Goal: Task Accomplishment & Management: Manage account settings

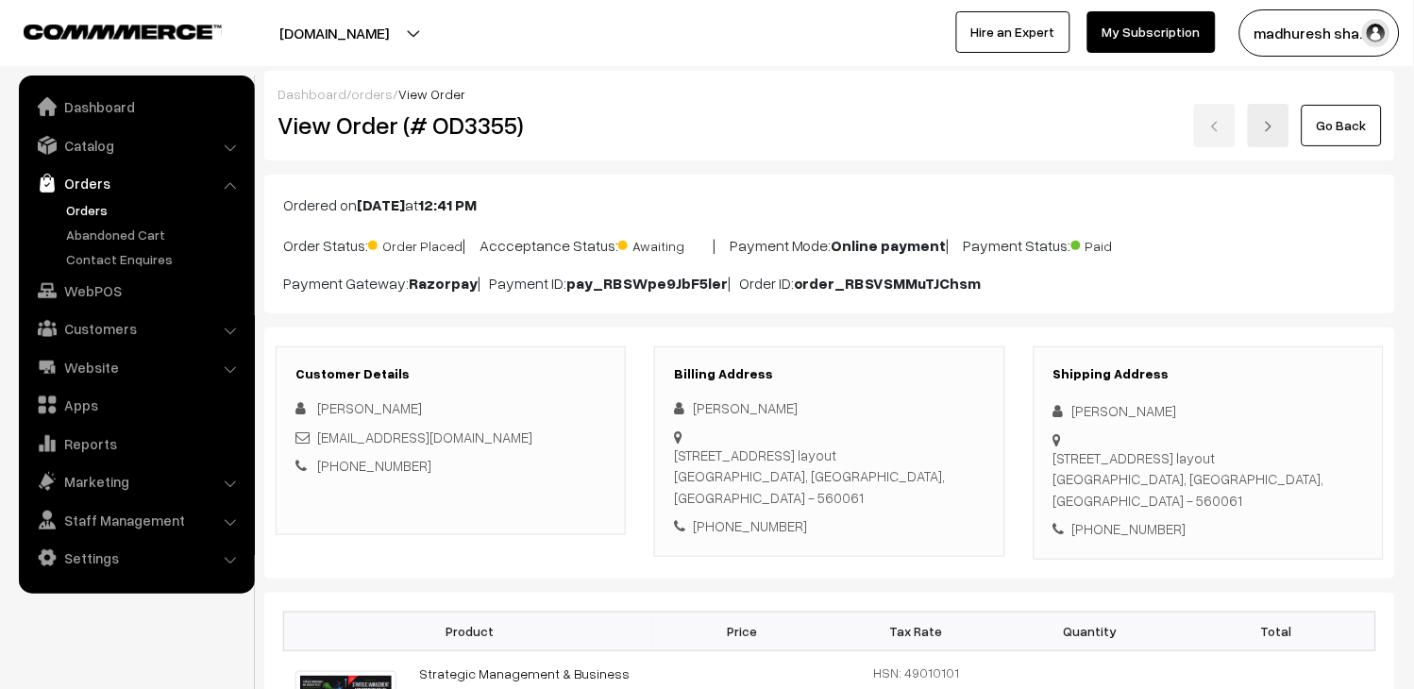
click at [98, 212] on link "Orders" at bounding box center [154, 210] width 187 height 20
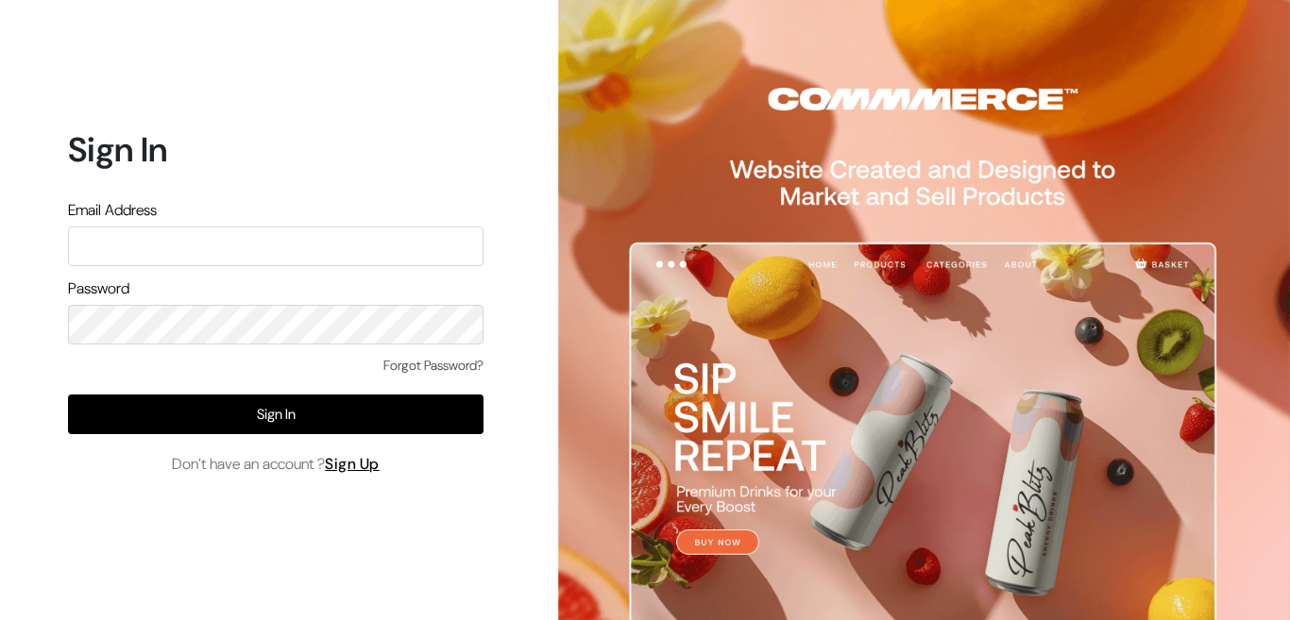
click at [245, 247] on input "text" at bounding box center [275, 247] width 415 height 40
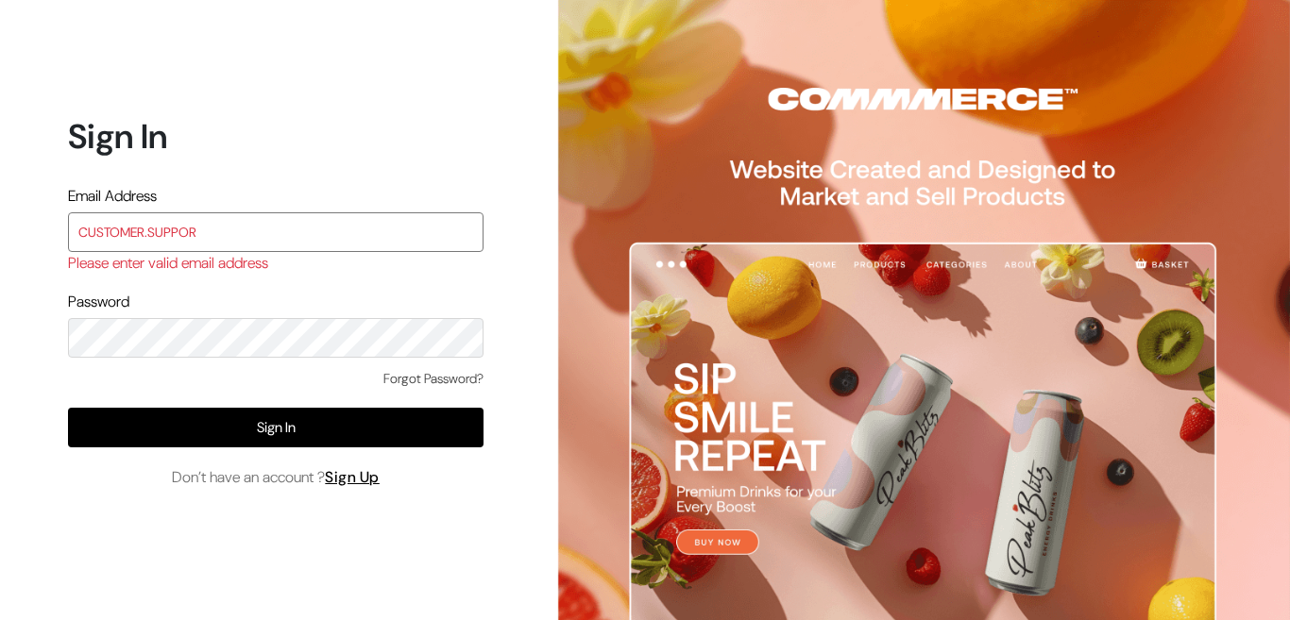
paste input "admin@shahbookhouse.com"
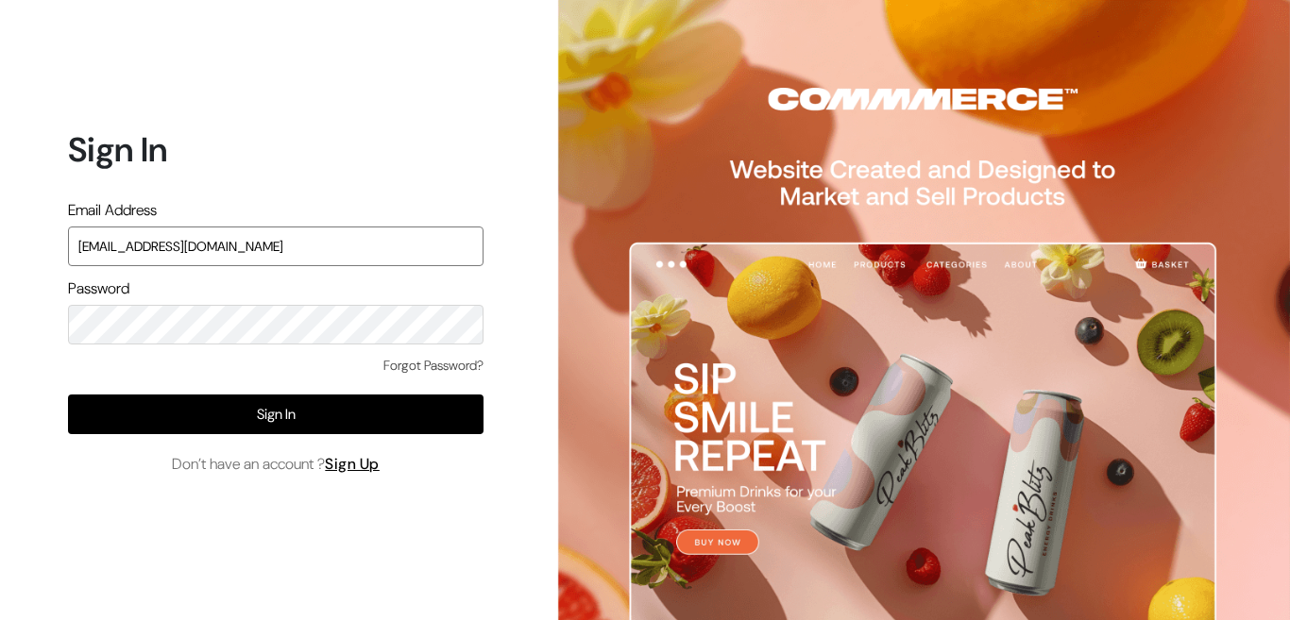
type input "admin@shahbookhouse.com"
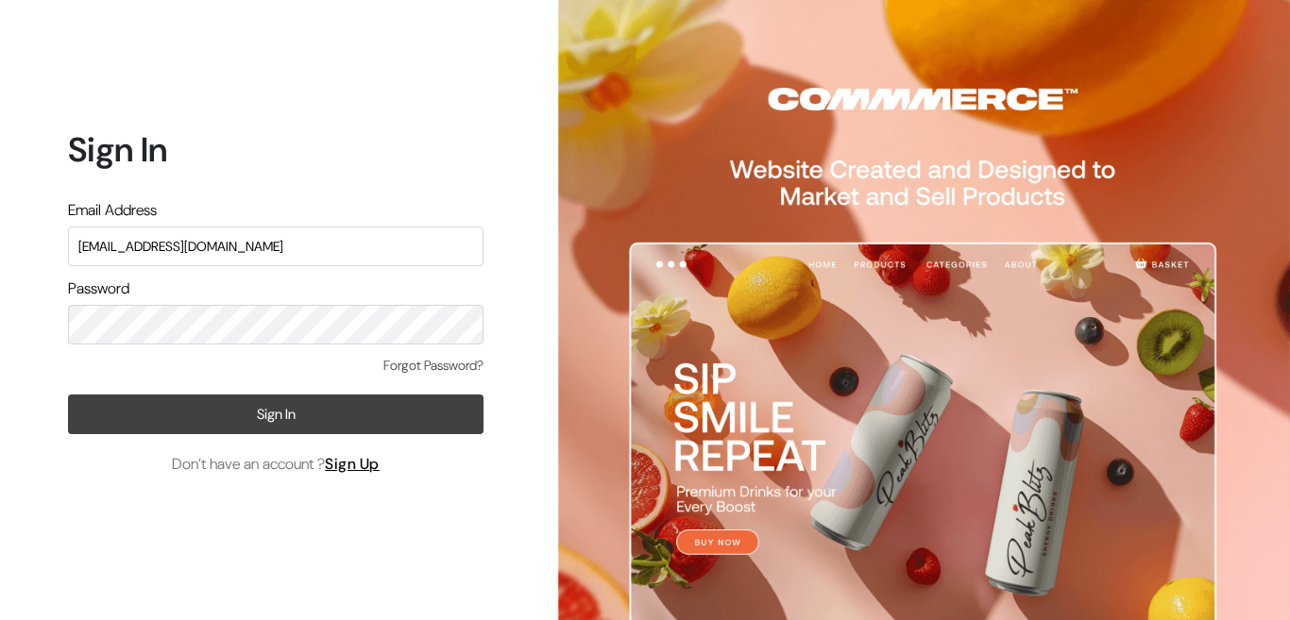
click at [366, 406] on button "Sign In" at bounding box center [275, 415] width 415 height 40
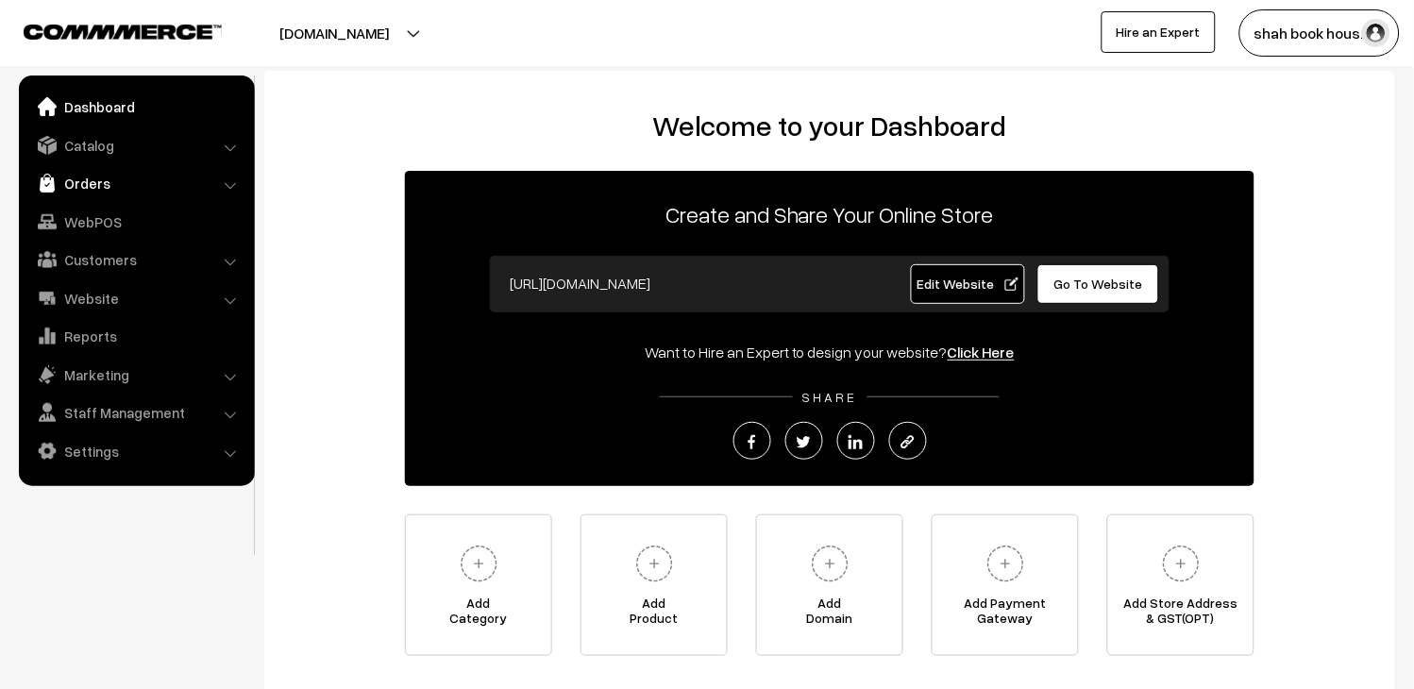
click at [64, 183] on link "Orders" at bounding box center [136, 183] width 225 height 34
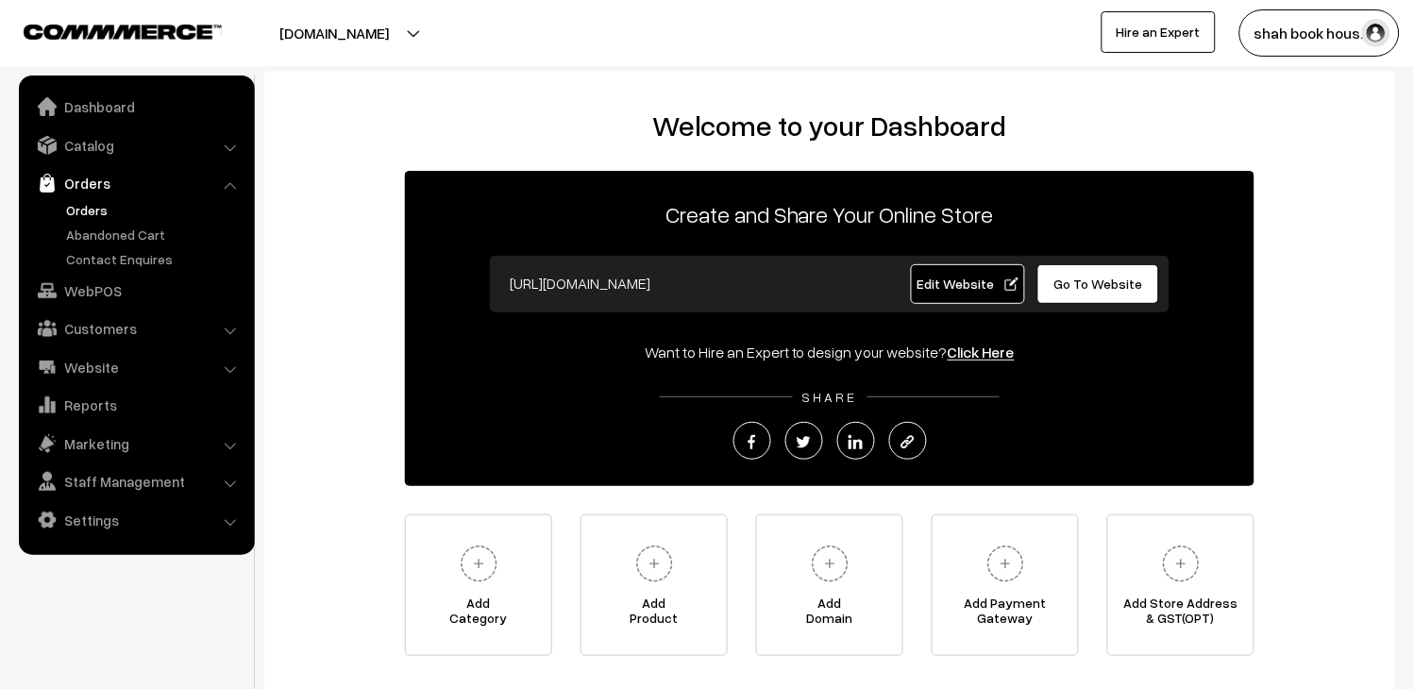
click at [108, 210] on link "Orders" at bounding box center [154, 210] width 187 height 20
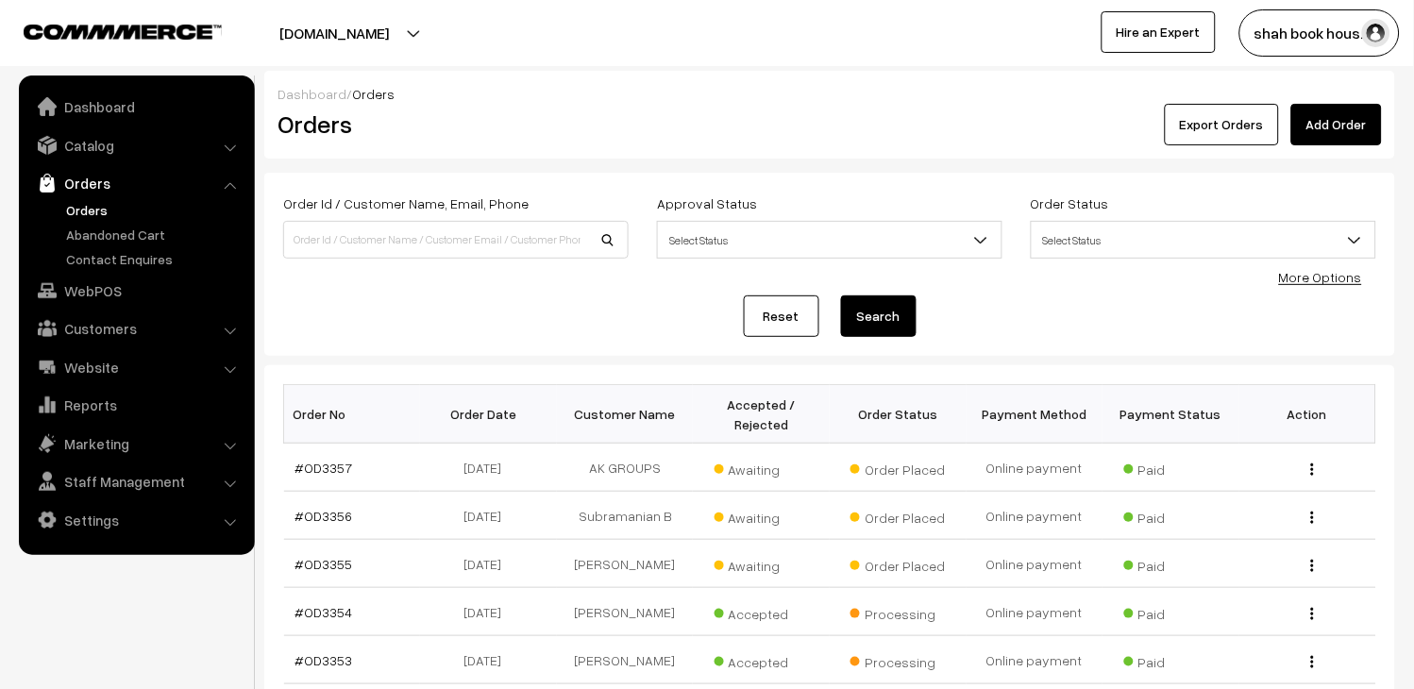
drag, startPoint x: 83, startPoint y: 205, endPoint x: 57, endPoint y: 206, distance: 26.5
click at [83, 205] on link "Orders" at bounding box center [154, 210] width 187 height 20
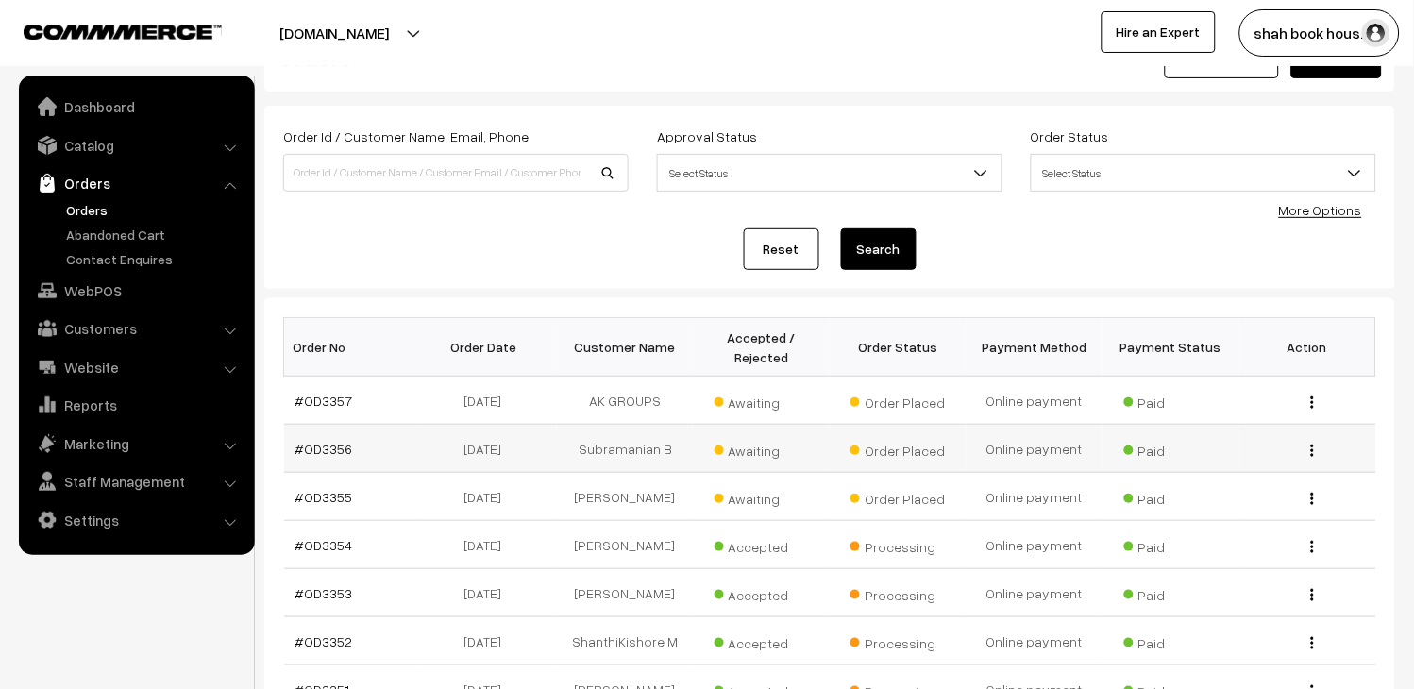
scroll to position [105, 0]
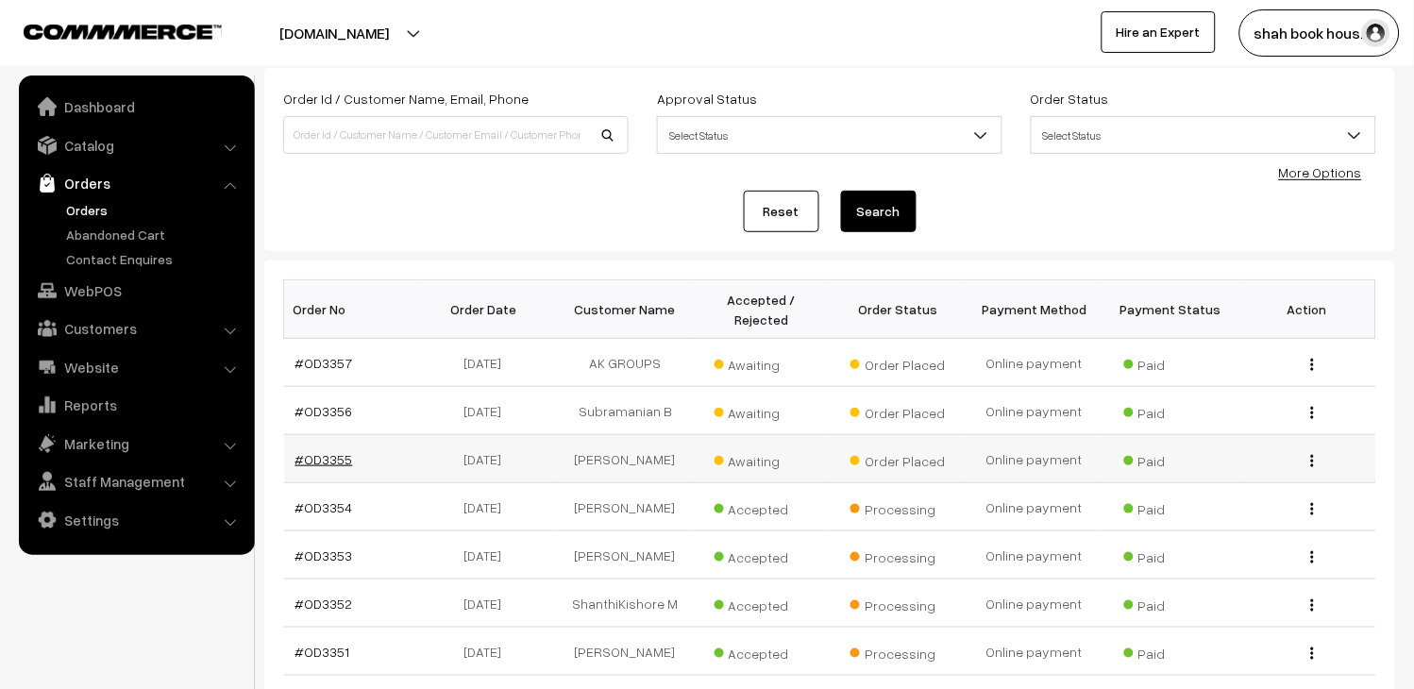
click at [324, 459] on link "#OD3355" at bounding box center [325, 459] width 58 height 16
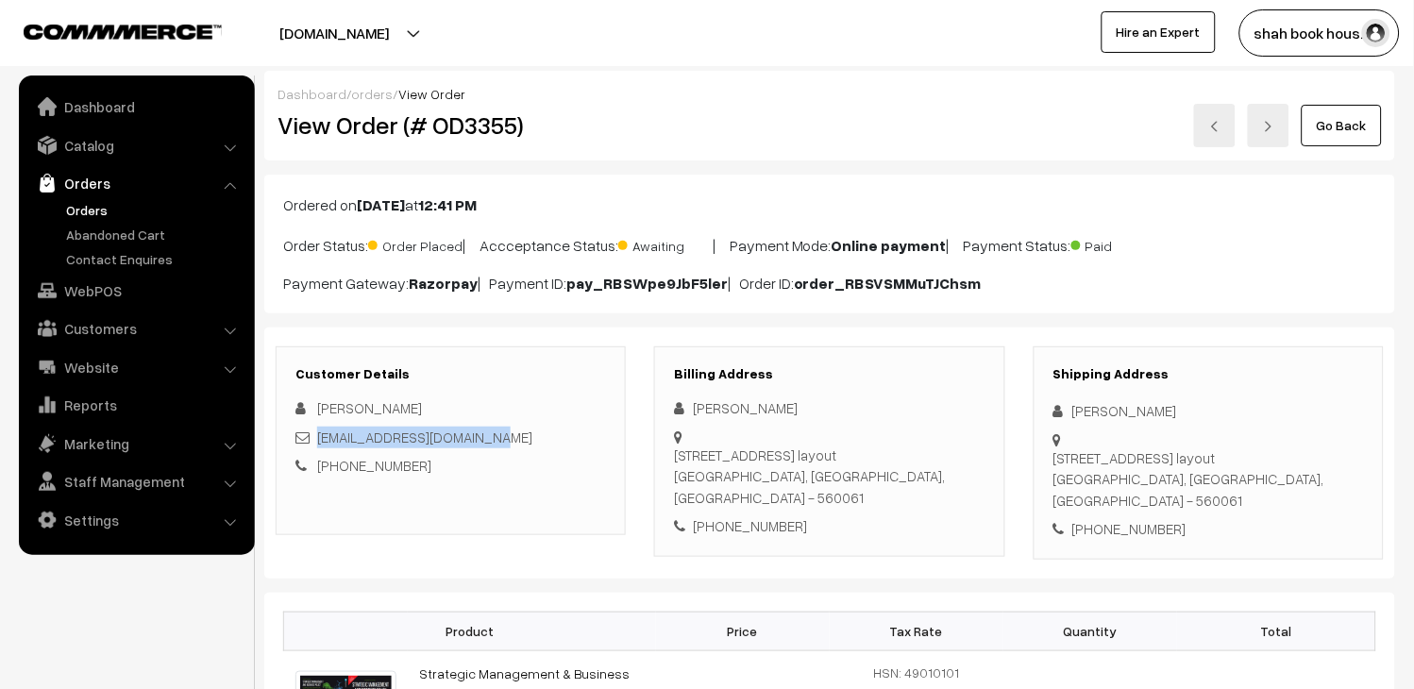
drag, startPoint x: 512, startPoint y: 436, endPoint x: 316, endPoint y: 436, distance: 195.4
click at [316, 436] on div "[EMAIL_ADDRESS][DOMAIN_NAME]" at bounding box center [451, 438] width 311 height 22
copy link "[EMAIL_ADDRESS][DOMAIN_NAME]"
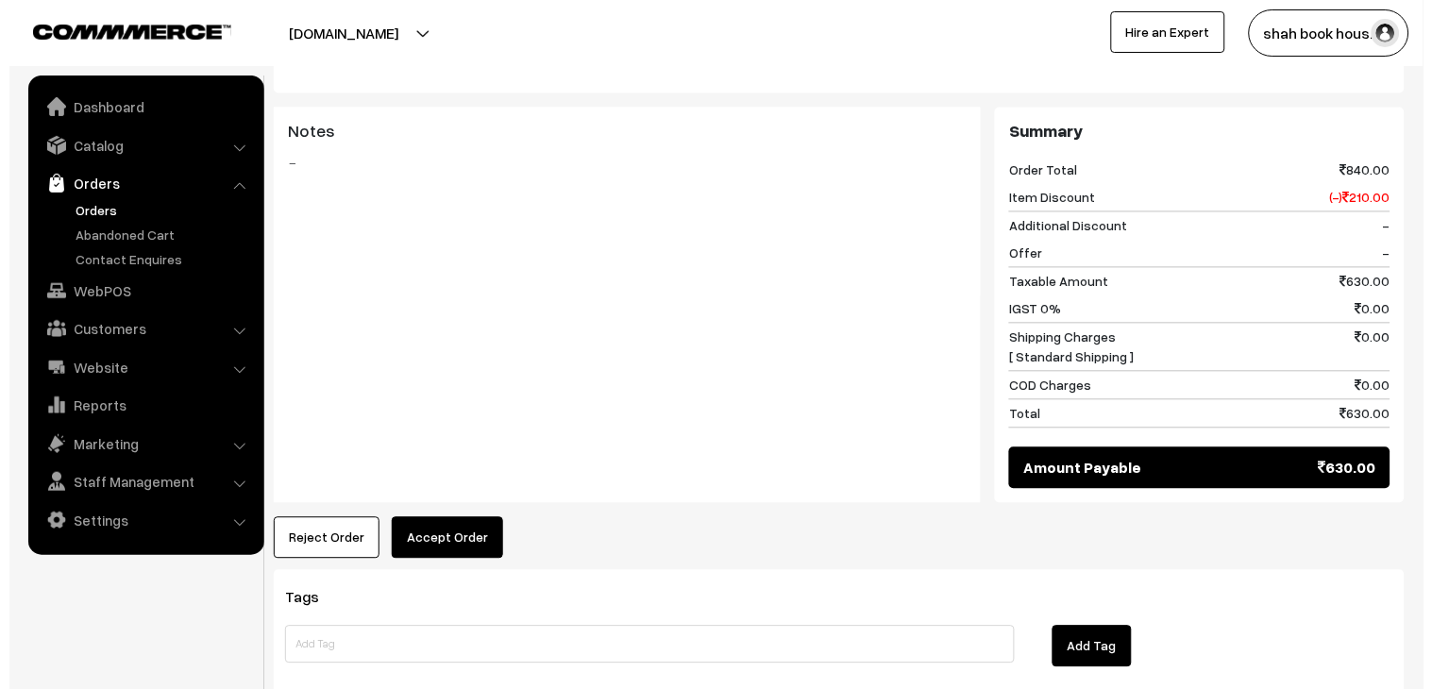
scroll to position [850, 0]
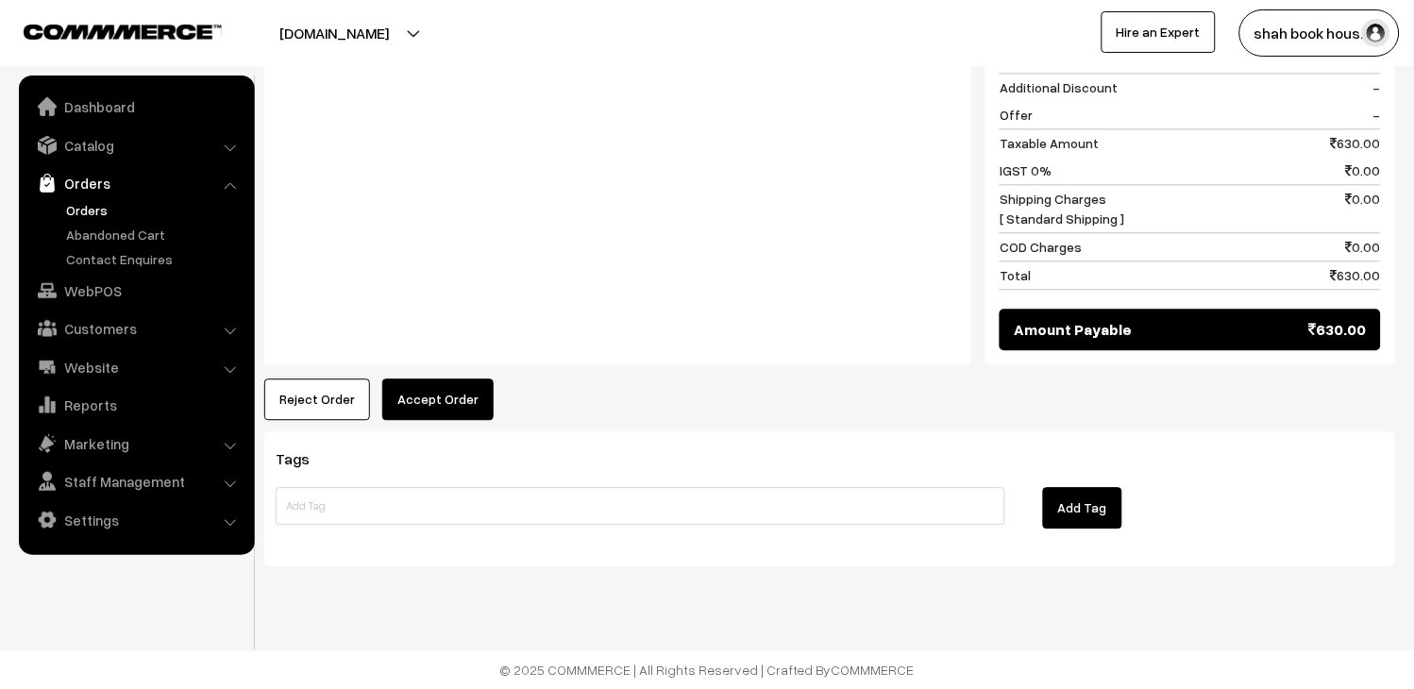
click at [437, 379] on button "Accept Order" at bounding box center [437, 400] width 111 height 42
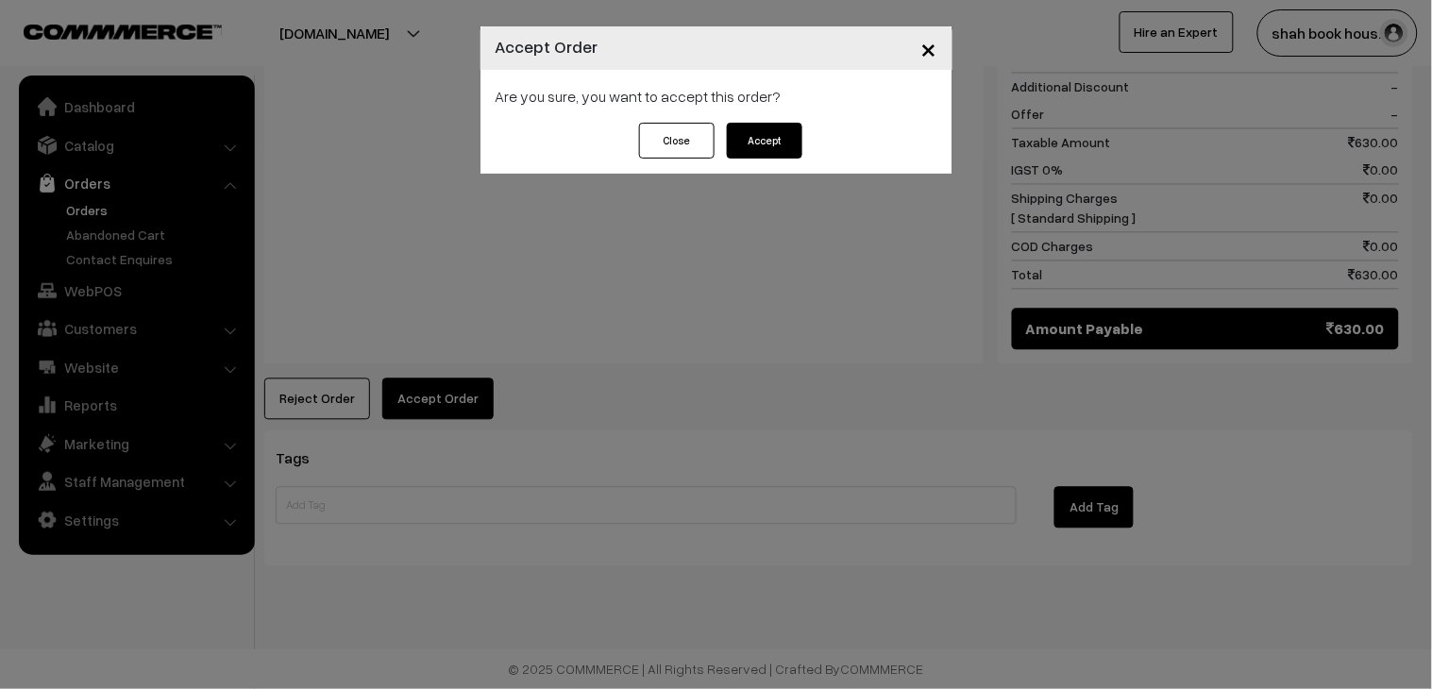
click at [763, 144] on button "Accept" at bounding box center [765, 141] width 76 height 36
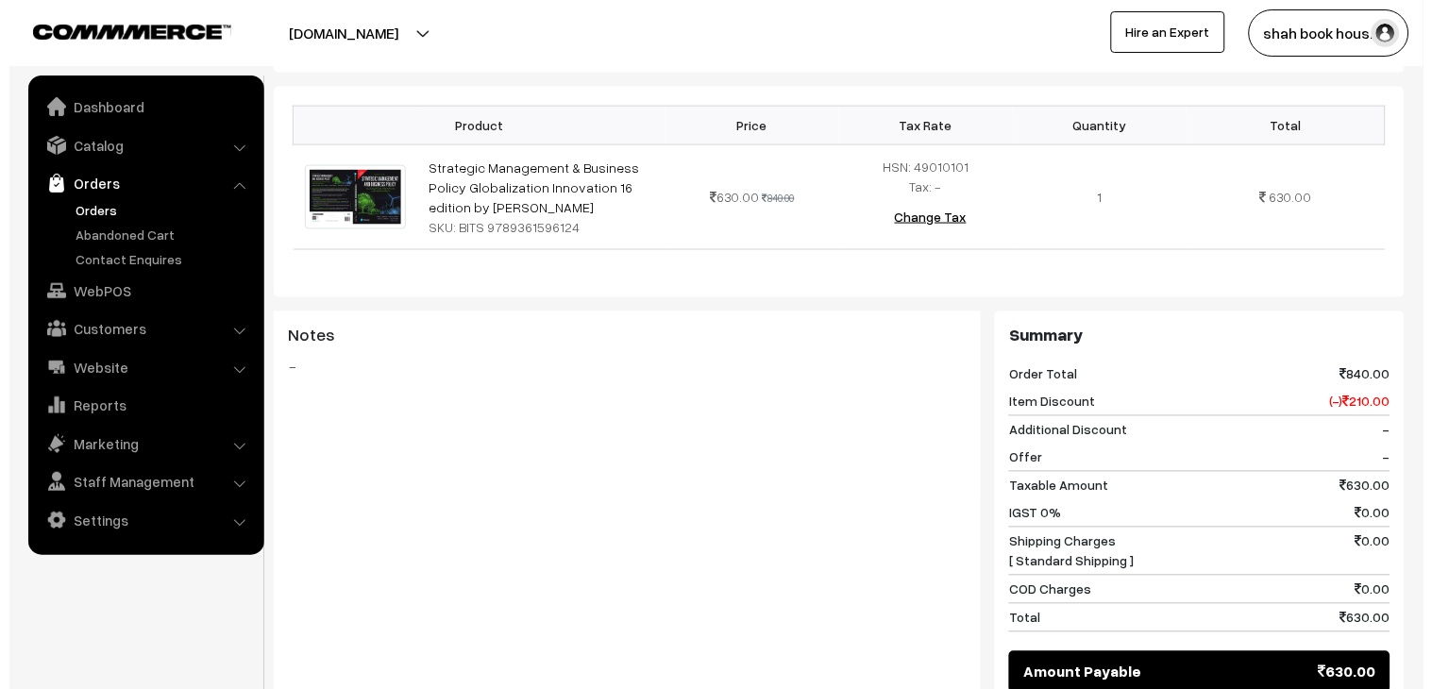
scroll to position [734, 0]
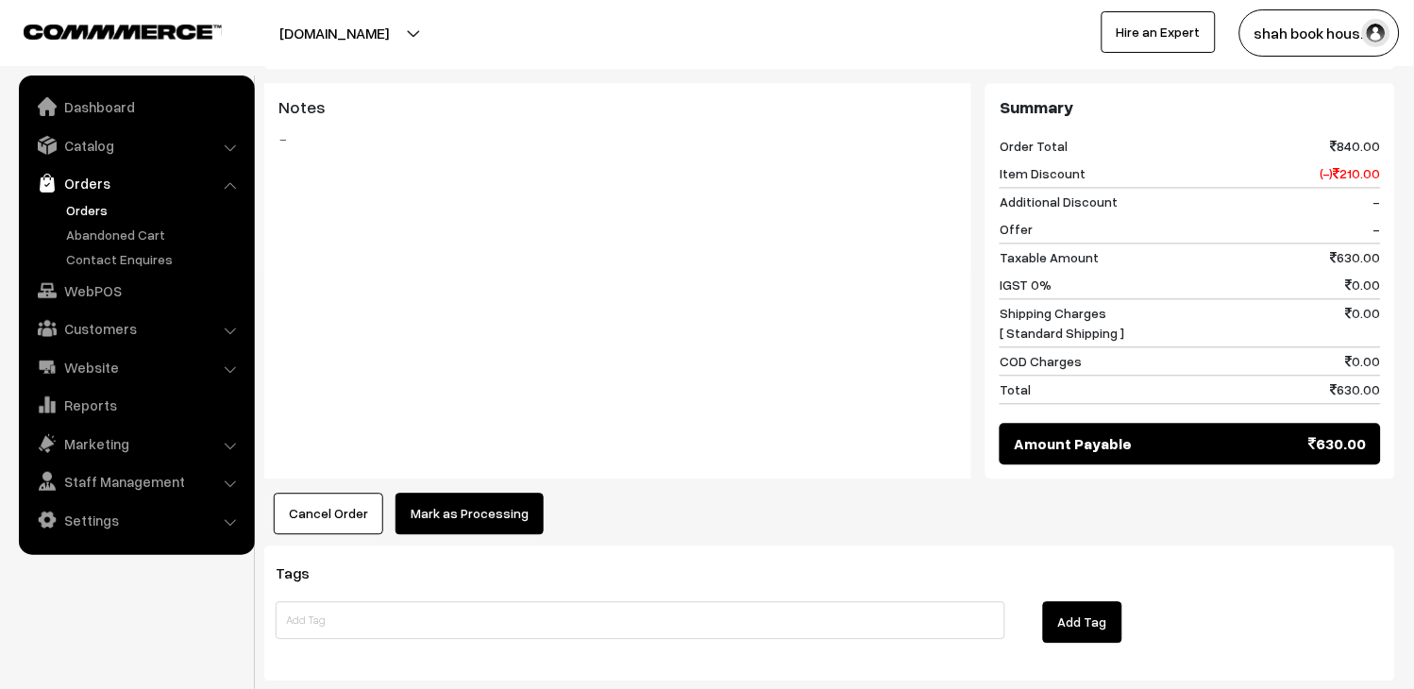
click at [454, 520] on button "Mark as Processing" at bounding box center [470, 515] width 148 height 42
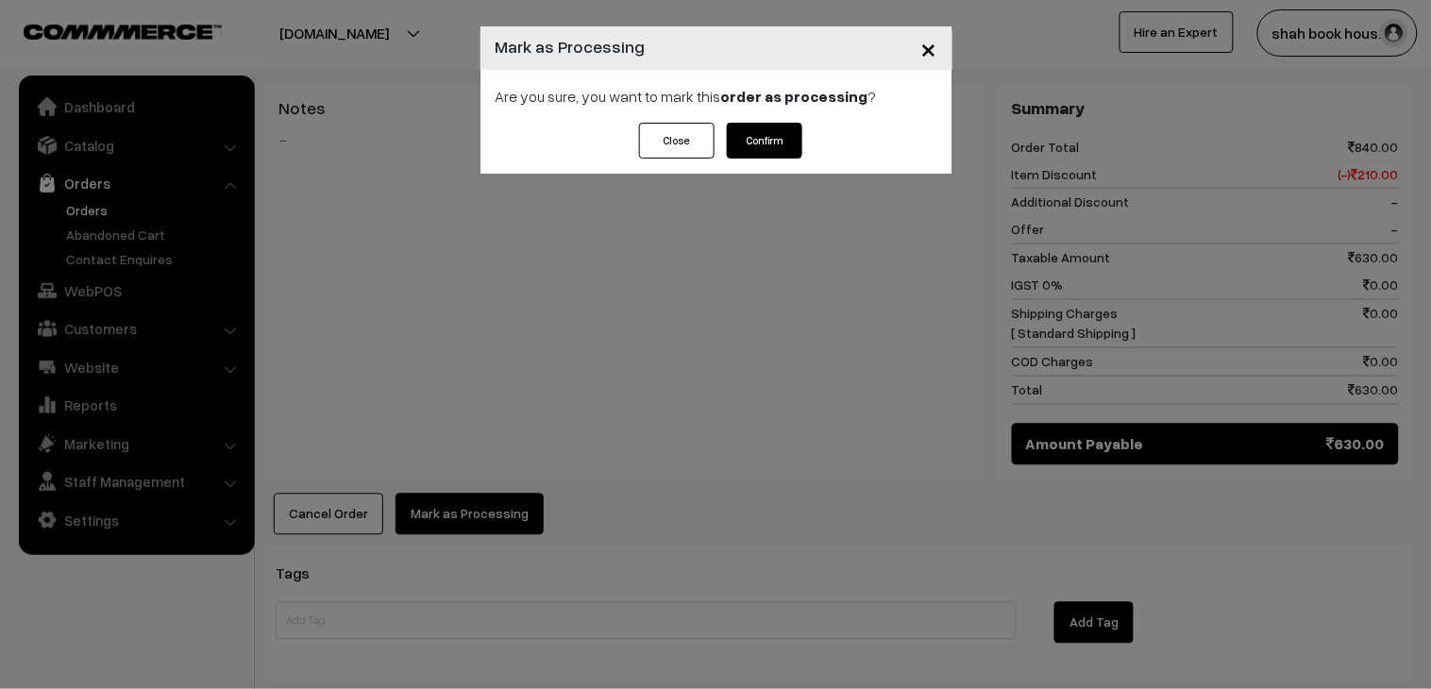
click at [757, 134] on button "Confirm" at bounding box center [765, 141] width 76 height 36
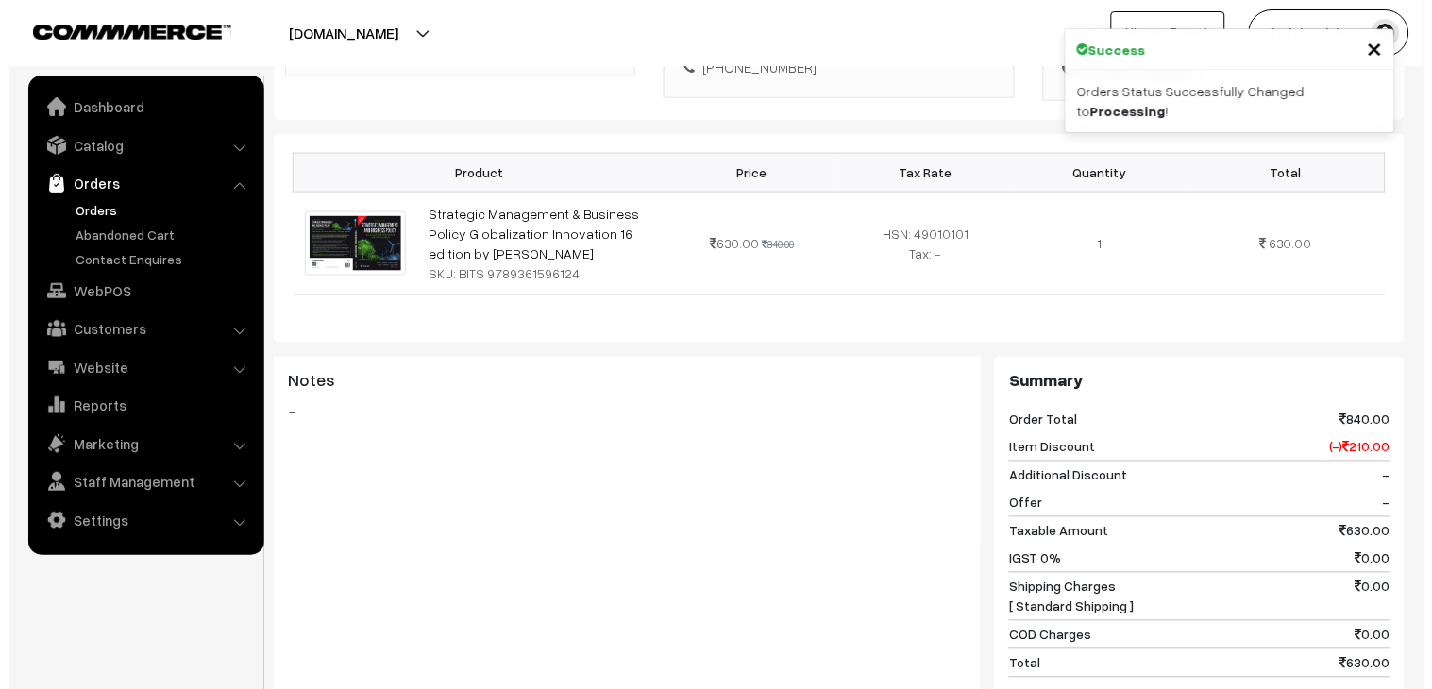
scroll to position [944, 0]
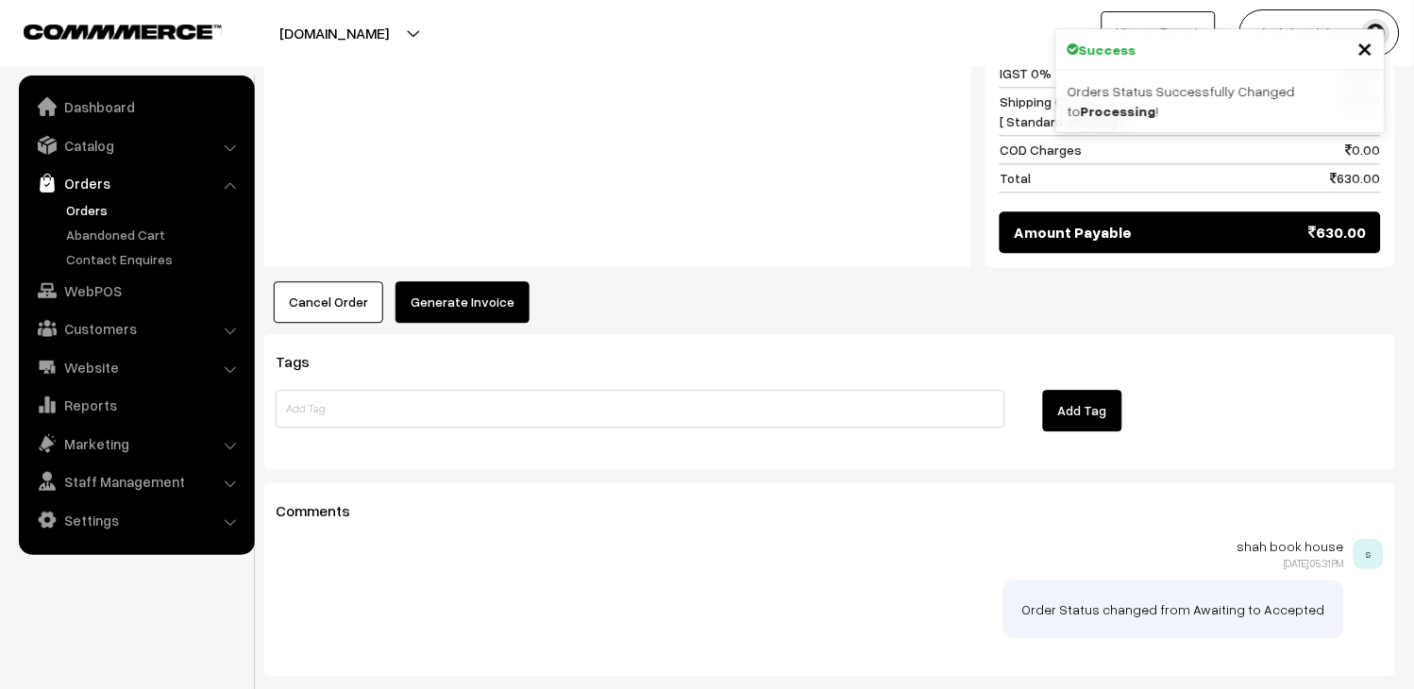
click at [416, 302] on button "Generate Invoice" at bounding box center [463, 302] width 134 height 42
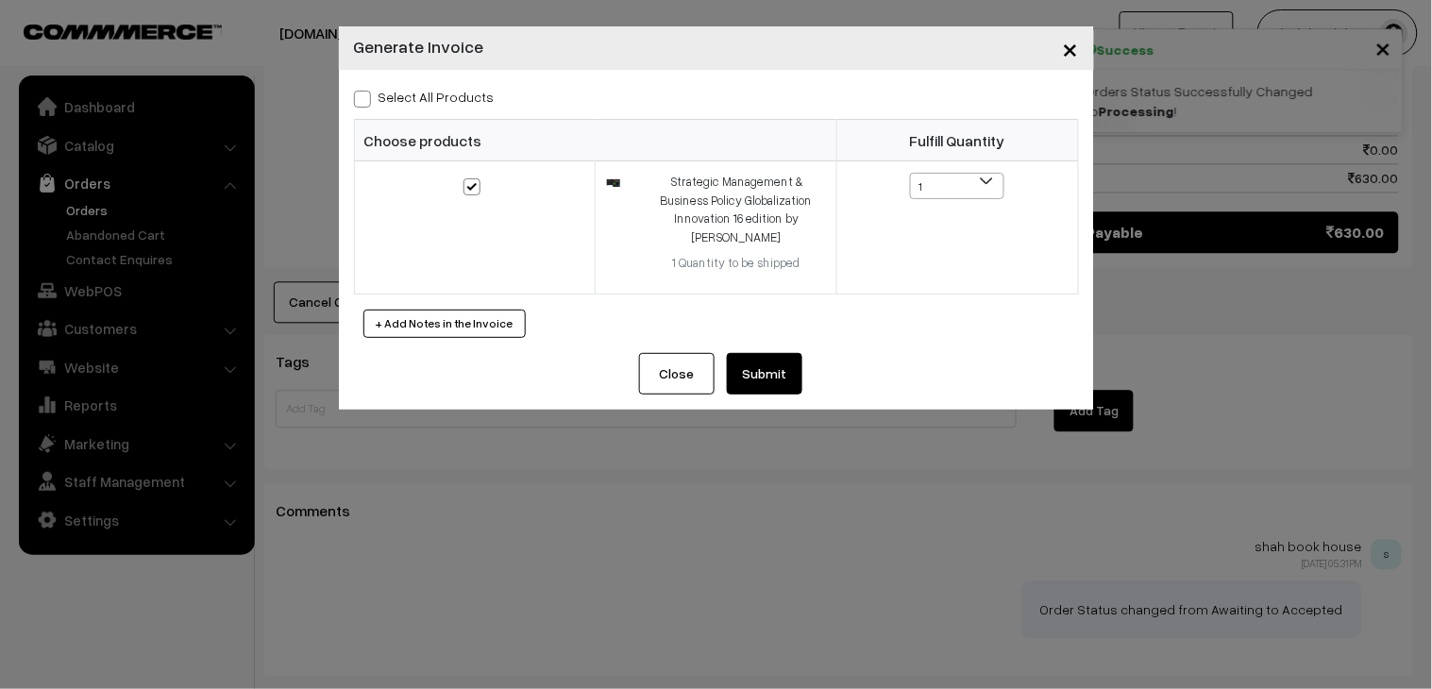
click at [752, 380] on button "Submit" at bounding box center [765, 374] width 76 height 42
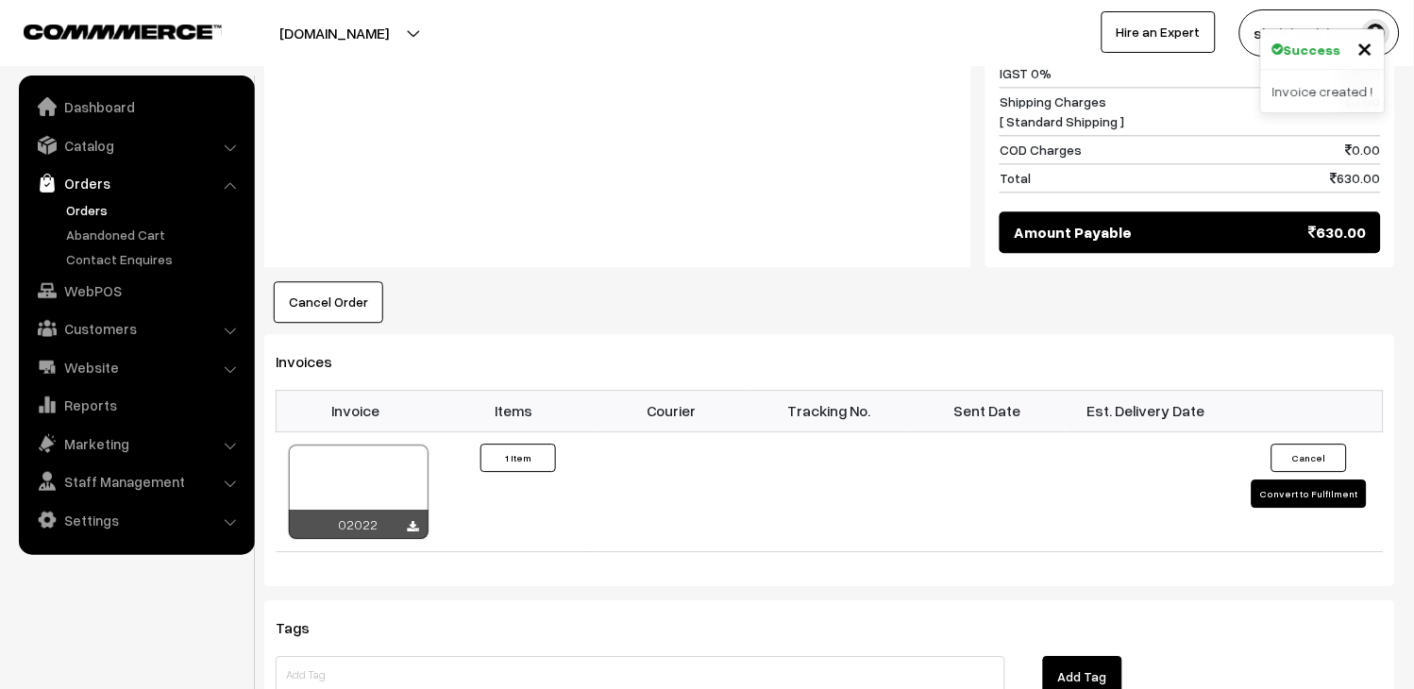
scroll to position [1049, 0]
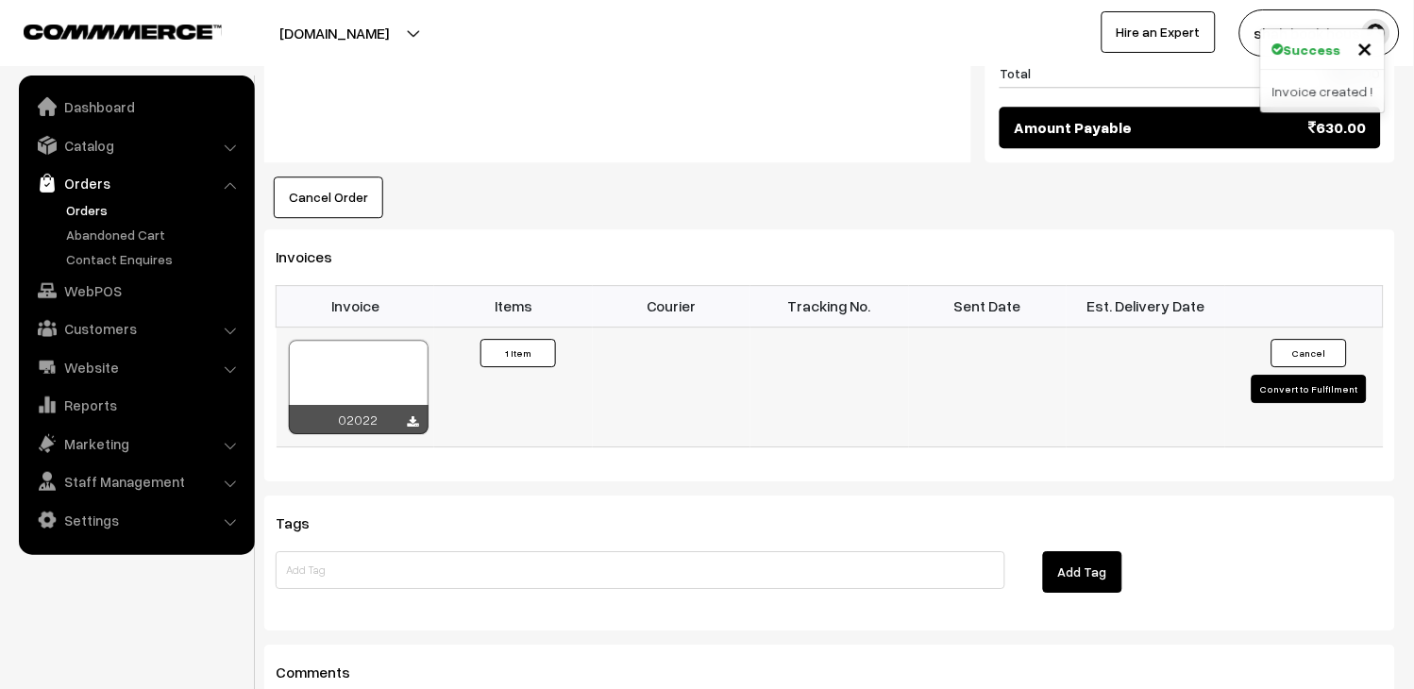
click at [376, 370] on div at bounding box center [359, 387] width 140 height 94
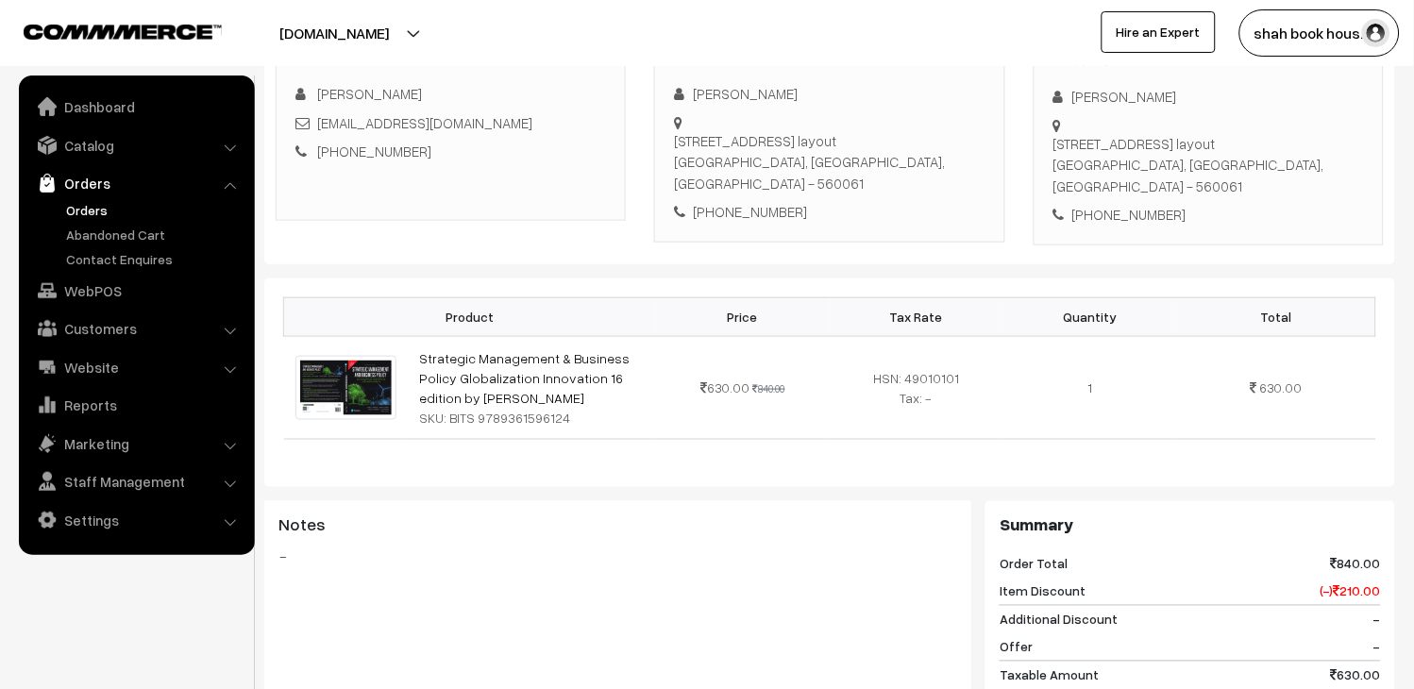
scroll to position [0, 0]
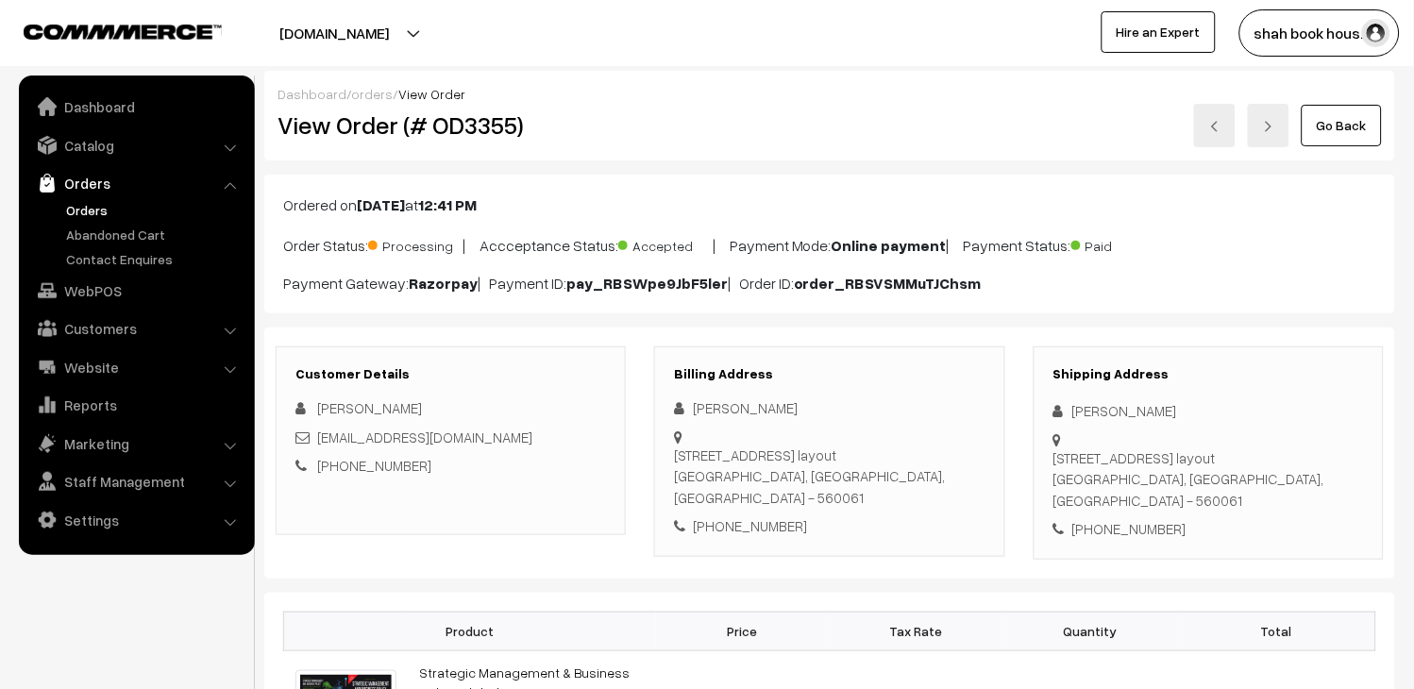
click at [90, 204] on link "Orders" at bounding box center [154, 210] width 187 height 20
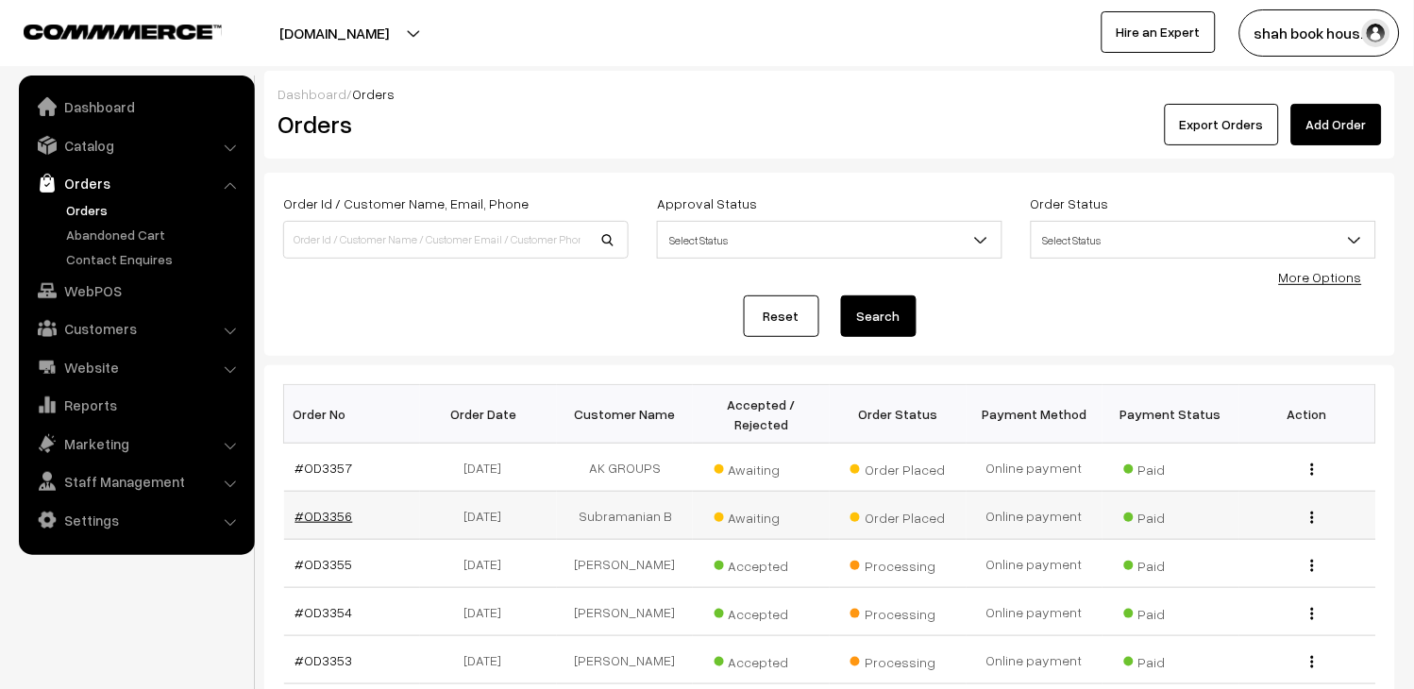
click at [342, 515] on link "#OD3356" at bounding box center [325, 516] width 58 height 16
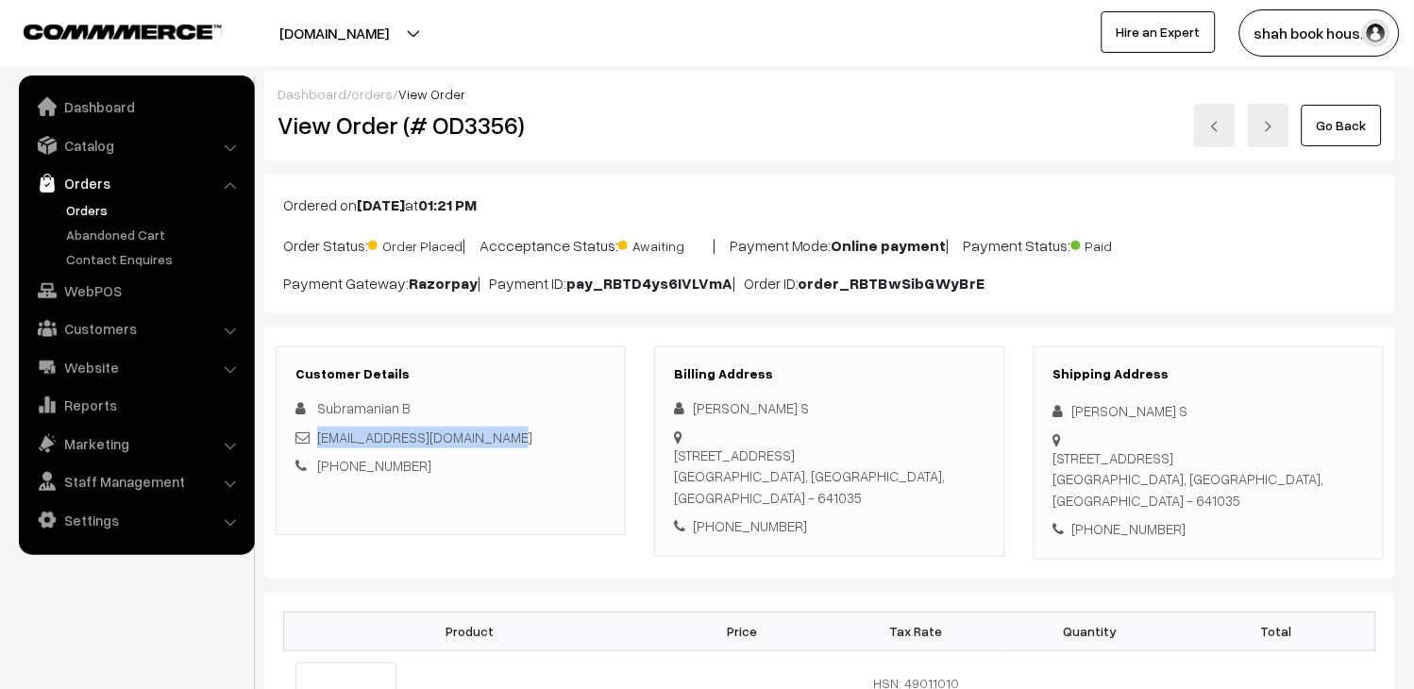
drag, startPoint x: 516, startPoint y: 438, endPoint x: 317, endPoint y: 442, distance: 198.3
click at [317, 442] on div "[EMAIL_ADDRESS][DOMAIN_NAME]" at bounding box center [451, 438] width 311 height 22
copy link "[EMAIL_ADDRESS][DOMAIN_NAME]"
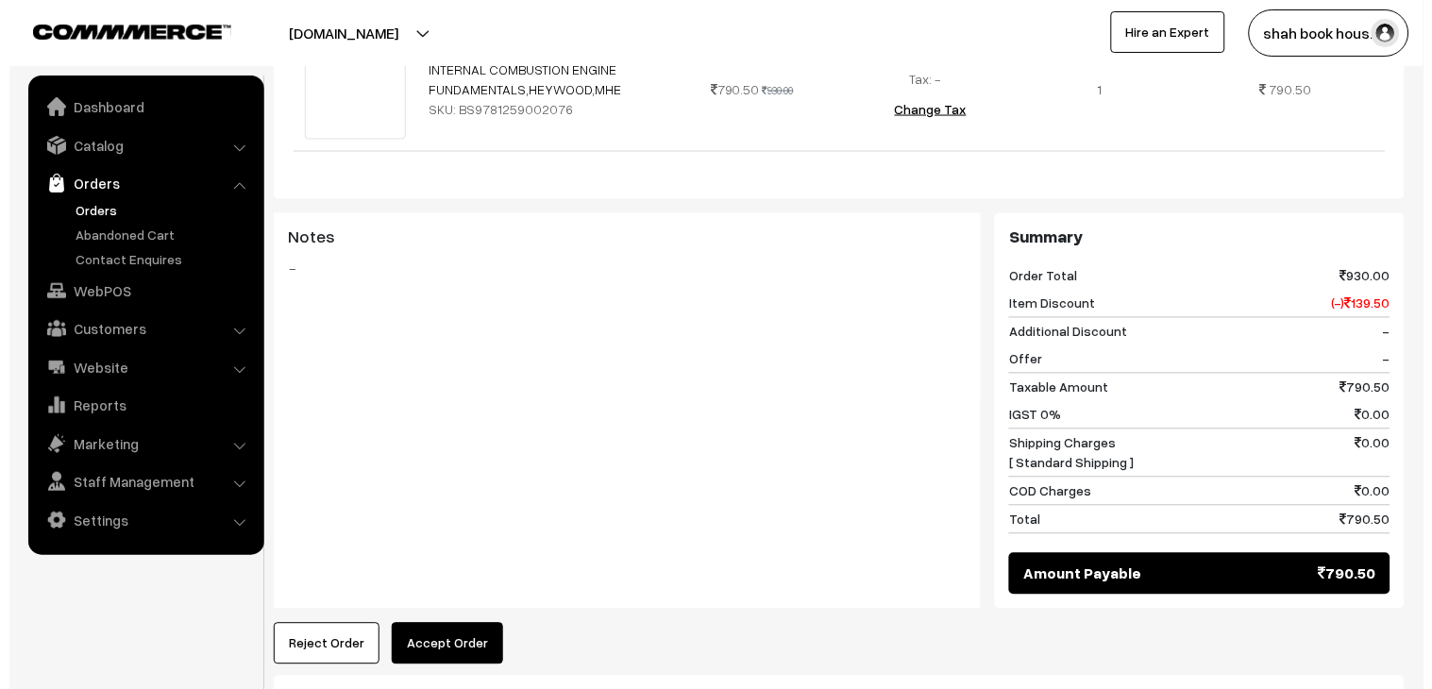
scroll to position [629, 0]
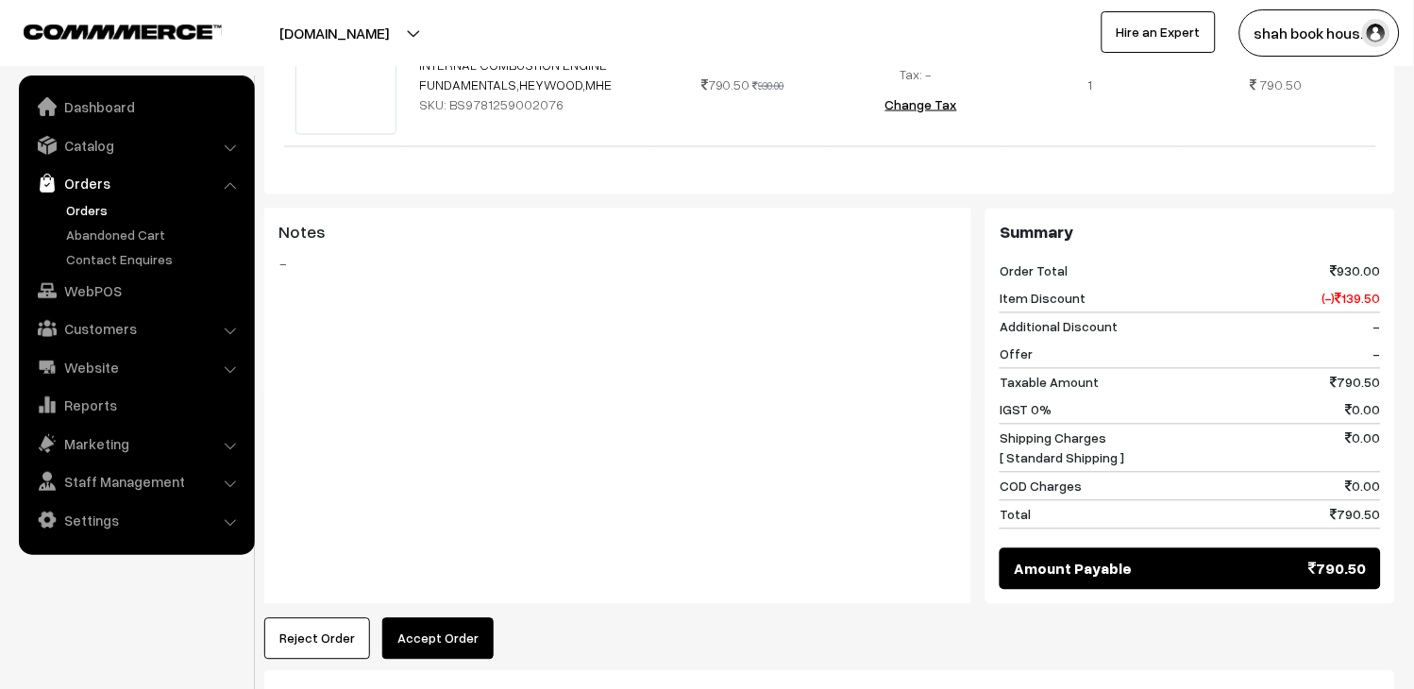
click at [448, 619] on button "Accept Order" at bounding box center [437, 639] width 111 height 42
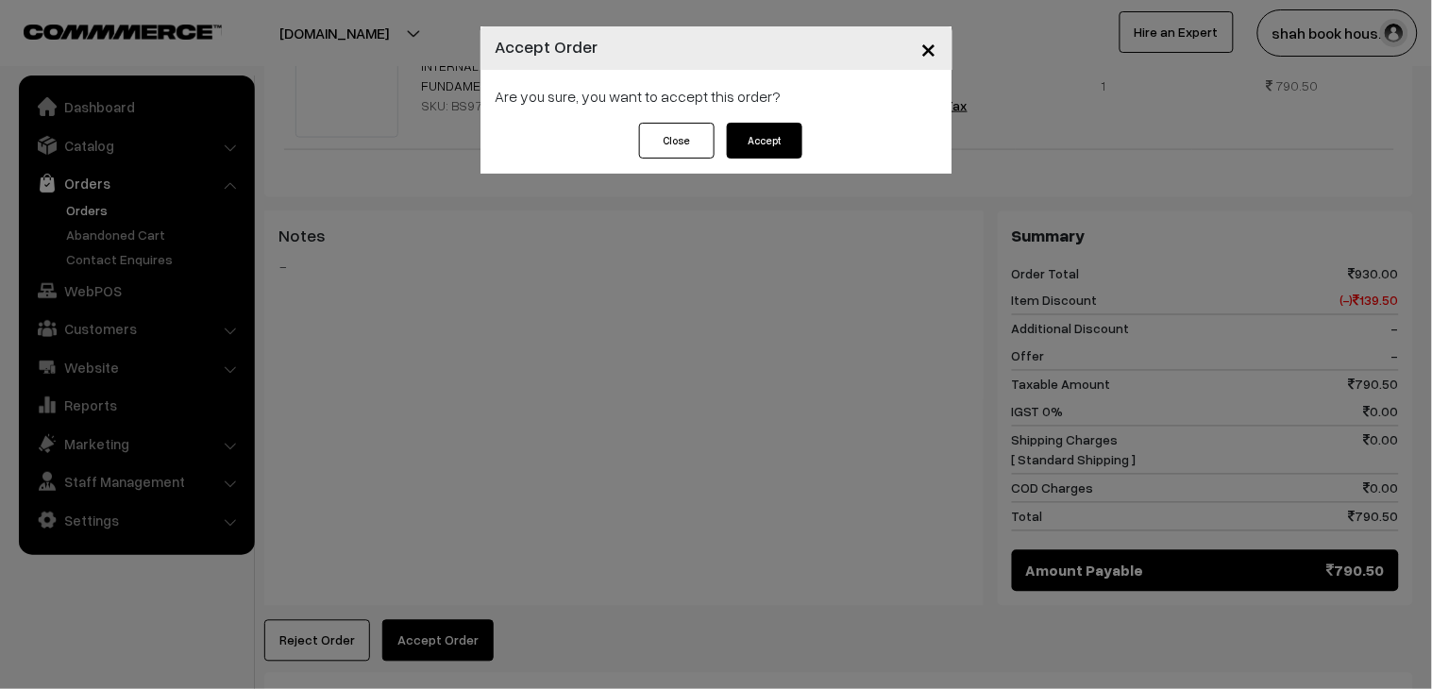
click at [753, 148] on button "Accept" at bounding box center [765, 141] width 76 height 36
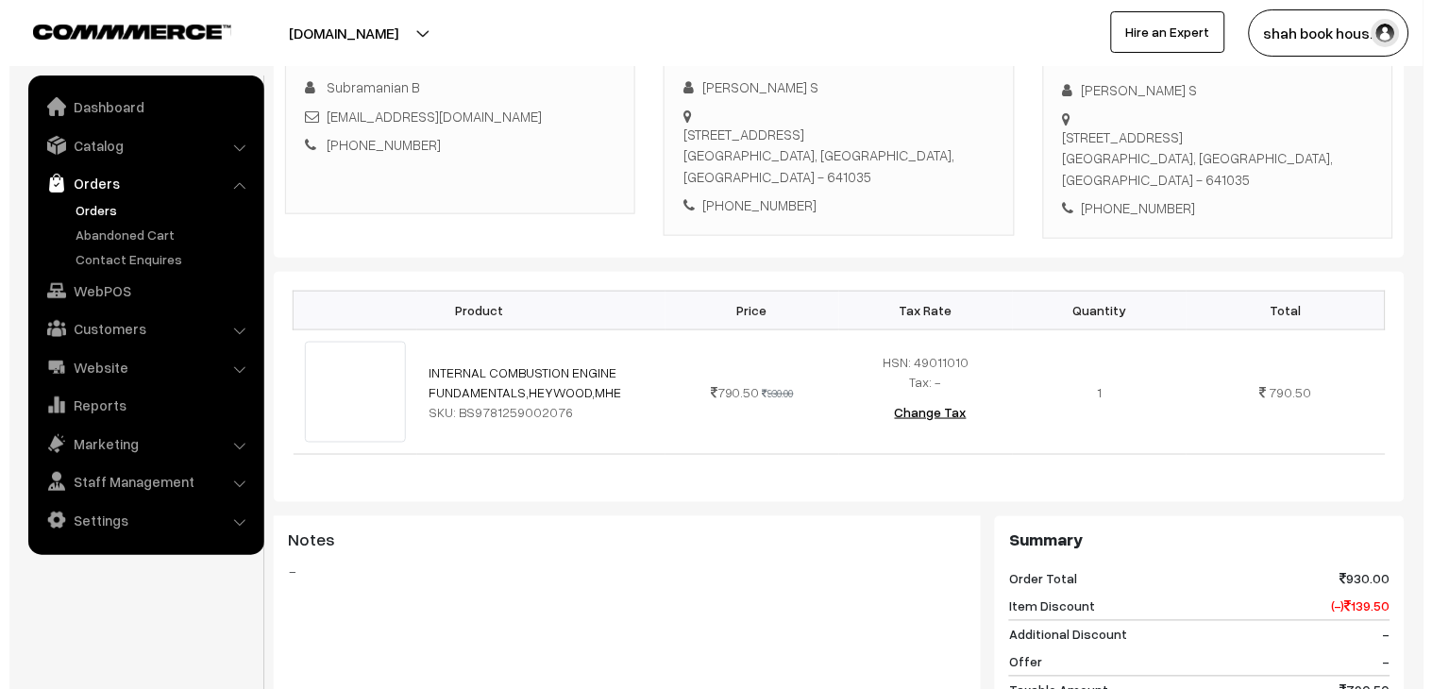
scroll to position [734, 0]
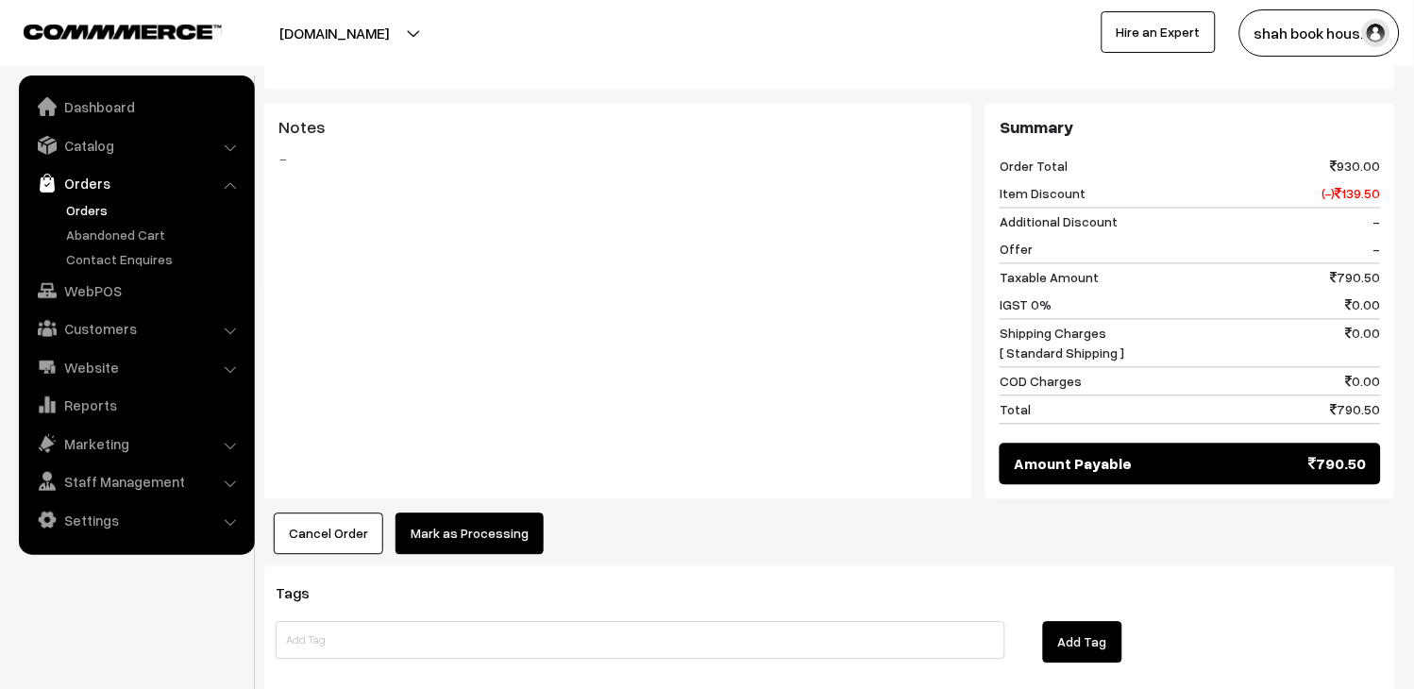
click at [517, 514] on button "Mark as Processing" at bounding box center [470, 535] width 148 height 42
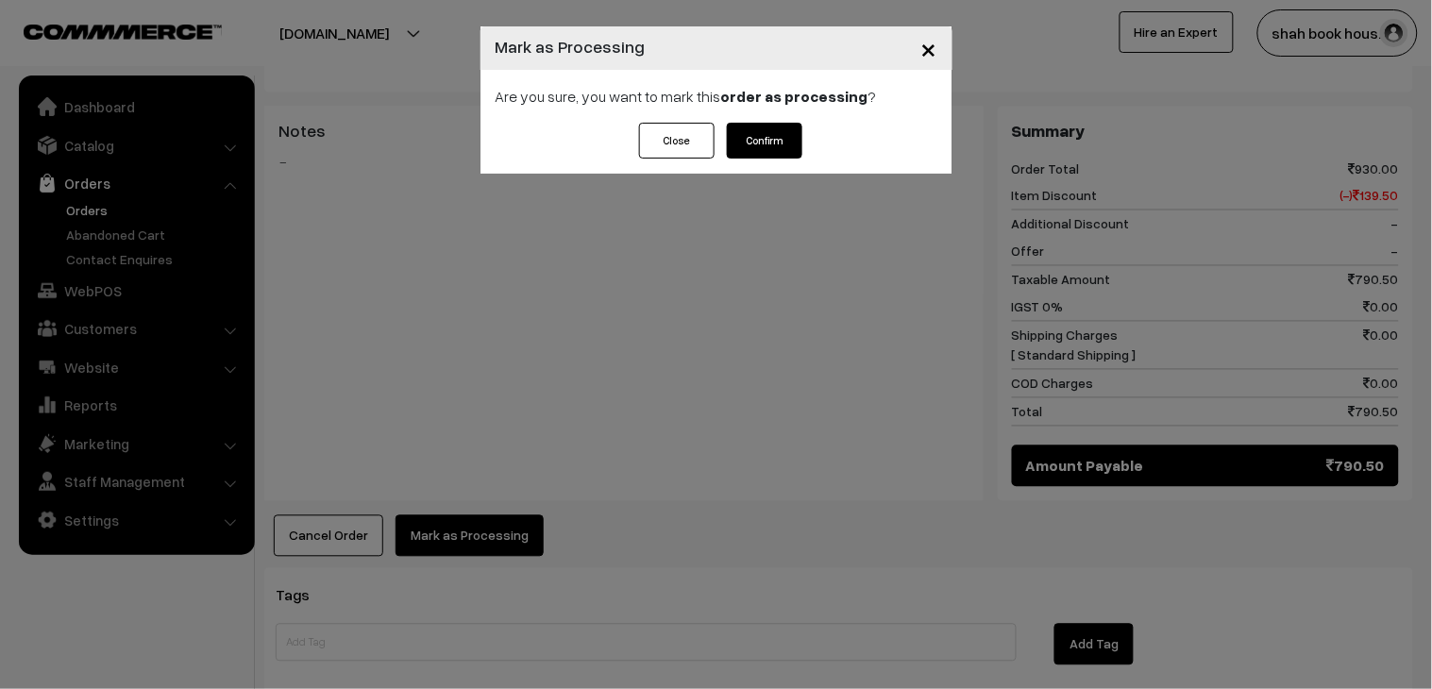
click at [776, 149] on button "Confirm" at bounding box center [765, 141] width 76 height 36
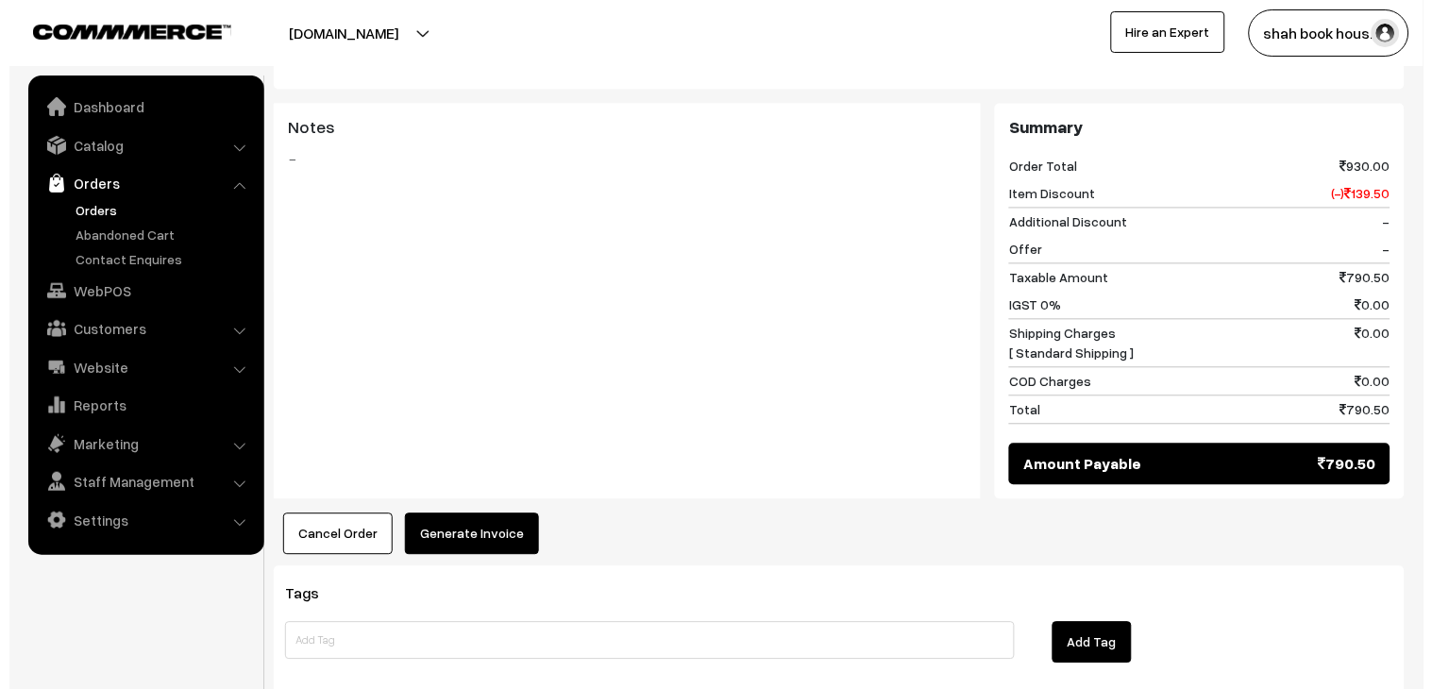
scroll to position [734, 0]
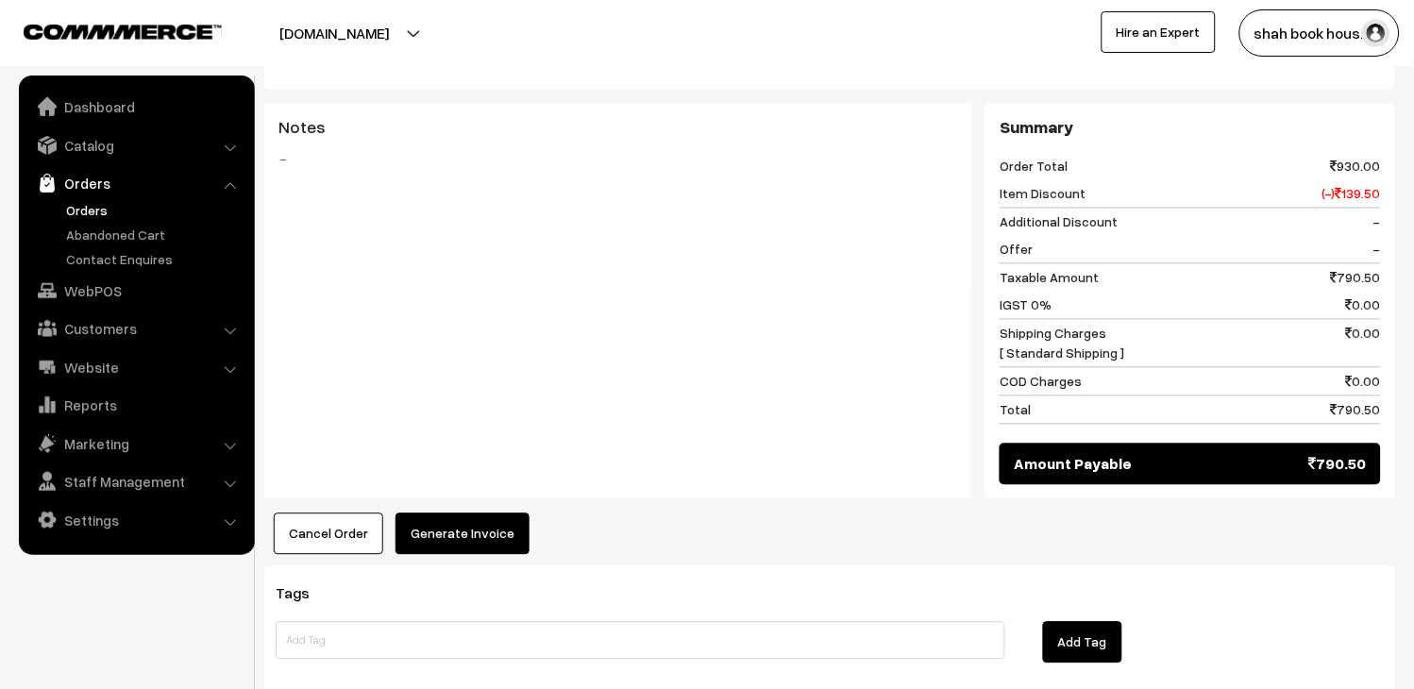
click at [508, 514] on button "Generate Invoice" at bounding box center [463, 535] width 134 height 42
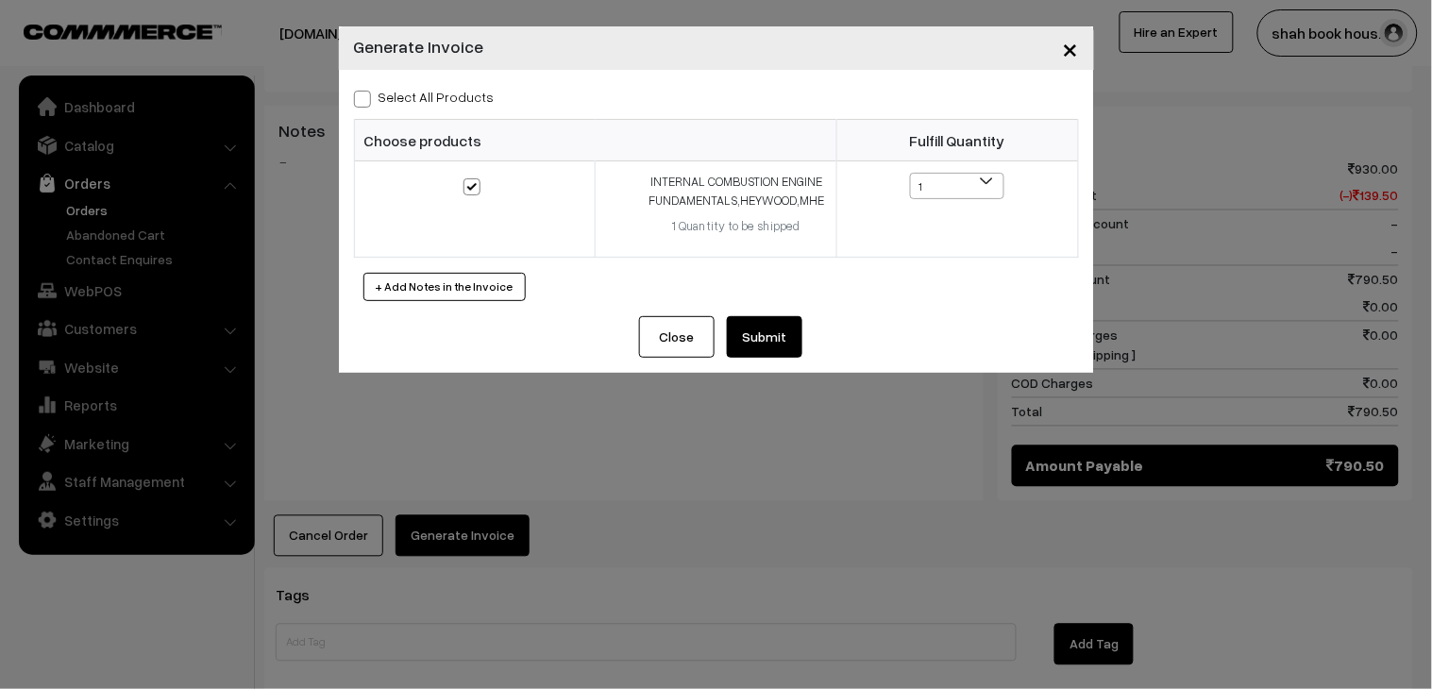
click at [737, 335] on button "Submit" at bounding box center [765, 337] width 76 height 42
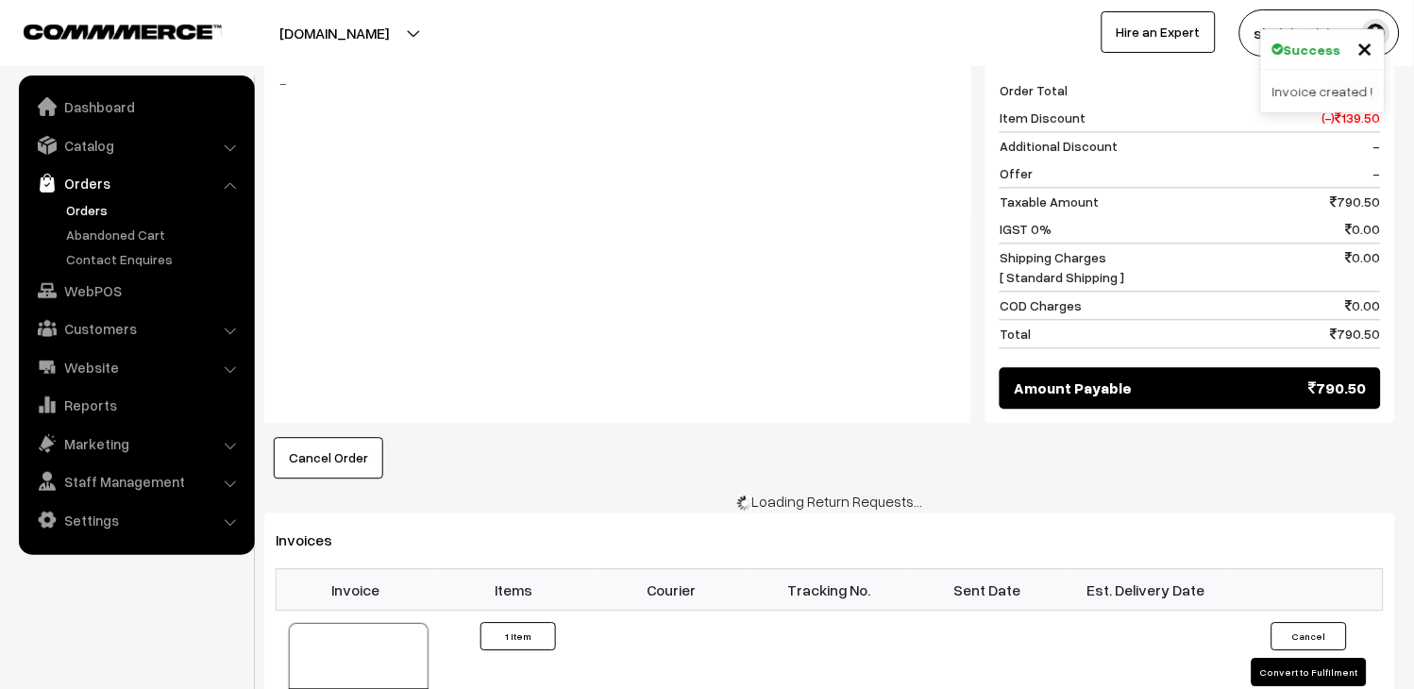
scroll to position [944, 0]
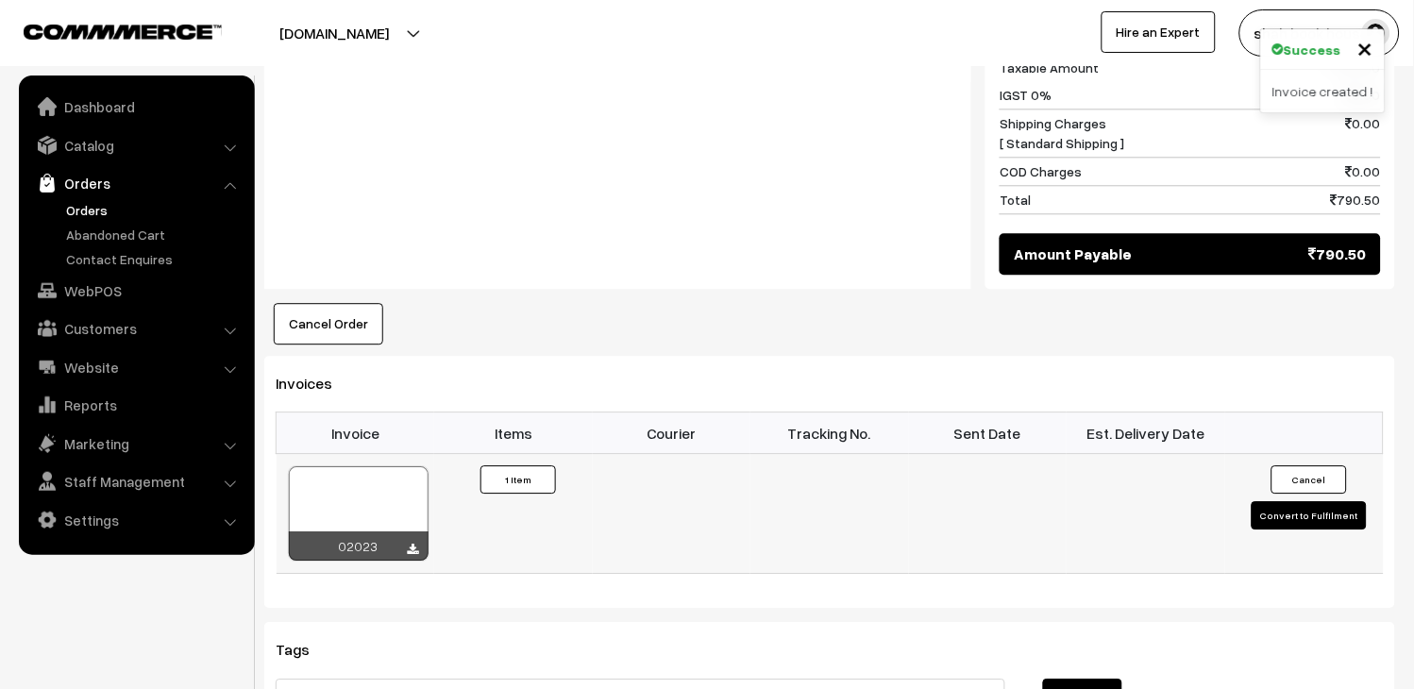
click at [416, 491] on div at bounding box center [359, 513] width 140 height 94
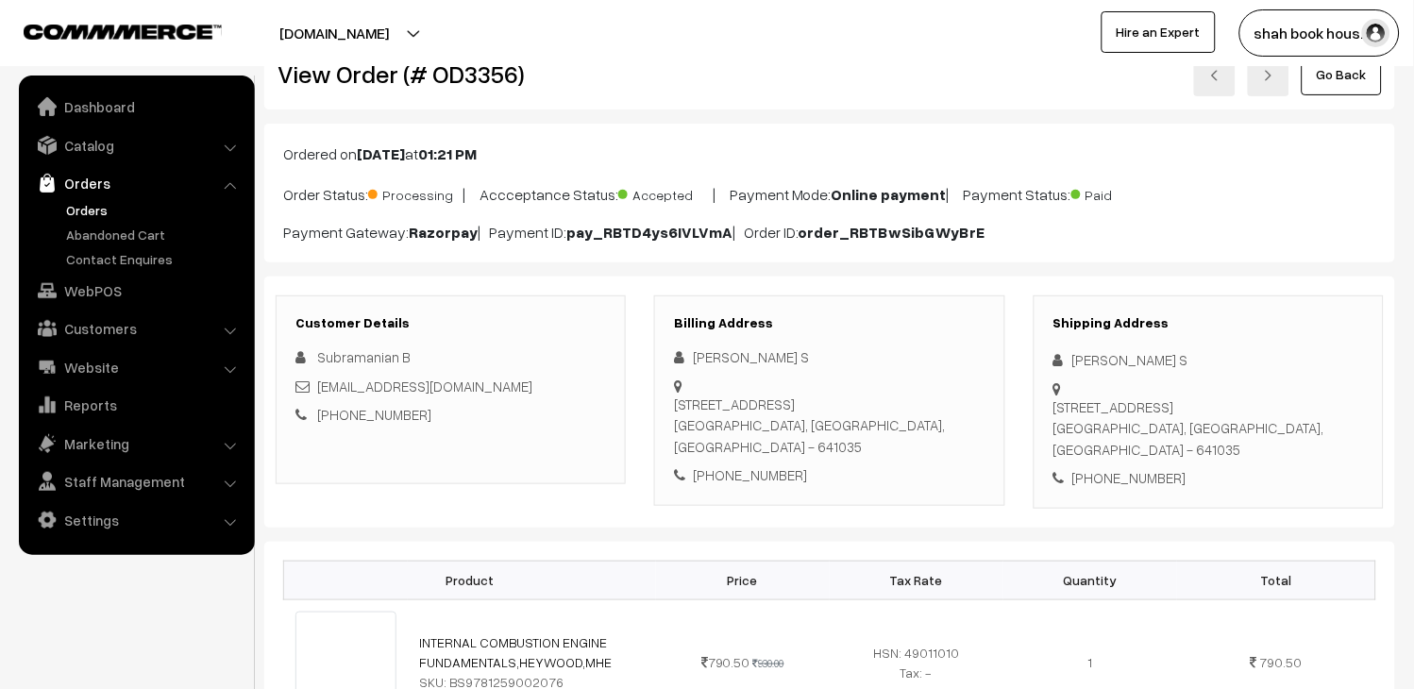
scroll to position [0, 0]
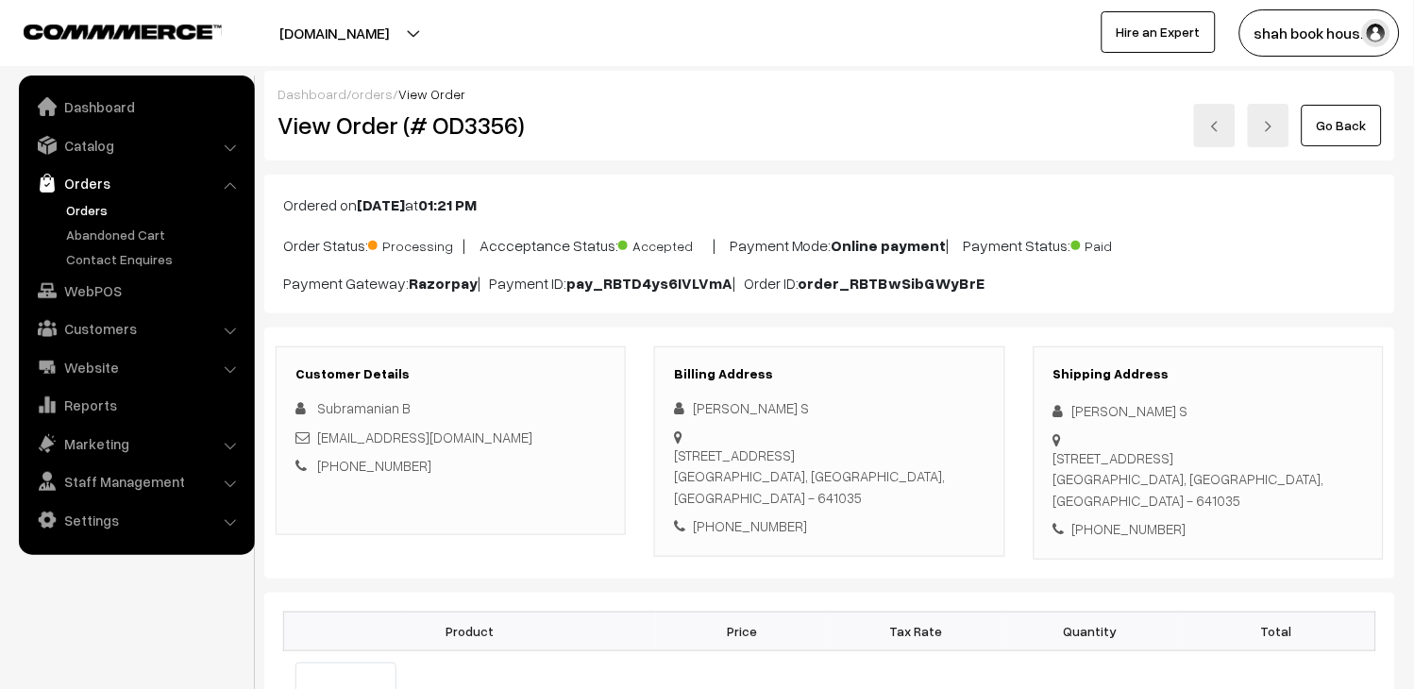
click at [107, 211] on link "Orders" at bounding box center [154, 210] width 187 height 20
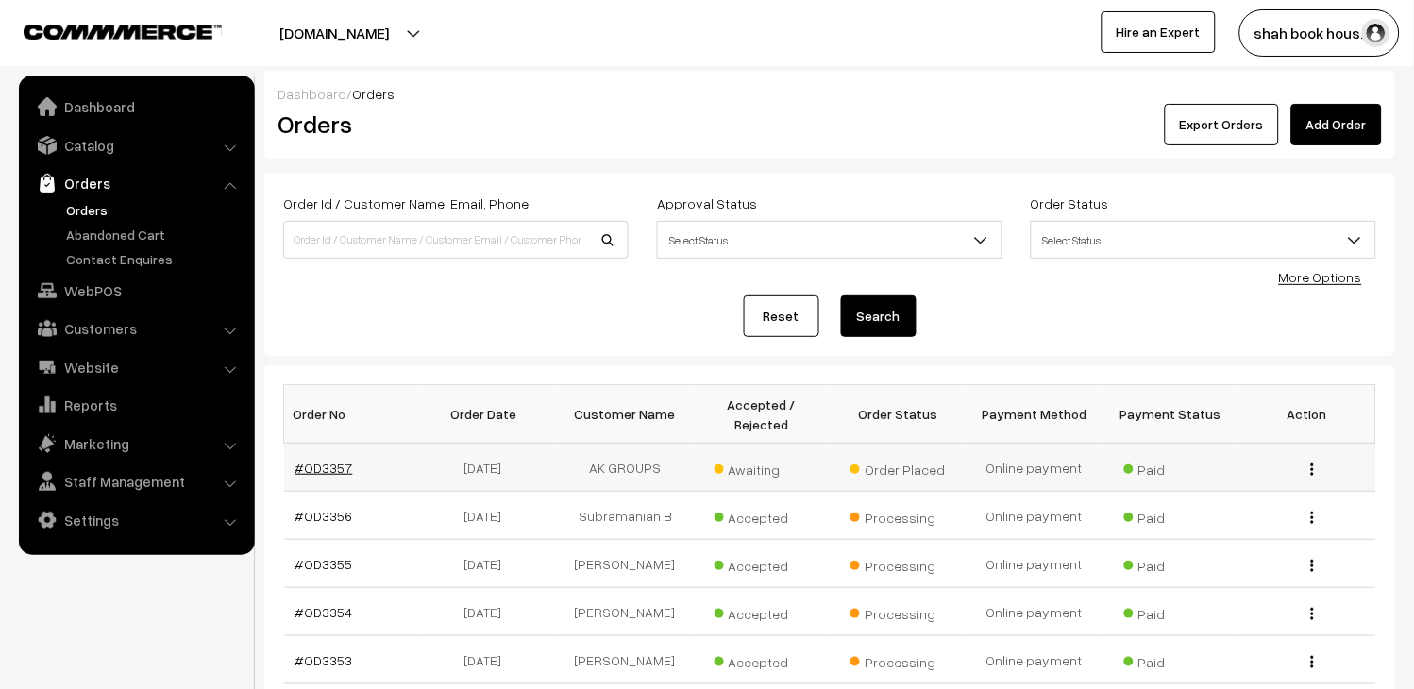
click at [342, 469] on link "#OD3357" at bounding box center [325, 468] width 58 height 16
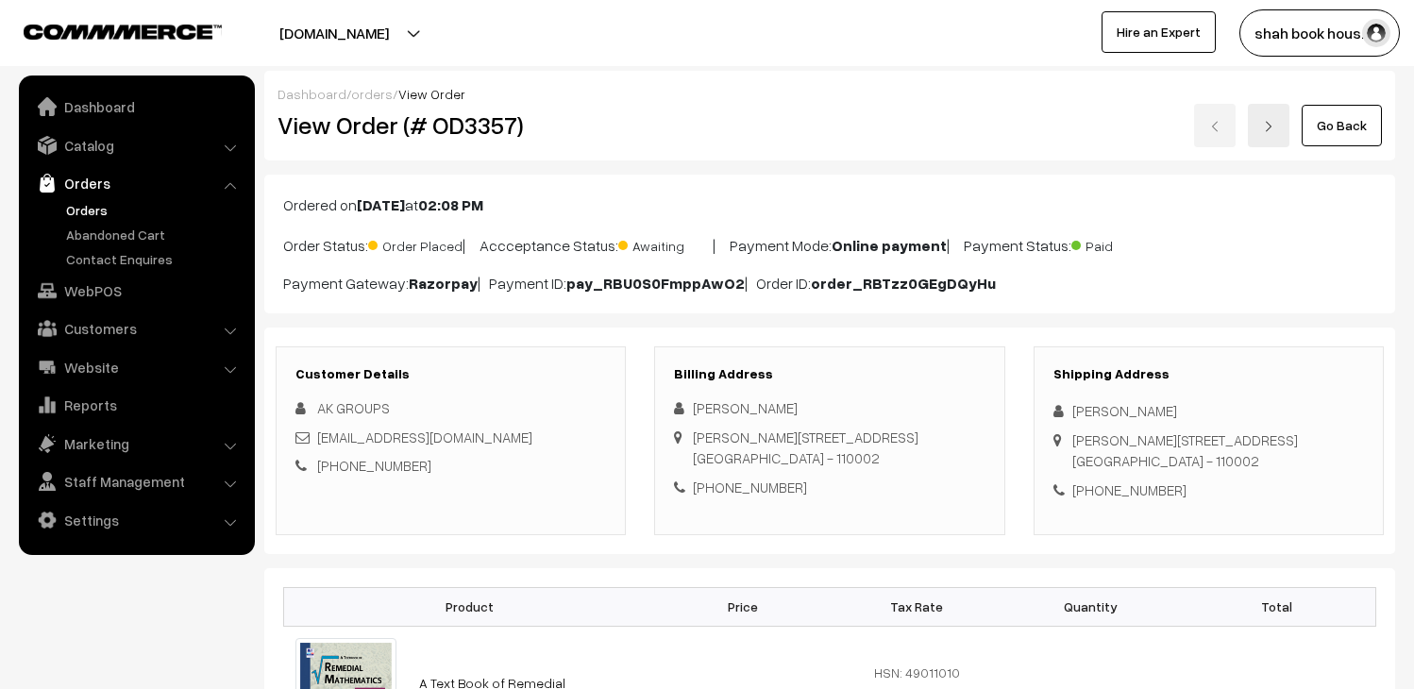
scroll to position [210, 0]
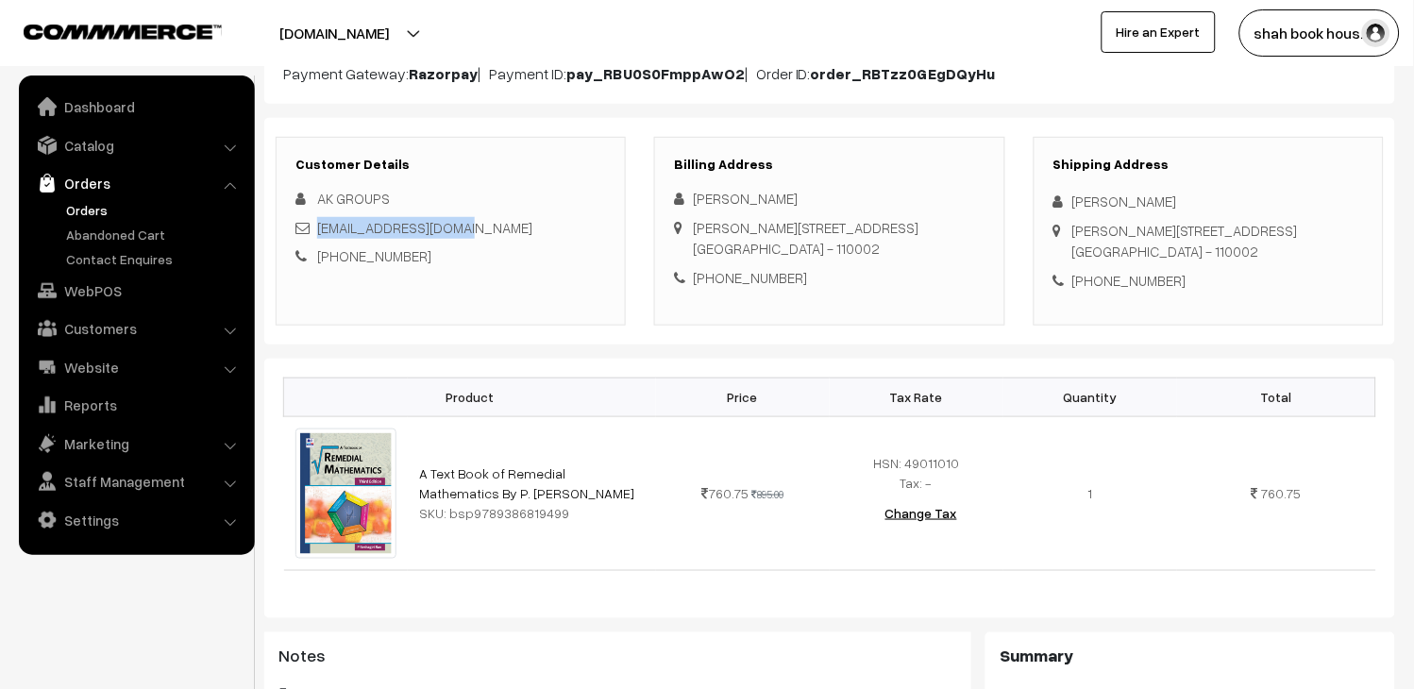
drag, startPoint x: 493, startPoint y: 231, endPoint x: 317, endPoint y: 223, distance: 175.8
click at [317, 223] on div "[EMAIL_ADDRESS][DOMAIN_NAME]" at bounding box center [451, 228] width 311 height 22
copy link "[EMAIL_ADDRESS][DOMAIN_NAME]"
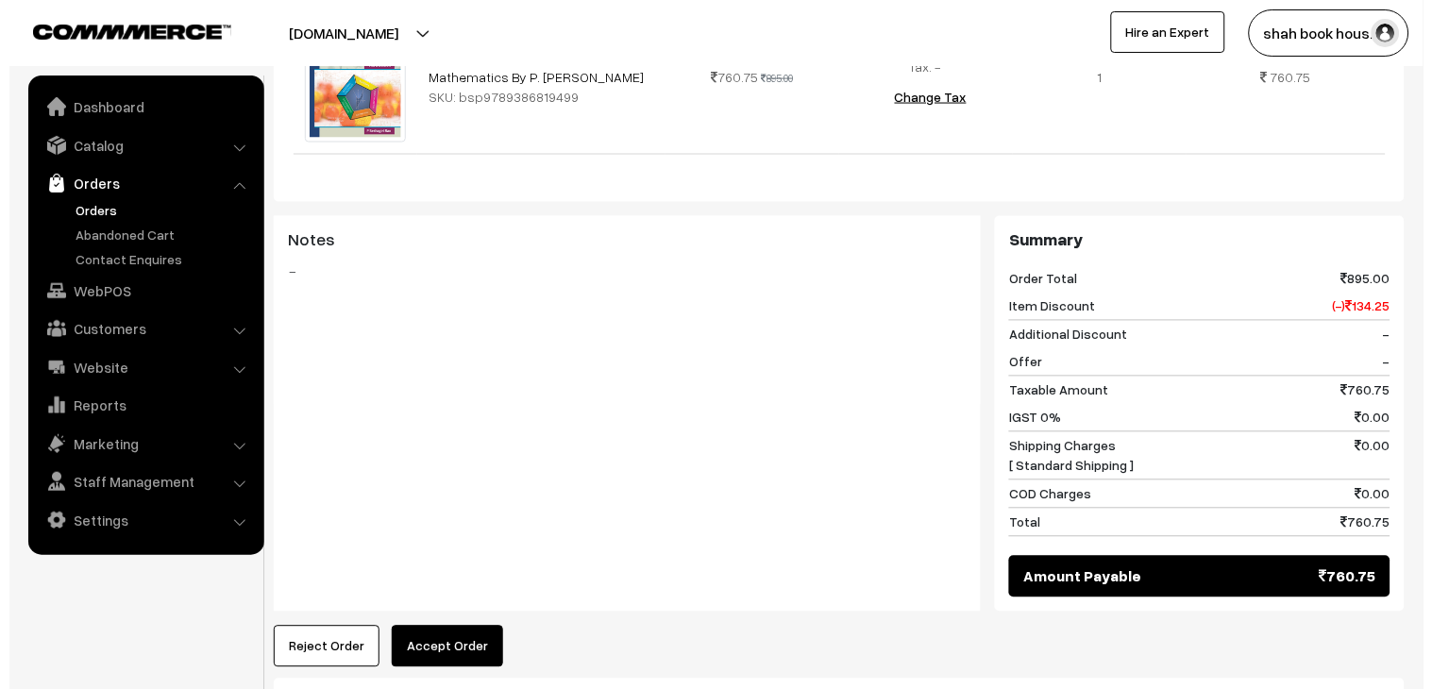
scroll to position [629, 0]
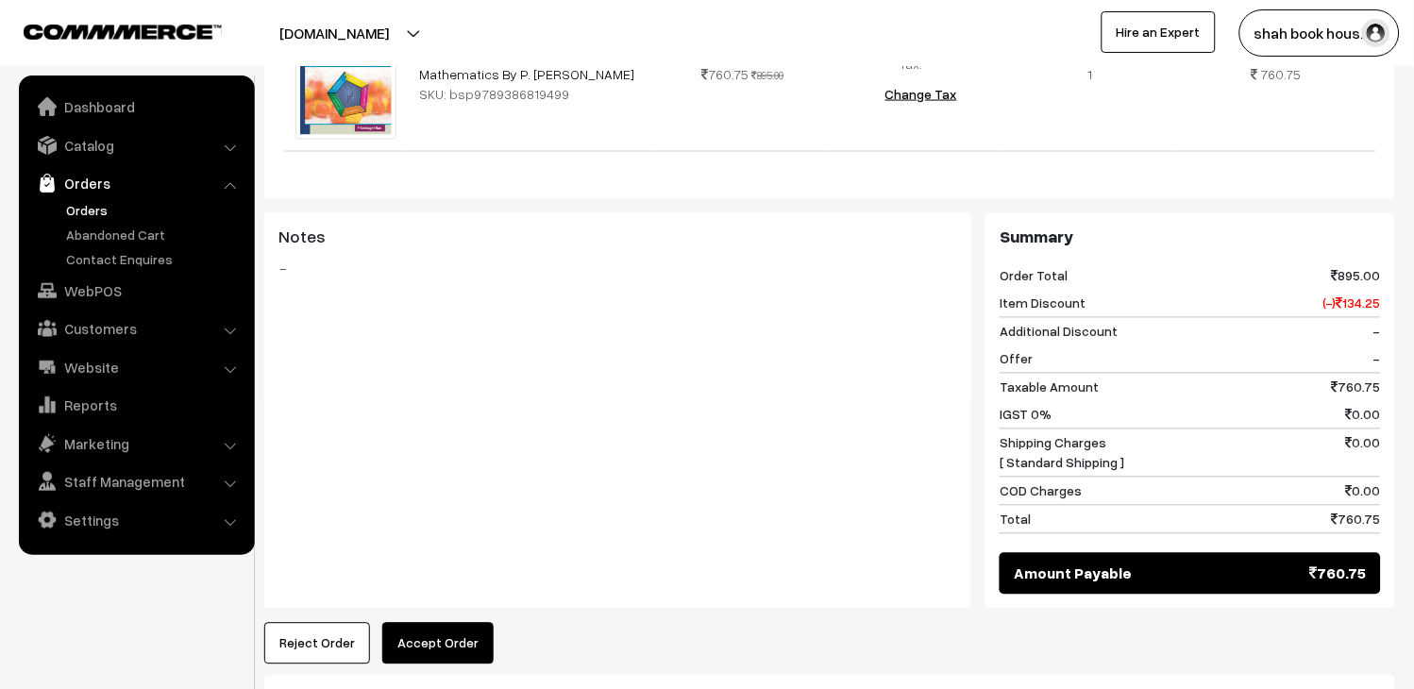
click at [465, 643] on button "Accept Order" at bounding box center [437, 644] width 111 height 42
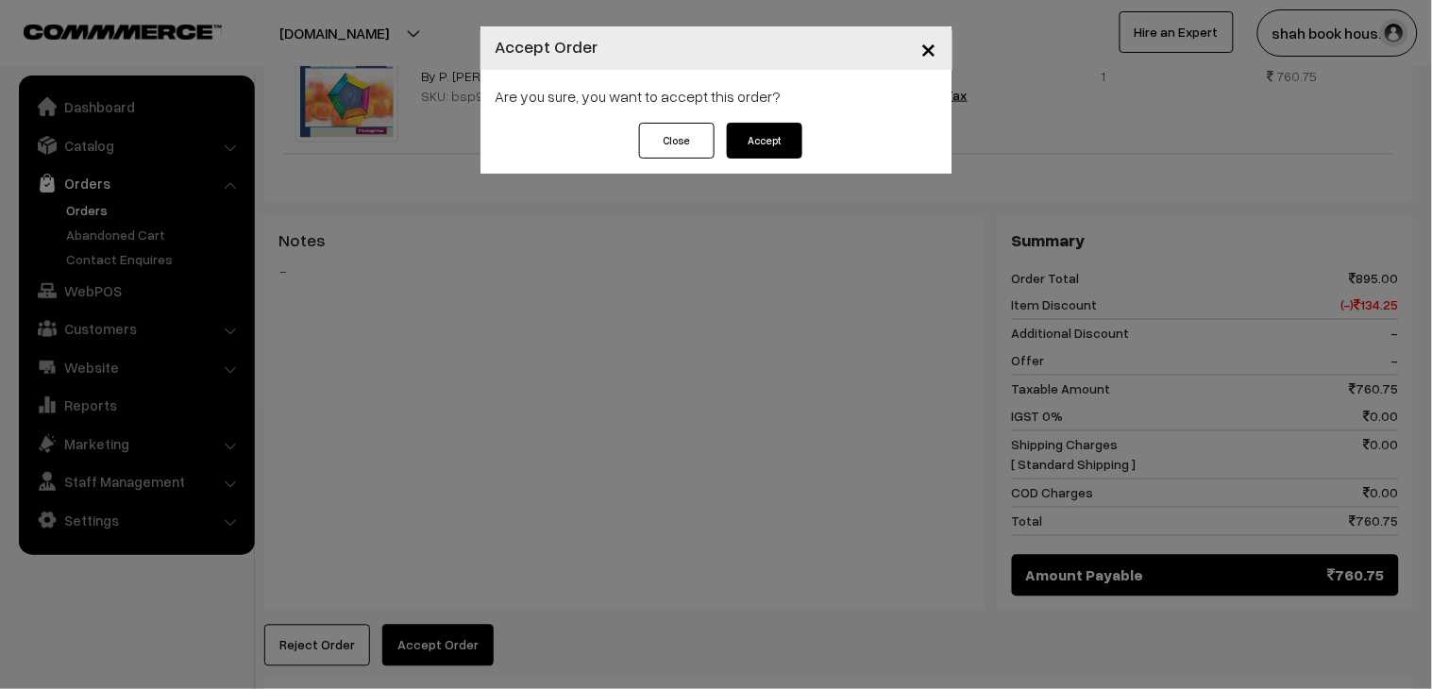
click at [763, 157] on button "Accept" at bounding box center [765, 141] width 76 height 36
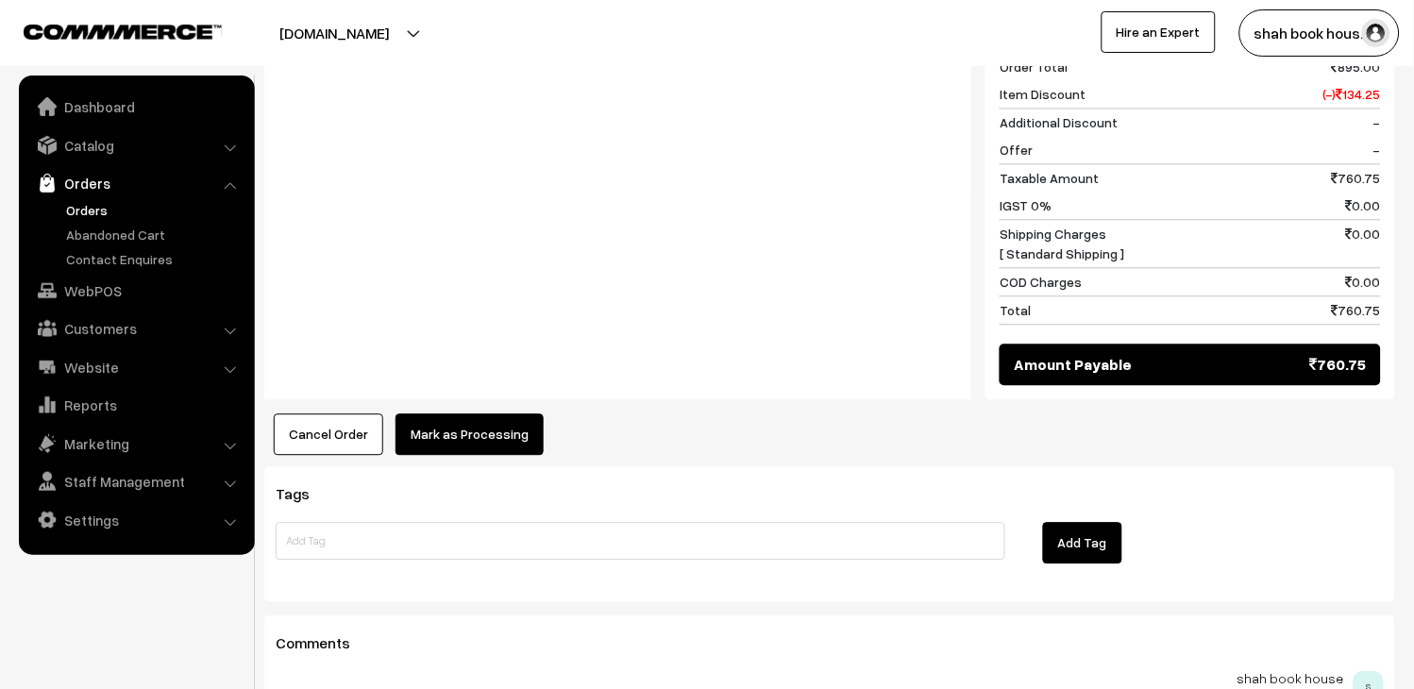
click at [458, 425] on button "Mark as Processing" at bounding box center [470, 435] width 148 height 42
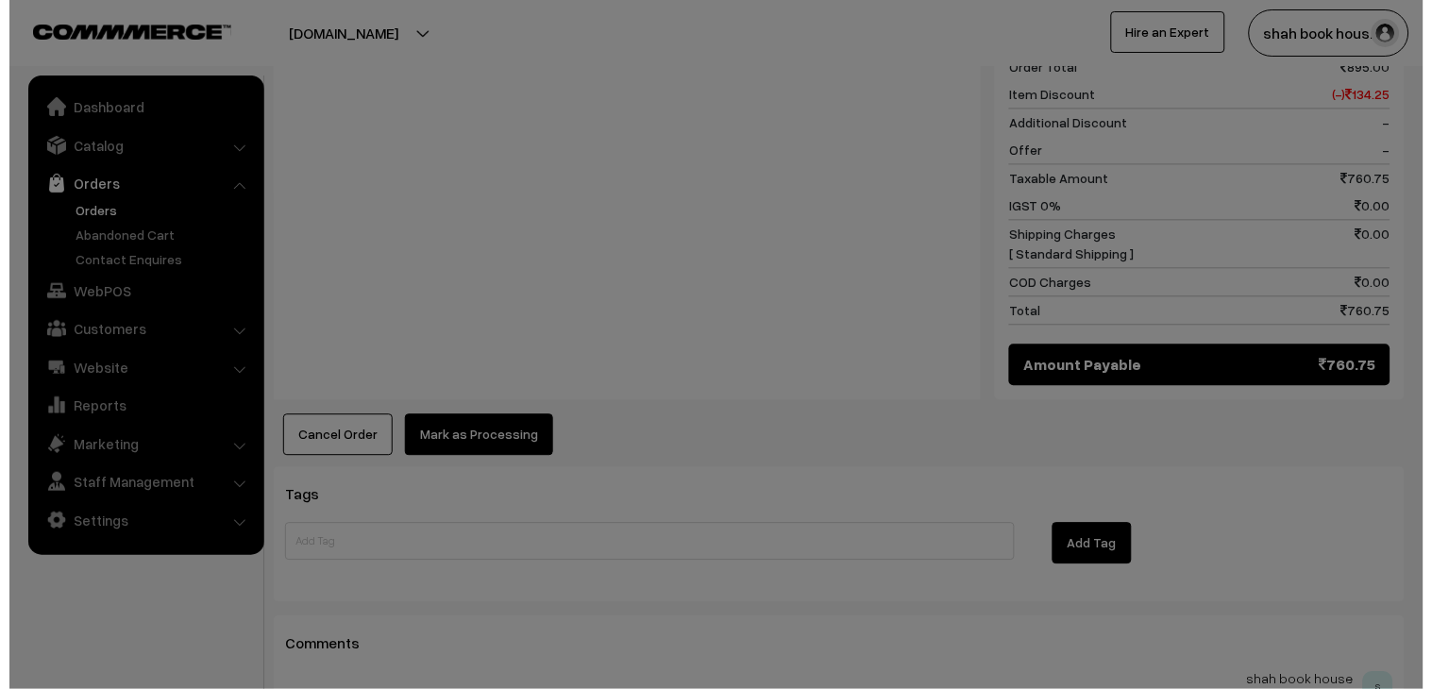
scroll to position [842, 0]
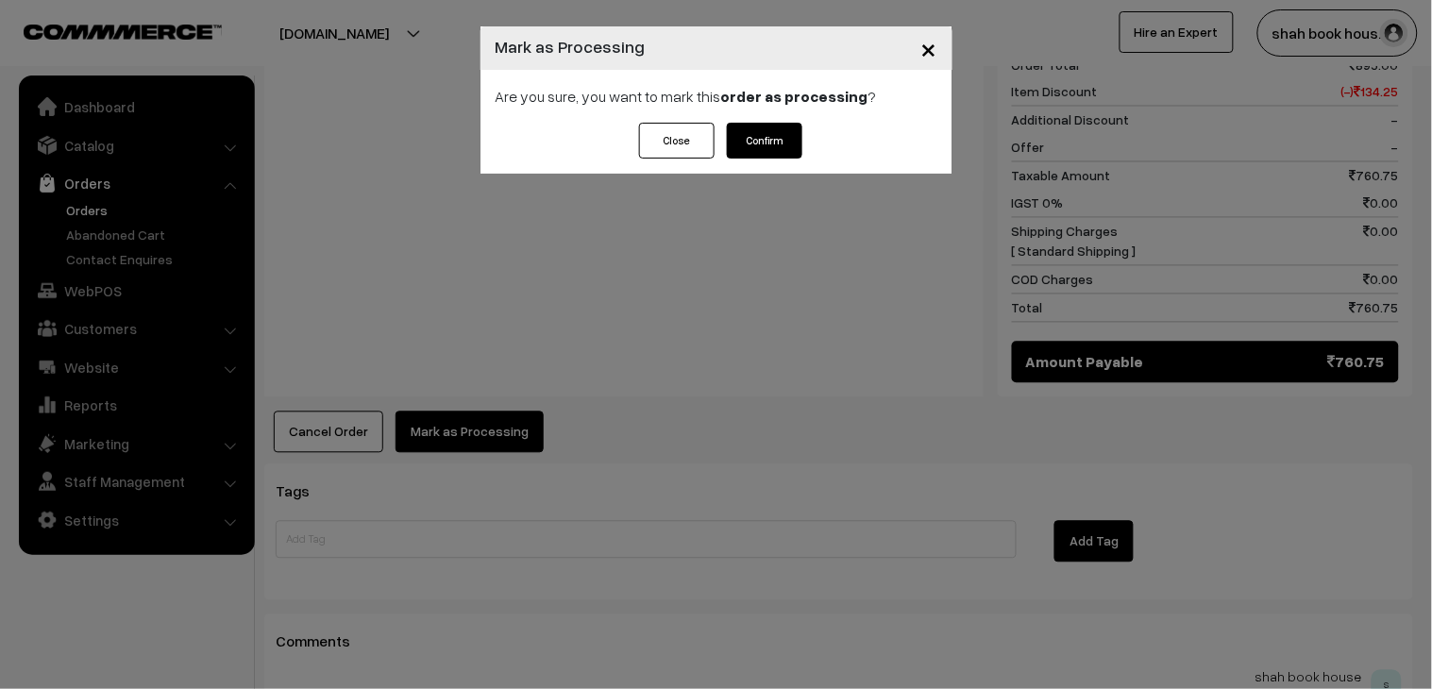
click at [793, 132] on button "Confirm" at bounding box center [765, 141] width 76 height 36
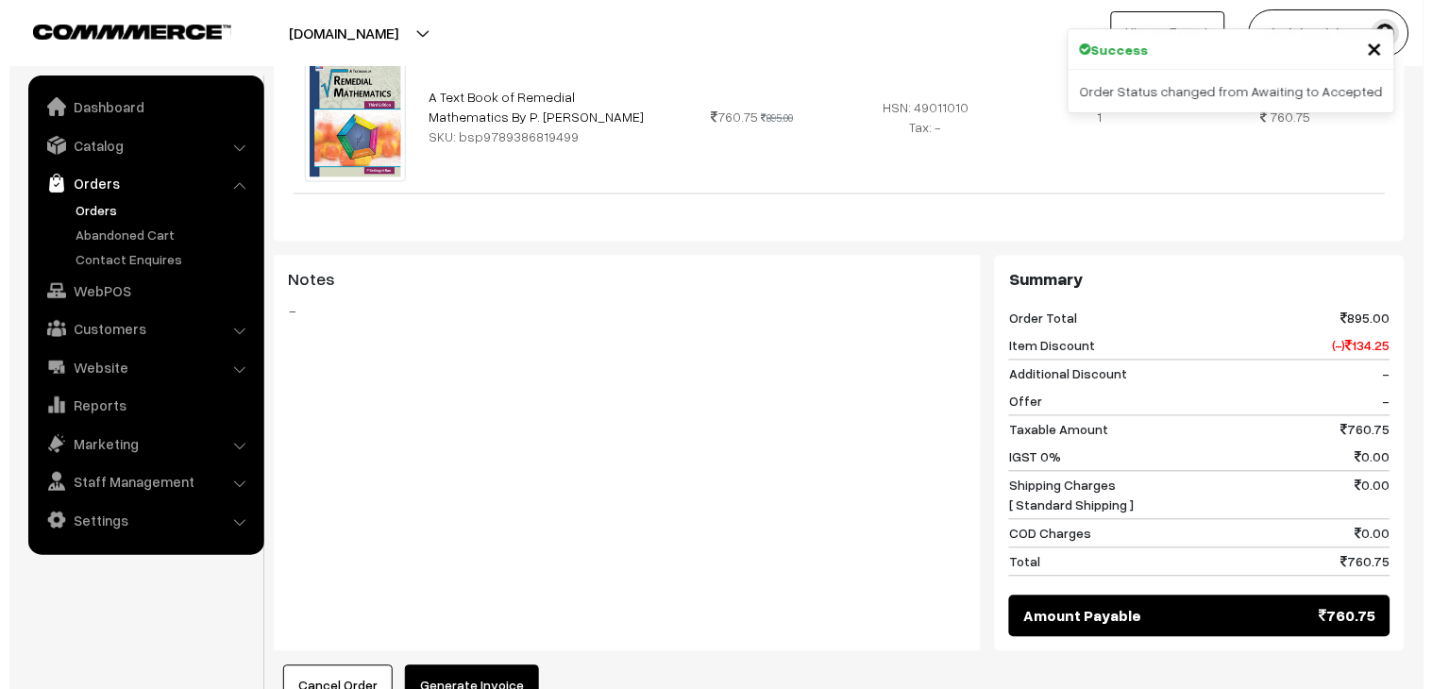
scroll to position [734, 0]
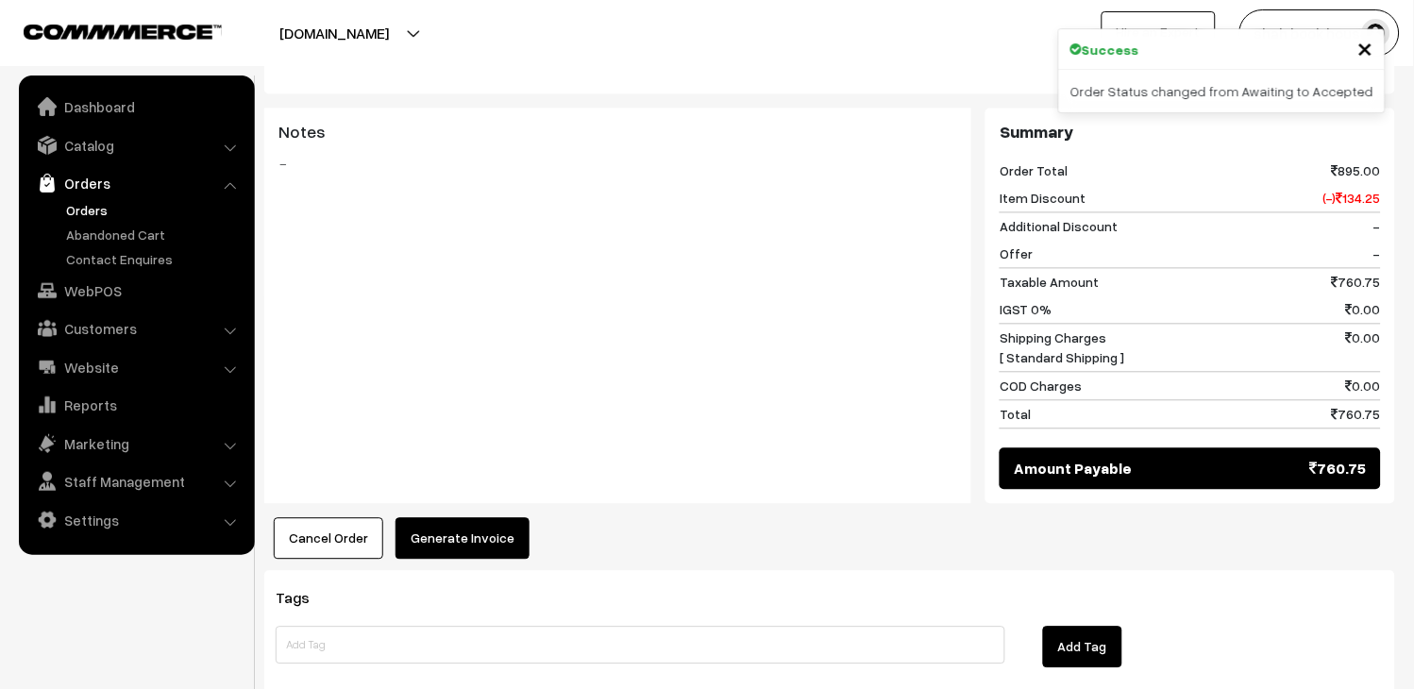
click at [497, 526] on button "Generate Invoice" at bounding box center [463, 539] width 134 height 42
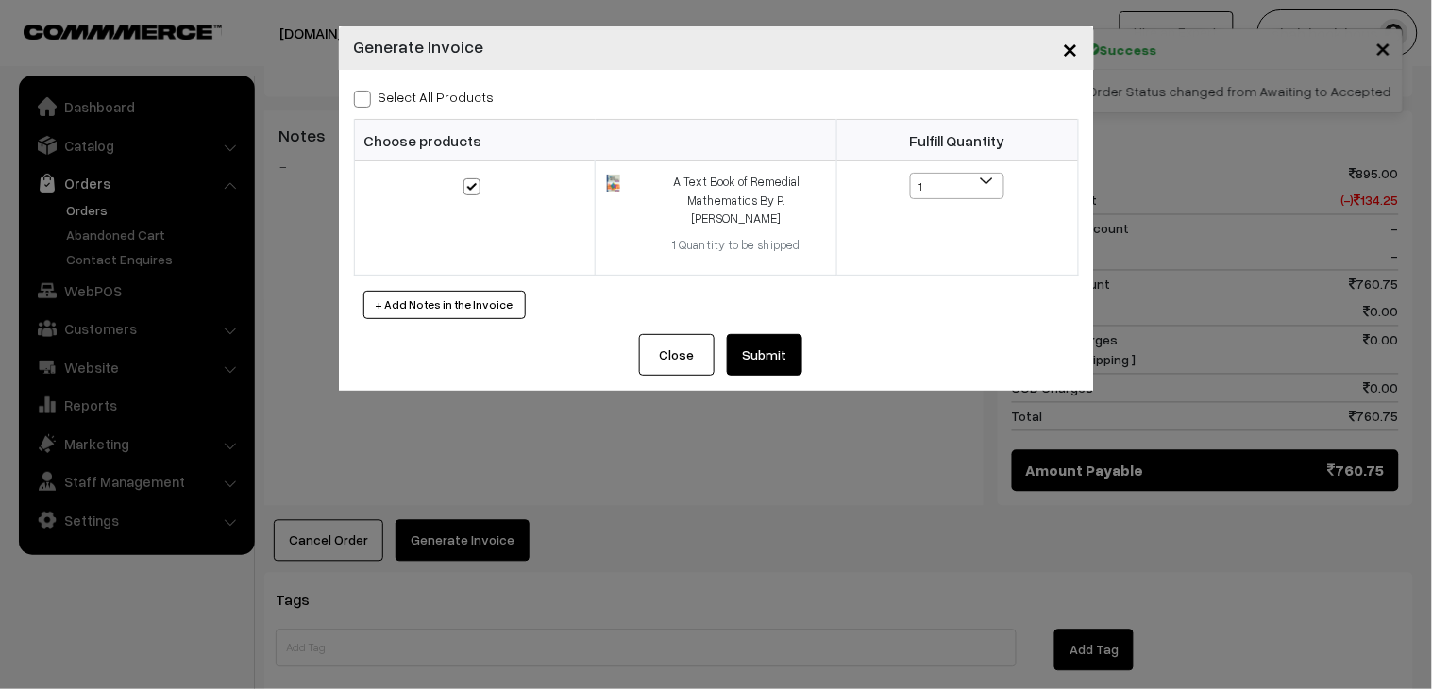
click at [776, 334] on button "Submit" at bounding box center [765, 355] width 76 height 42
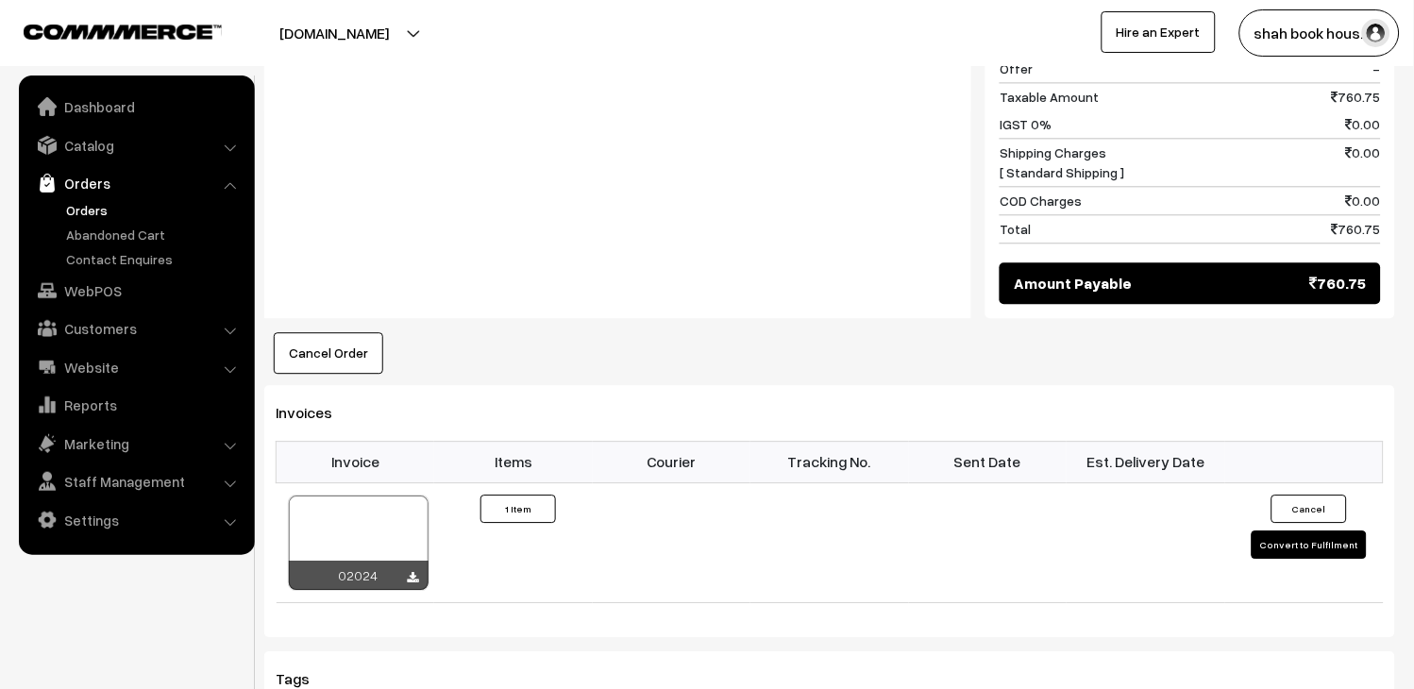
scroll to position [1259, 0]
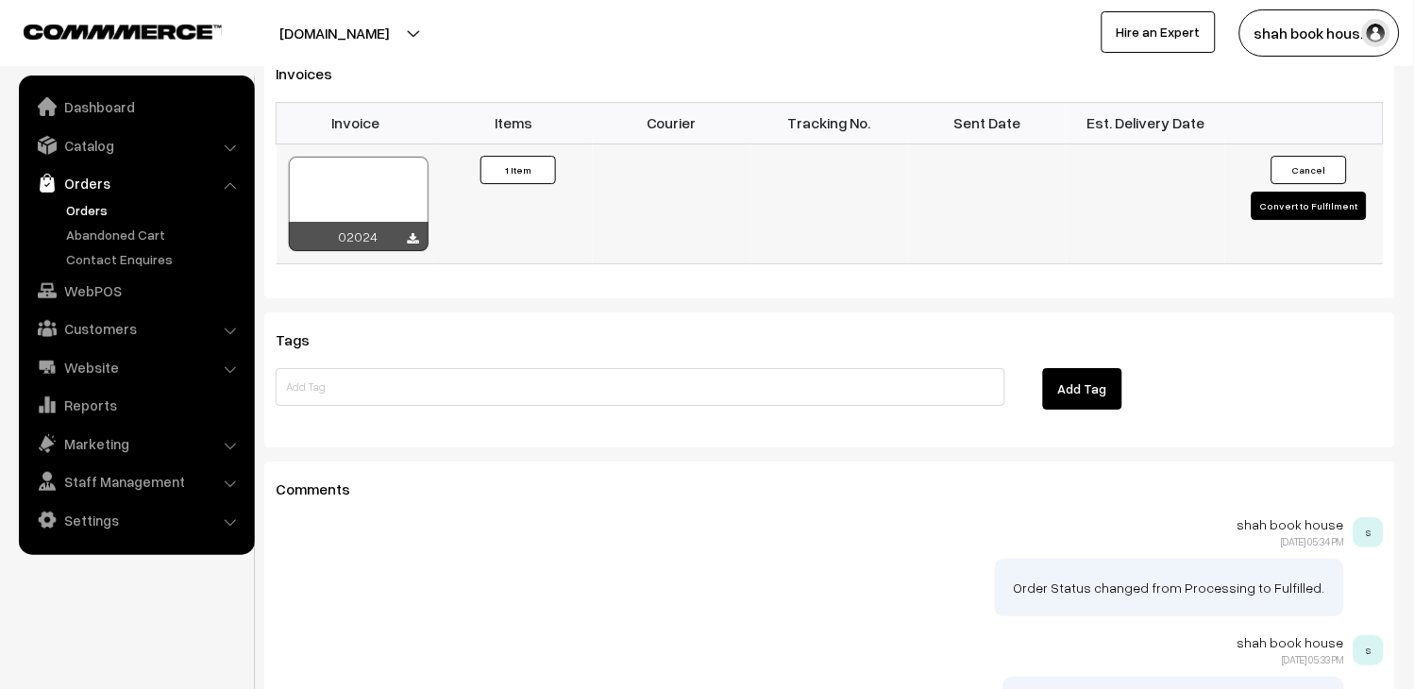
click at [323, 203] on div at bounding box center [359, 204] width 140 height 94
click at [82, 211] on link "Orders" at bounding box center [154, 210] width 187 height 20
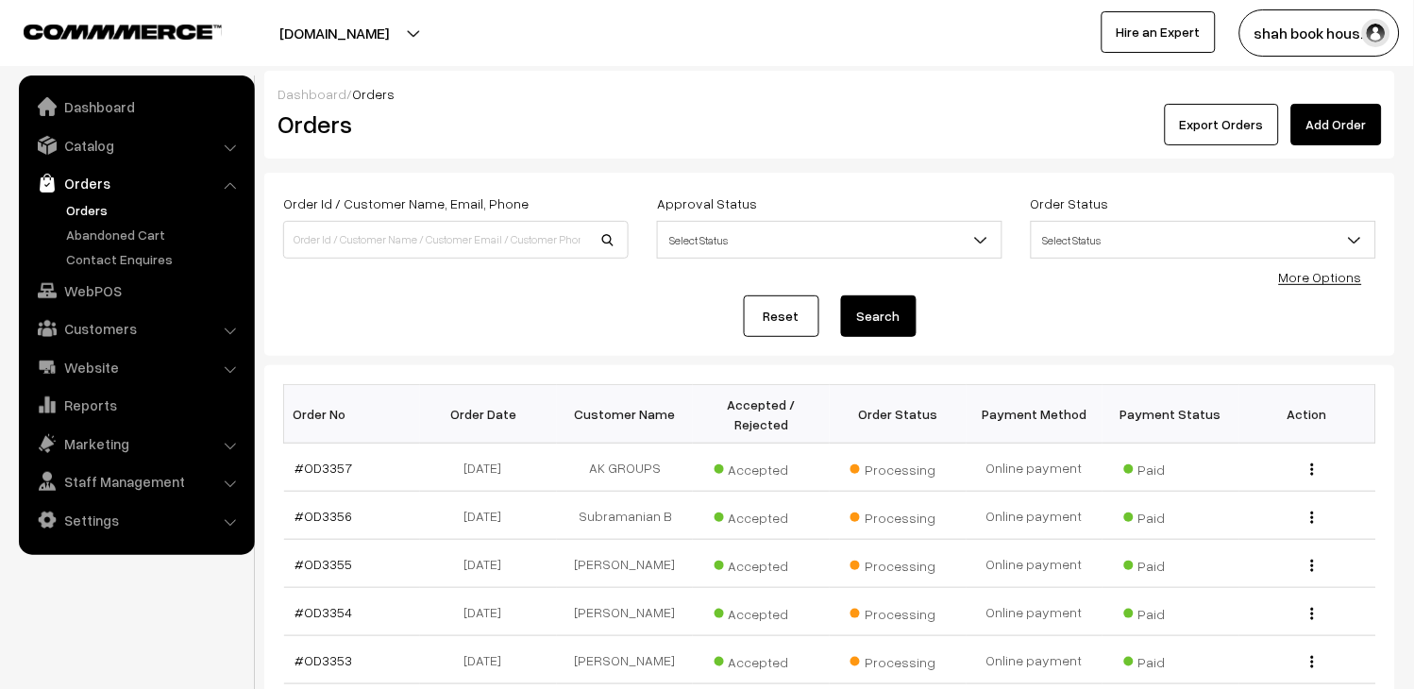
drag, startPoint x: 0, startPoint y: 0, endPoint x: 82, endPoint y: 211, distance: 226.9
click at [82, 211] on link "Orders" at bounding box center [154, 210] width 187 height 20
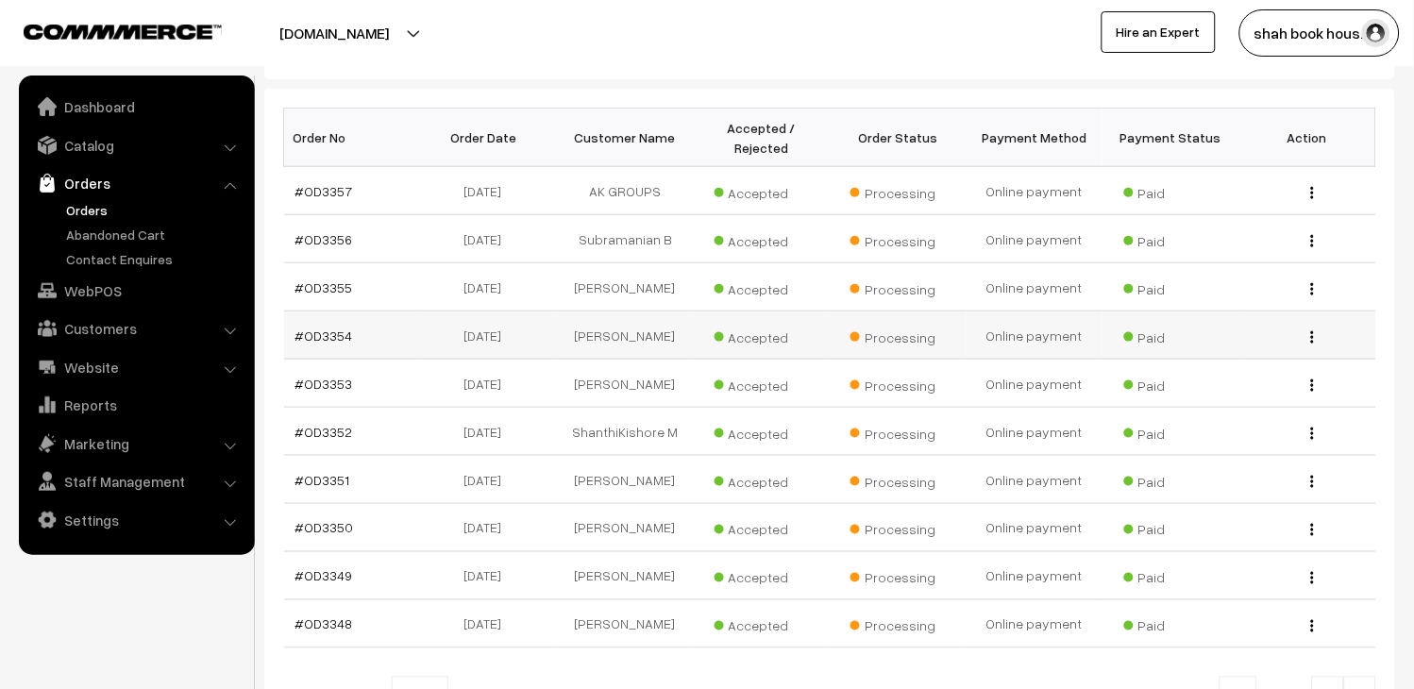
scroll to position [314, 0]
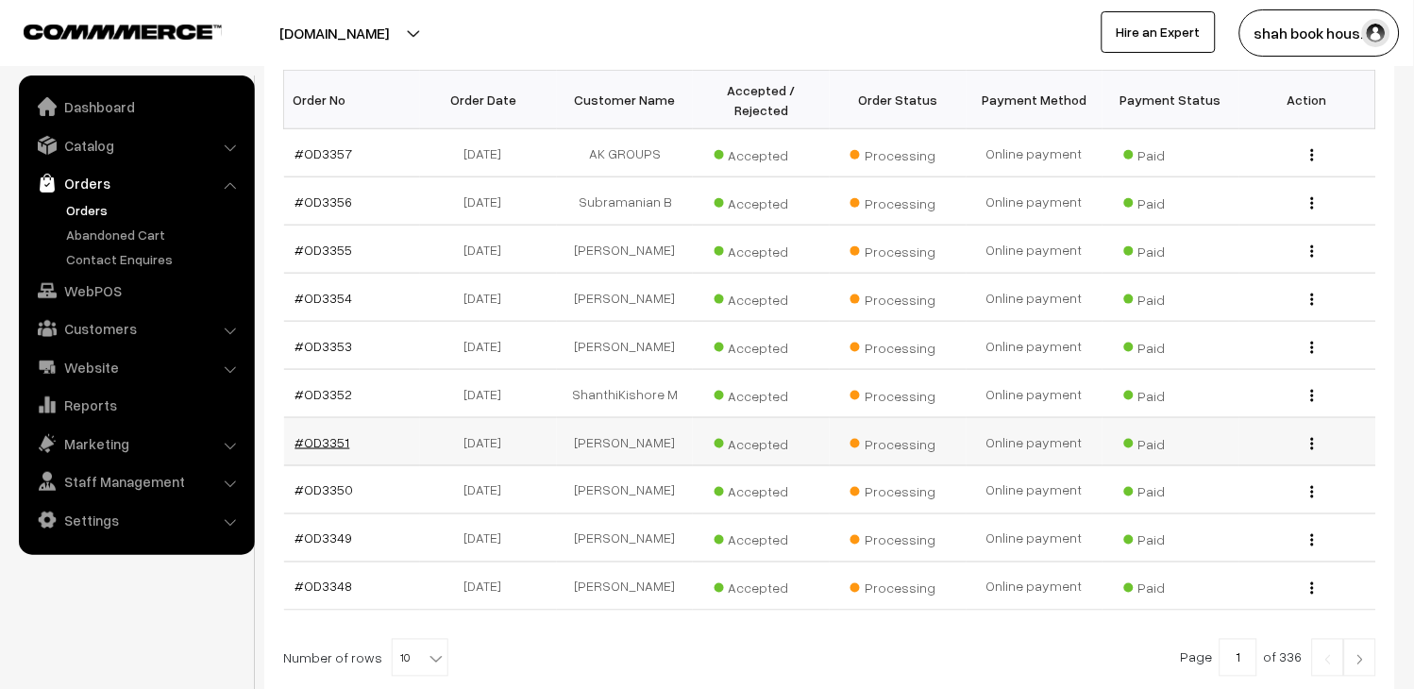
click at [332, 436] on link "#OD3351" at bounding box center [323, 442] width 55 height 16
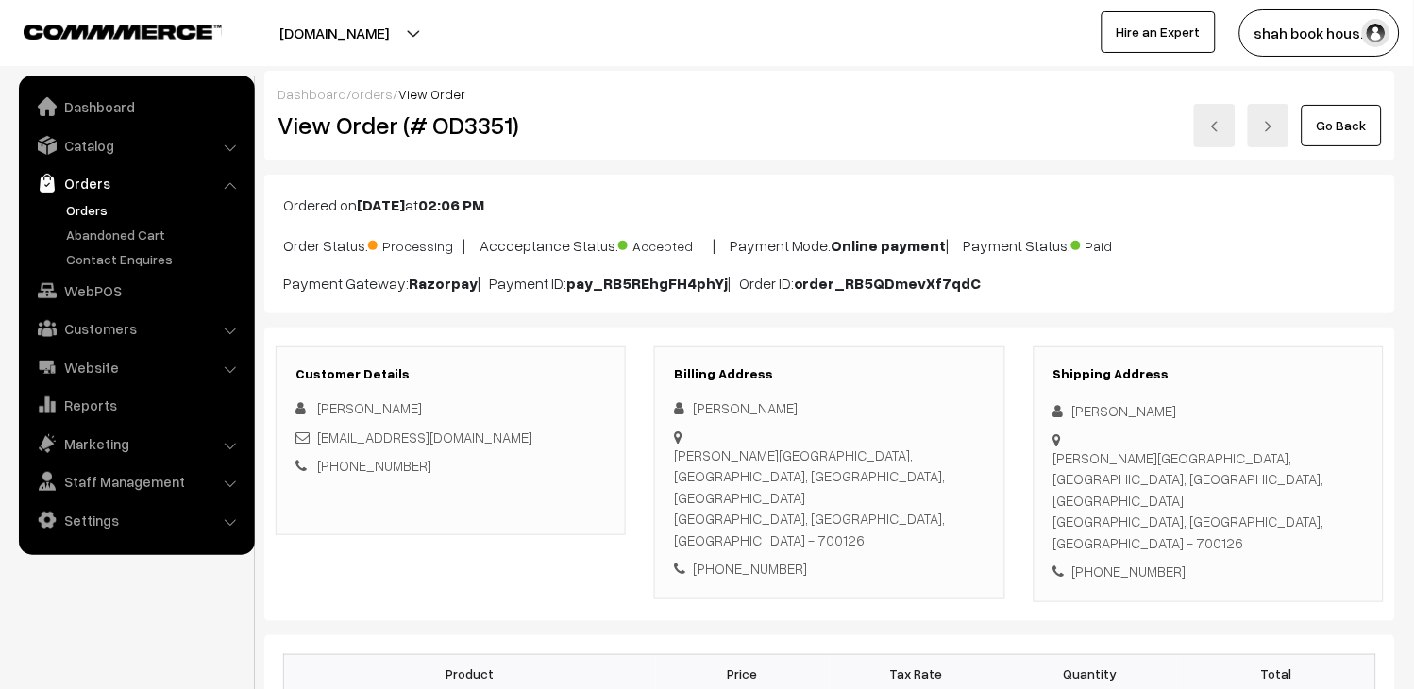
click at [1218, 133] on link at bounding box center [1215, 125] width 42 height 43
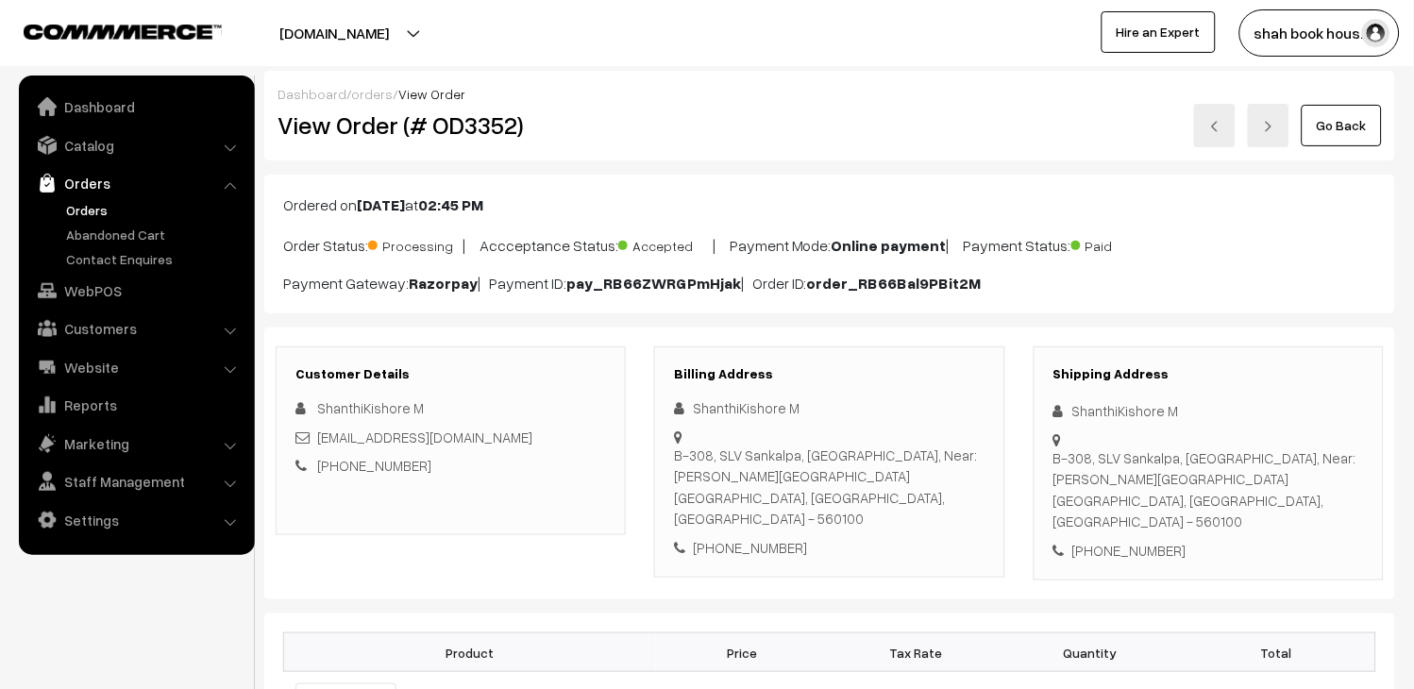
click at [1240, 128] on div "Go Back" at bounding box center [1018, 125] width 727 height 43
click at [1225, 128] on link at bounding box center [1215, 125] width 42 height 43
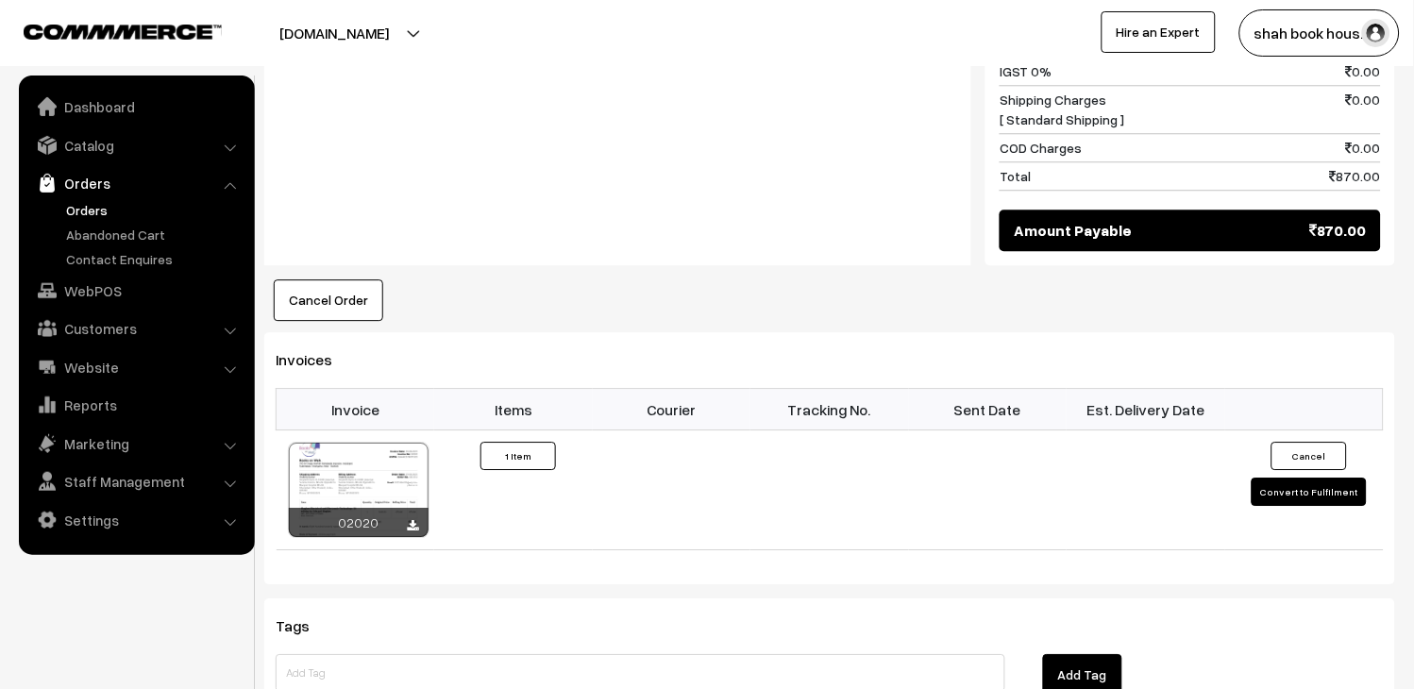
scroll to position [1049, 0]
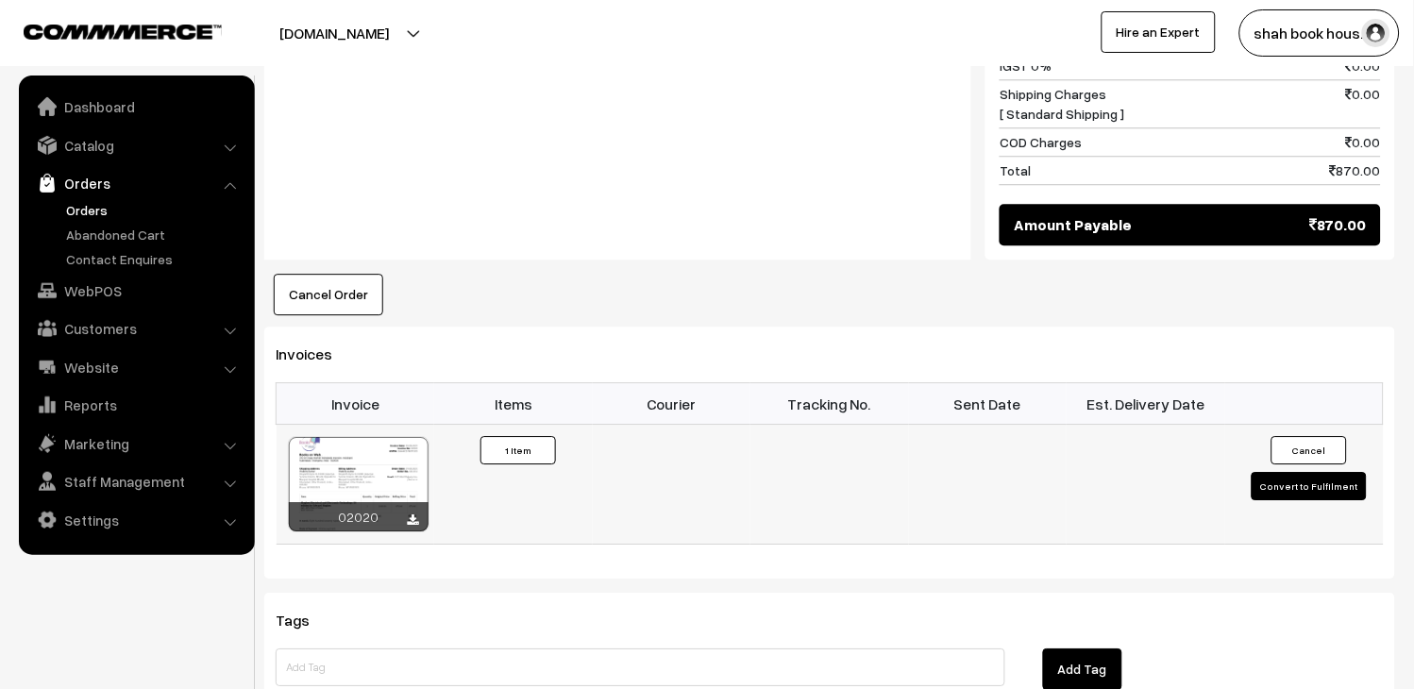
click at [354, 437] on div at bounding box center [359, 484] width 140 height 94
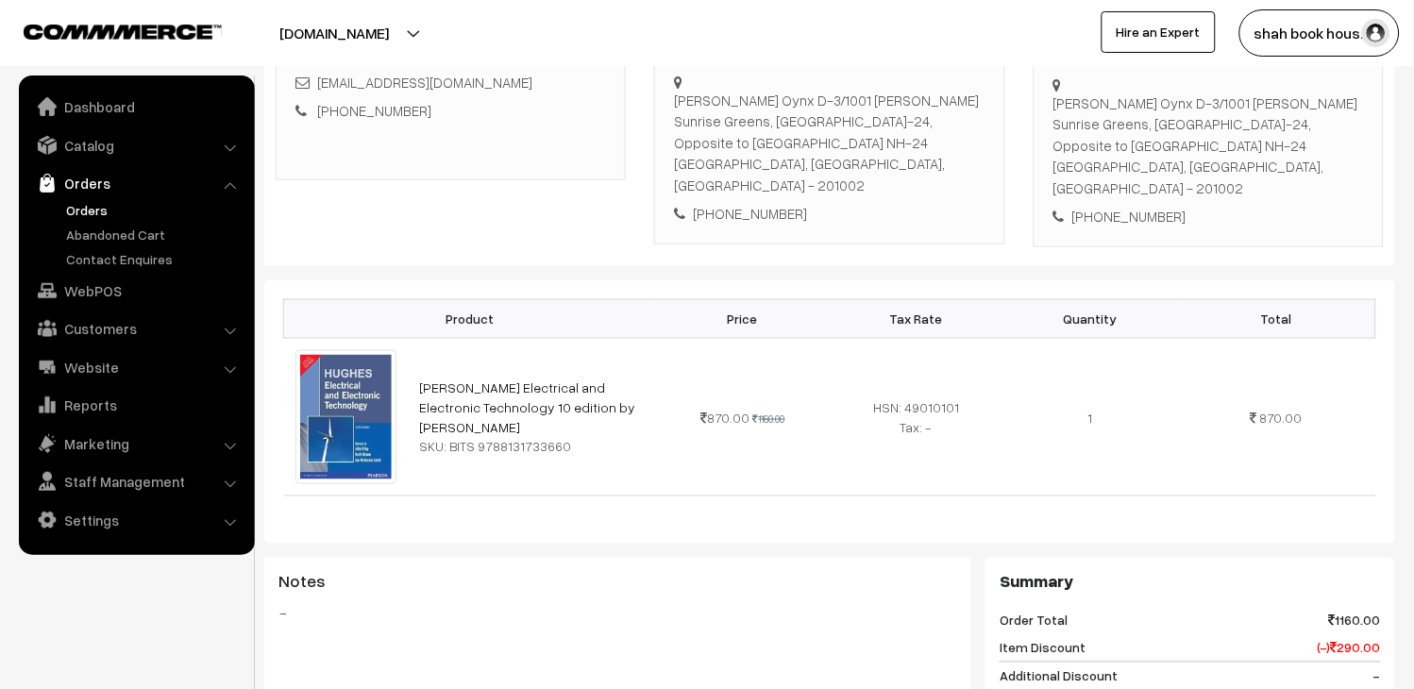
scroll to position [0, 0]
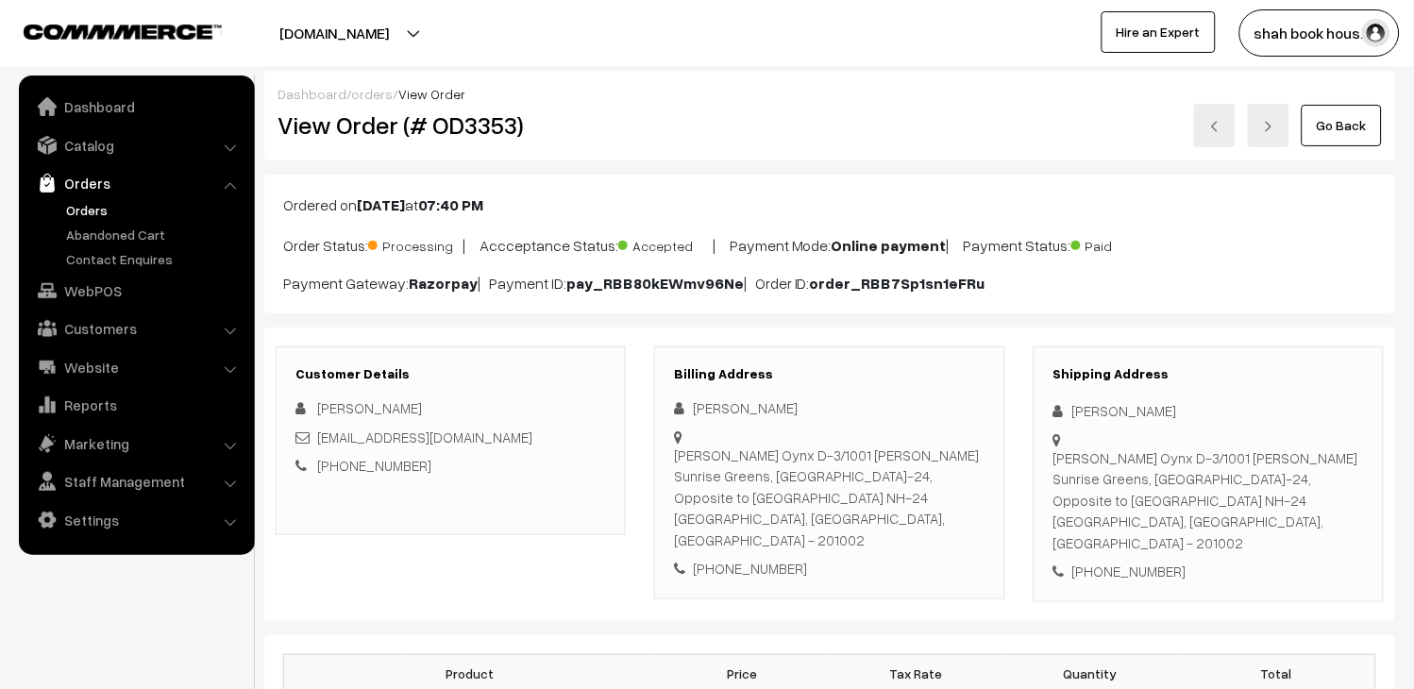
click at [1219, 129] on img at bounding box center [1214, 126] width 11 height 11
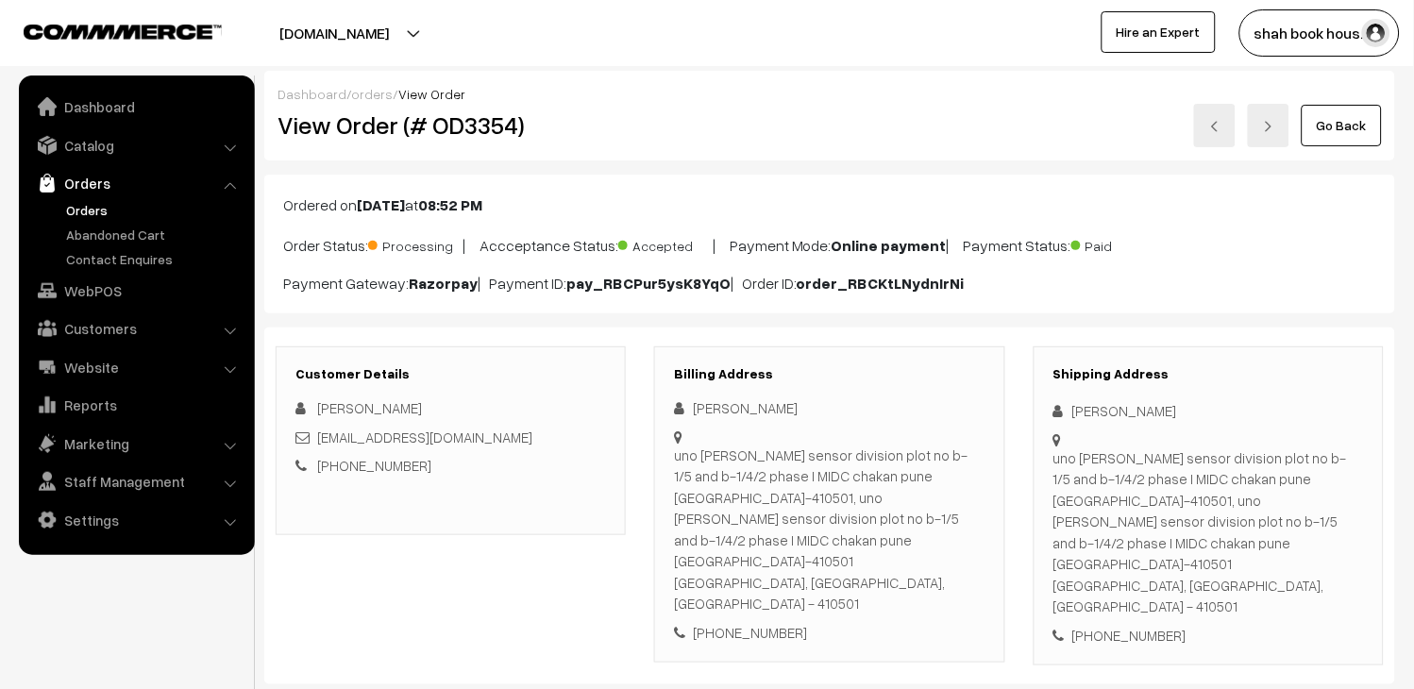
click at [89, 200] on link "Orders" at bounding box center [154, 210] width 187 height 20
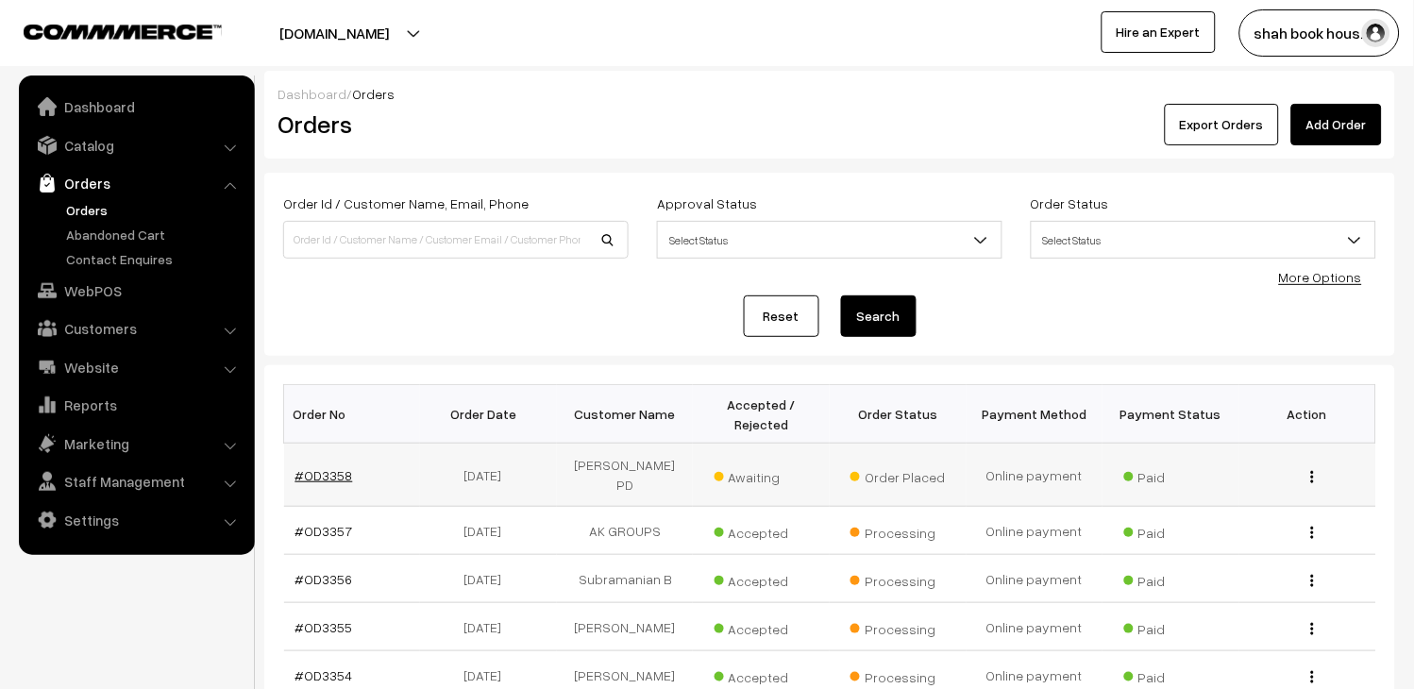
click at [335, 467] on link "#OD3358" at bounding box center [325, 475] width 58 height 16
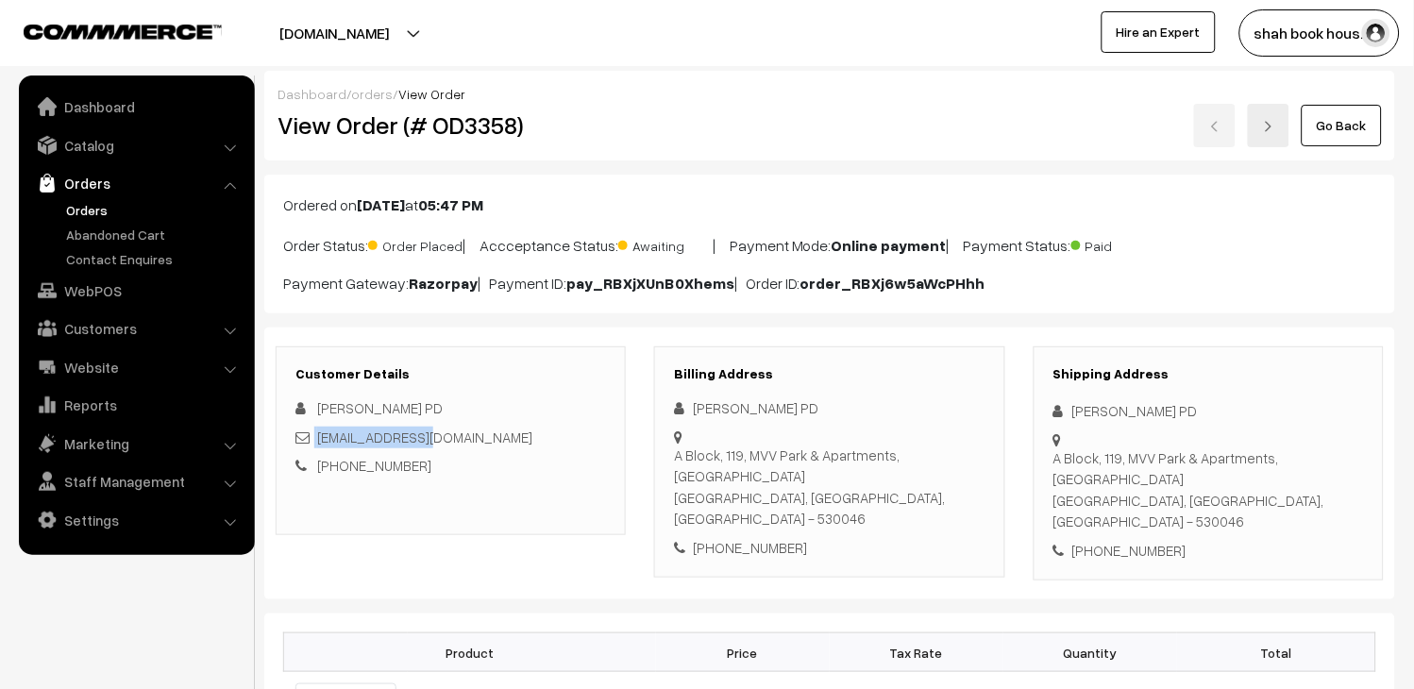
drag, startPoint x: 463, startPoint y: 434, endPoint x: 314, endPoint y: 435, distance: 148.2
click at [314, 435] on div "[EMAIL_ADDRESS][DOMAIN_NAME]" at bounding box center [451, 438] width 311 height 22
copy div "[EMAIL_ADDRESS][DOMAIN_NAME]"
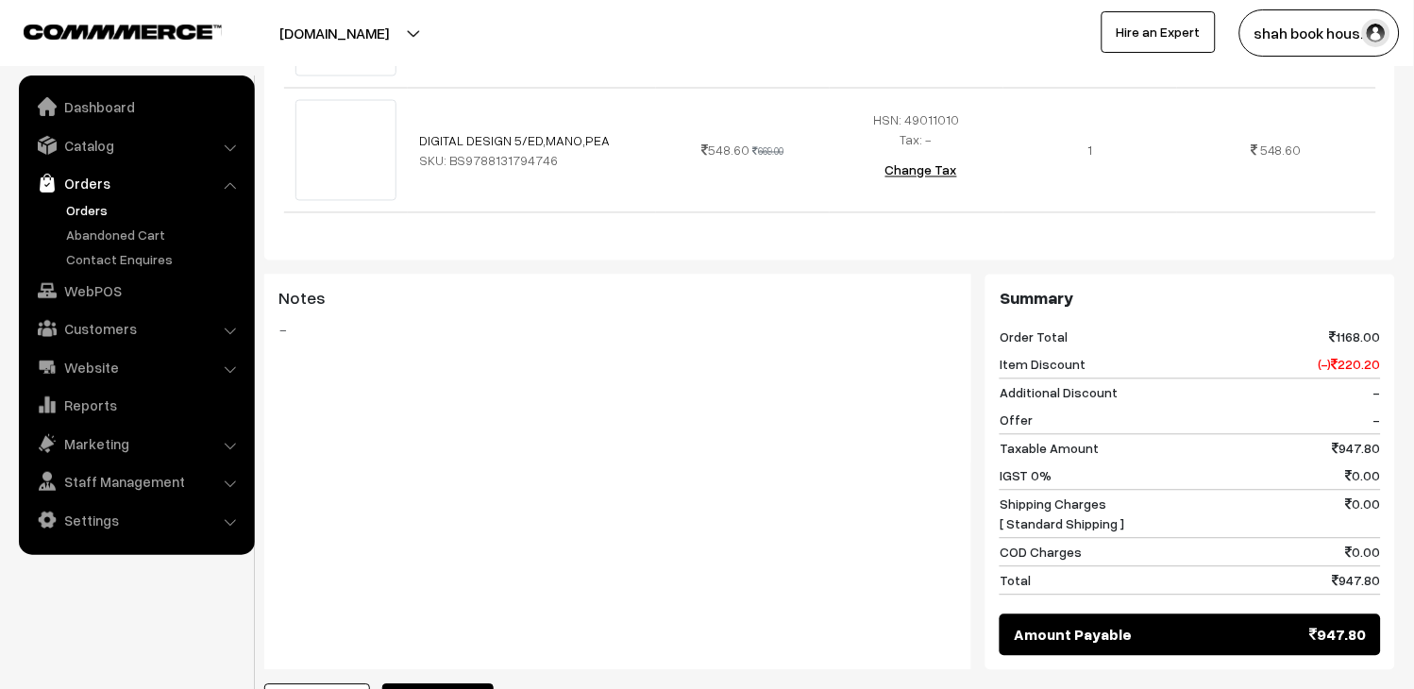
scroll to position [974, 0]
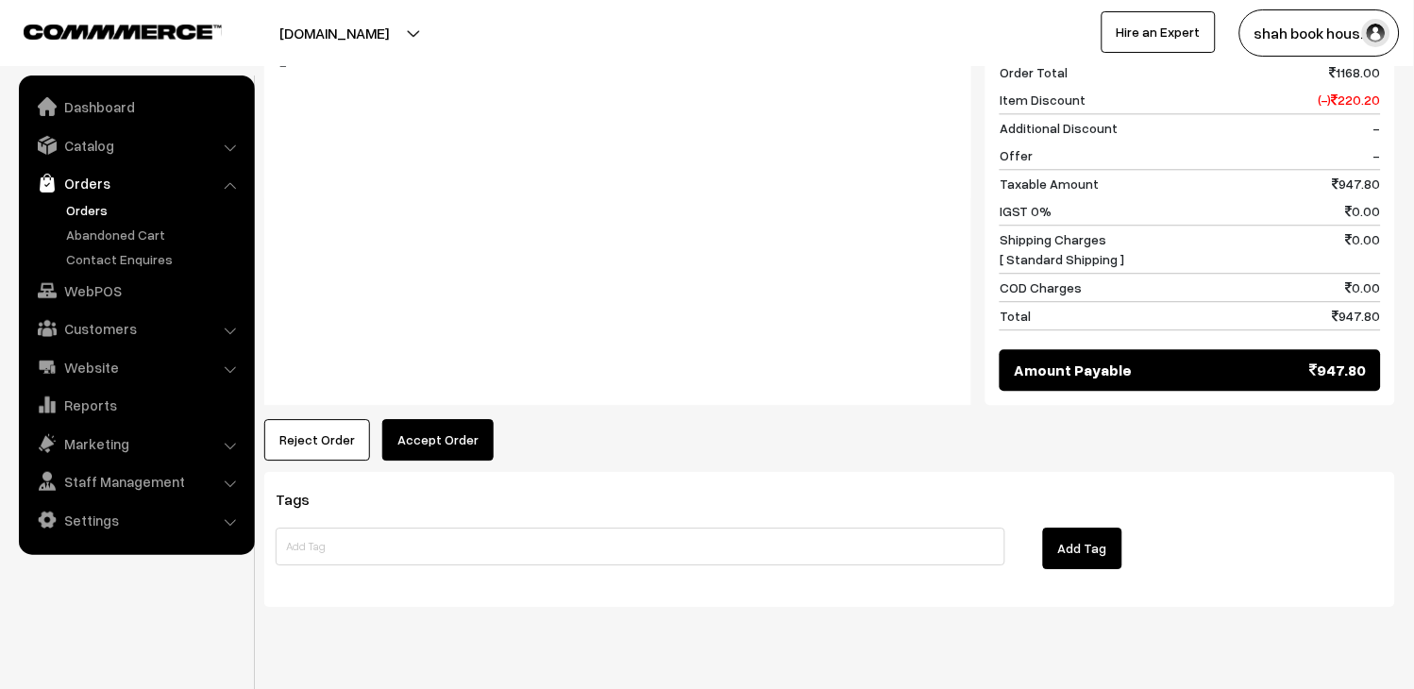
click at [473, 419] on button "Accept Order" at bounding box center [437, 440] width 111 height 42
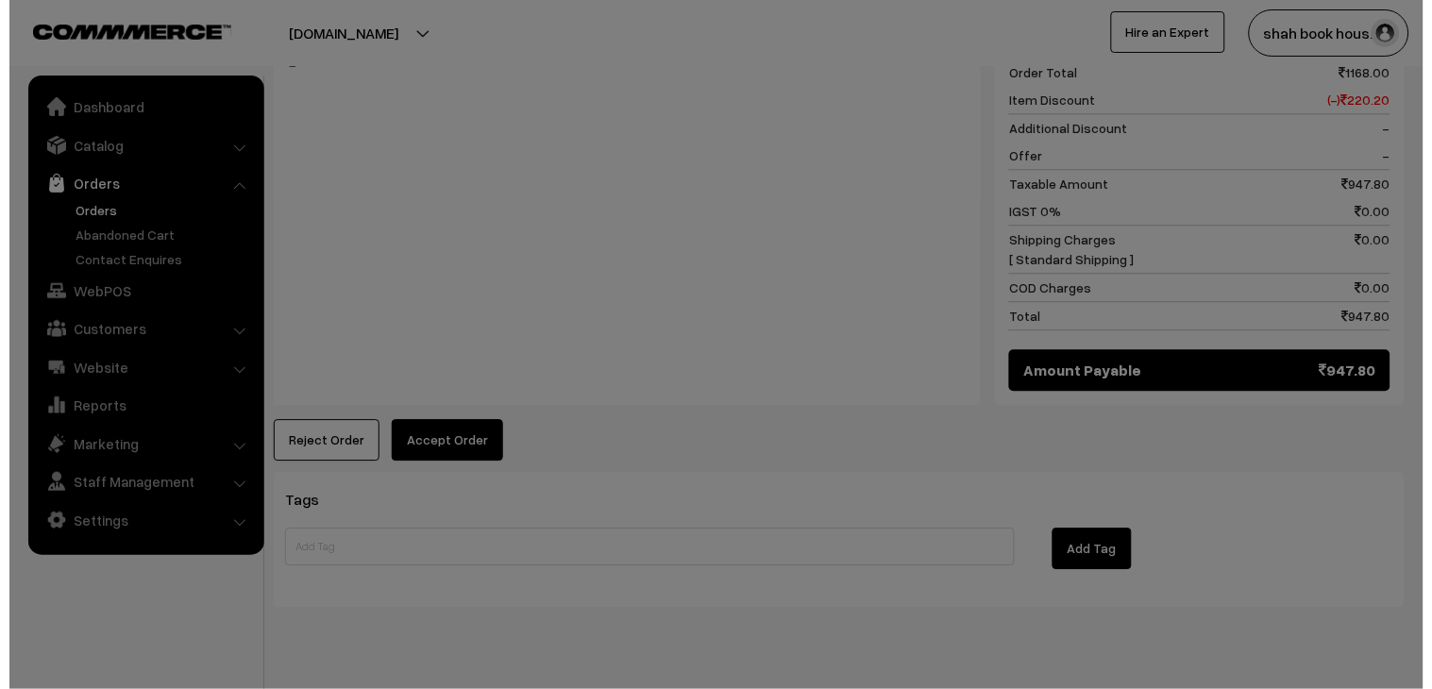
scroll to position [977, 0]
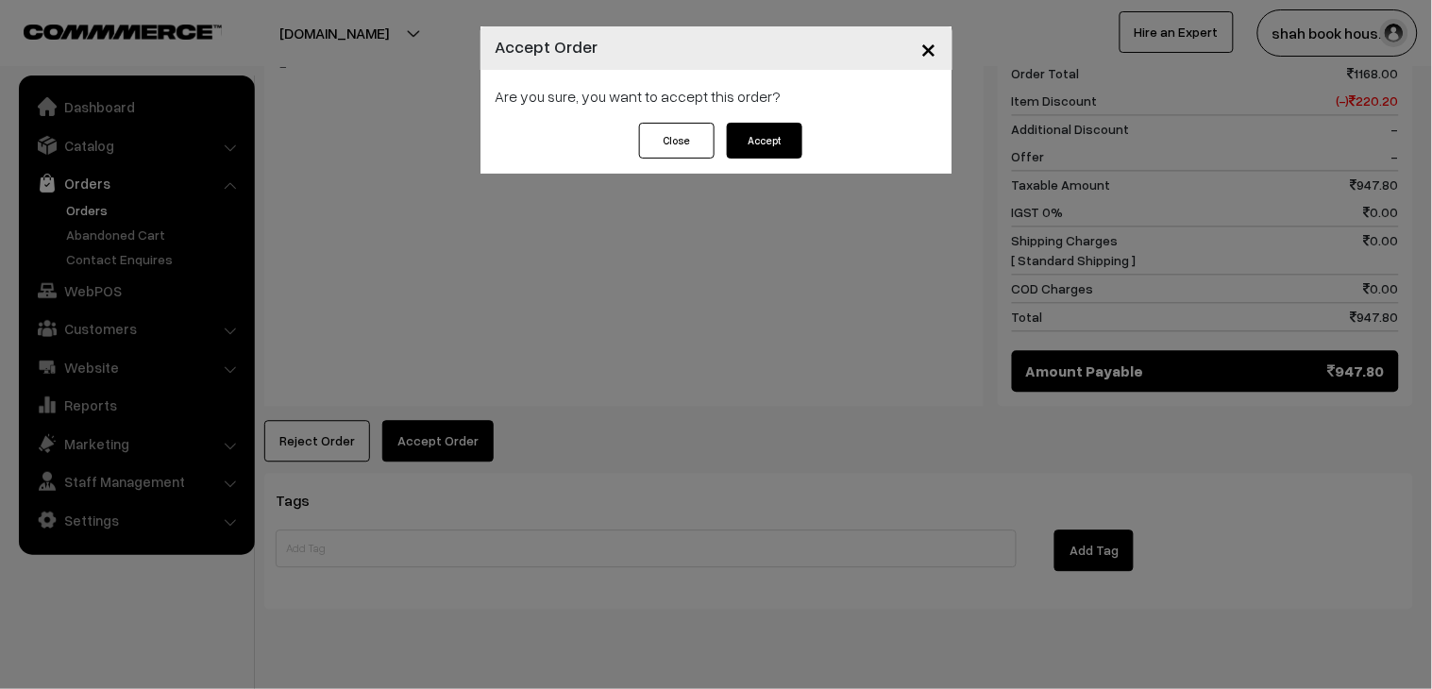
click at [787, 117] on div "Are you sure, you want to accept this order?" at bounding box center [717, 96] width 472 height 53
click at [781, 158] on button "Accept" at bounding box center [765, 141] width 76 height 36
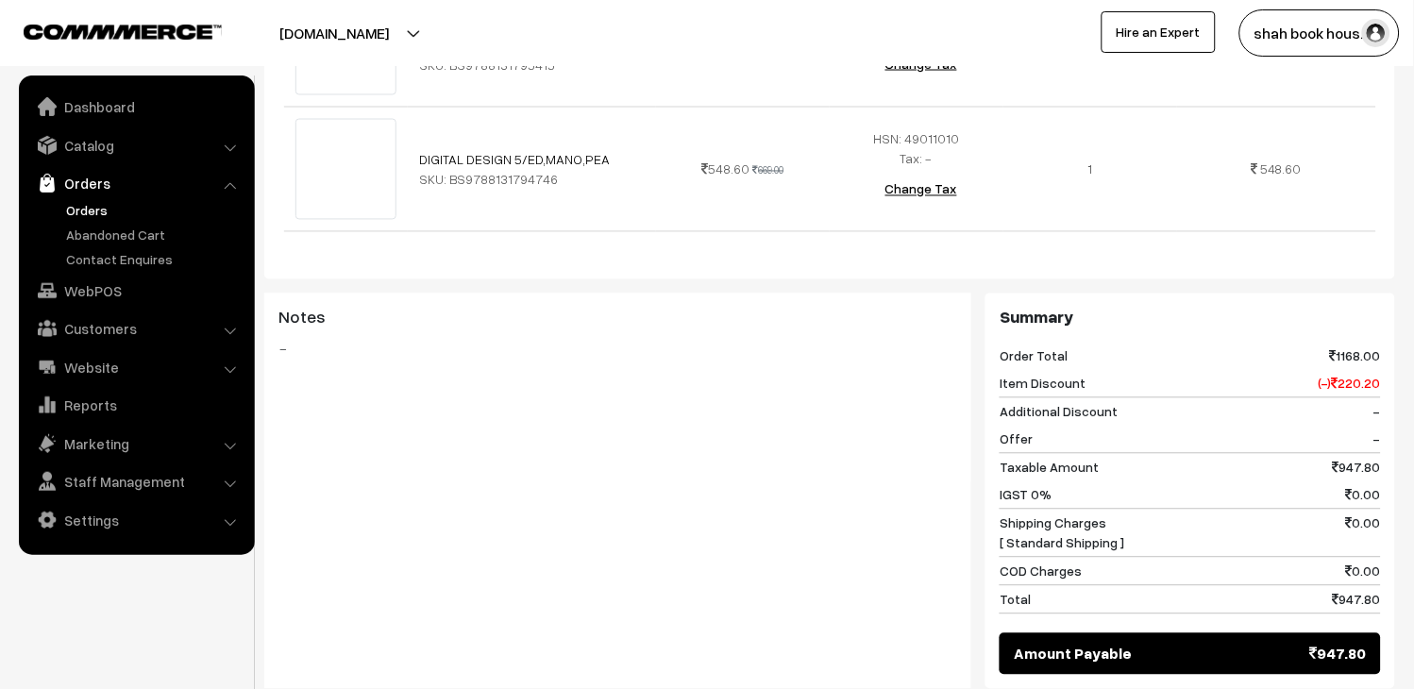
scroll to position [838, 0]
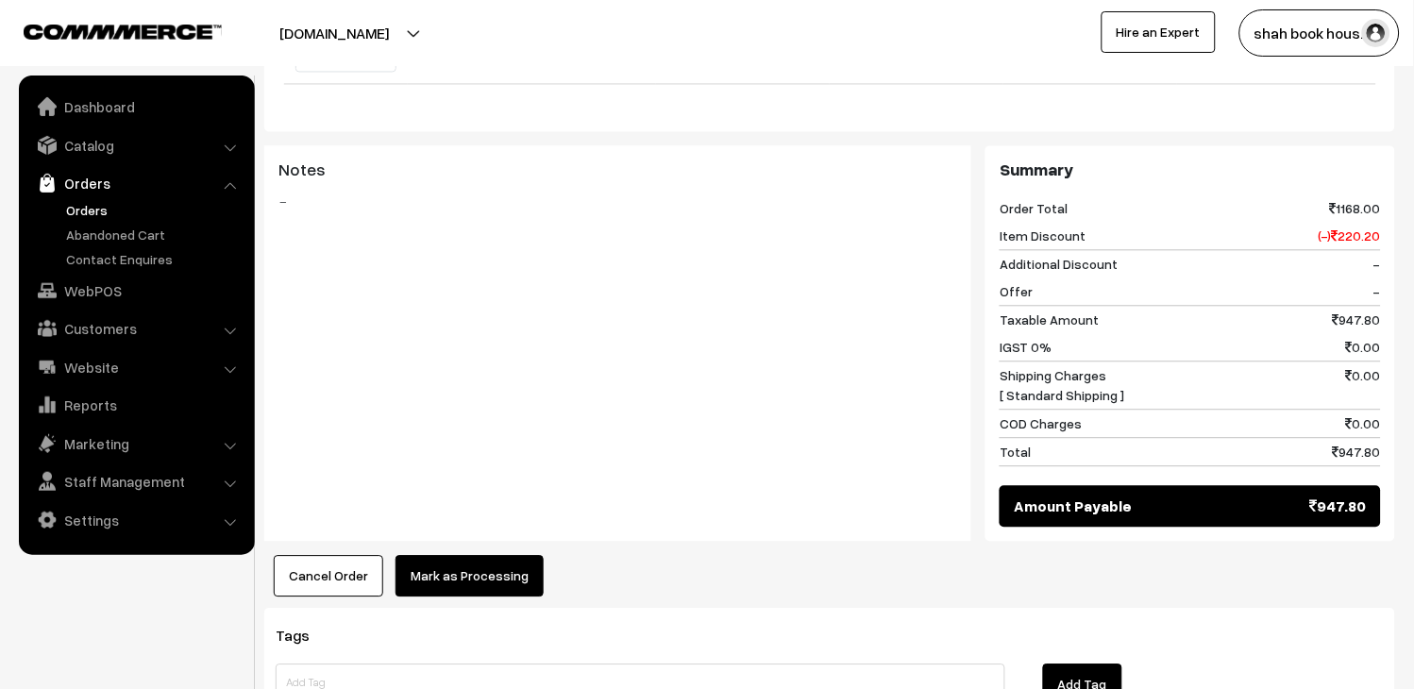
click at [467, 558] on div "Dashboard / orders / View Order View Order (# OD3358) Go Back Ordered on Aug 30…" at bounding box center [829, 90] width 1131 height 1717
click at [470, 555] on button "Mark as Processing" at bounding box center [470, 576] width 148 height 42
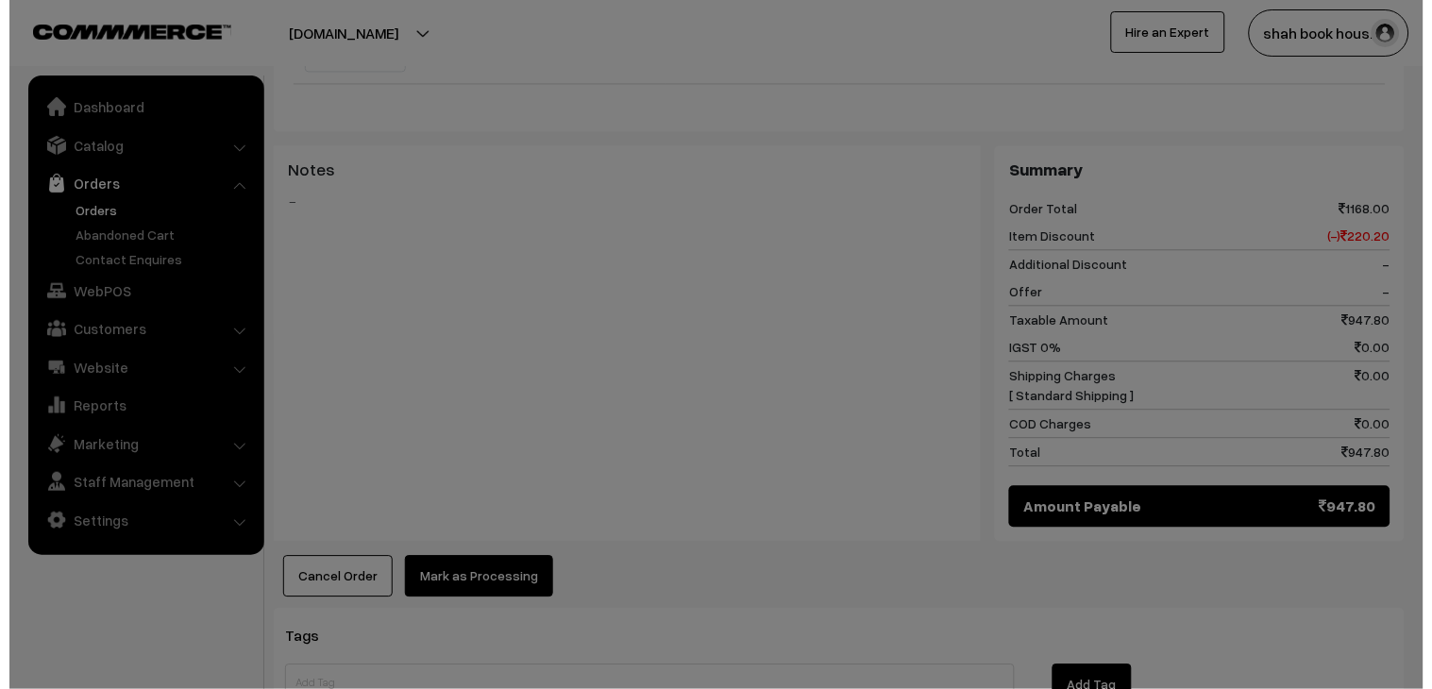
scroll to position [841, 0]
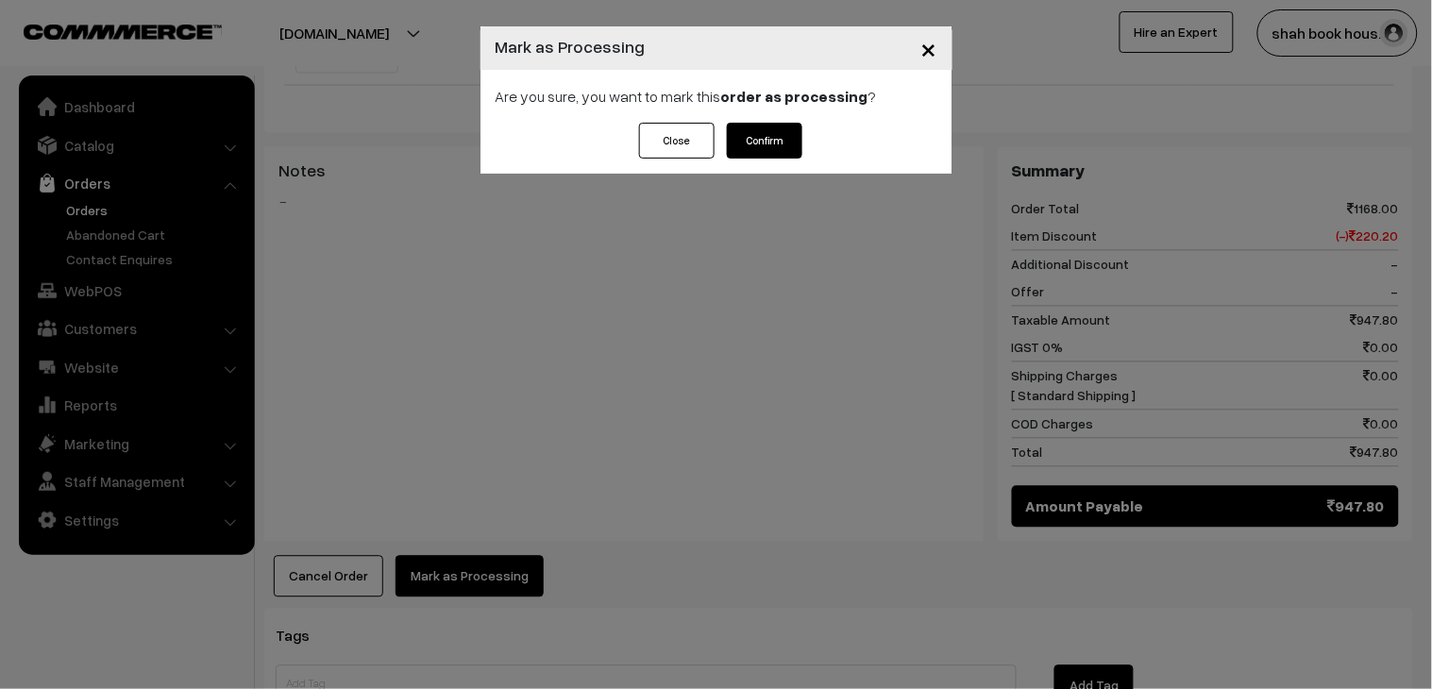
click at [761, 129] on button "Confirm" at bounding box center [765, 141] width 76 height 36
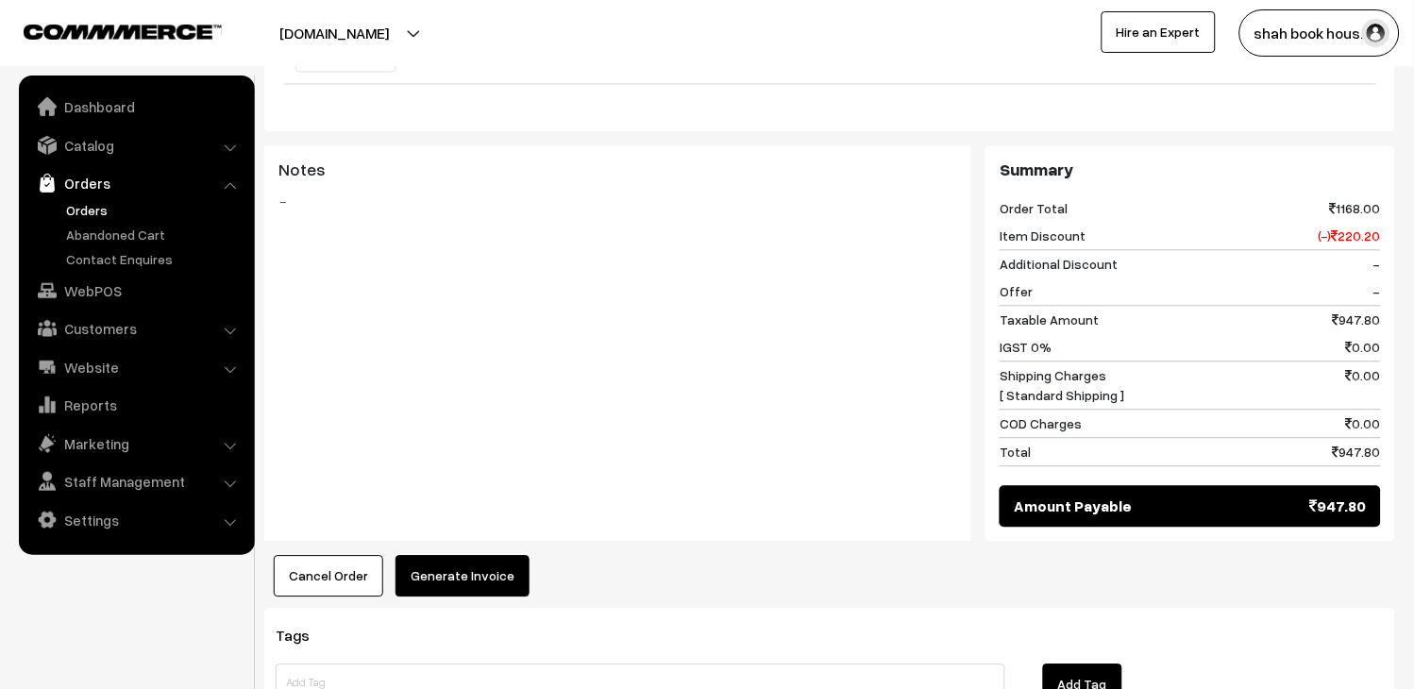
click at [505, 555] on button "Generate Invoice" at bounding box center [463, 576] width 134 height 42
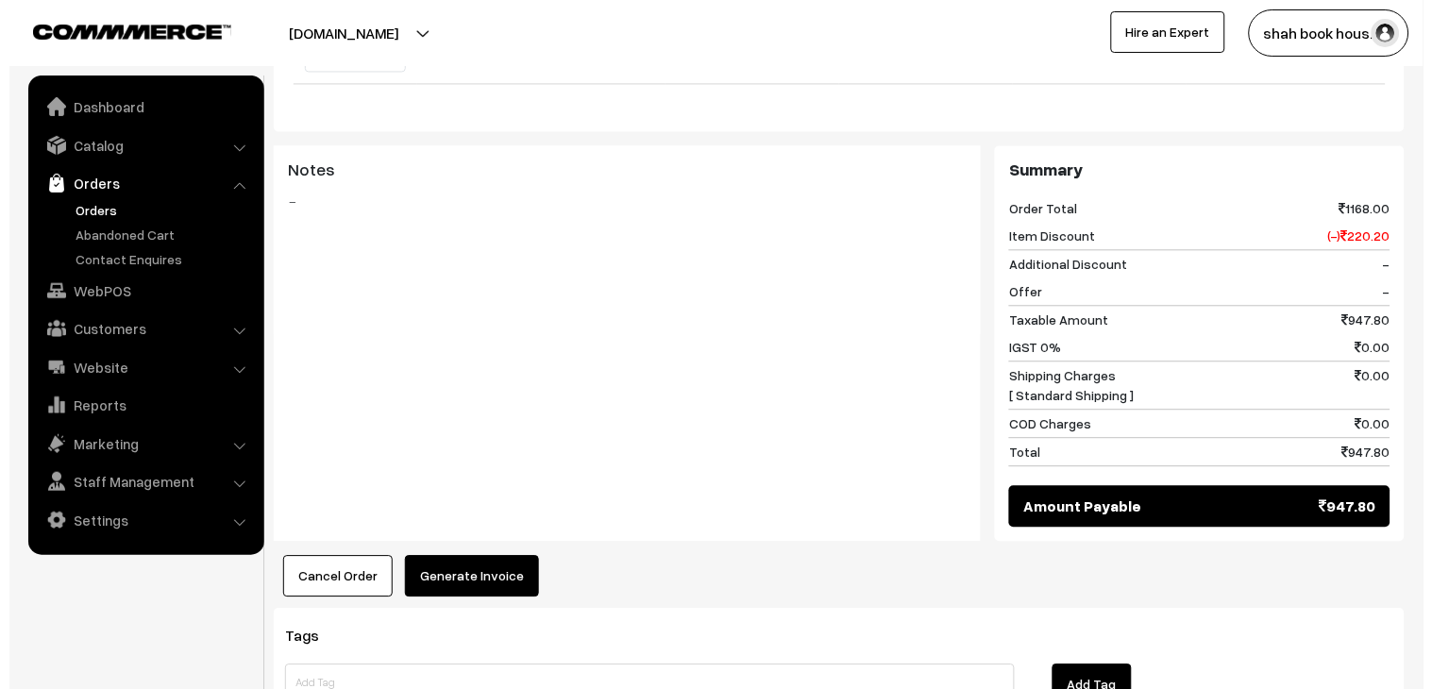
scroll to position [841, 0]
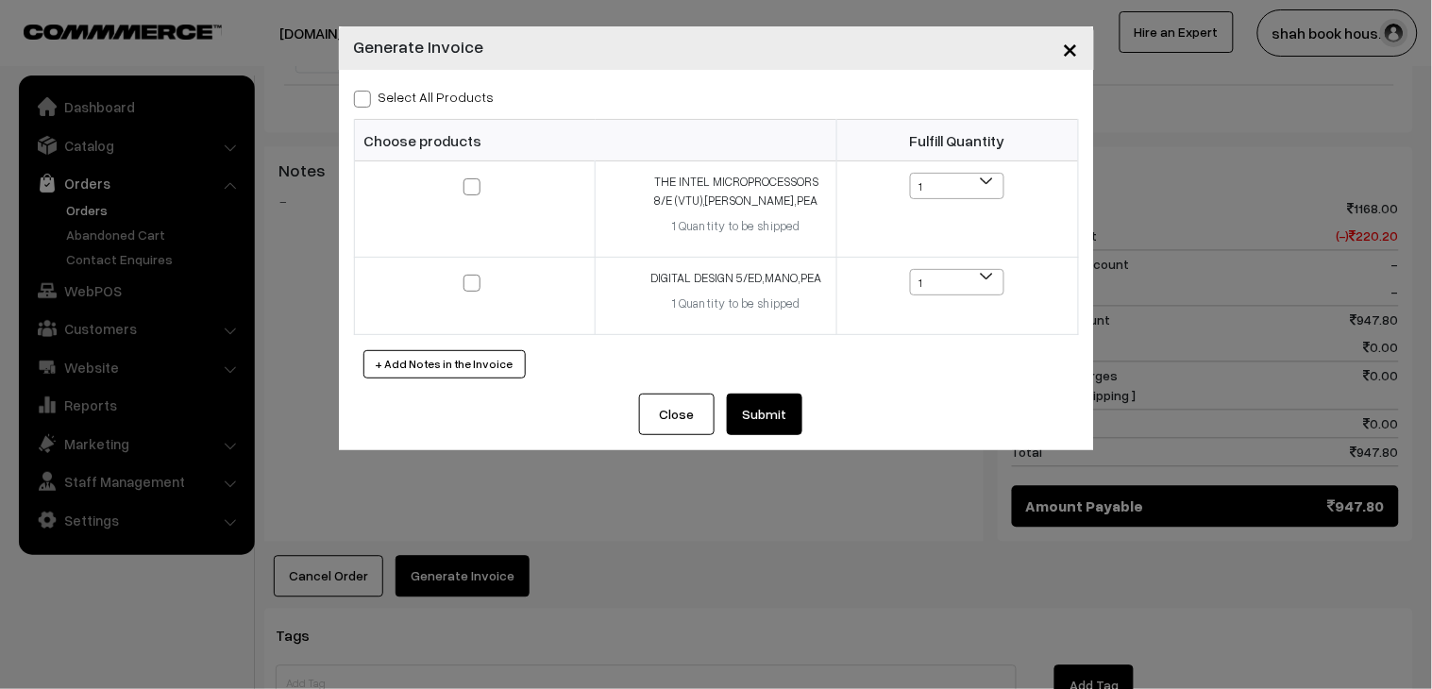
click at [381, 98] on label "Select All Products" at bounding box center [424, 97] width 141 height 20
click at [366, 98] on input "Select All Products" at bounding box center [360, 96] width 12 height 12
checkbox input "true"
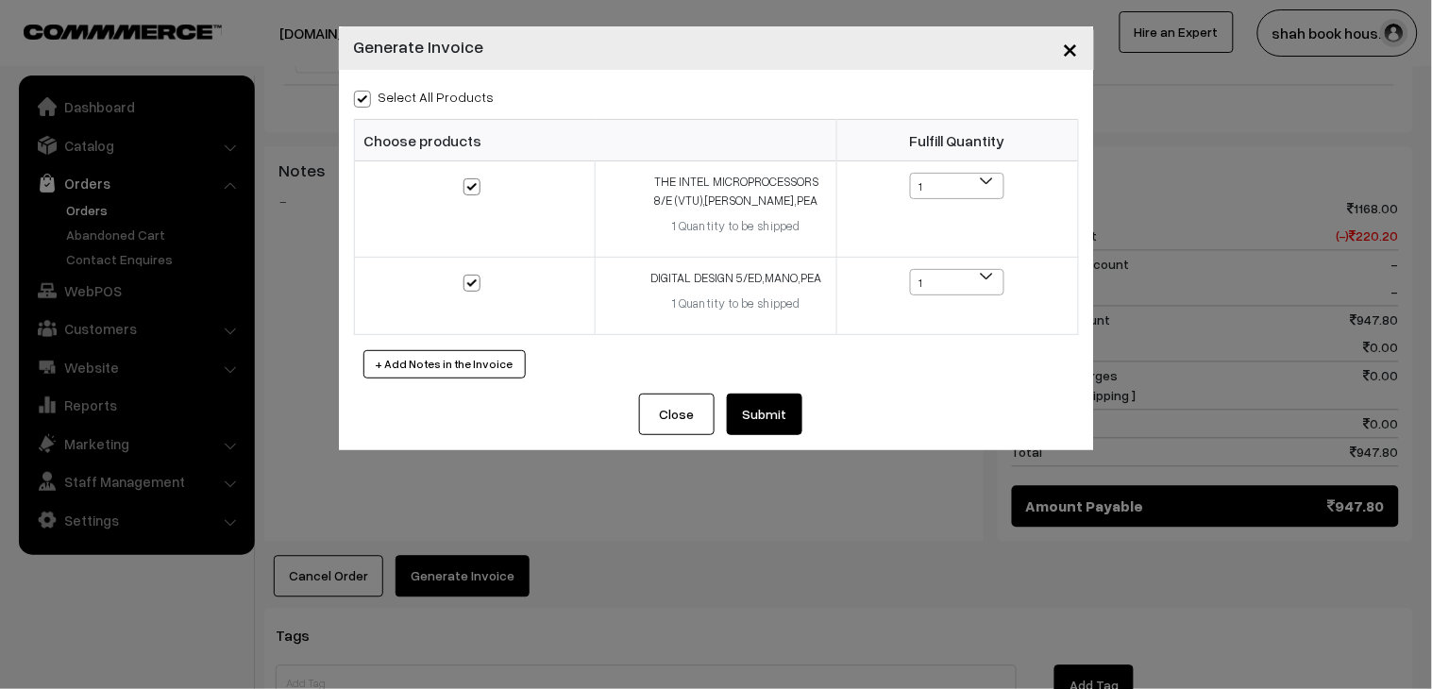
click at [761, 418] on button "Submit" at bounding box center [765, 415] width 76 height 42
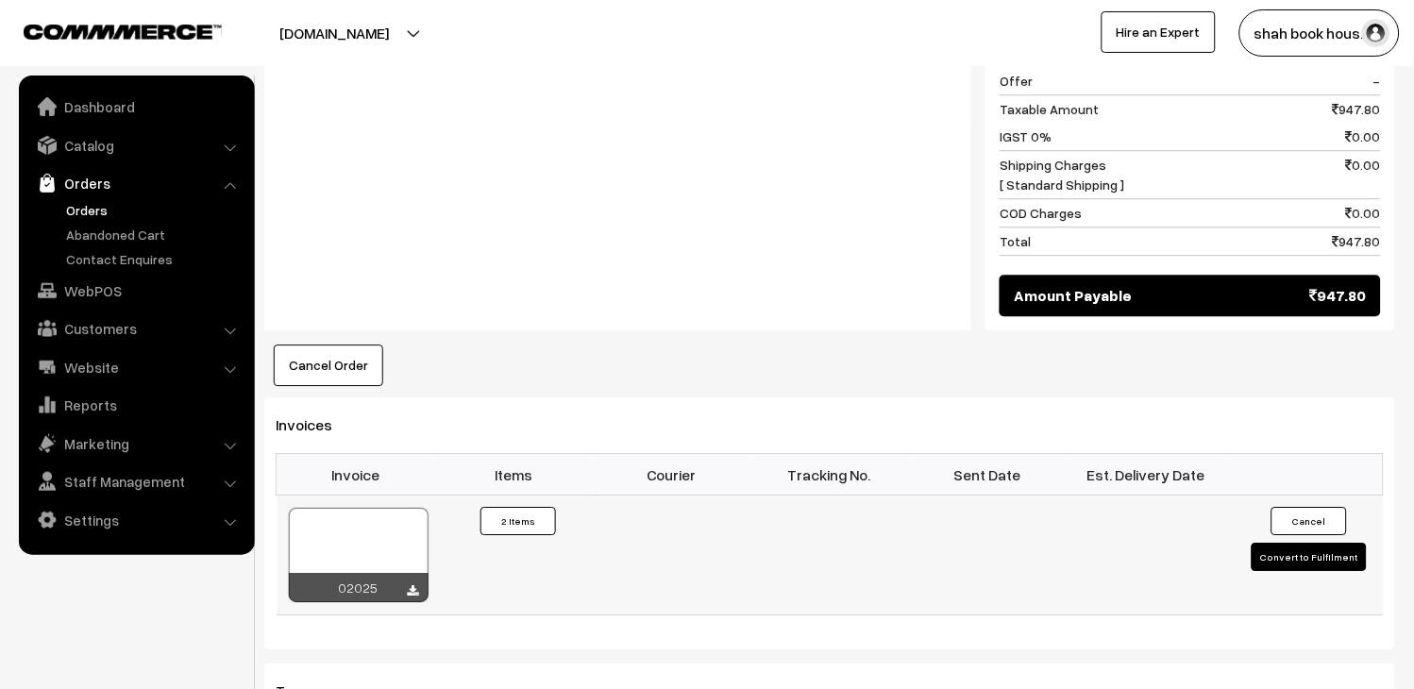
scroll to position [1049, 0]
click at [361, 508] on div at bounding box center [359, 555] width 140 height 94
click at [97, 201] on link "Orders" at bounding box center [154, 210] width 187 height 20
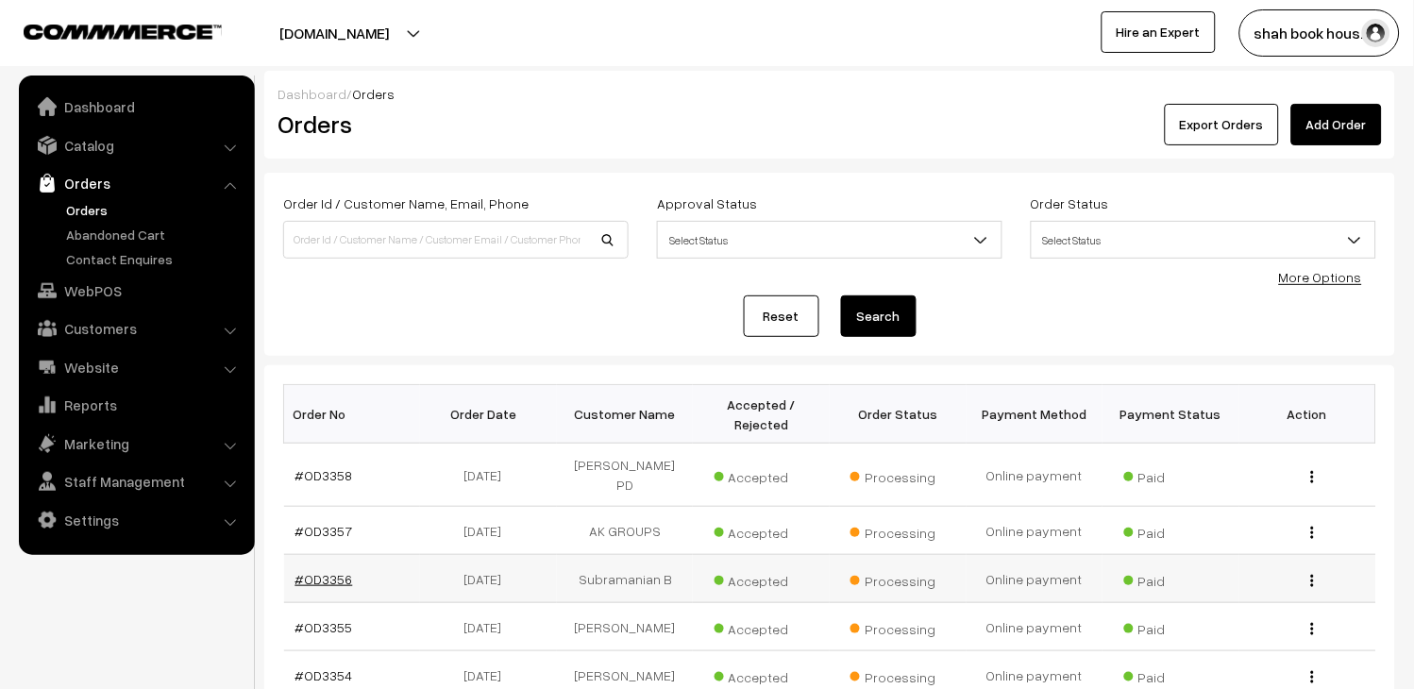
click at [334, 571] on link "#OD3356" at bounding box center [325, 579] width 58 height 16
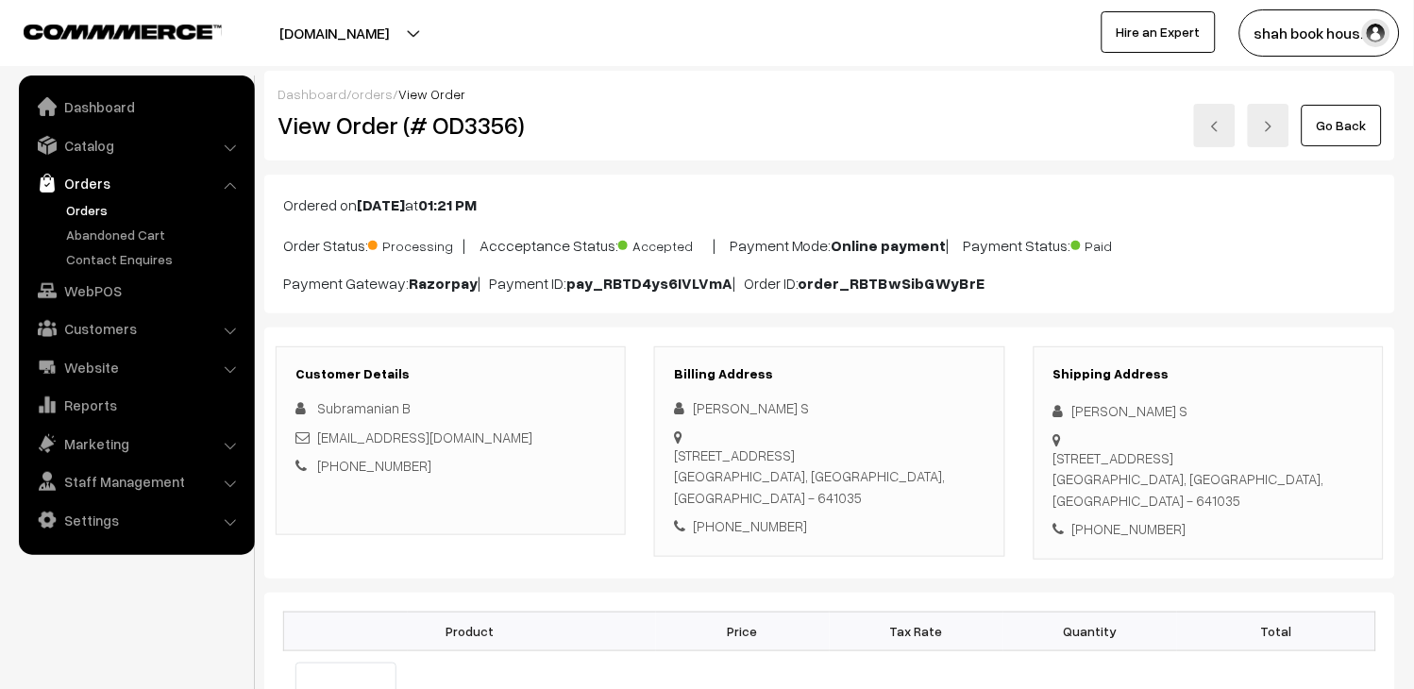
click at [1219, 139] on link at bounding box center [1215, 125] width 42 height 43
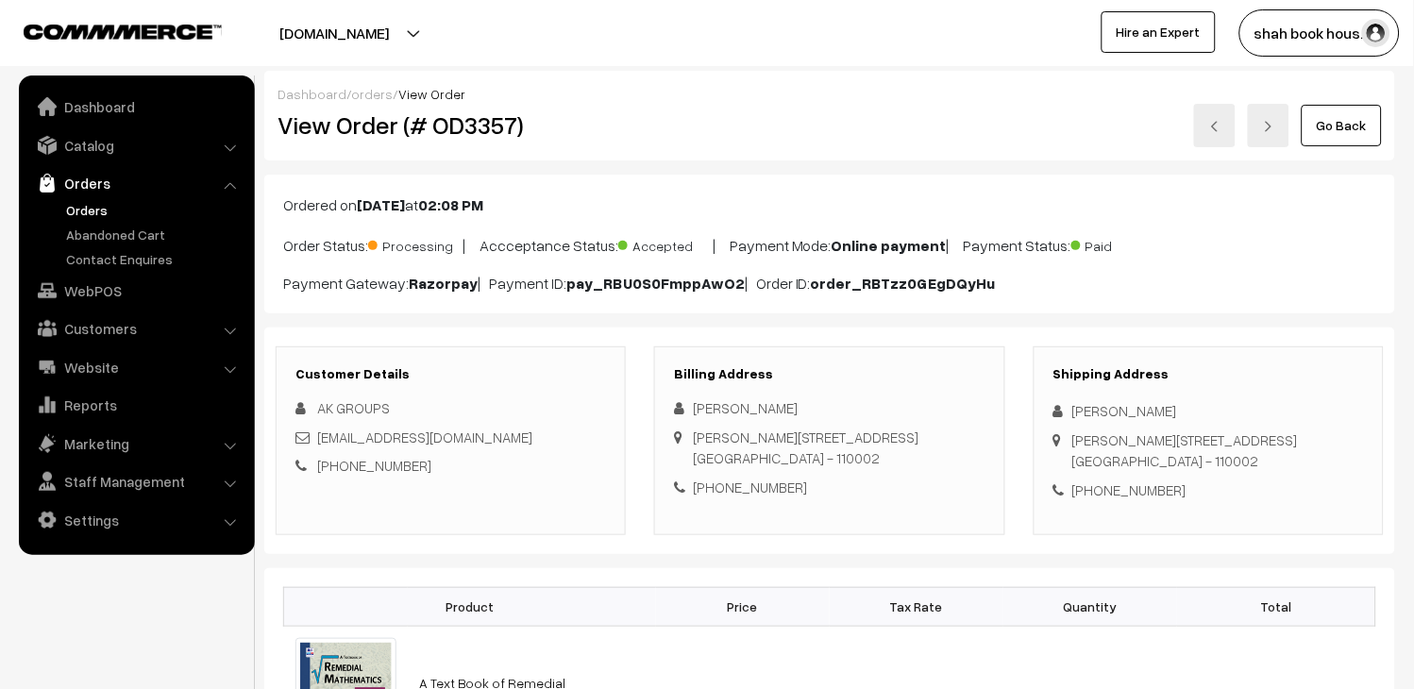
click at [1226, 126] on link at bounding box center [1215, 125] width 42 height 43
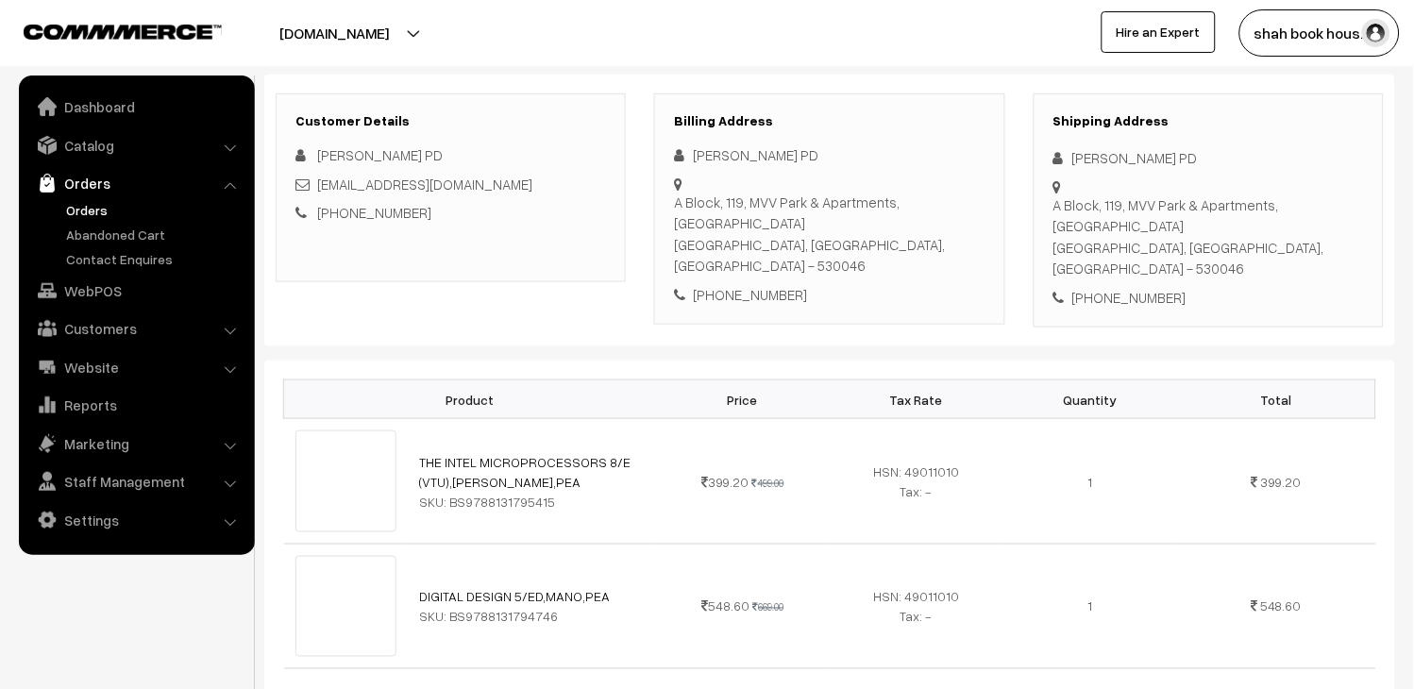
scroll to position [314, 0]
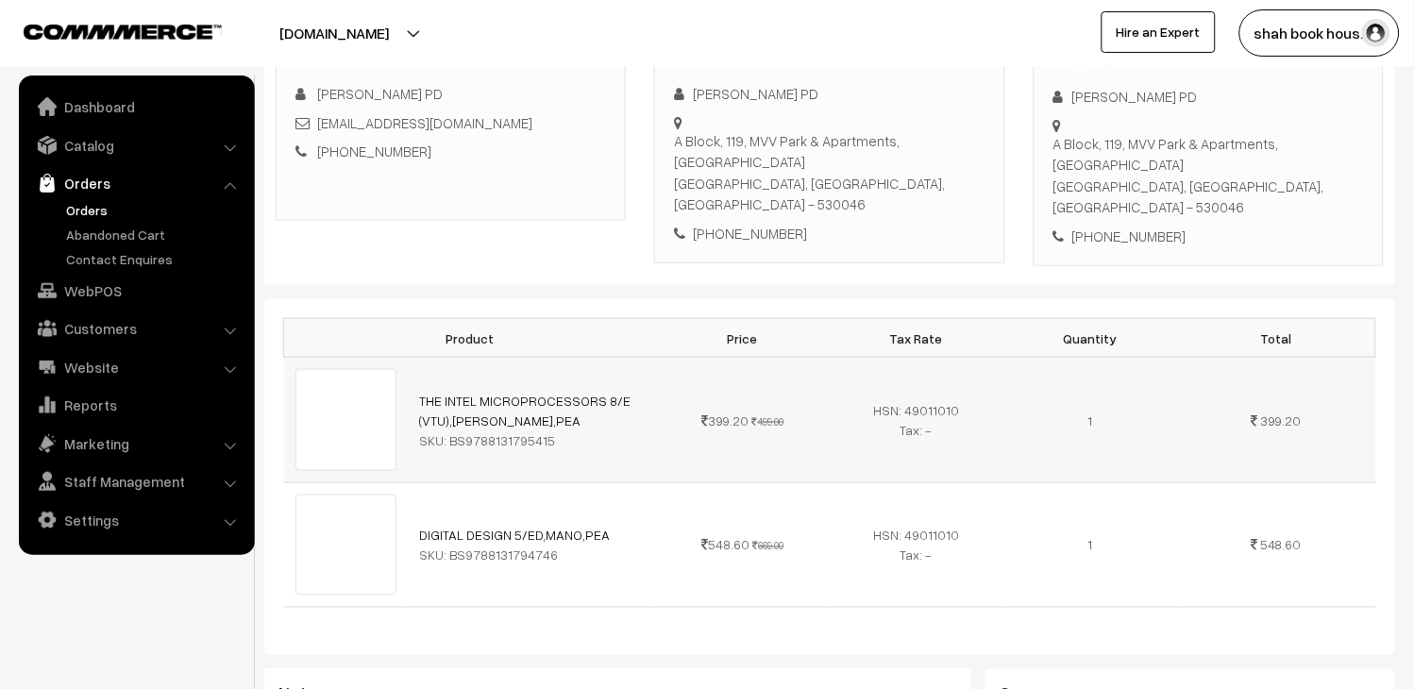
drag, startPoint x: 545, startPoint y: 400, endPoint x: 463, endPoint y: 410, distance: 82.7
click at [463, 410] on td "THE INTEL MICROPROCESSORS 8/E (VTU),BREY,PEA SKU: BS9788131795415" at bounding box center [532, 420] width 248 height 125
copy div "9788131795415"
drag, startPoint x: 567, startPoint y: 512, endPoint x: 463, endPoint y: 517, distance: 105.0
click at [463, 546] on div "SKU: BS9788131794746" at bounding box center [532, 556] width 226 height 20
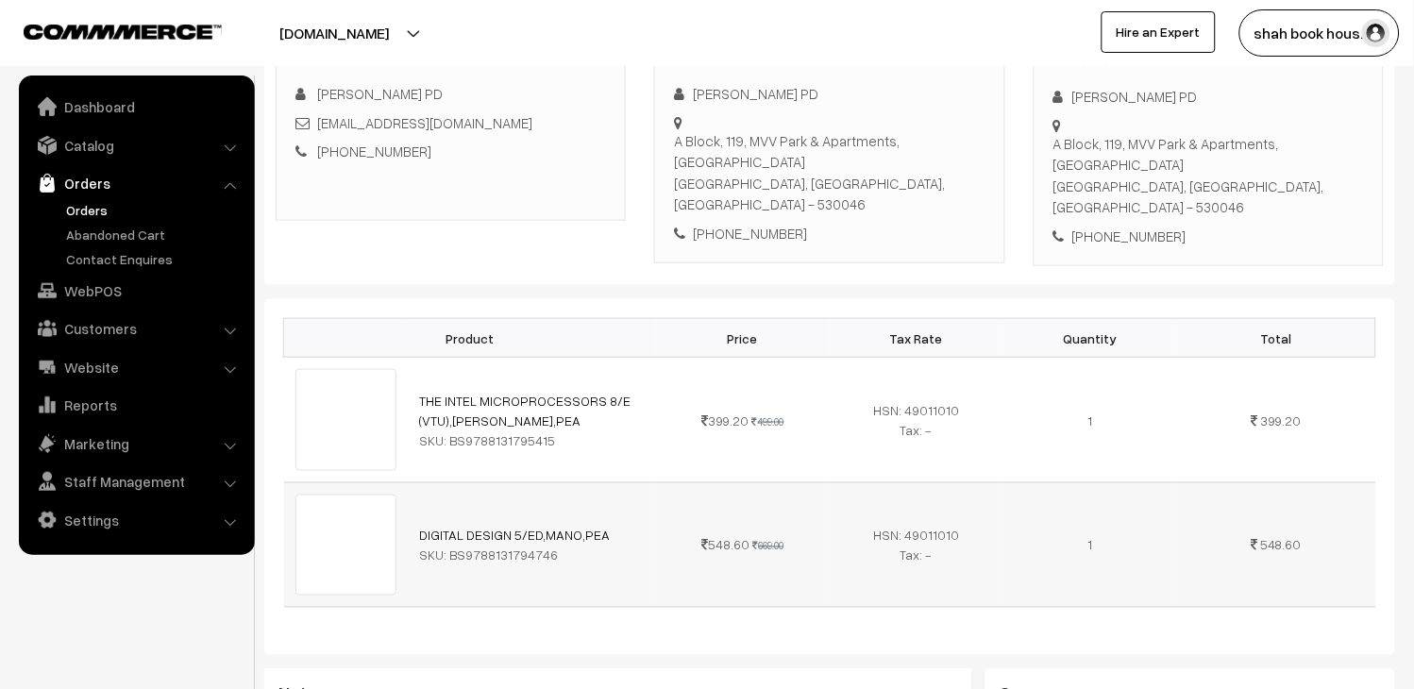
copy div "9788131794746"
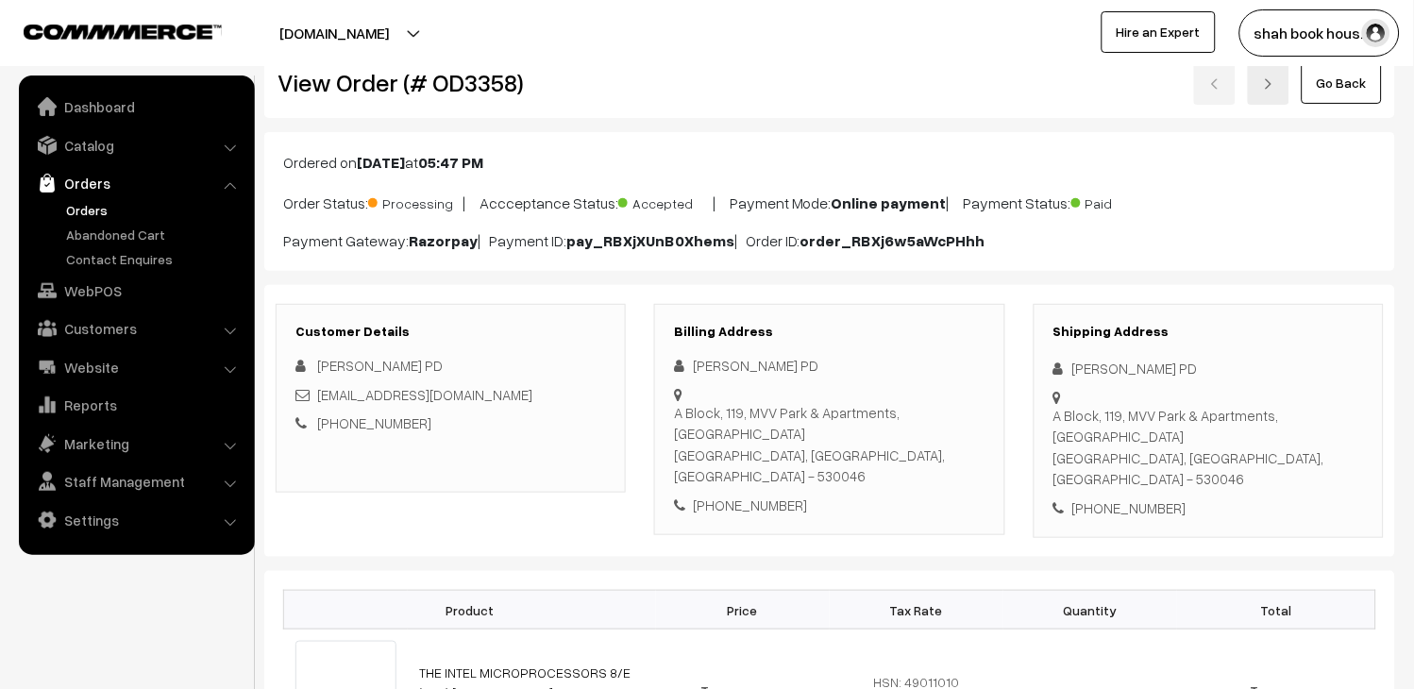
scroll to position [105, 0]
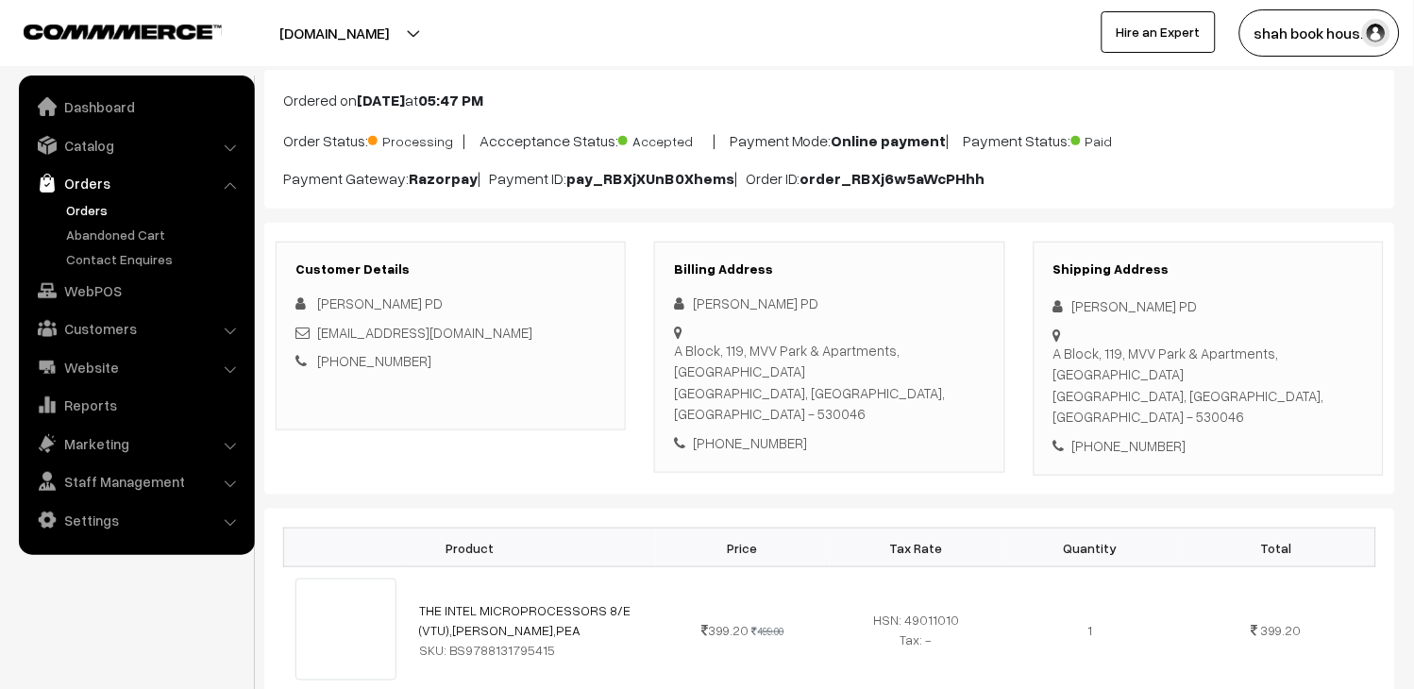
click at [713, 379] on div "A Block, 119, MVV Park & Apartments, Kurmanpalem Visakhapatnam, Karnataka, Indi…" at bounding box center [829, 382] width 311 height 85
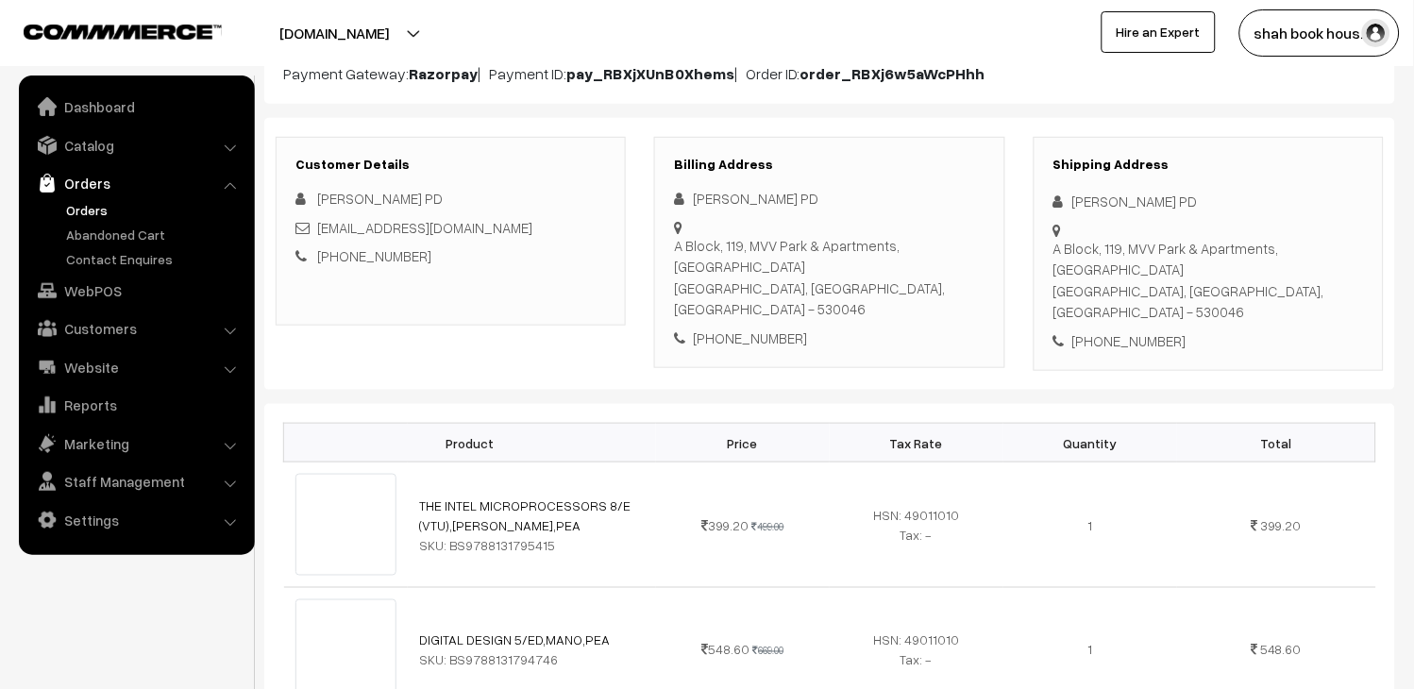
scroll to position [314, 0]
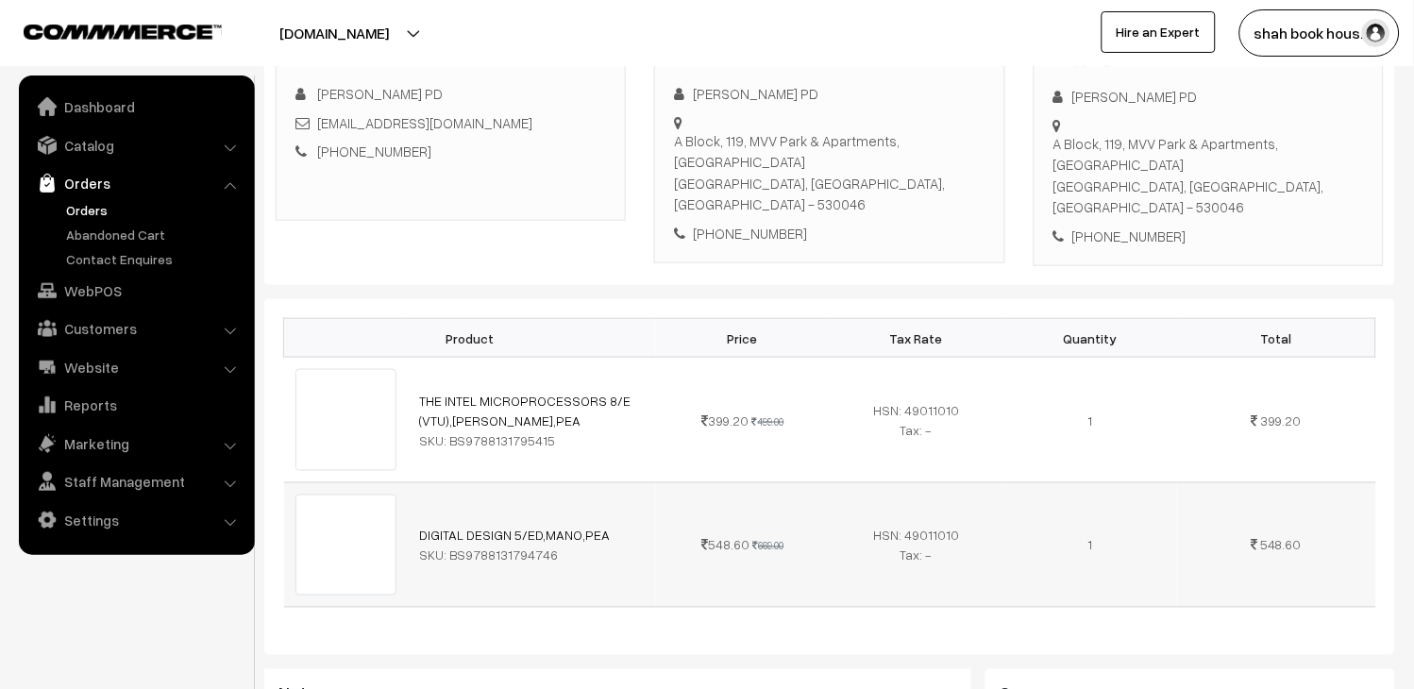
drag, startPoint x: 571, startPoint y: 516, endPoint x: 442, endPoint y: 474, distance: 136.1
click at [437, 482] on td "DIGITAL DESIGN 5/ED,MANO,PEA SKU: BS9788131794746" at bounding box center [532, 544] width 248 height 125
click at [857, 557] on td "HSN: 49011010 Tax: -" at bounding box center [917, 544] width 174 height 125
drag, startPoint x: 557, startPoint y: 512, endPoint x: 465, endPoint y: 507, distance: 92.6
click at [465, 546] on div "SKU: BS9788131794746" at bounding box center [532, 556] width 226 height 20
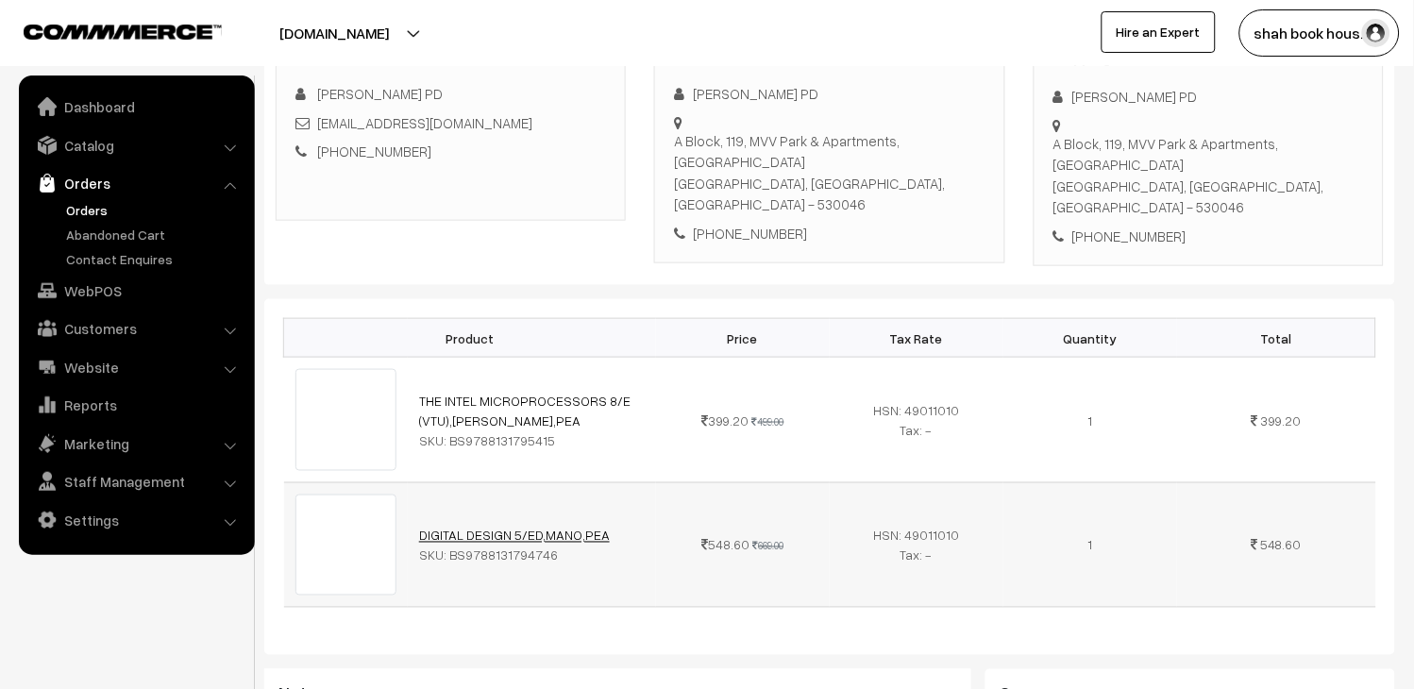
click at [536, 528] on link "DIGITAL DESIGN 5/ED,MANO,PEA" at bounding box center [514, 536] width 191 height 16
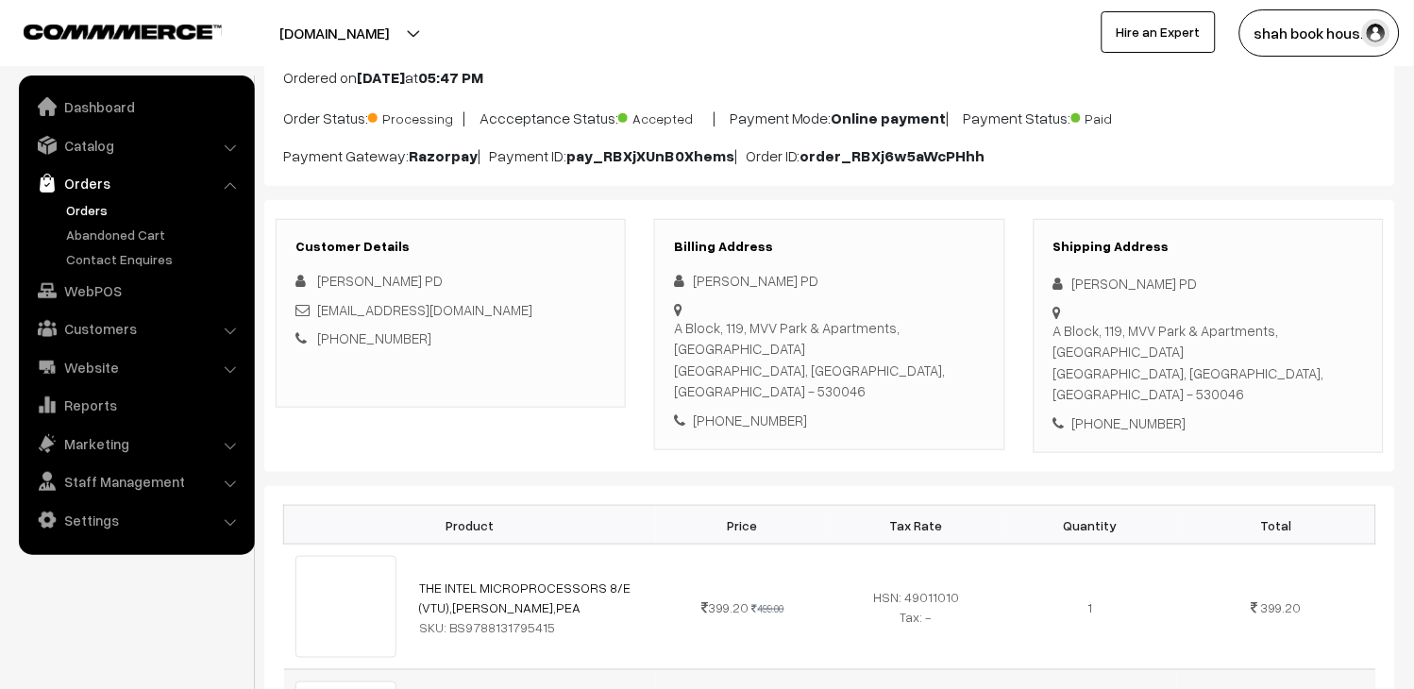
scroll to position [0, 0]
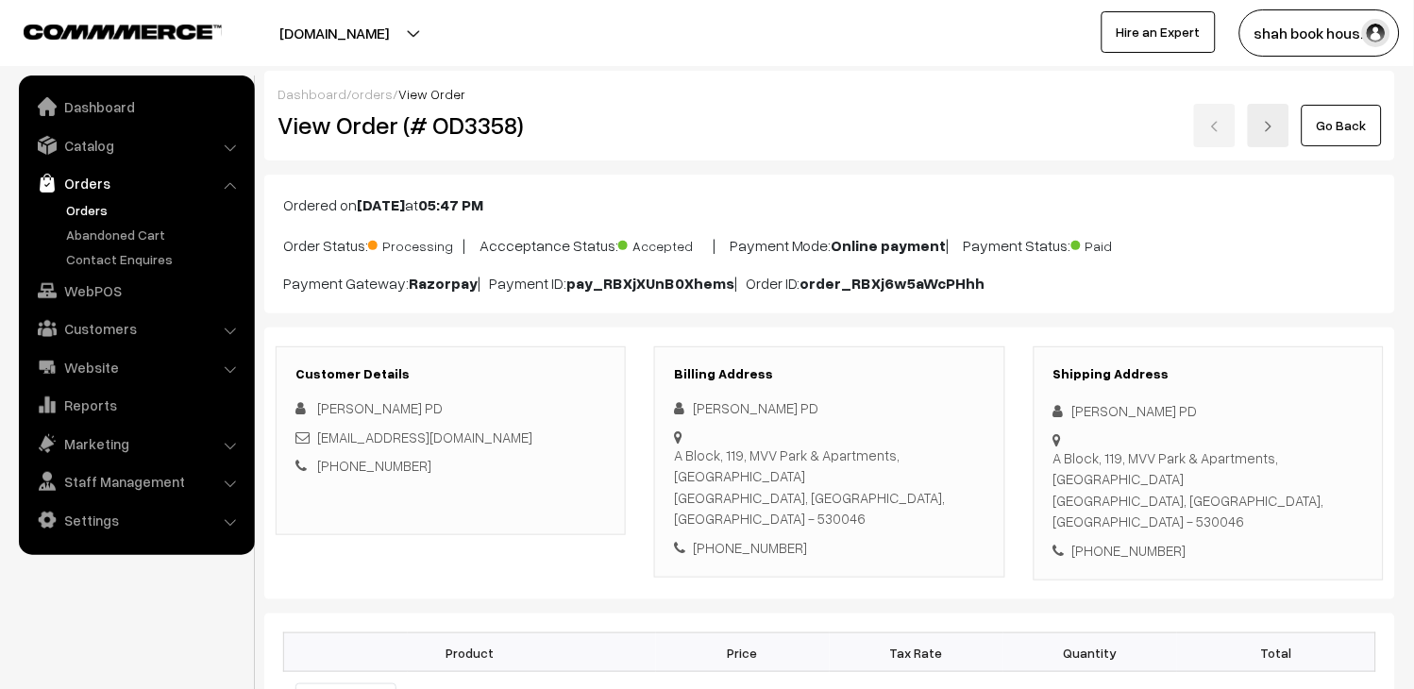
click at [92, 211] on link "Orders" at bounding box center [154, 210] width 187 height 20
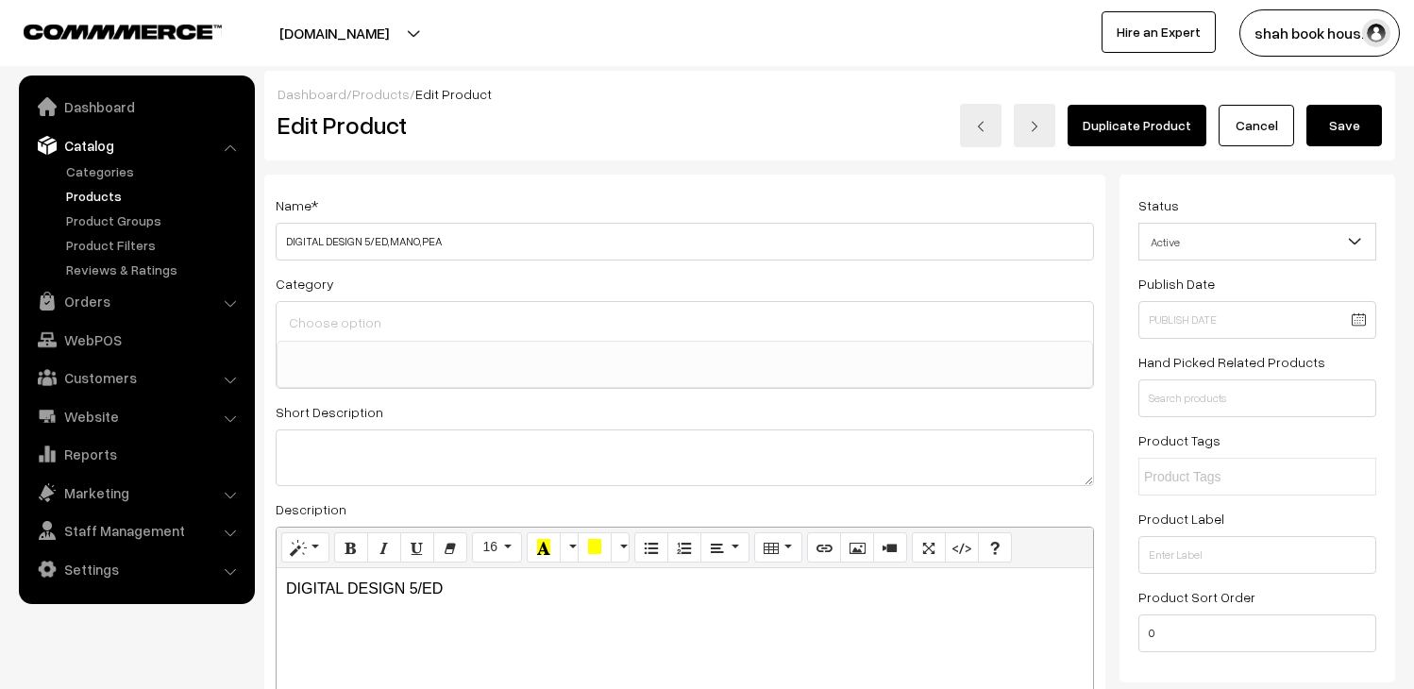
select select
click at [1252, 246] on span "Active" at bounding box center [1258, 242] width 236 height 33
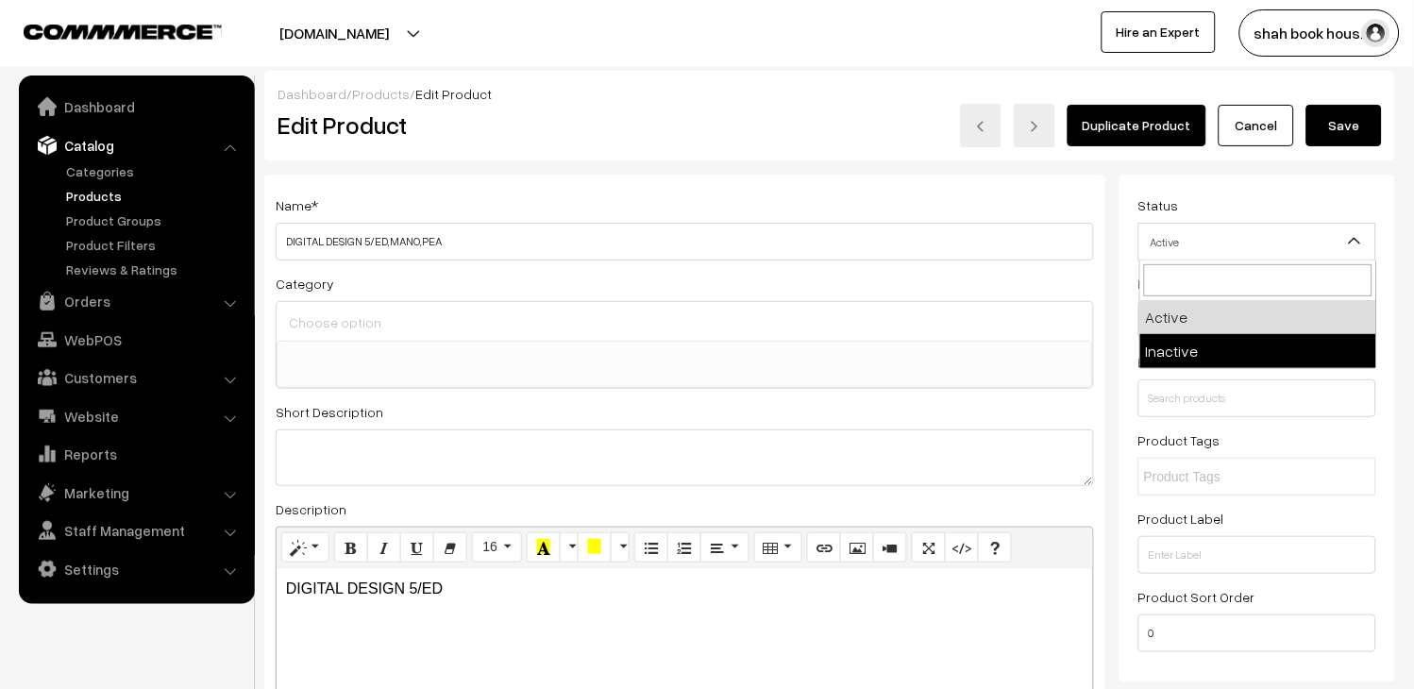
select select "2"
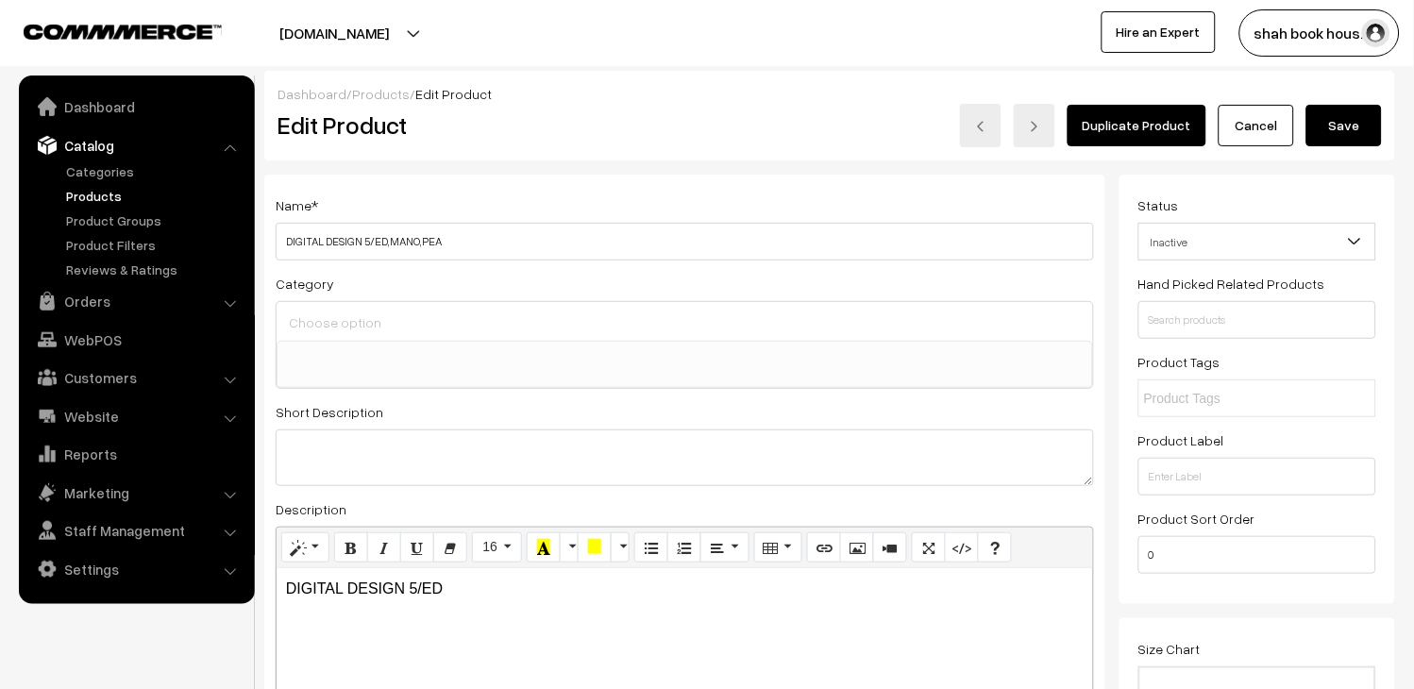
click at [1355, 137] on button "Save" at bounding box center [1345, 126] width 76 height 42
select select
click at [108, 191] on link "Products" at bounding box center [154, 196] width 187 height 20
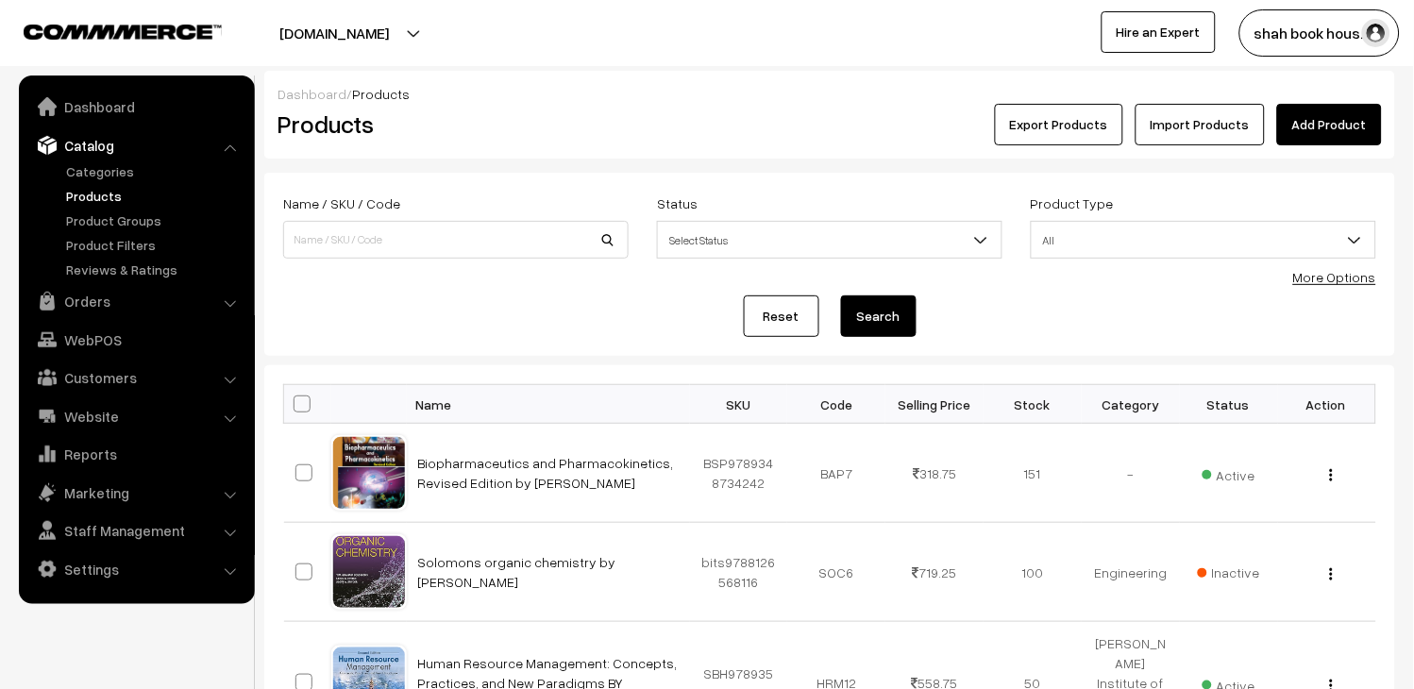
click at [99, 144] on link "Catalog" at bounding box center [136, 145] width 225 height 34
click at [106, 192] on link "Products" at bounding box center [154, 196] width 187 height 20
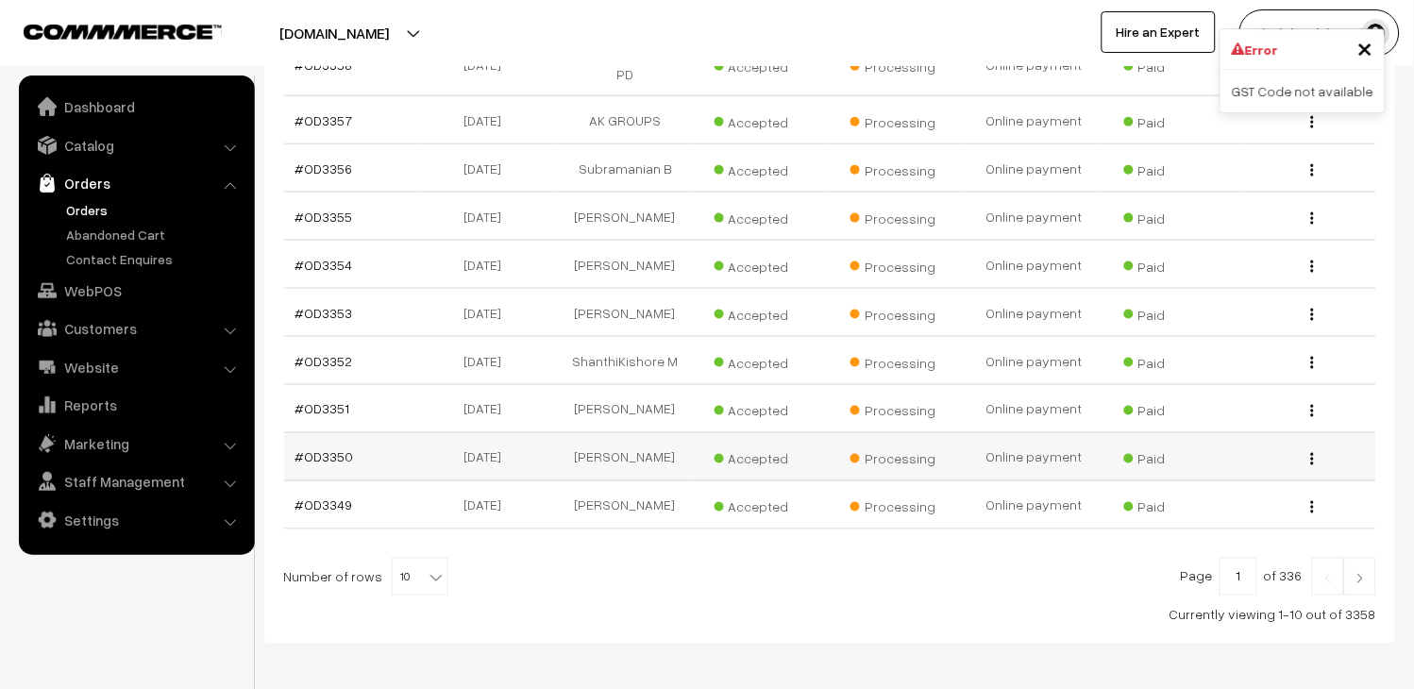
scroll to position [419, 0]
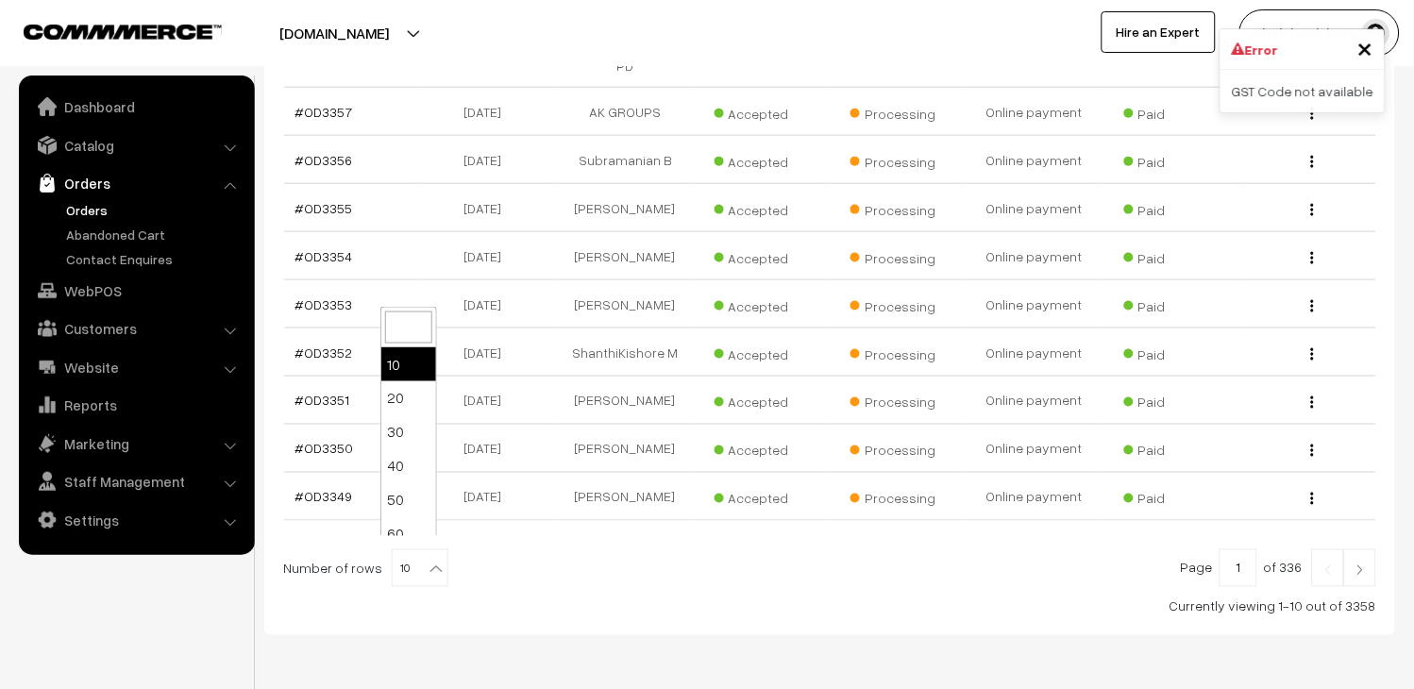
click at [427, 560] on b at bounding box center [436, 569] width 19 height 19
select select "40"
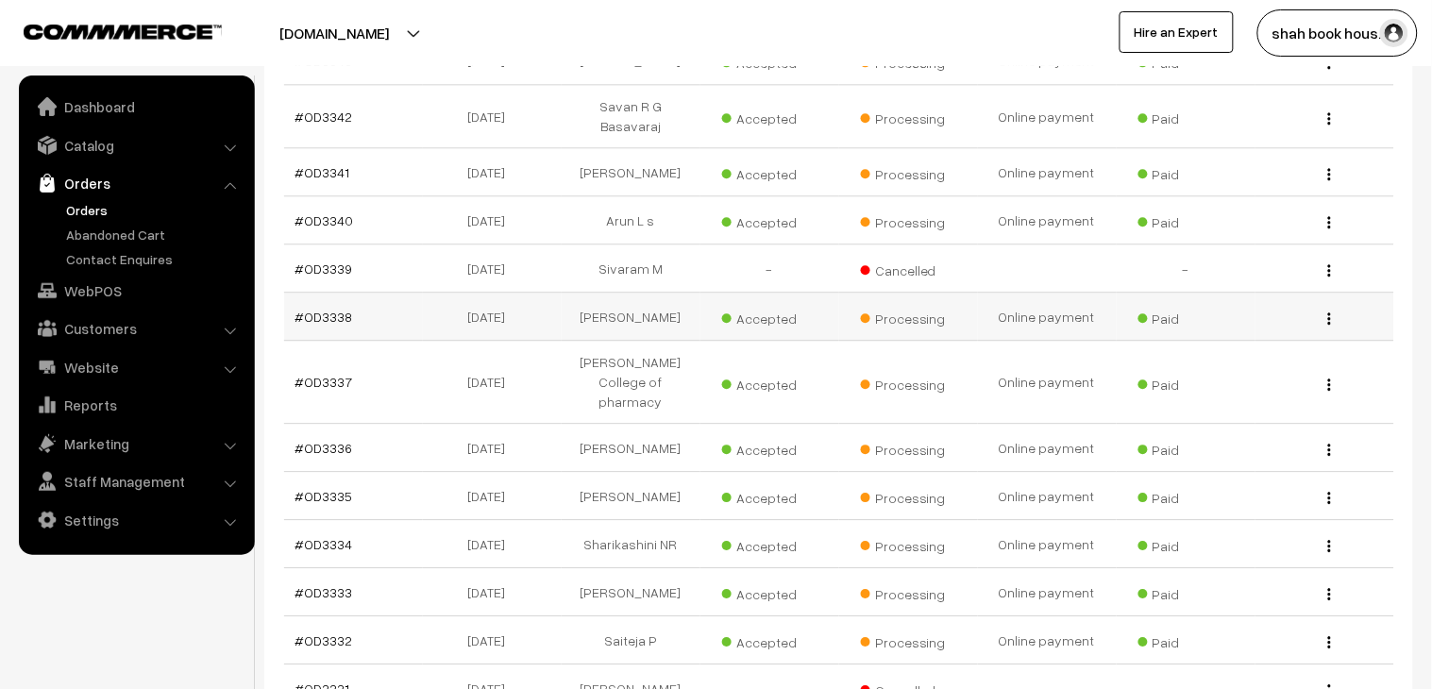
scroll to position [1154, 0]
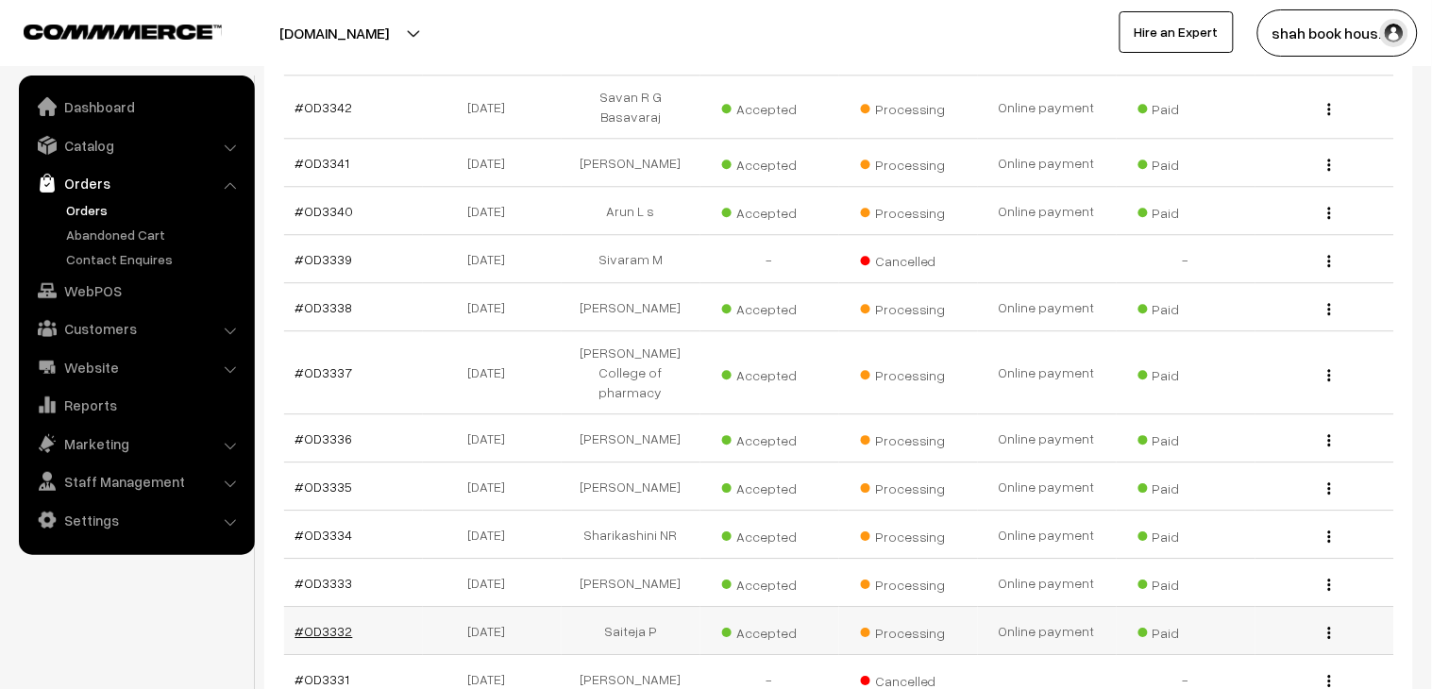
click at [337, 623] on link "#OD3332" at bounding box center [325, 631] width 58 height 16
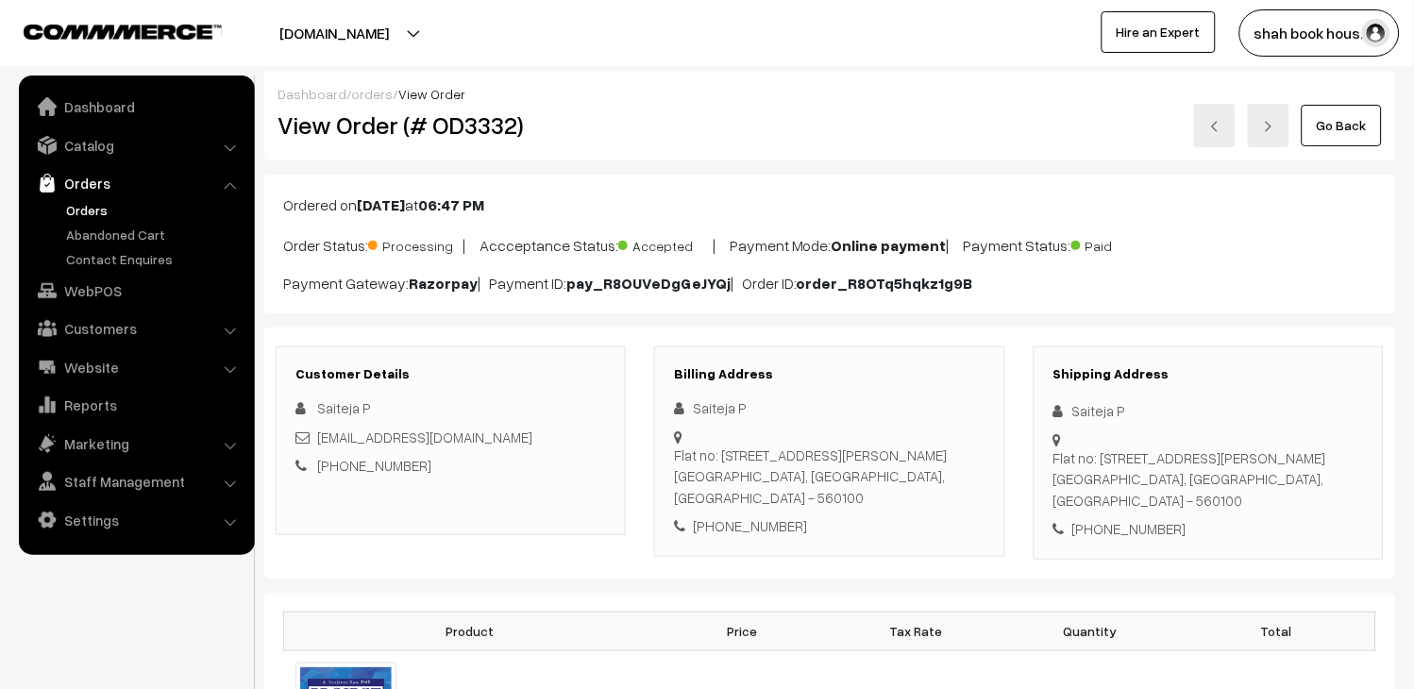
click at [459, 125] on h2 "View Order (# OD3332)" at bounding box center [452, 124] width 349 height 29
copy h2 "OD3332"
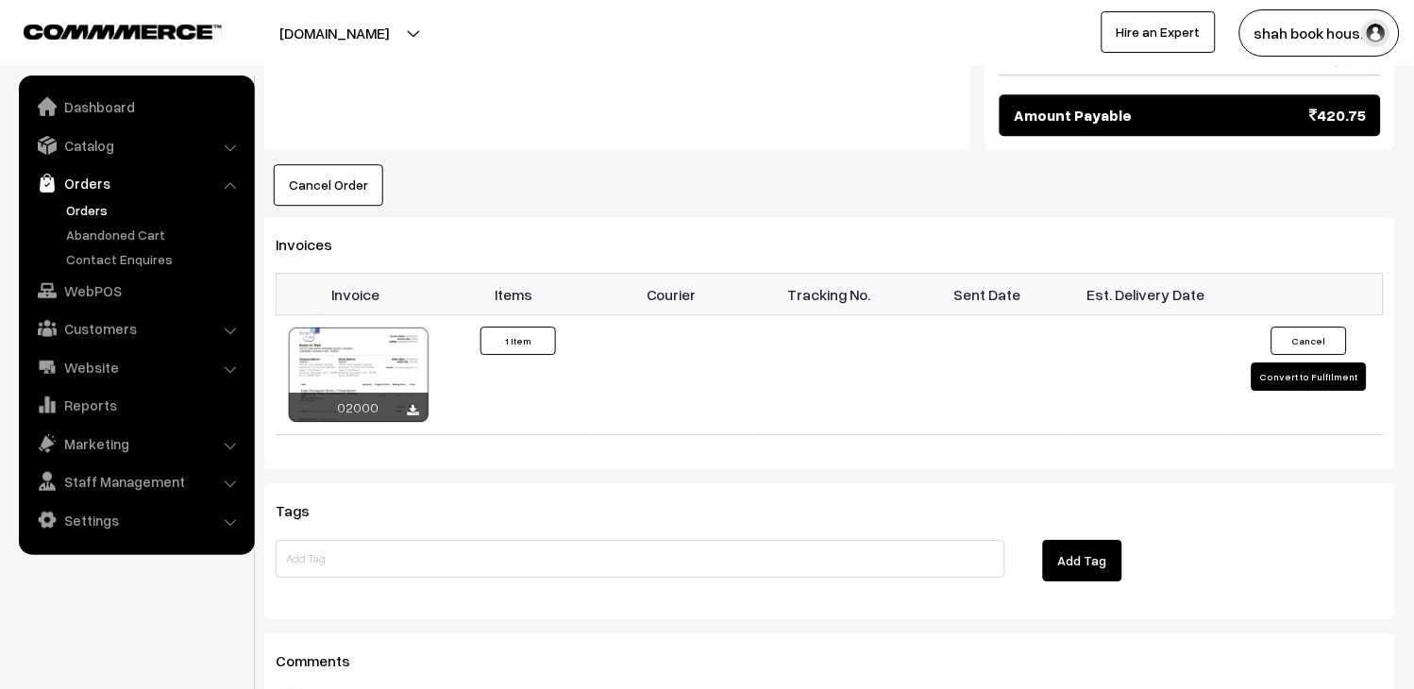
scroll to position [1154, 0]
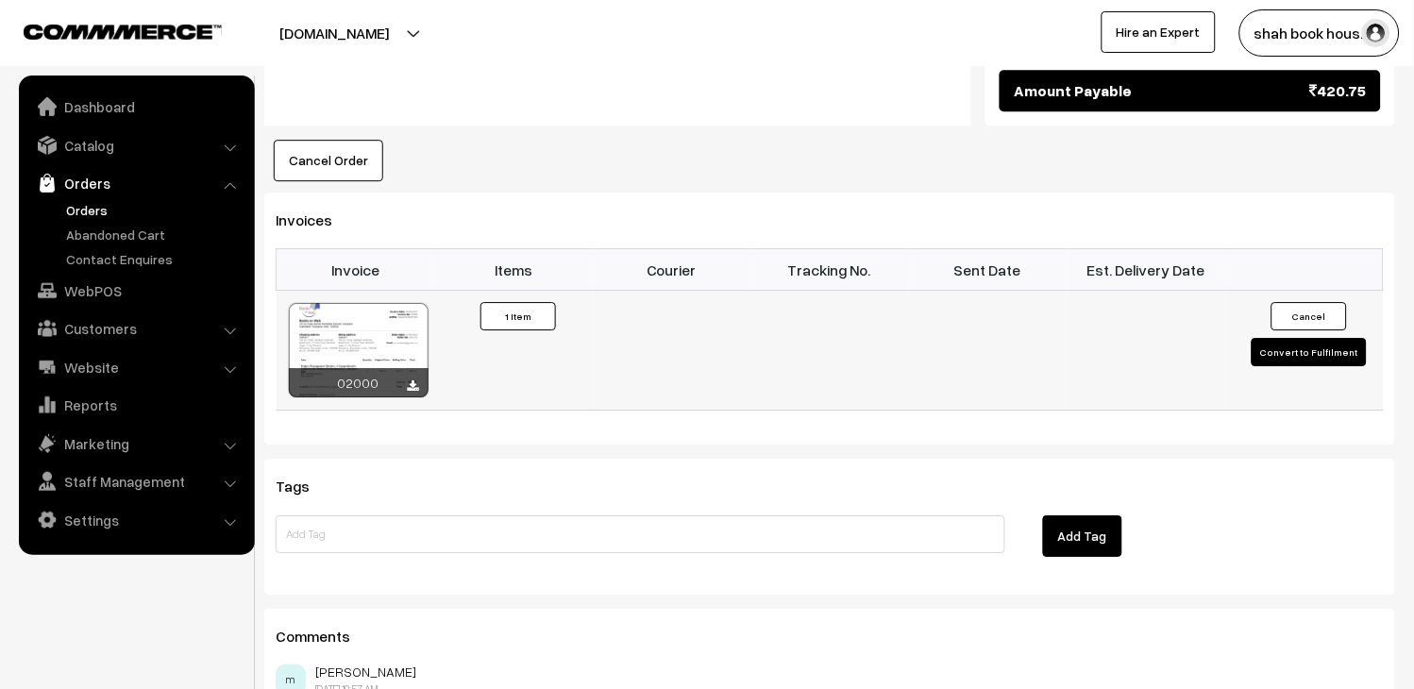
click at [1344, 354] on button "Convert to Fulfilment" at bounding box center [1309, 352] width 115 height 28
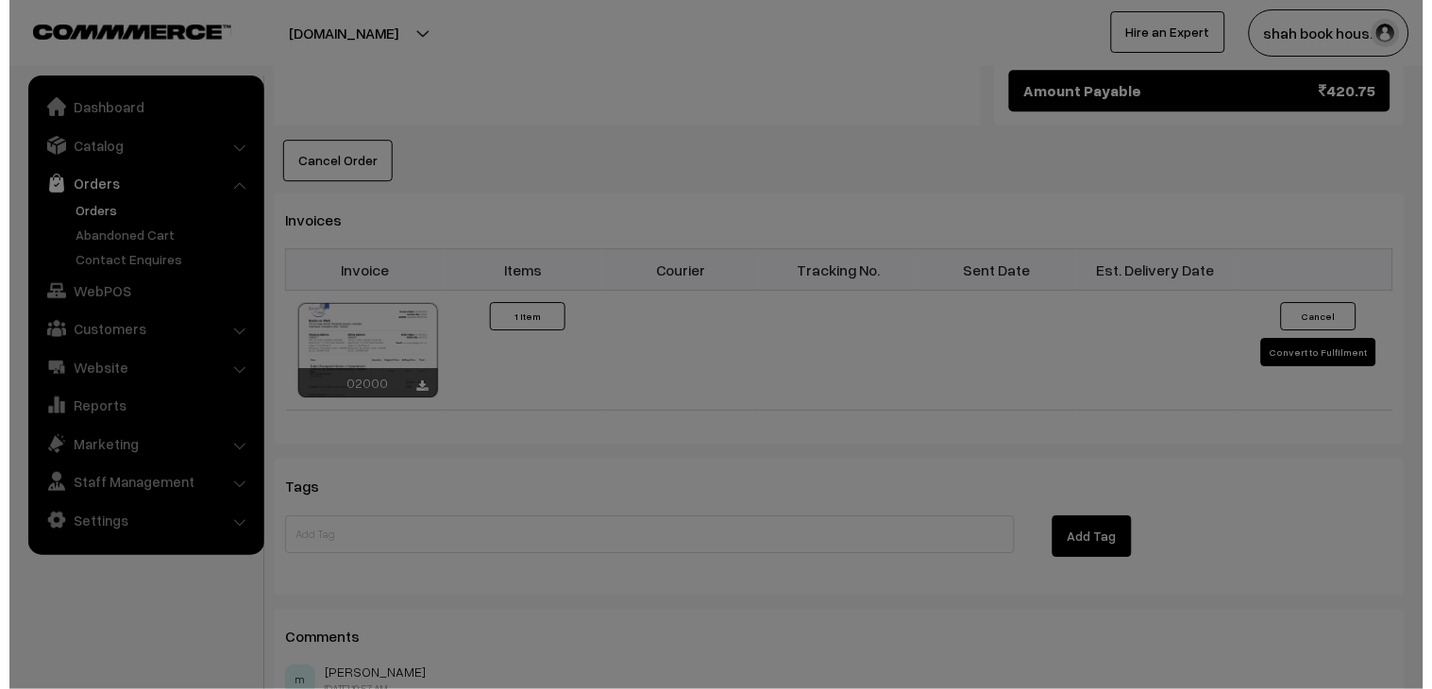
scroll to position [1157, 0]
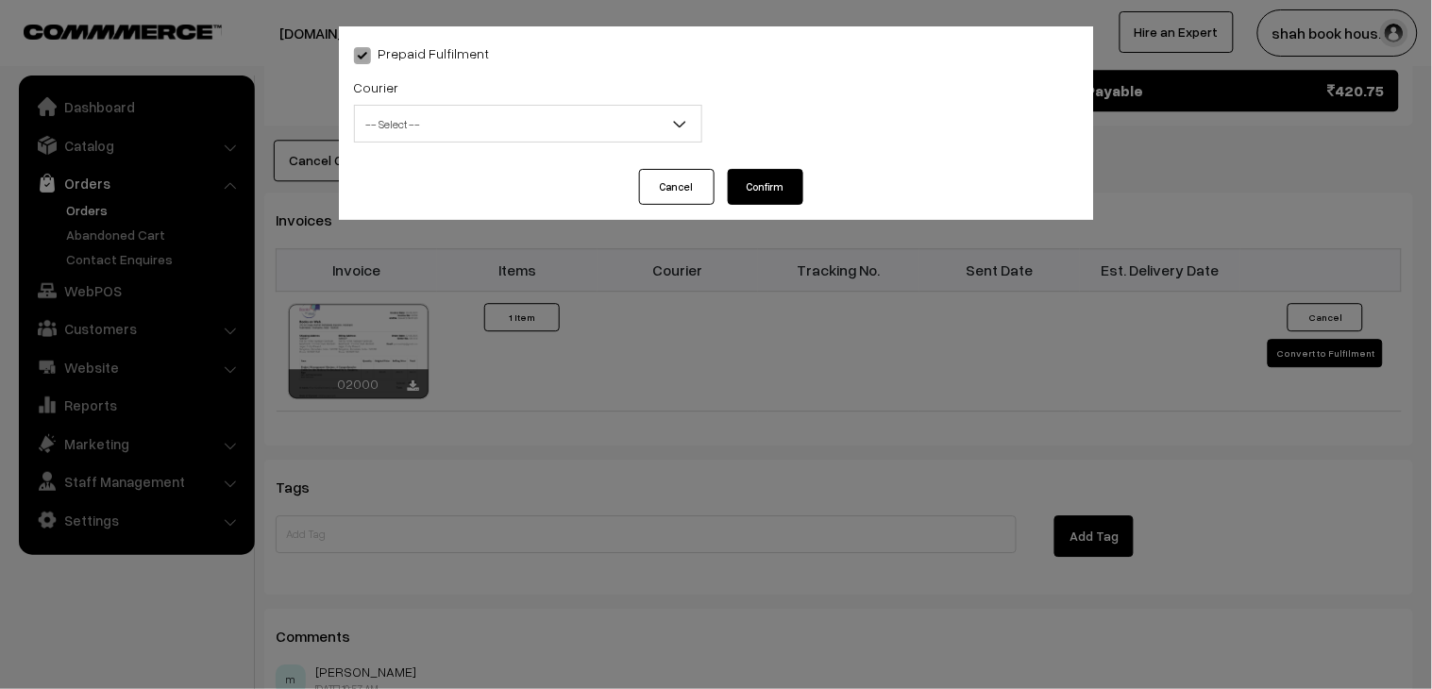
click at [552, 132] on span "-- Select --" at bounding box center [528, 124] width 347 height 33
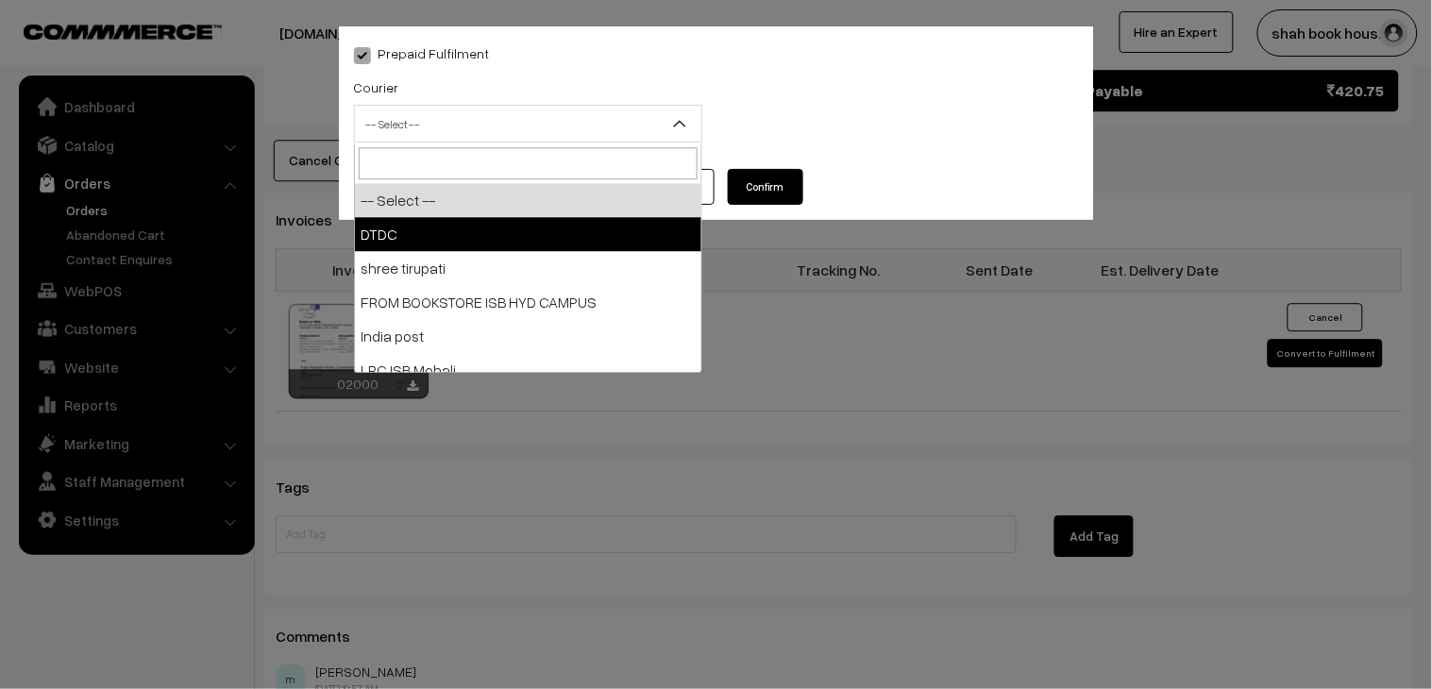
select select "1"
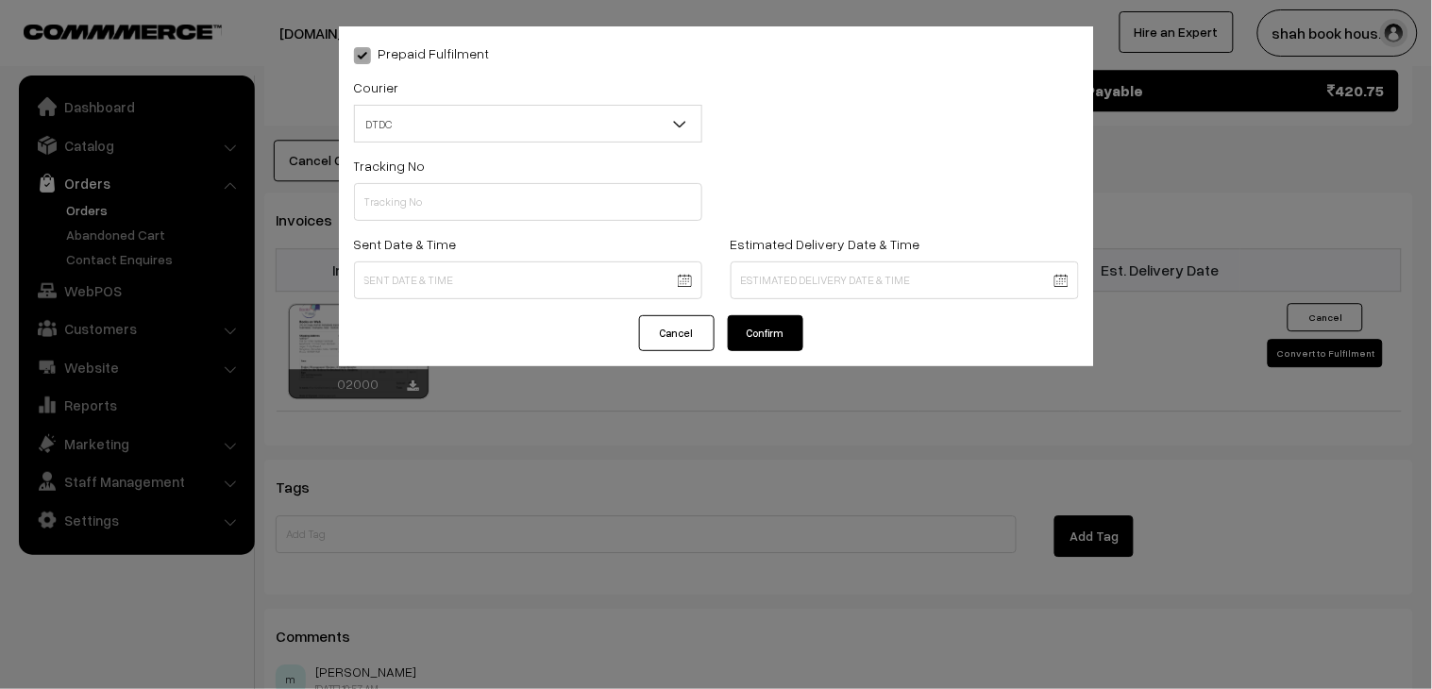
click at [371, 171] on label "Tracking No" at bounding box center [390, 166] width 72 height 20
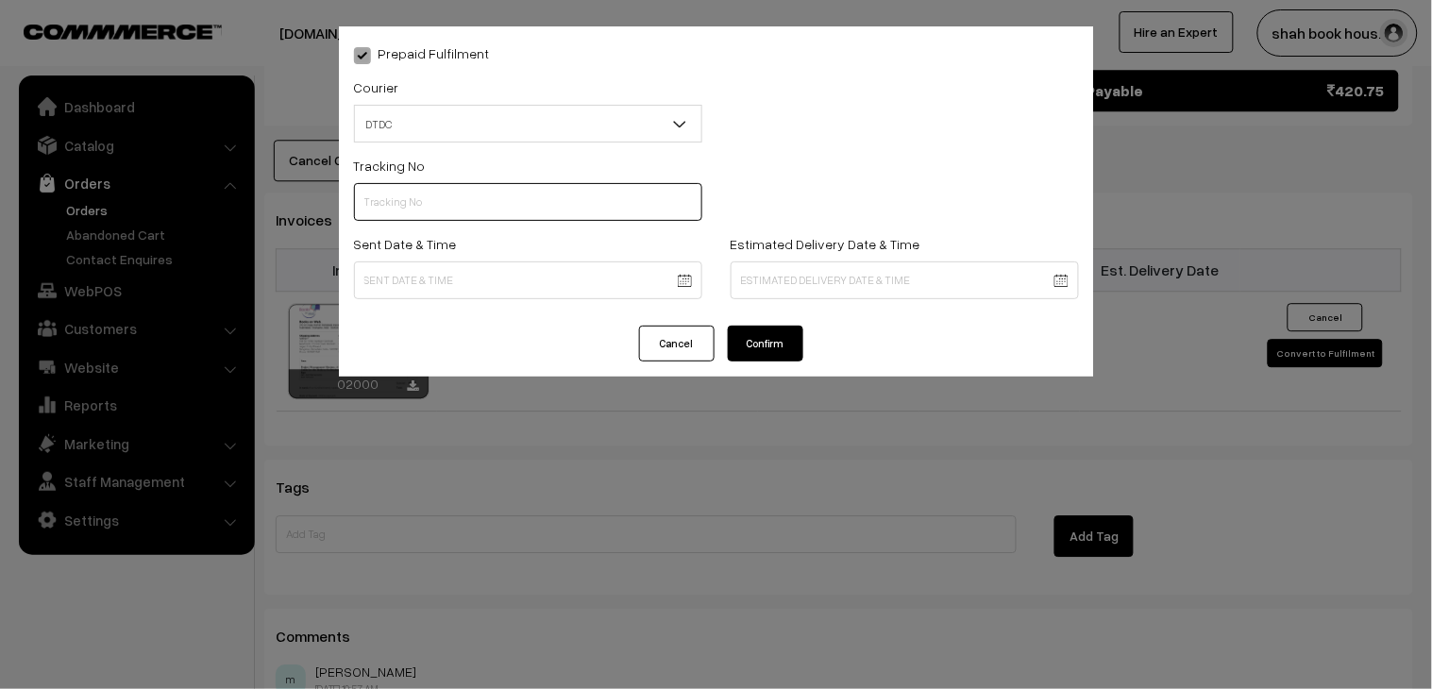
click at [409, 212] on input "text" at bounding box center [528, 202] width 348 height 38
paste input "H85545305"
type input "H85545305"
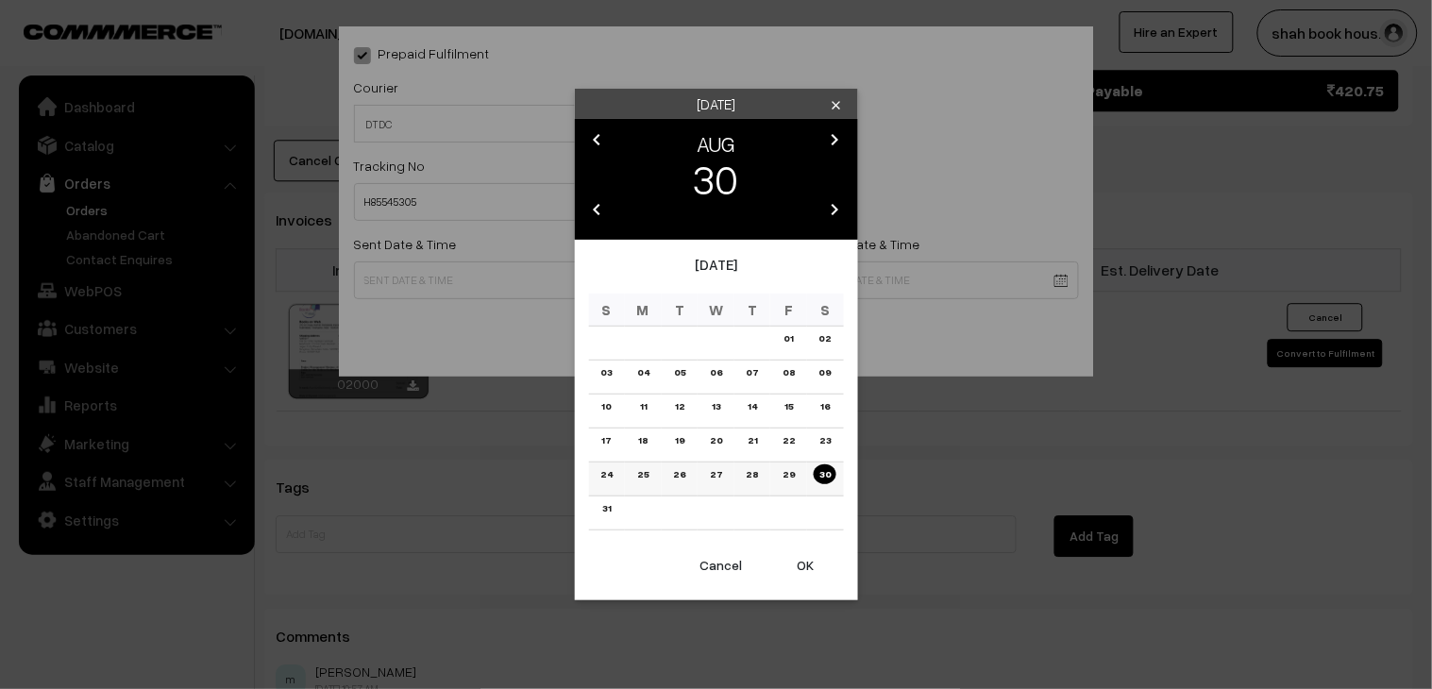
click at [752, 476] on link "28" at bounding box center [752, 475] width 24 height 20
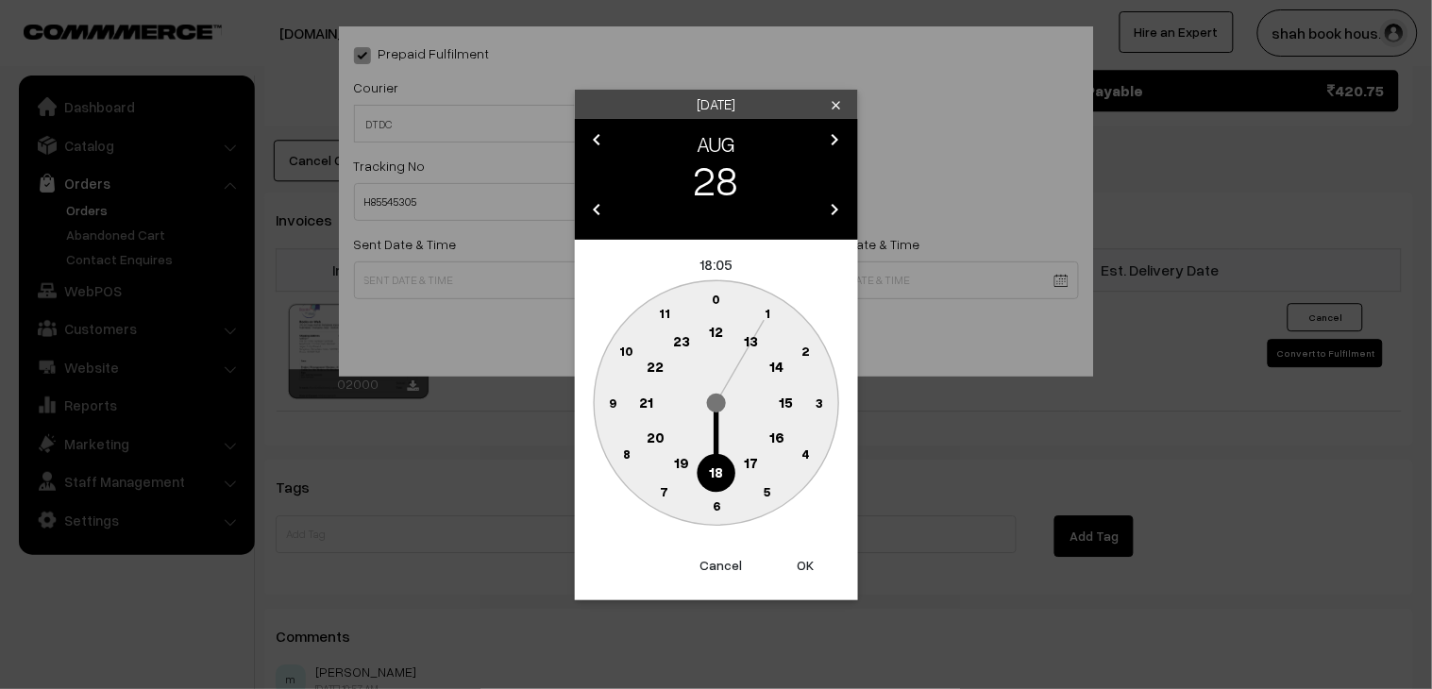
click at [720, 467] on text "18" at bounding box center [716, 471] width 14 height 17
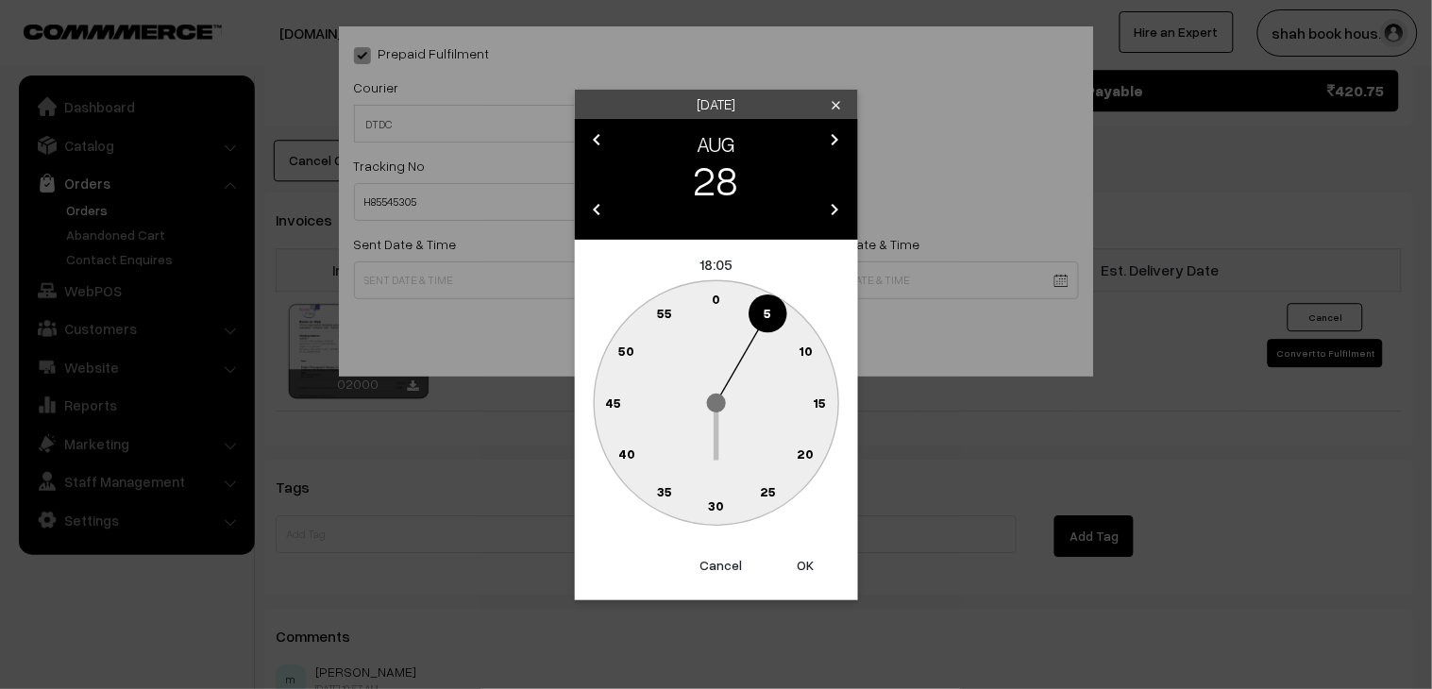
click at [728, 500] on circle at bounding box center [716, 506] width 39 height 39
type input "[DATE] 18:30"
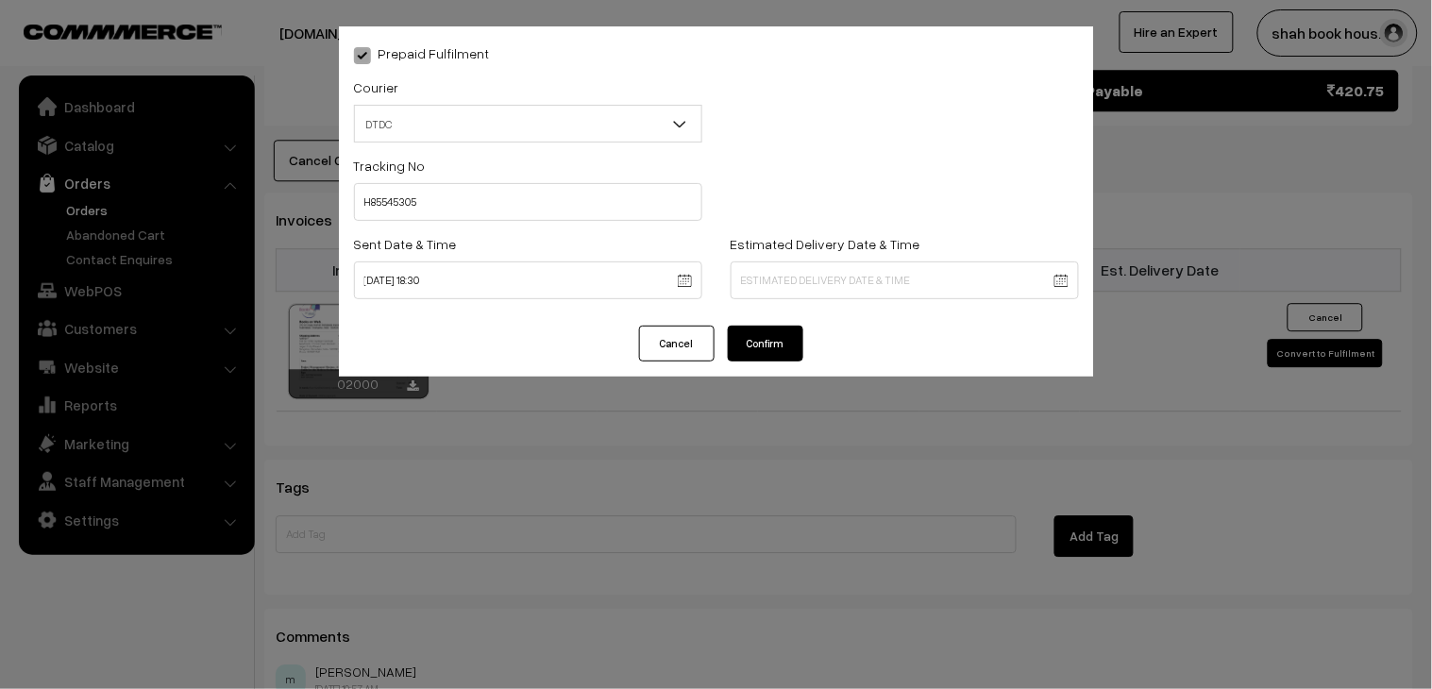
click at [765, 337] on button "Confirm" at bounding box center [766, 344] width 76 height 36
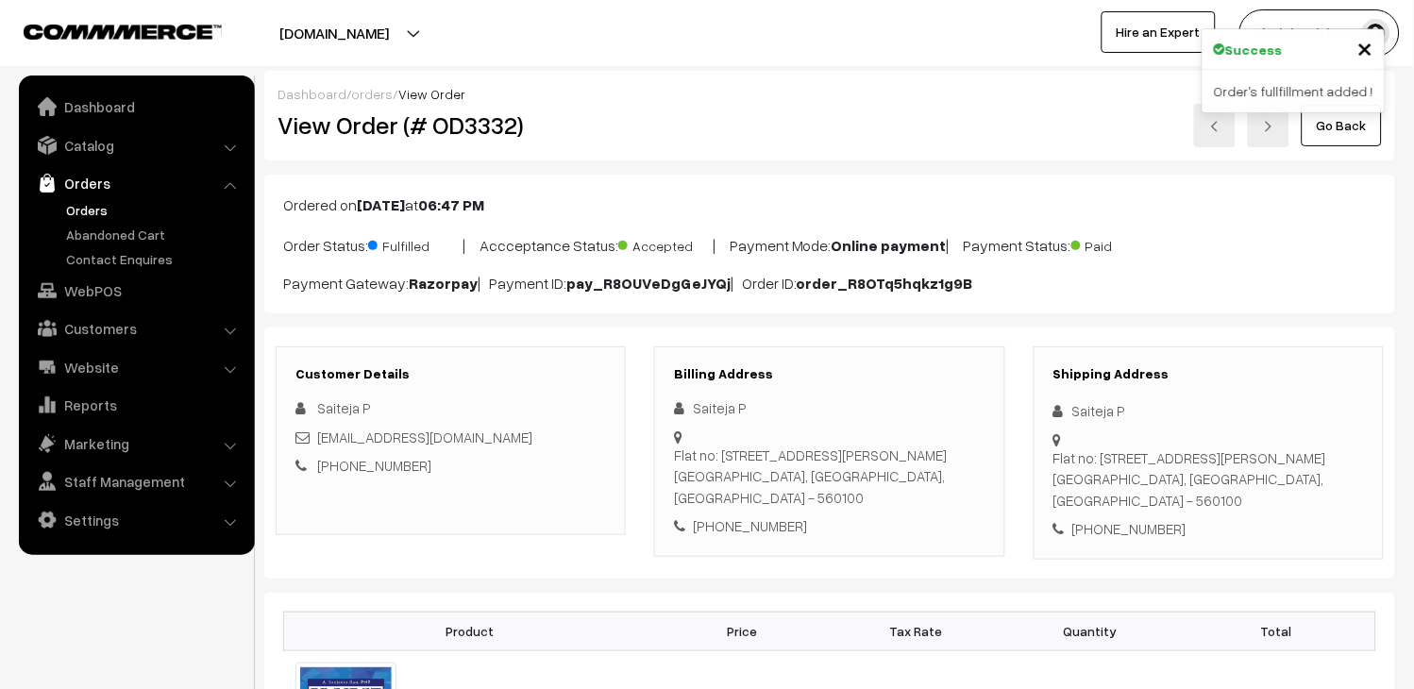
click at [1212, 138] on link at bounding box center [1215, 125] width 42 height 43
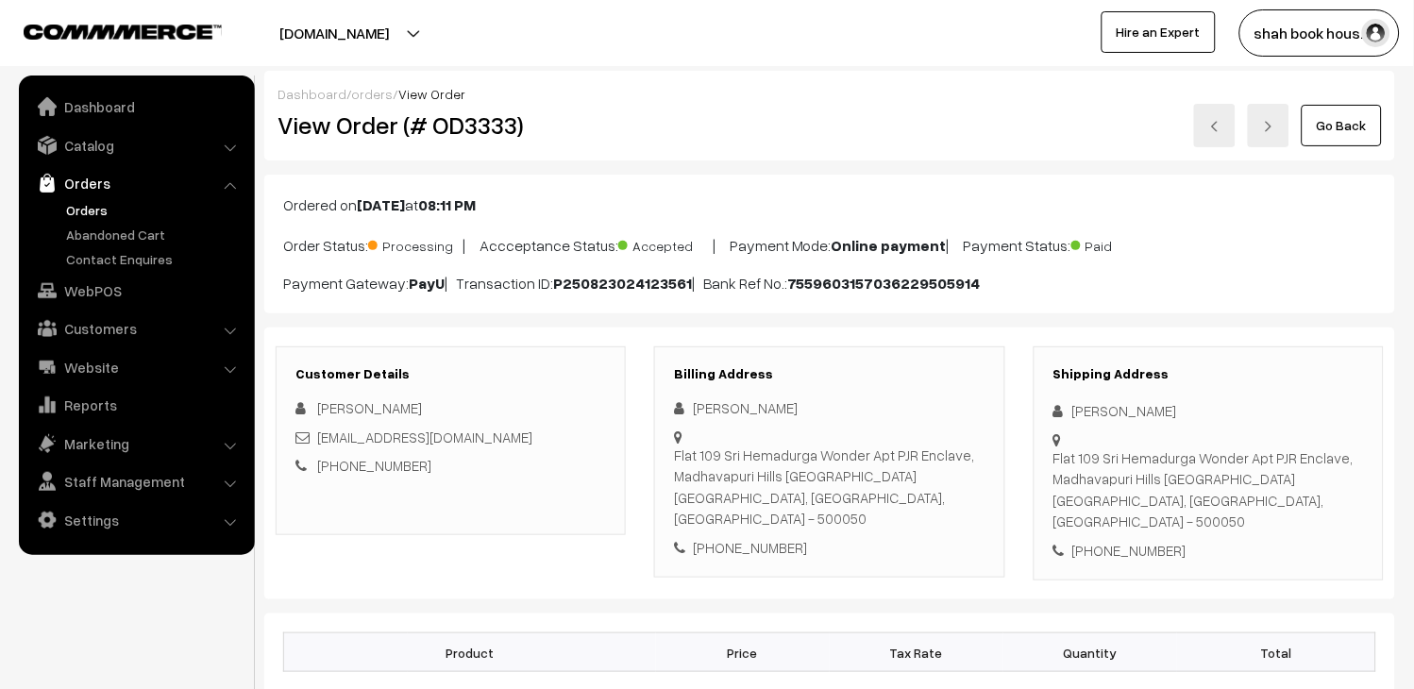
click at [460, 120] on h2 "View Order (# OD3333)" at bounding box center [452, 124] width 349 height 29
copy h2 "OD3333"
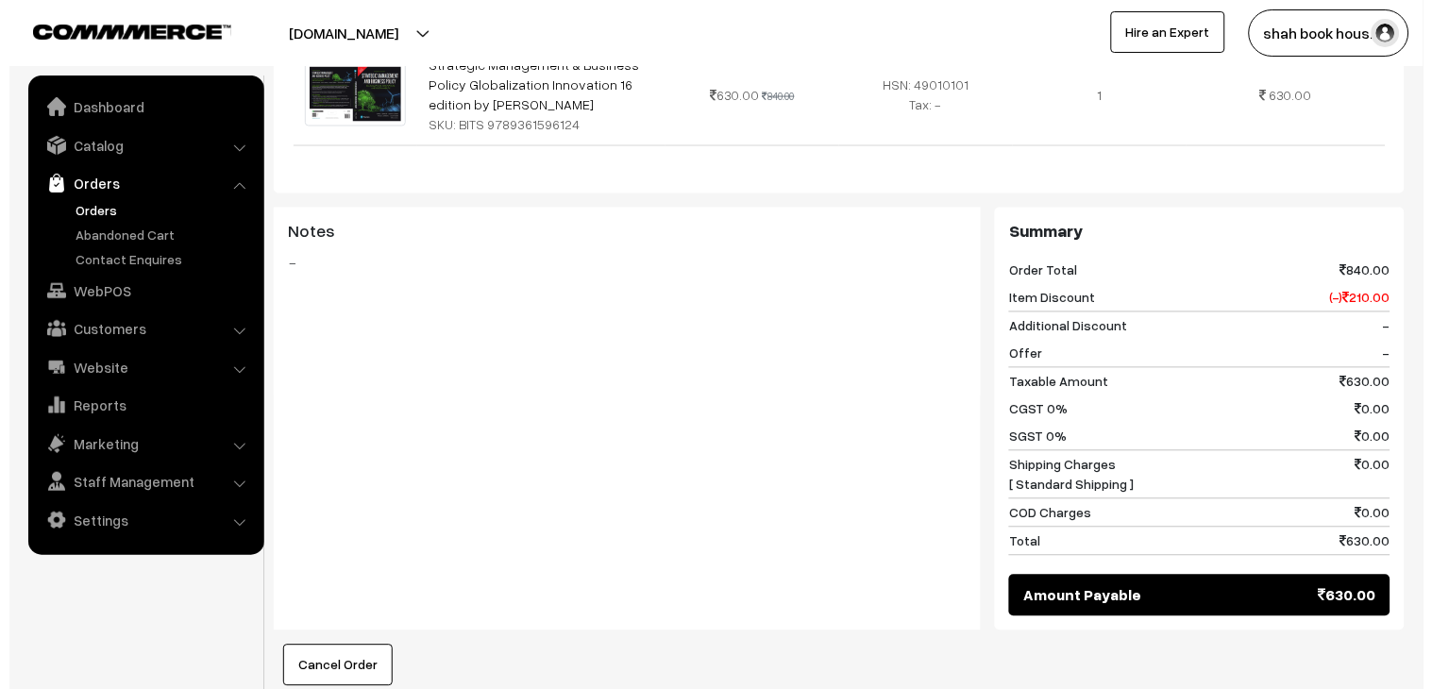
scroll to position [1049, 0]
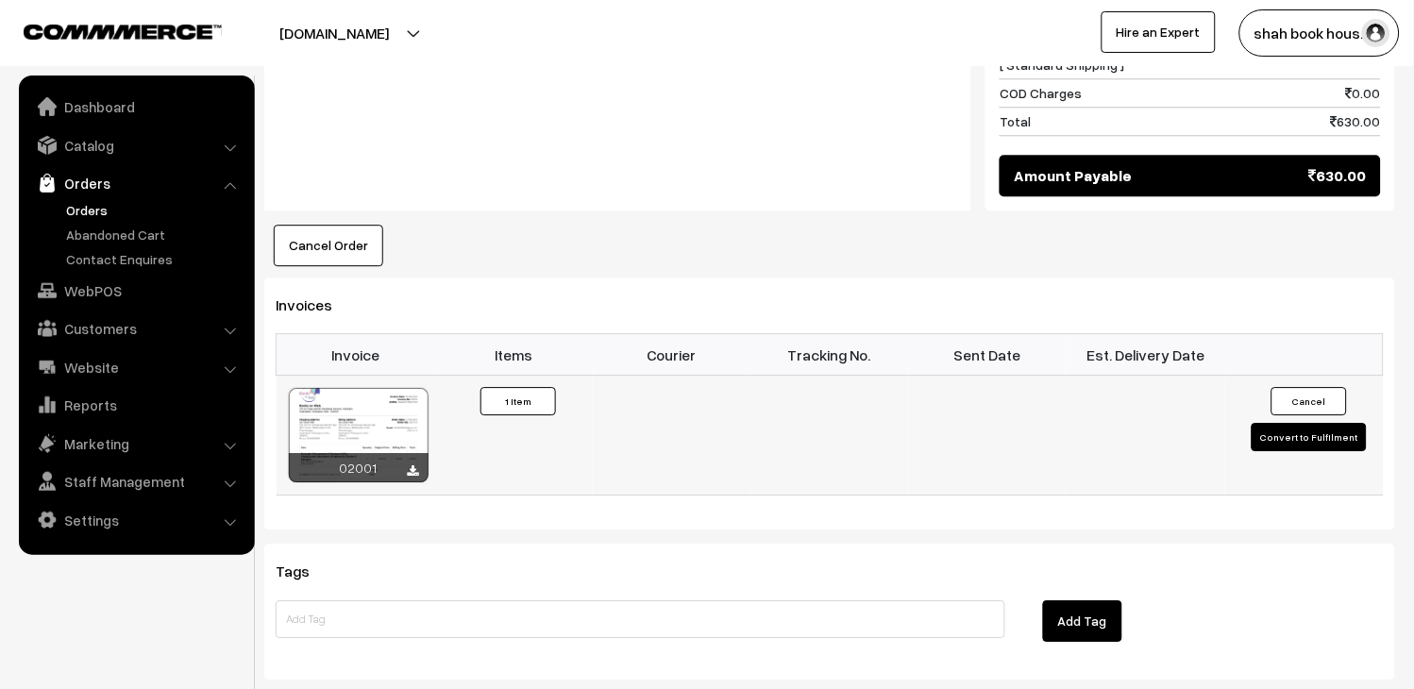
click at [1314, 423] on button "Convert to Fulfilment" at bounding box center [1309, 437] width 115 height 28
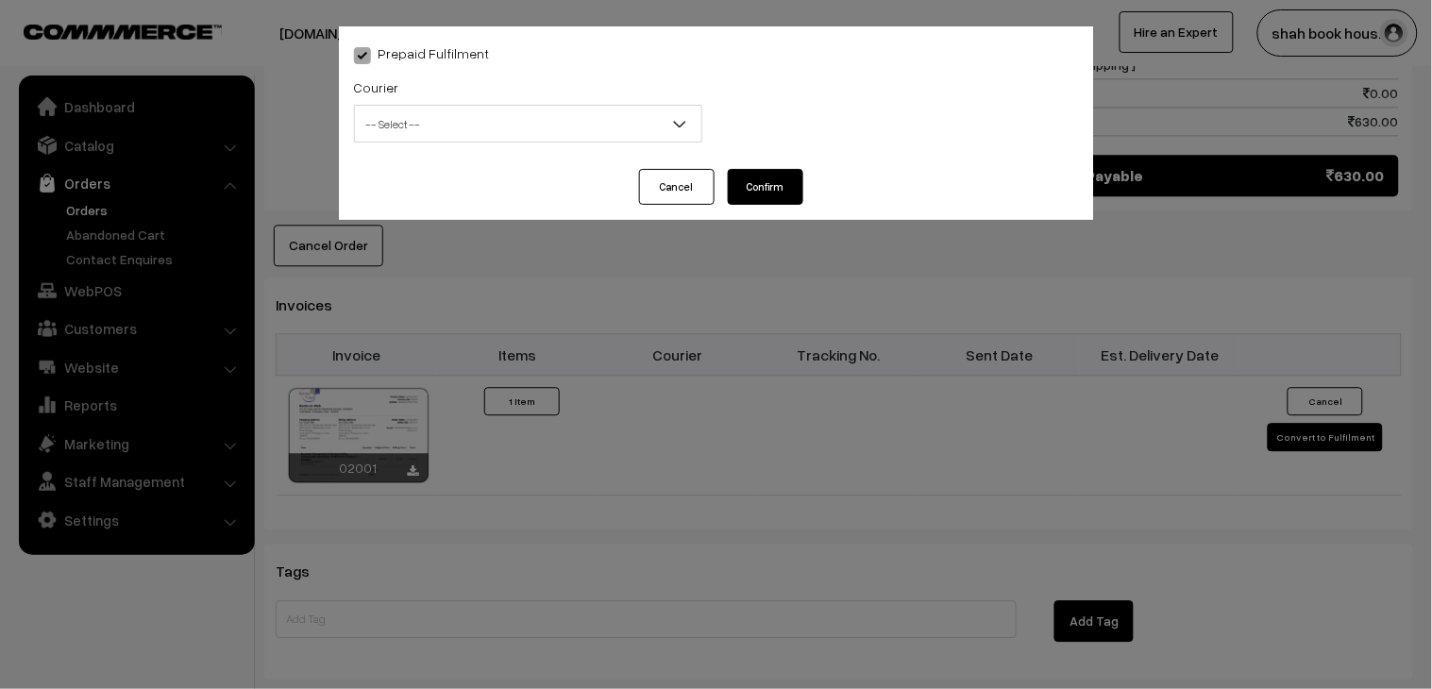
click at [431, 121] on span "-- Select --" at bounding box center [528, 124] width 347 height 33
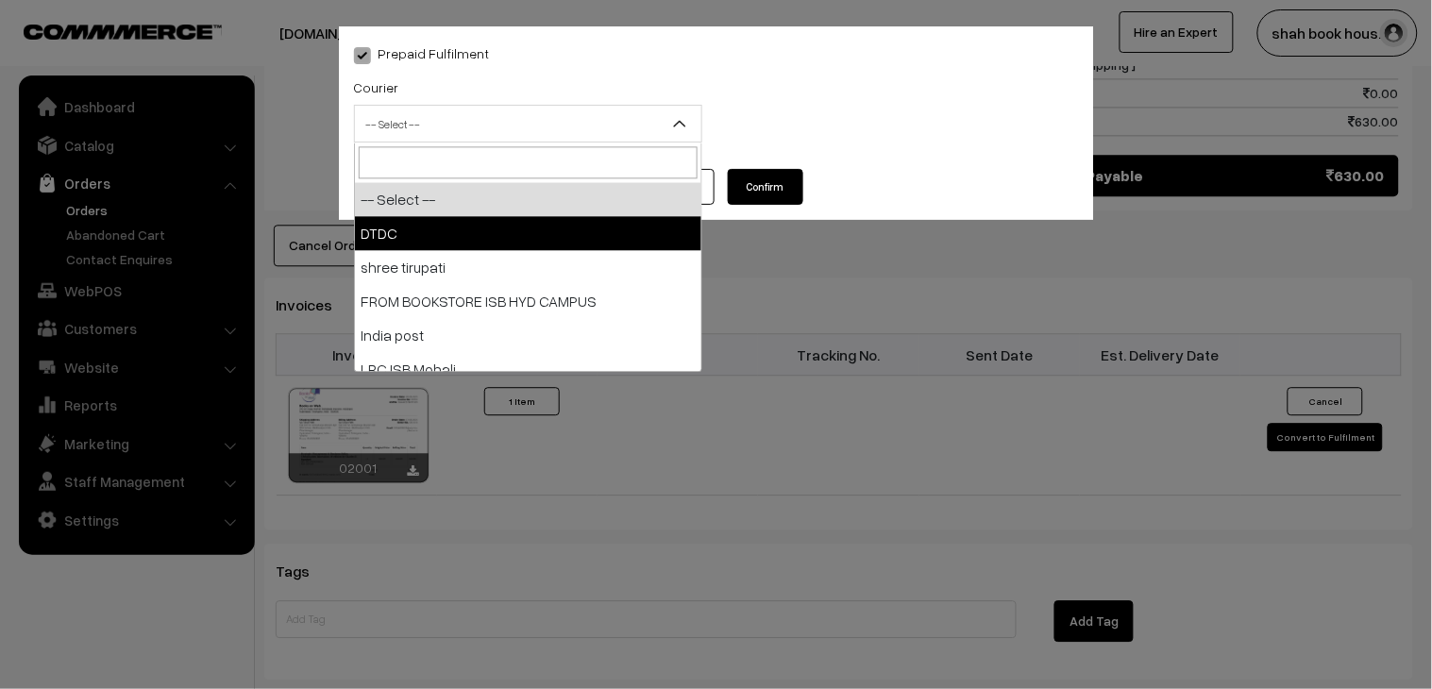
select select "1"
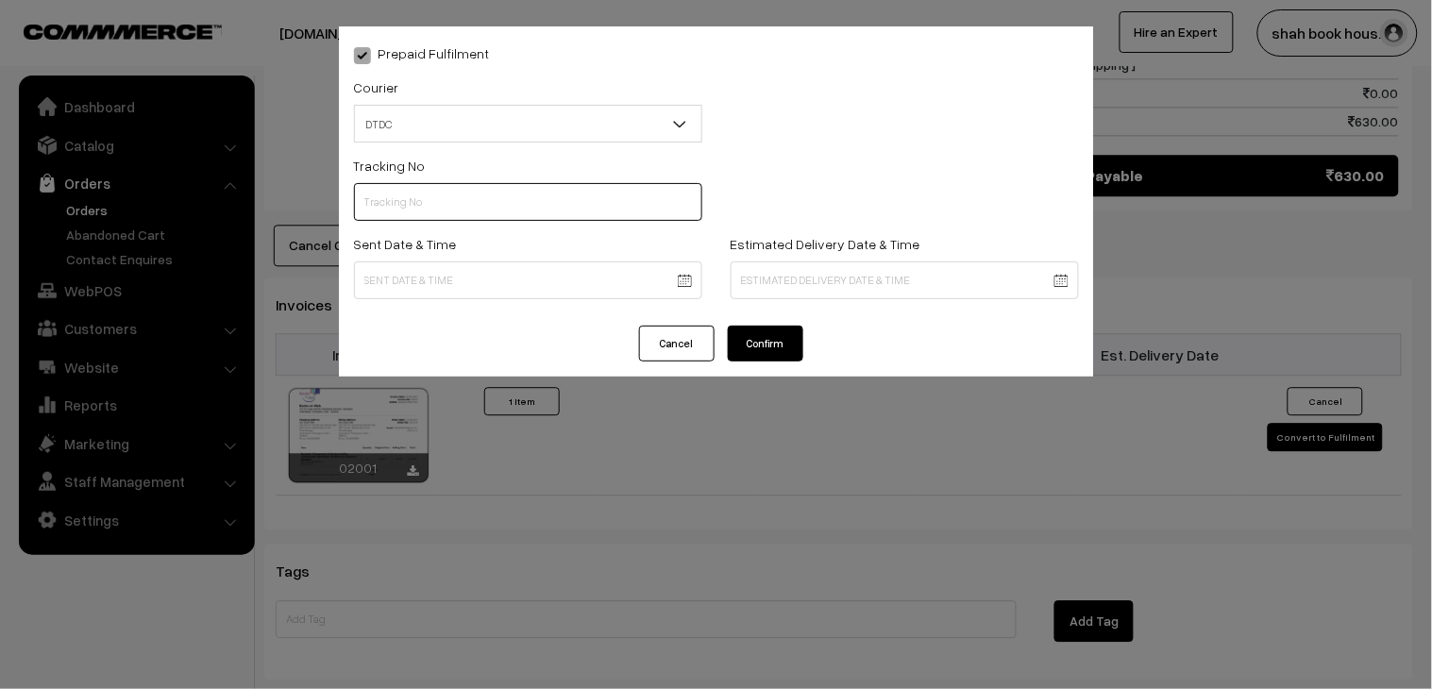
click at [406, 213] on input "text" at bounding box center [528, 202] width 348 height 38
paste input "H84036689"
type input "H84036689"
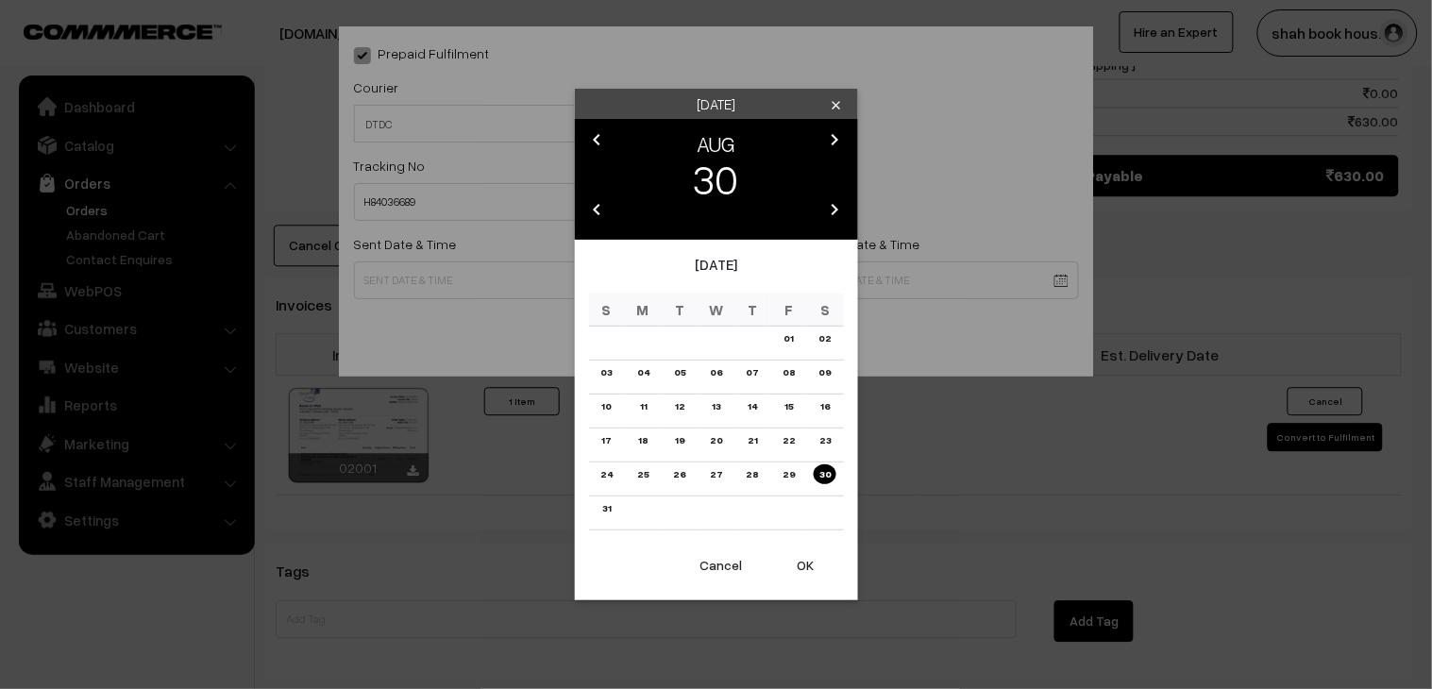
click at [413, 279] on body "Thank you for showing interest. Our team will call you shortly. Close booksonwe…" at bounding box center [716, 39] width 1432 height 2176
click at [750, 473] on link "28" at bounding box center [752, 475] width 24 height 20
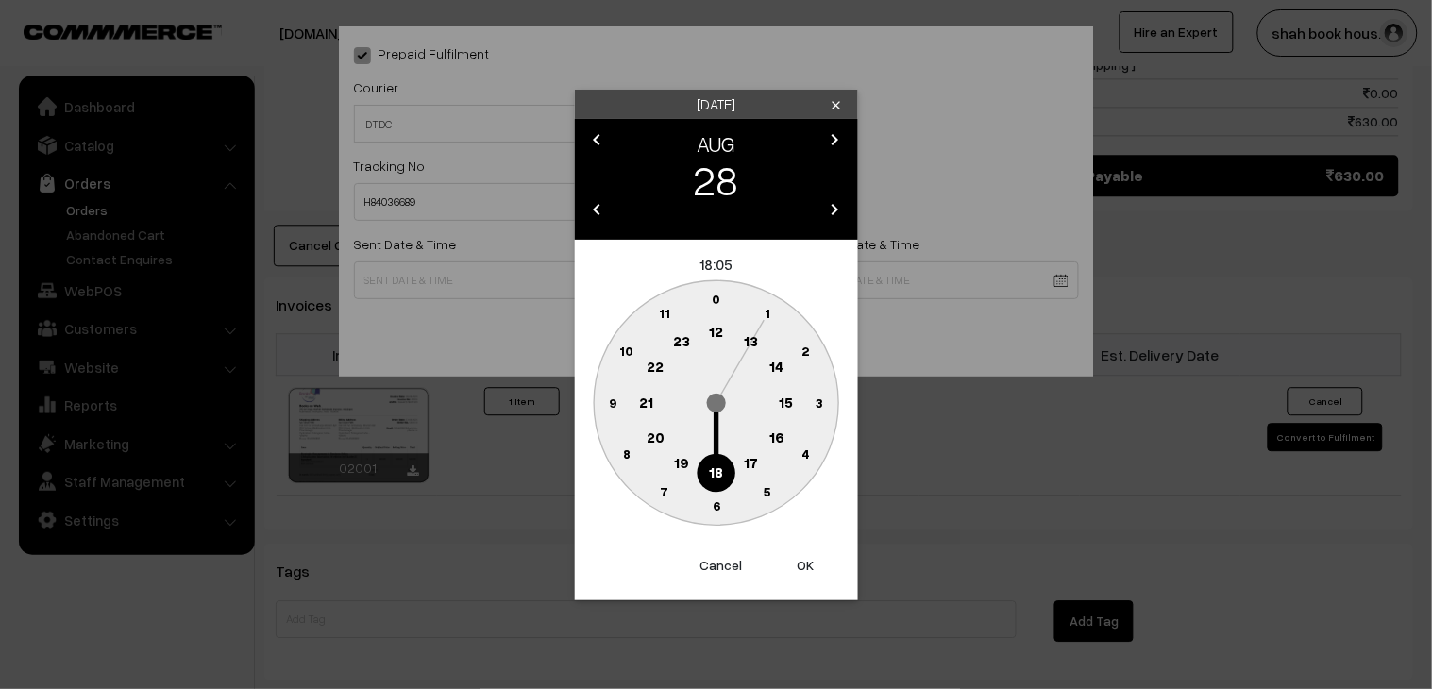
click at [748, 461] on text "17" at bounding box center [751, 462] width 14 height 17
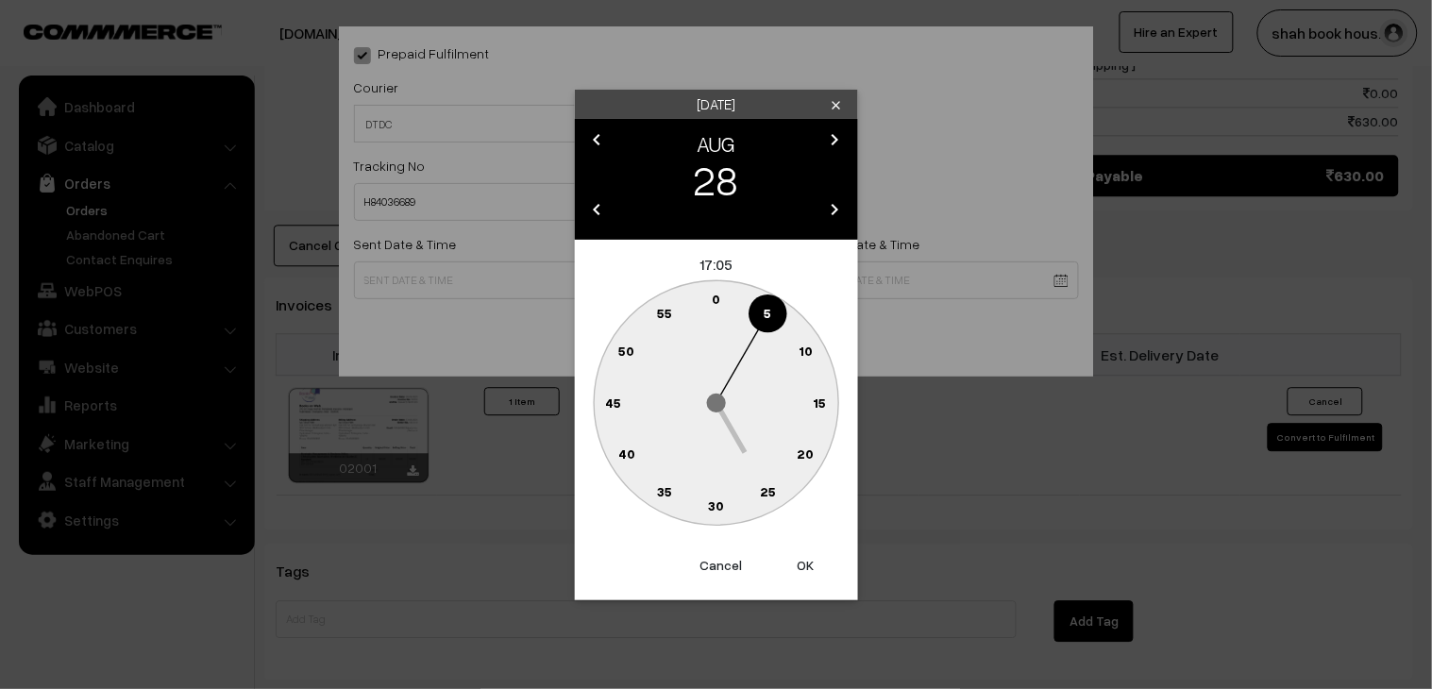
click at [720, 484] on circle at bounding box center [716, 402] width 245 height 245
click at [716, 498] on text "30" at bounding box center [716, 506] width 16 height 16
type input "28-08-2025 17:30"
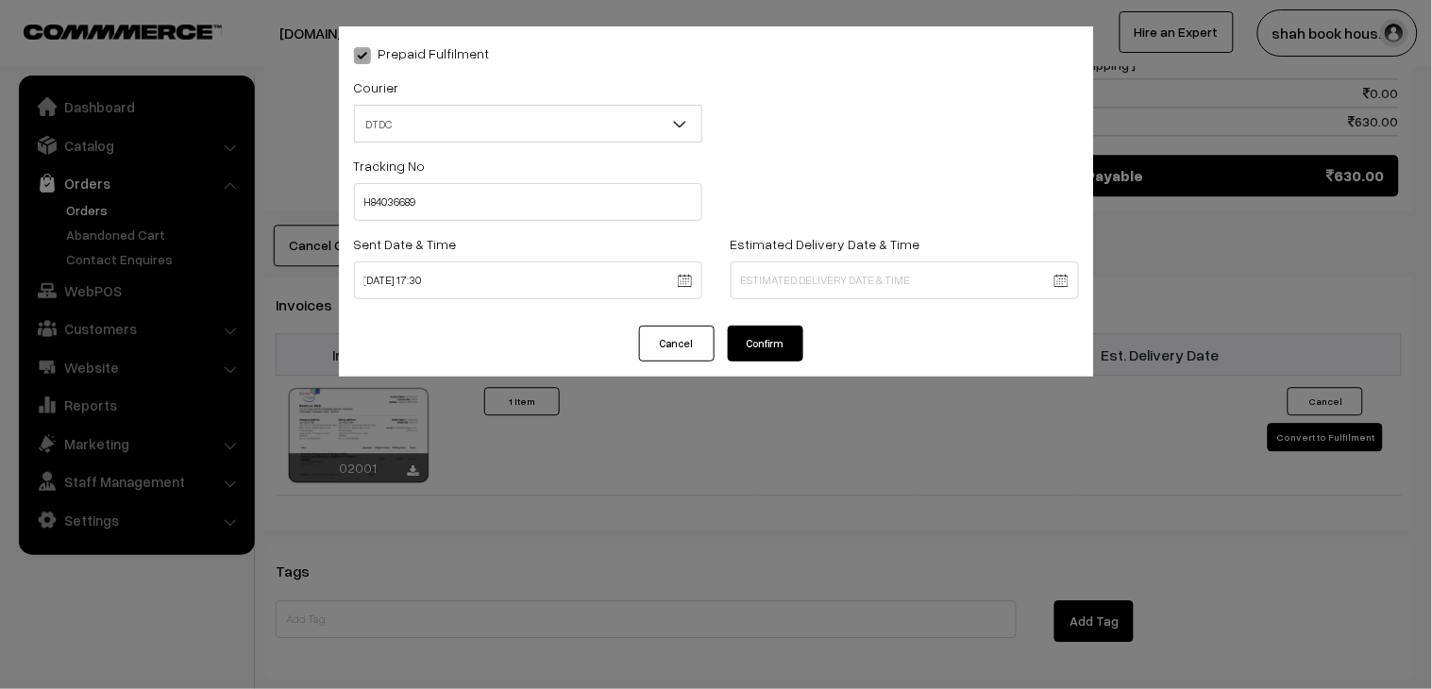
click at [787, 352] on button "Confirm" at bounding box center [766, 344] width 76 height 36
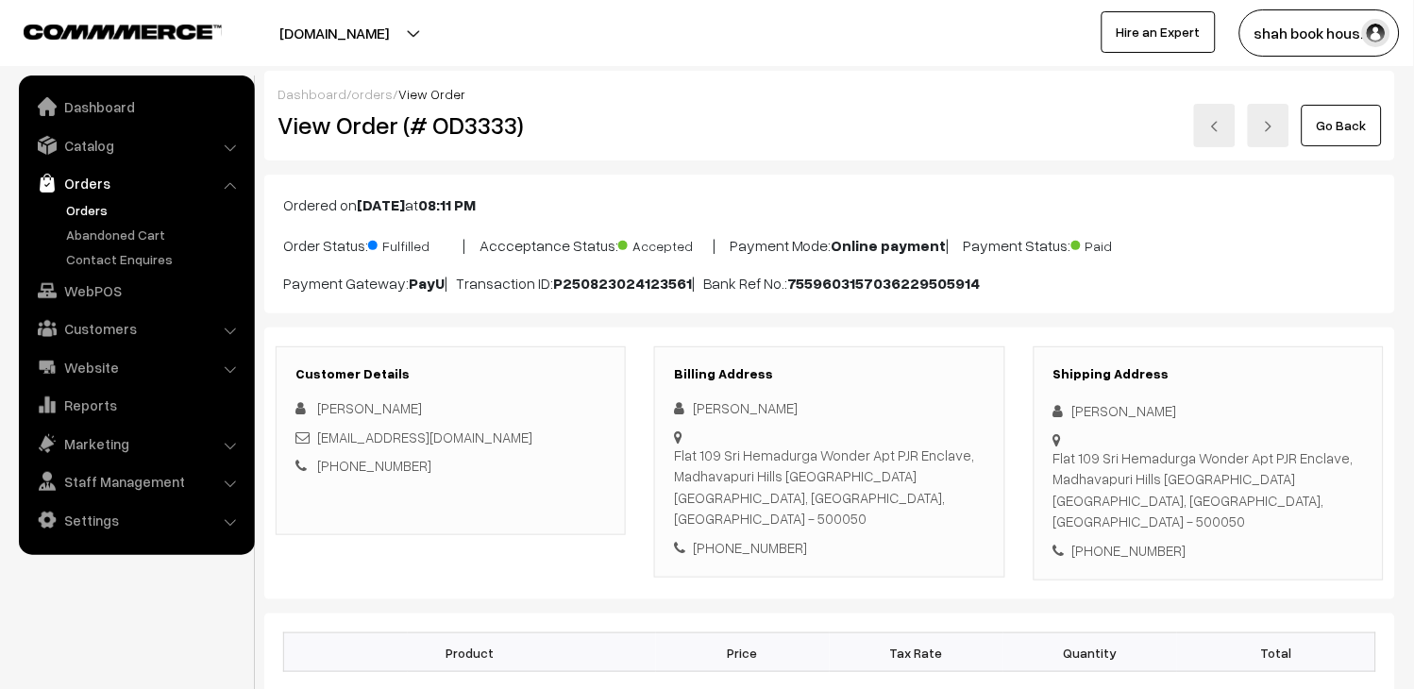
click at [1221, 128] on img at bounding box center [1214, 126] width 11 height 11
click at [494, 125] on h2 "View Order (# OD3334)" at bounding box center [452, 124] width 349 height 29
copy h2 "OD3334"
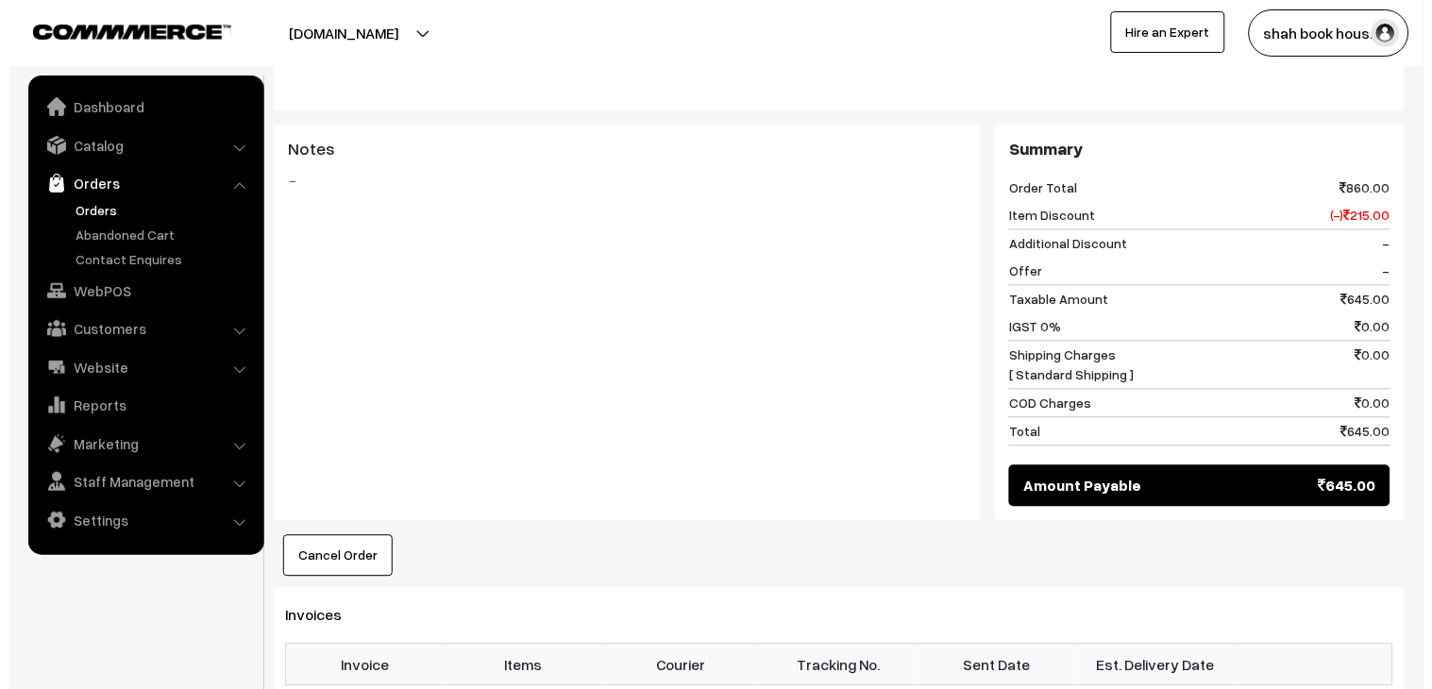
scroll to position [734, 0]
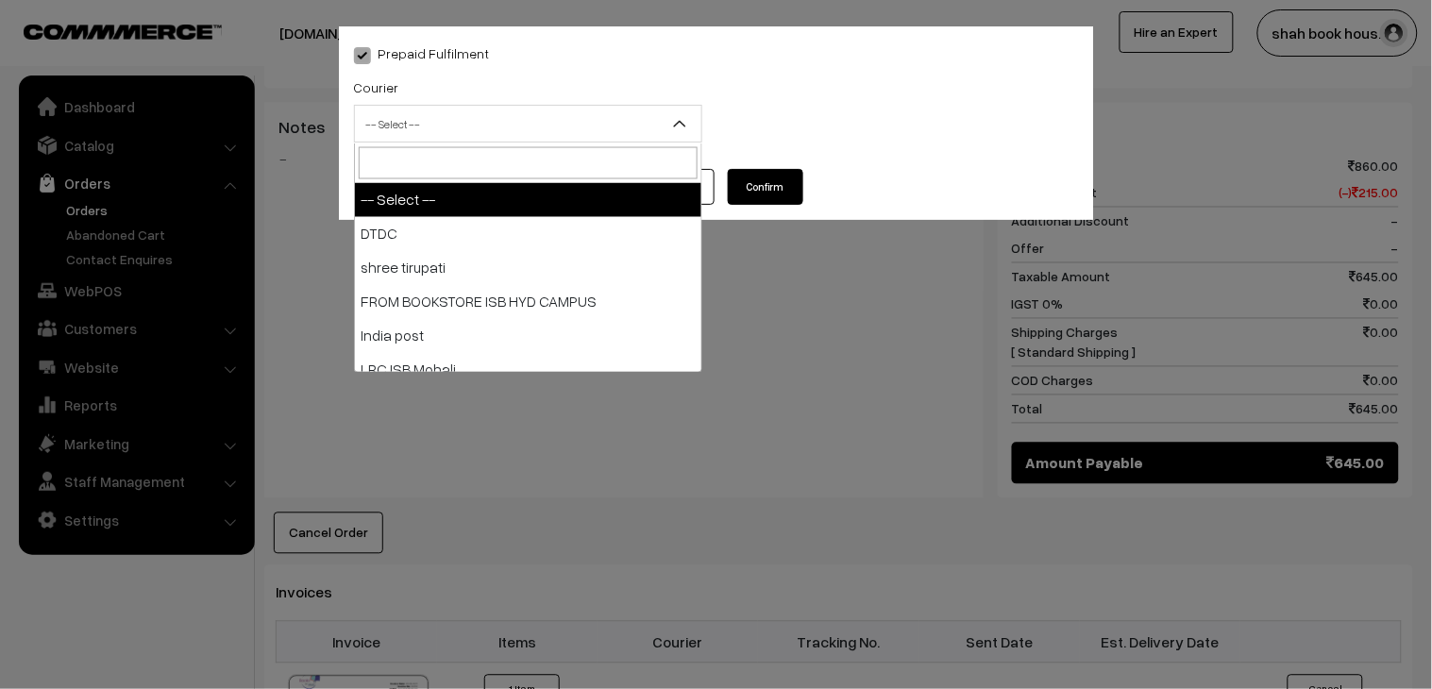
click at [503, 138] on span "-- Select --" at bounding box center [528, 124] width 347 height 33
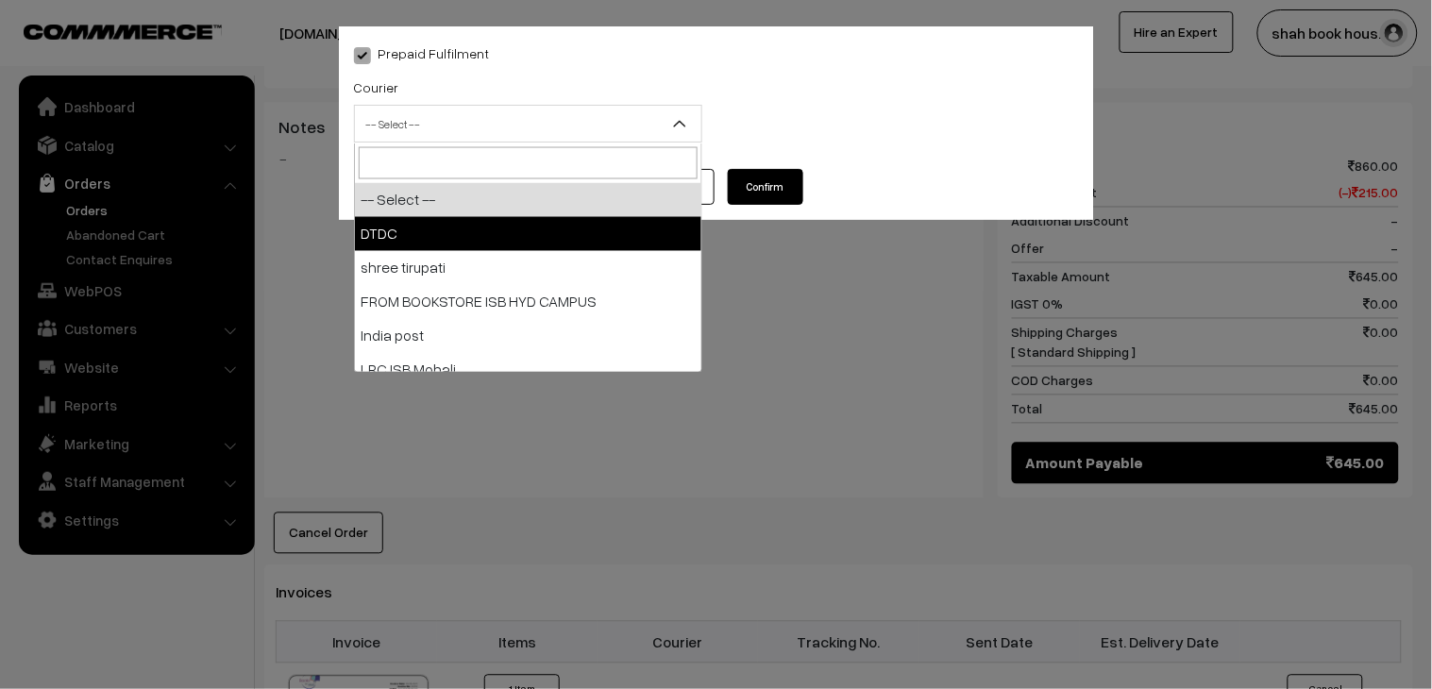
select select "1"
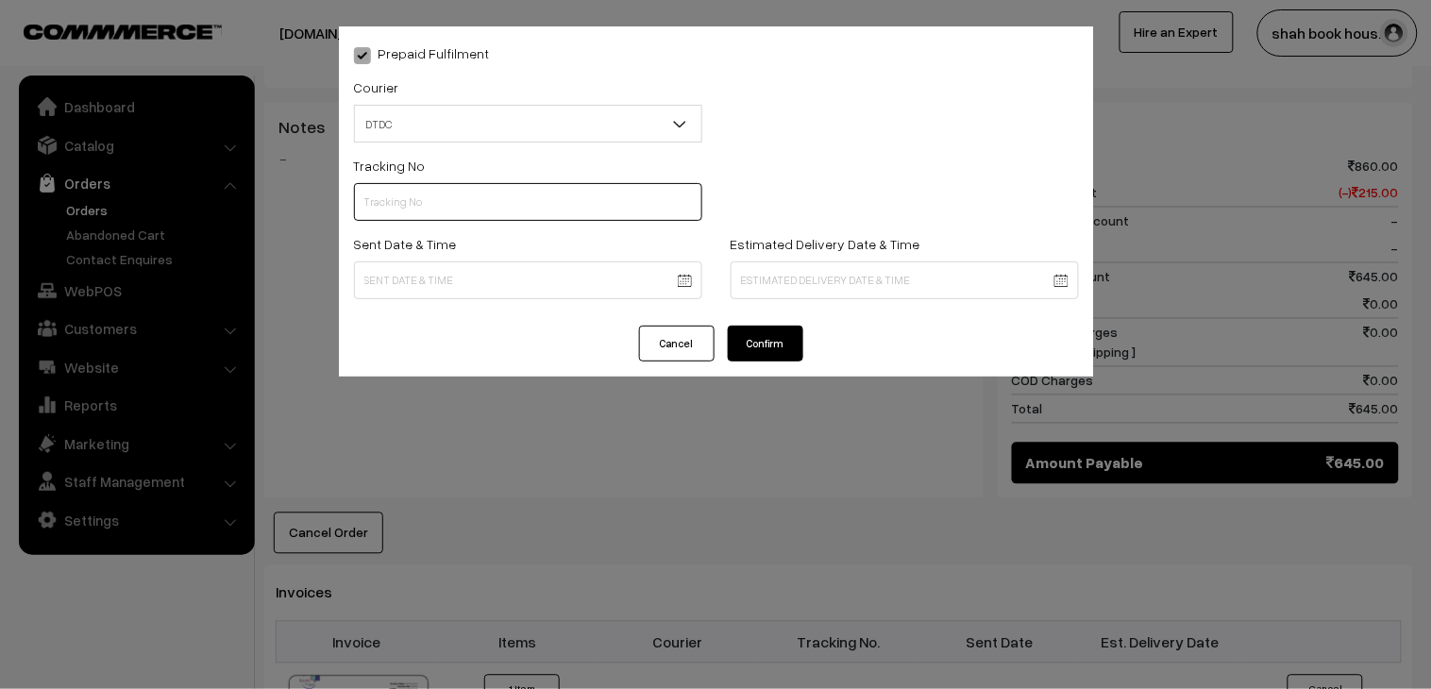
click at [407, 203] on input "text" at bounding box center [528, 202] width 348 height 38
paste input "H84036686"
type input "H84036686"
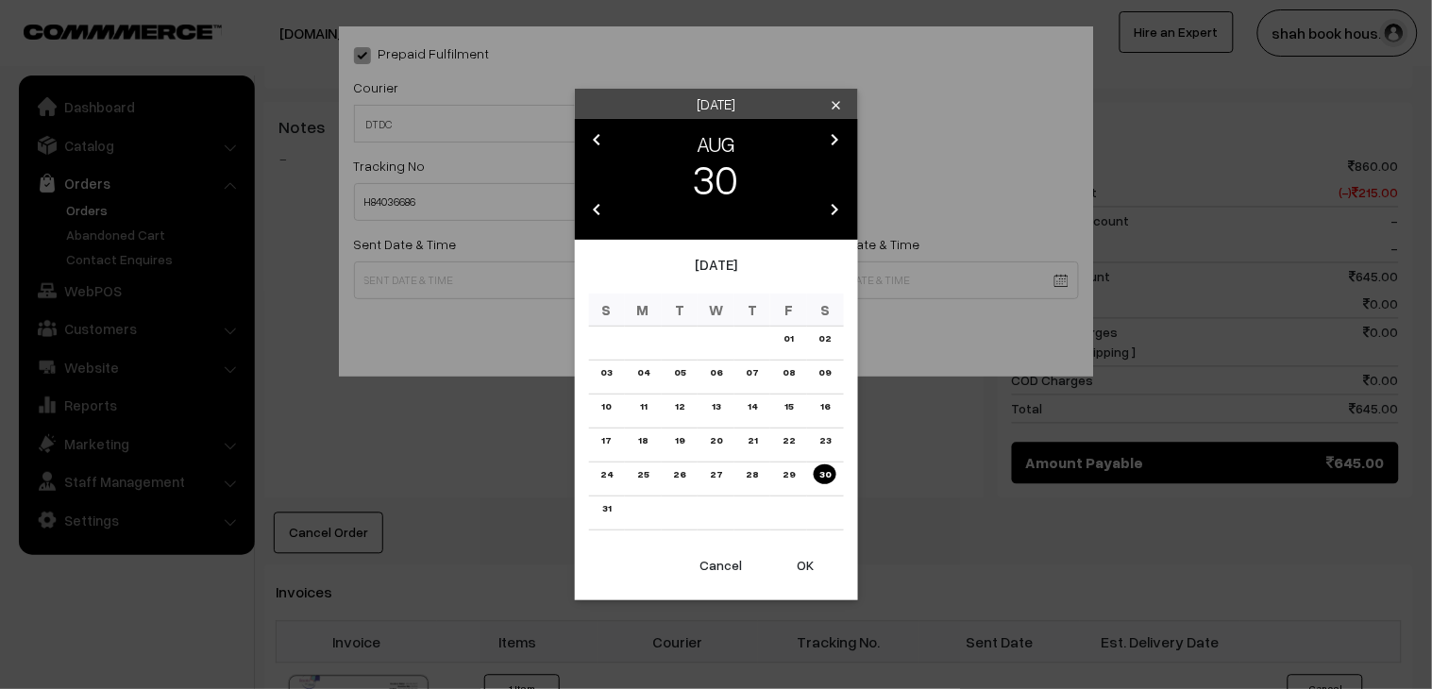
click at [416, 276] on body "Thank you for showing interest. Our team will call you shortly. Close [DOMAIN_N…" at bounding box center [716, 340] width 1432 height 2149
click at [755, 475] on link "28" at bounding box center [752, 475] width 24 height 20
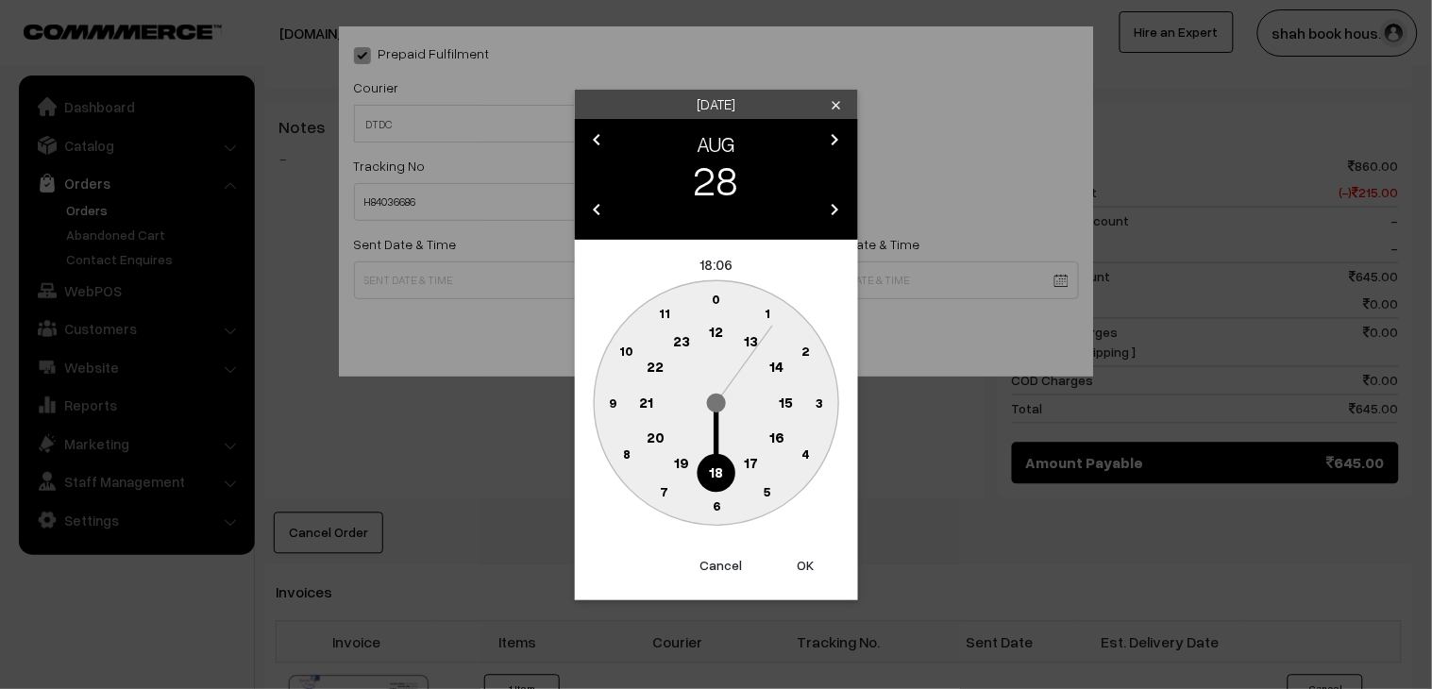
click at [731, 465] on circle at bounding box center [716, 473] width 39 height 39
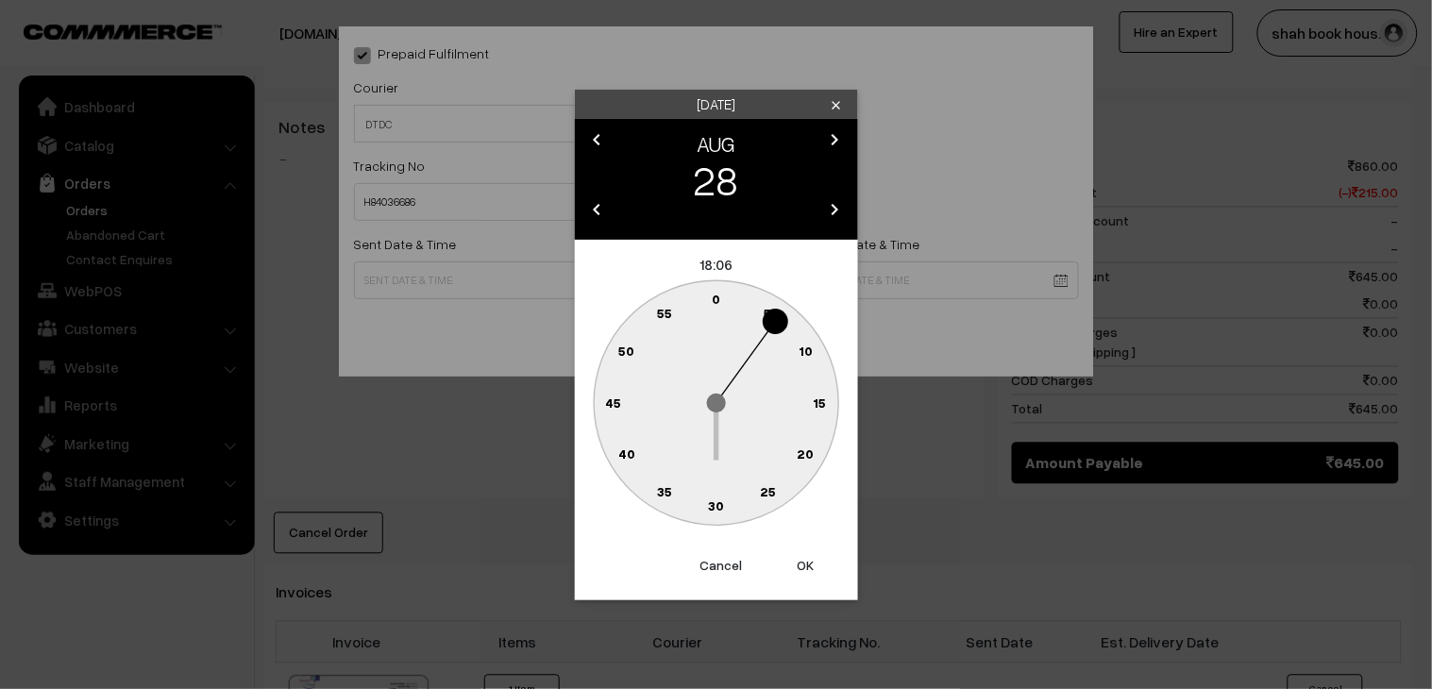
click at [725, 504] on circle at bounding box center [716, 506] width 39 height 39
type input "[DATE] 18:30"
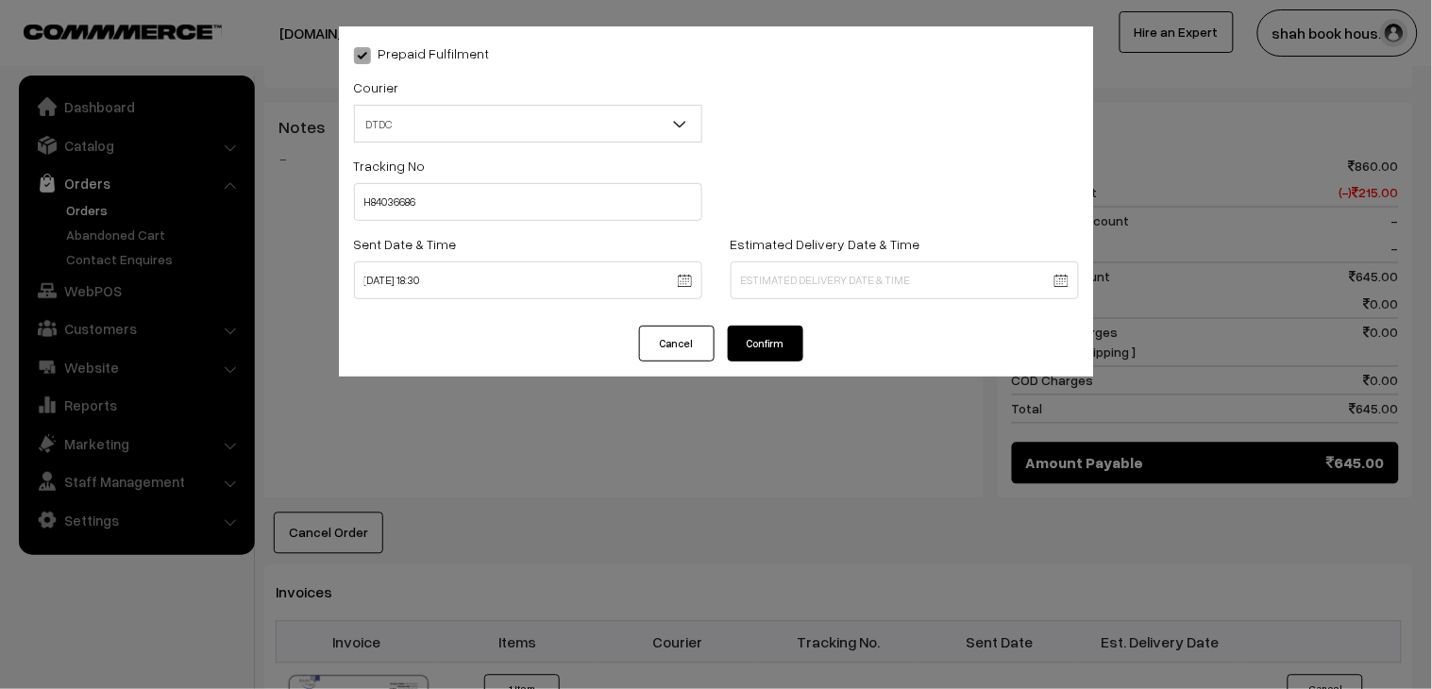
click at [809, 357] on div "Cancel Confirm" at bounding box center [716, 351] width 755 height 51
click at [790, 342] on button "Confirm" at bounding box center [766, 344] width 76 height 36
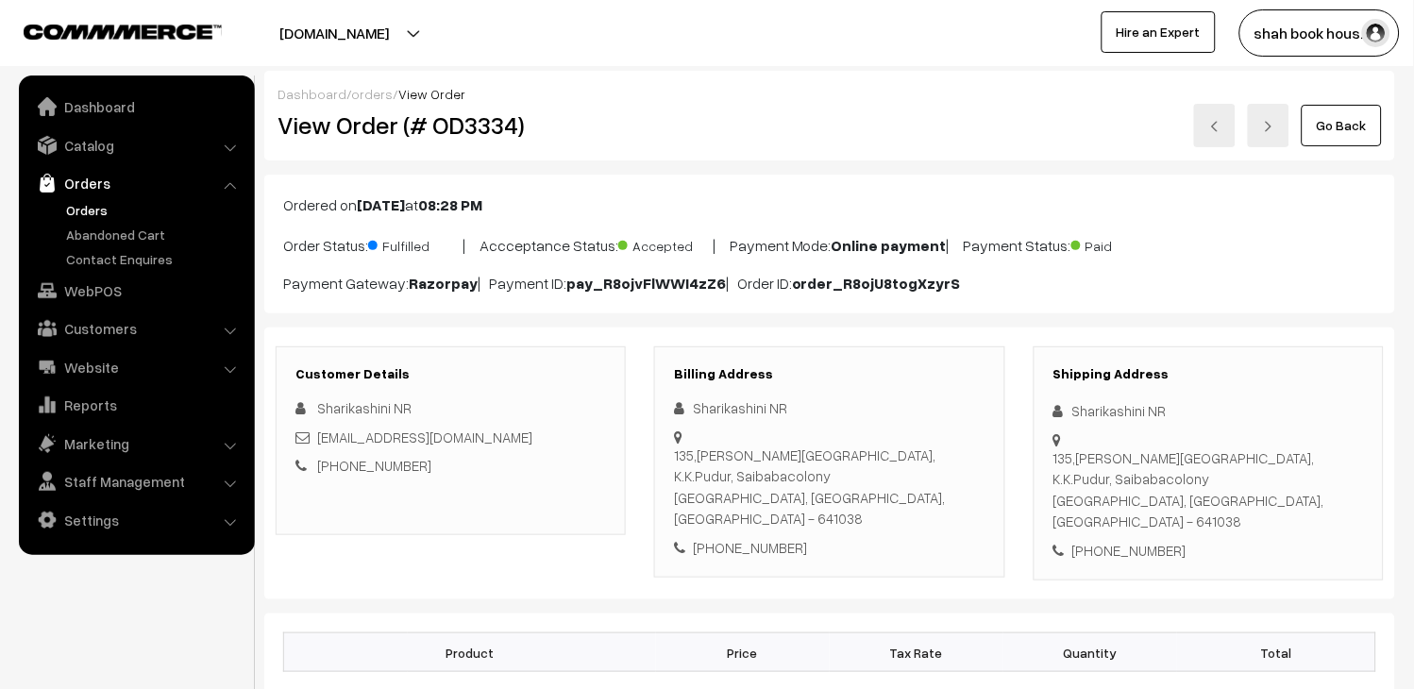
click at [1223, 143] on link at bounding box center [1215, 125] width 42 height 43
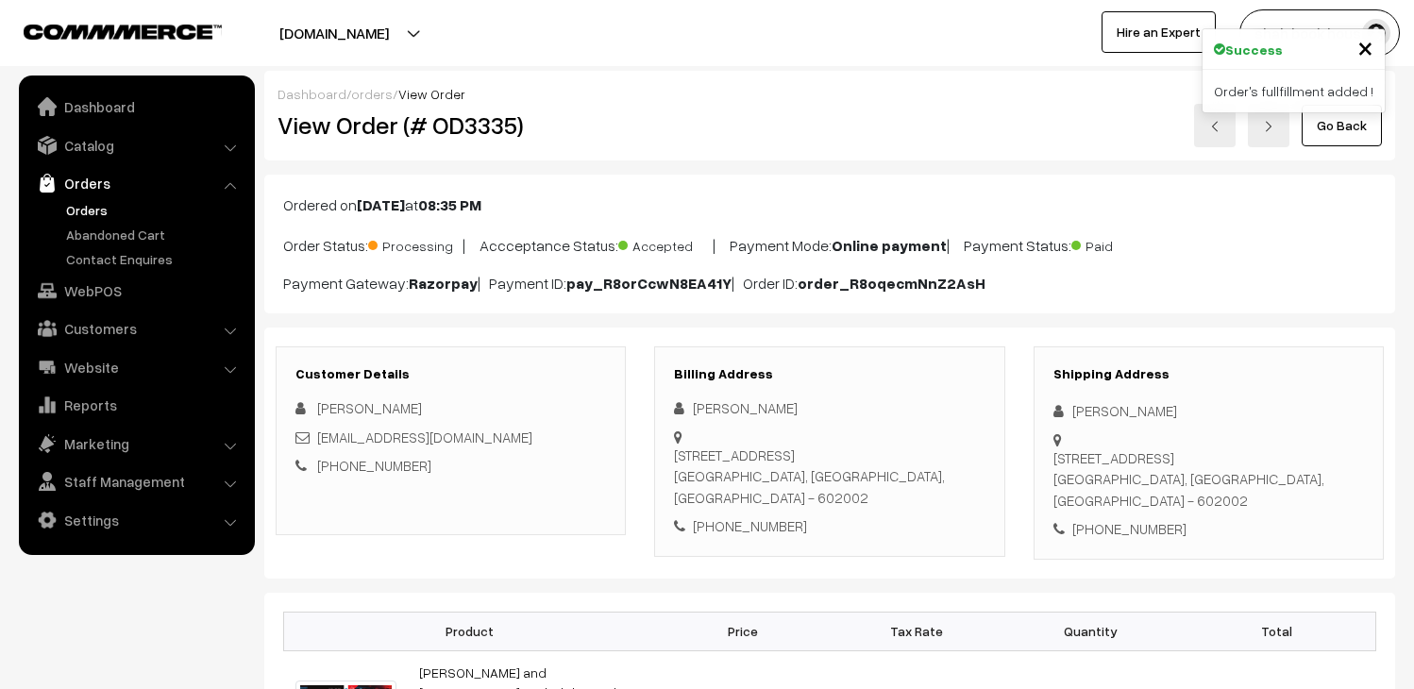
click at [494, 130] on h2 "View Order (# OD3335)" at bounding box center [452, 124] width 349 height 29
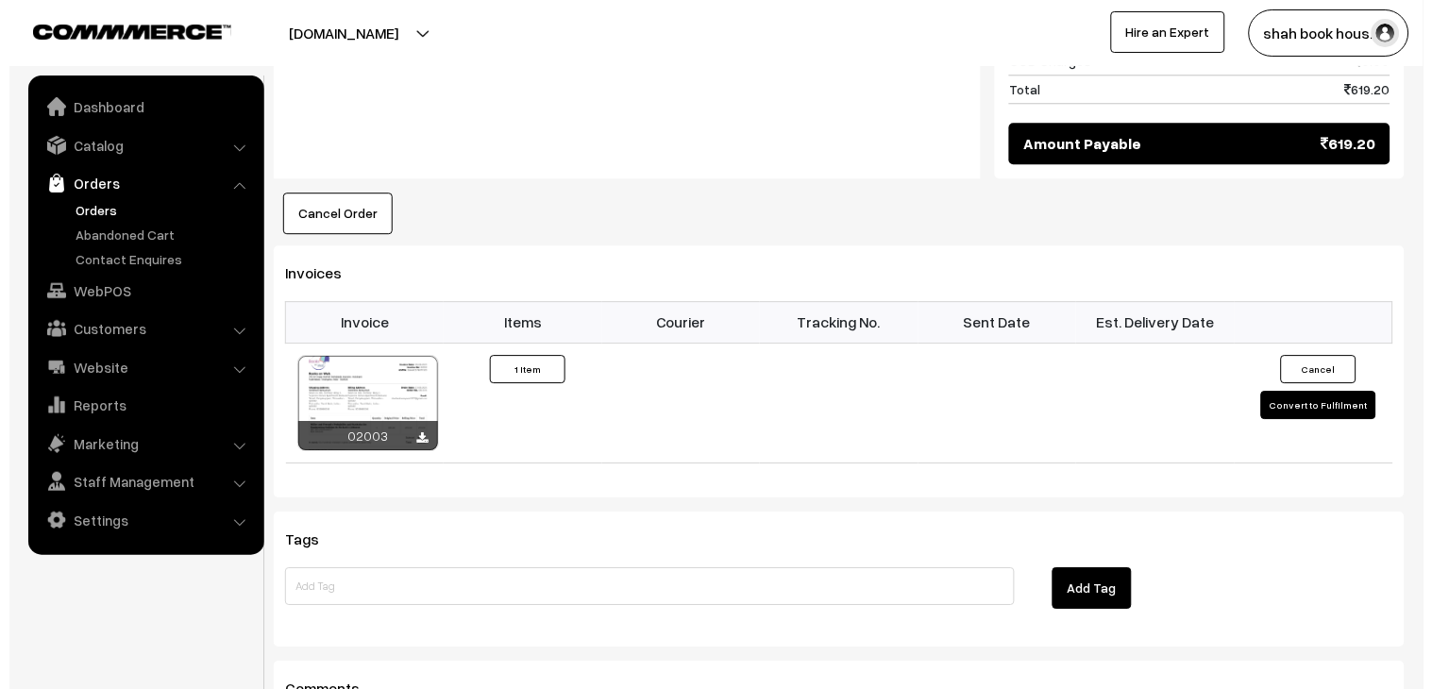
scroll to position [1363, 0]
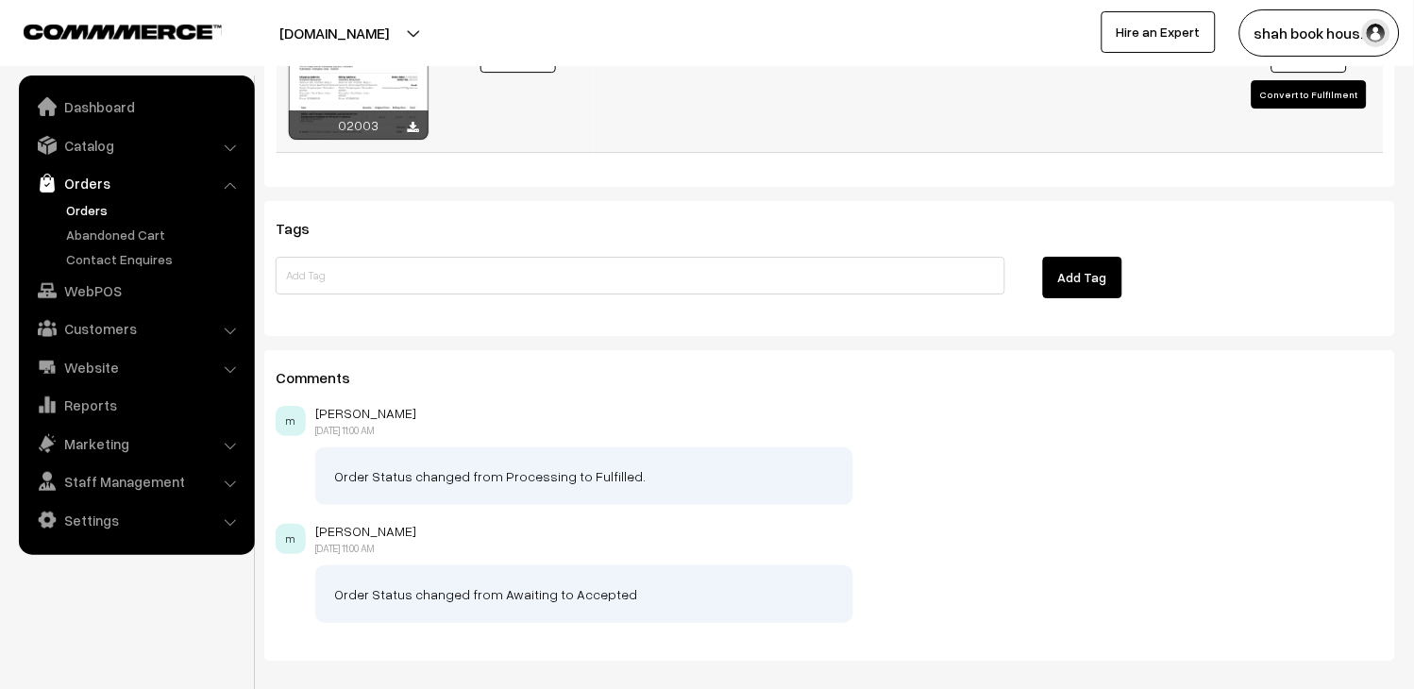
click at [1327, 93] on button "Convert to Fulfilment" at bounding box center [1309, 94] width 115 height 28
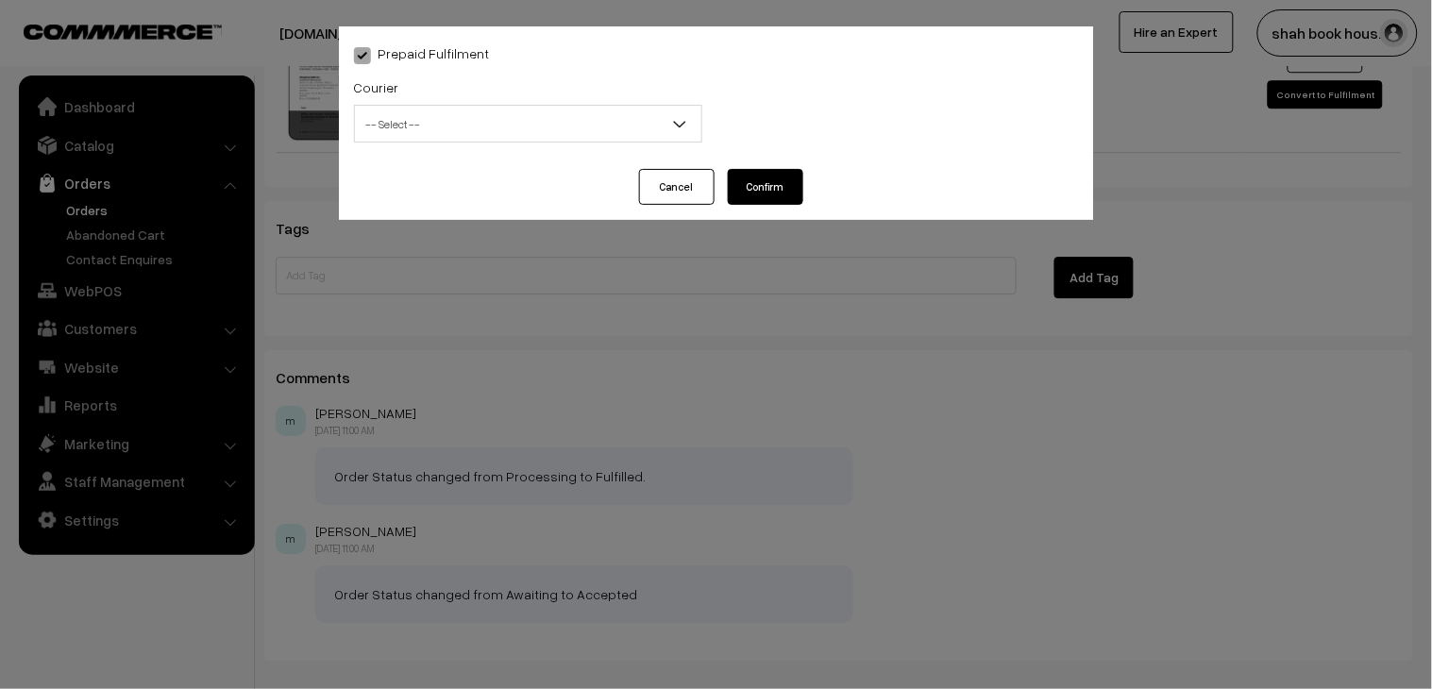
click at [420, 118] on span "-- Select --" at bounding box center [528, 124] width 347 height 33
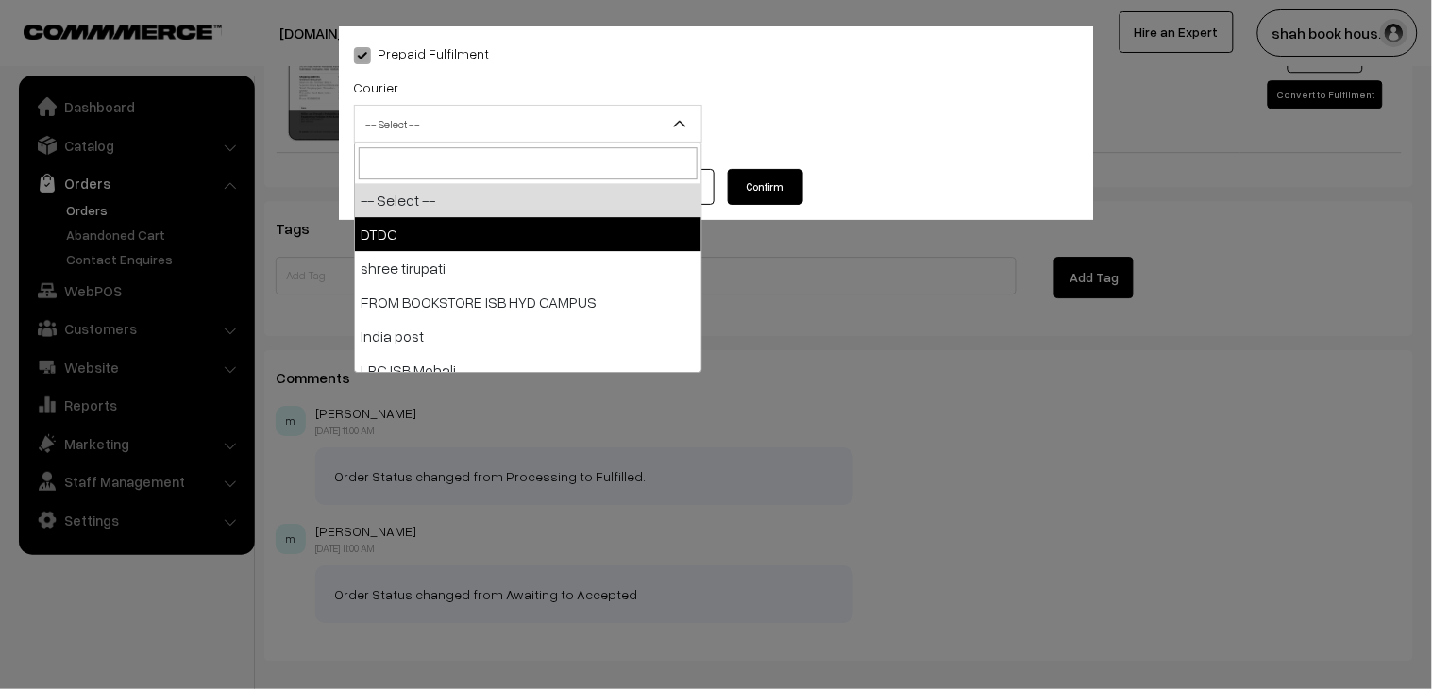
select select "1"
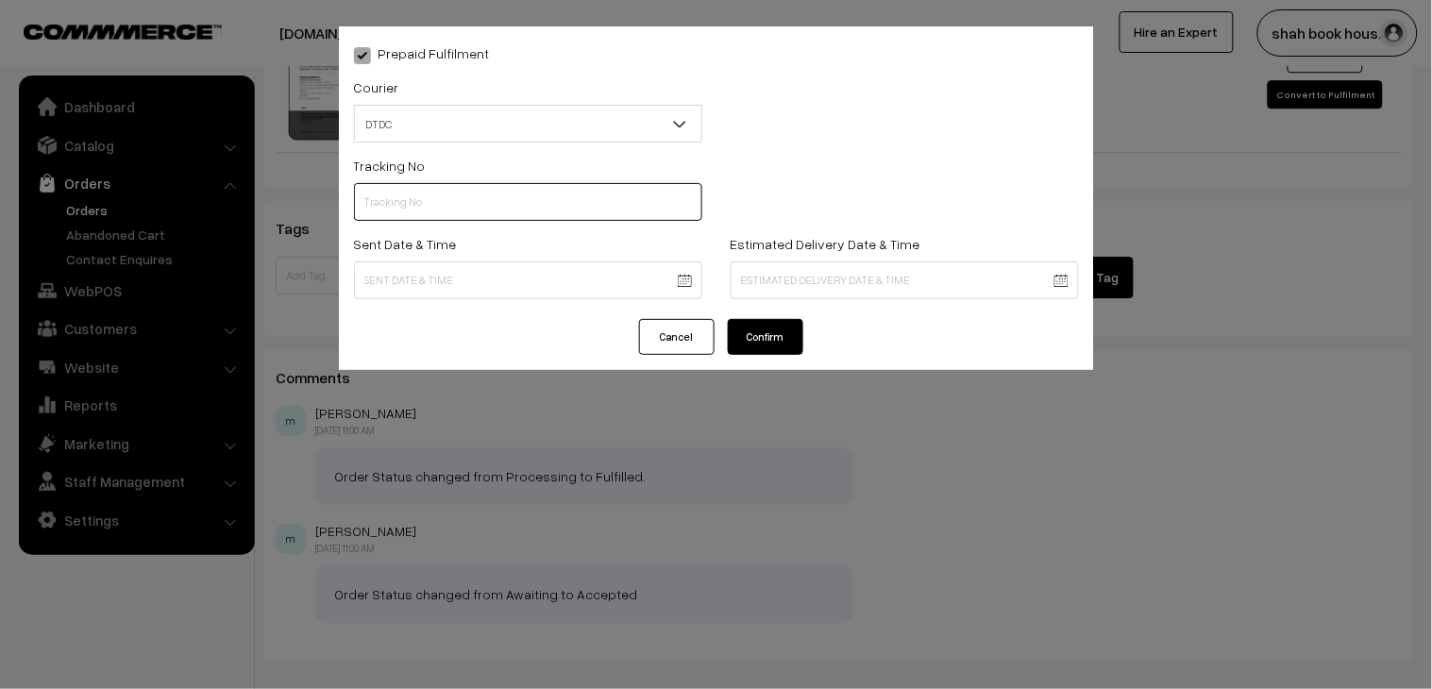
click at [442, 205] on input "text" at bounding box center [528, 202] width 348 height 38
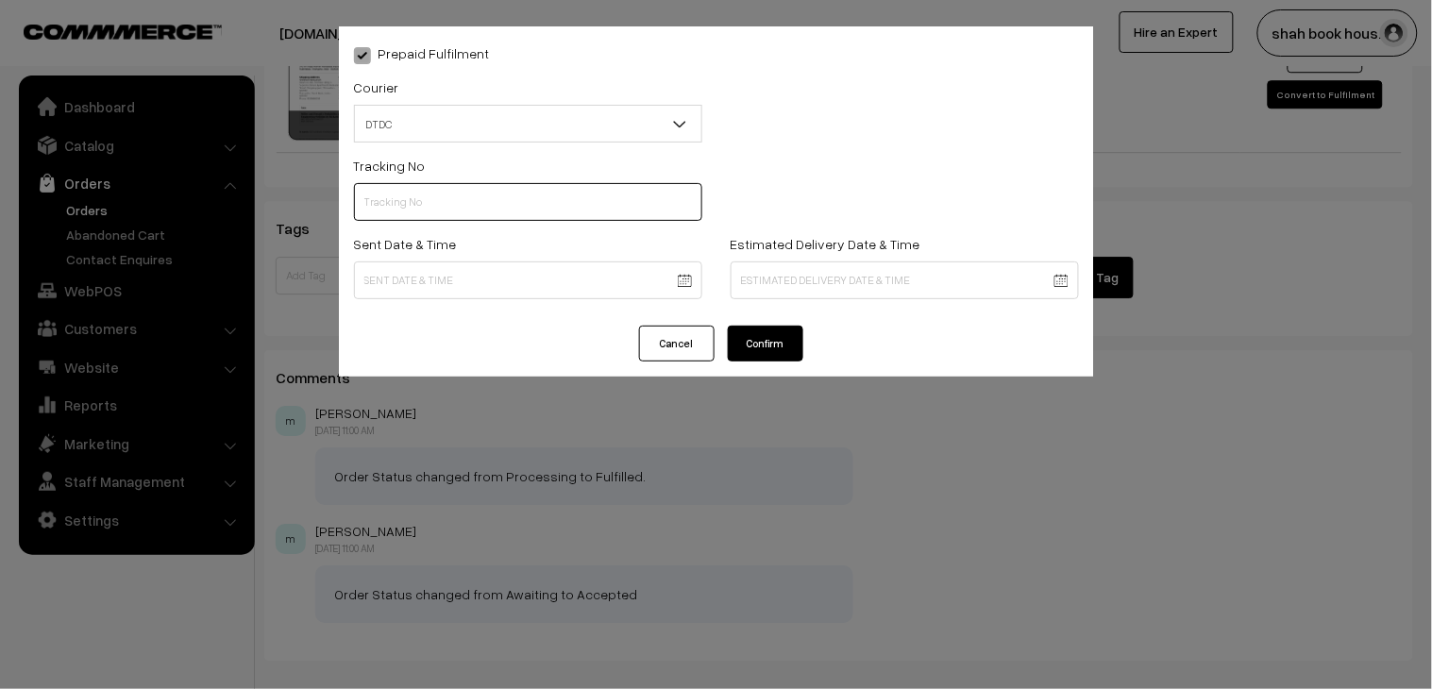
paste input "H84036687"
type input "H84036687"
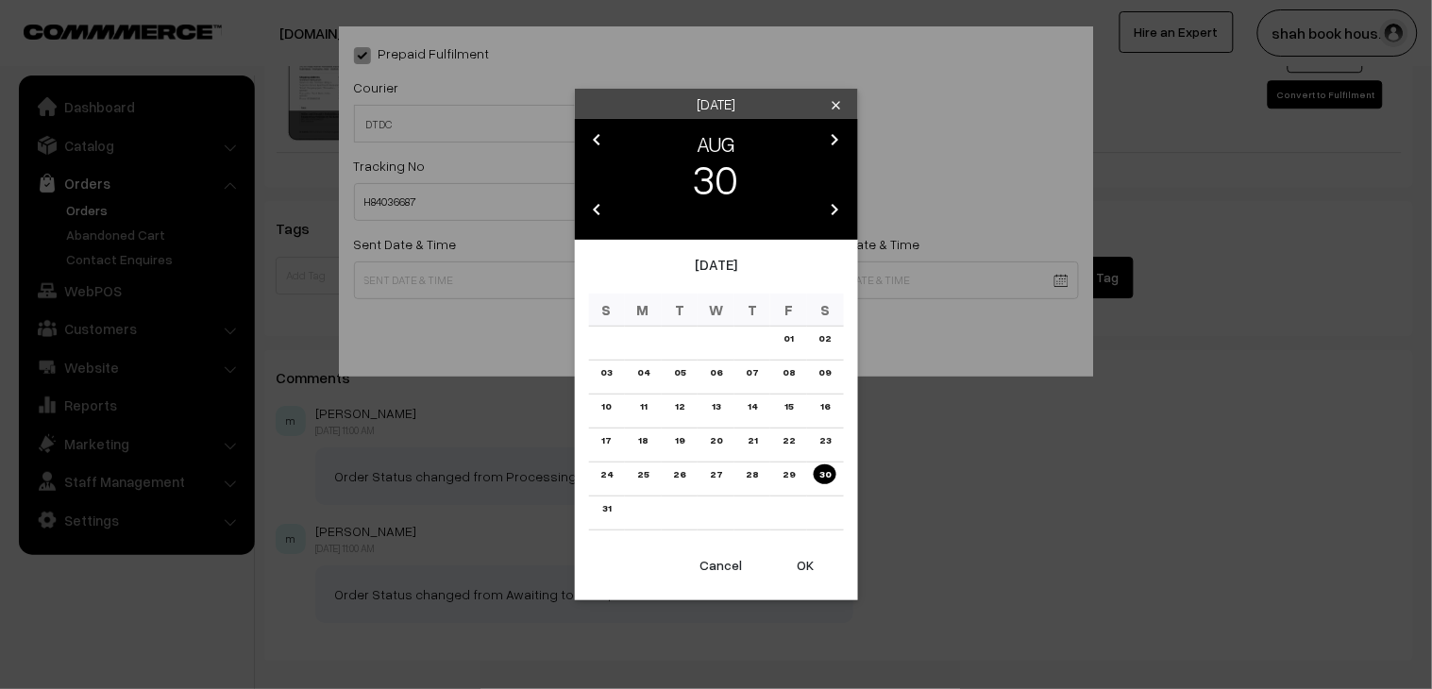
click at [747, 479] on link "28" at bounding box center [752, 475] width 24 height 20
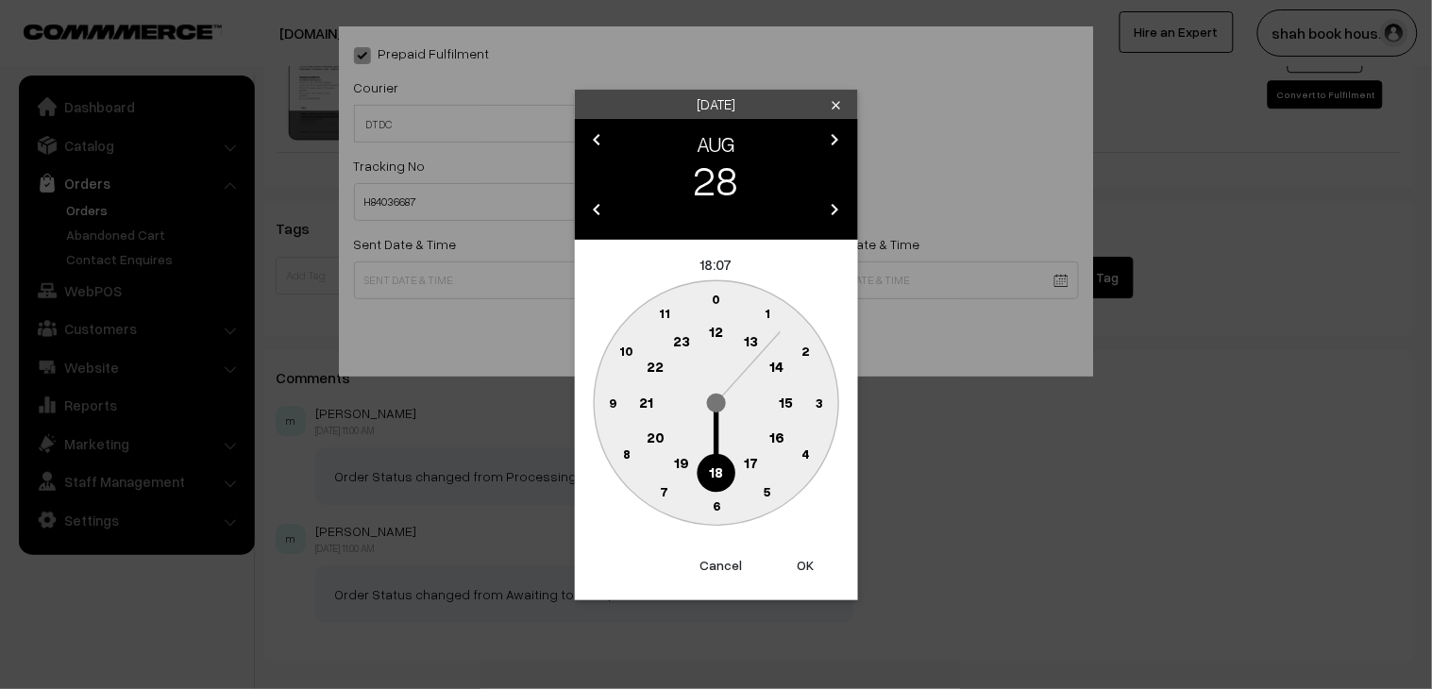
click at [724, 482] on circle at bounding box center [716, 473] width 39 height 39
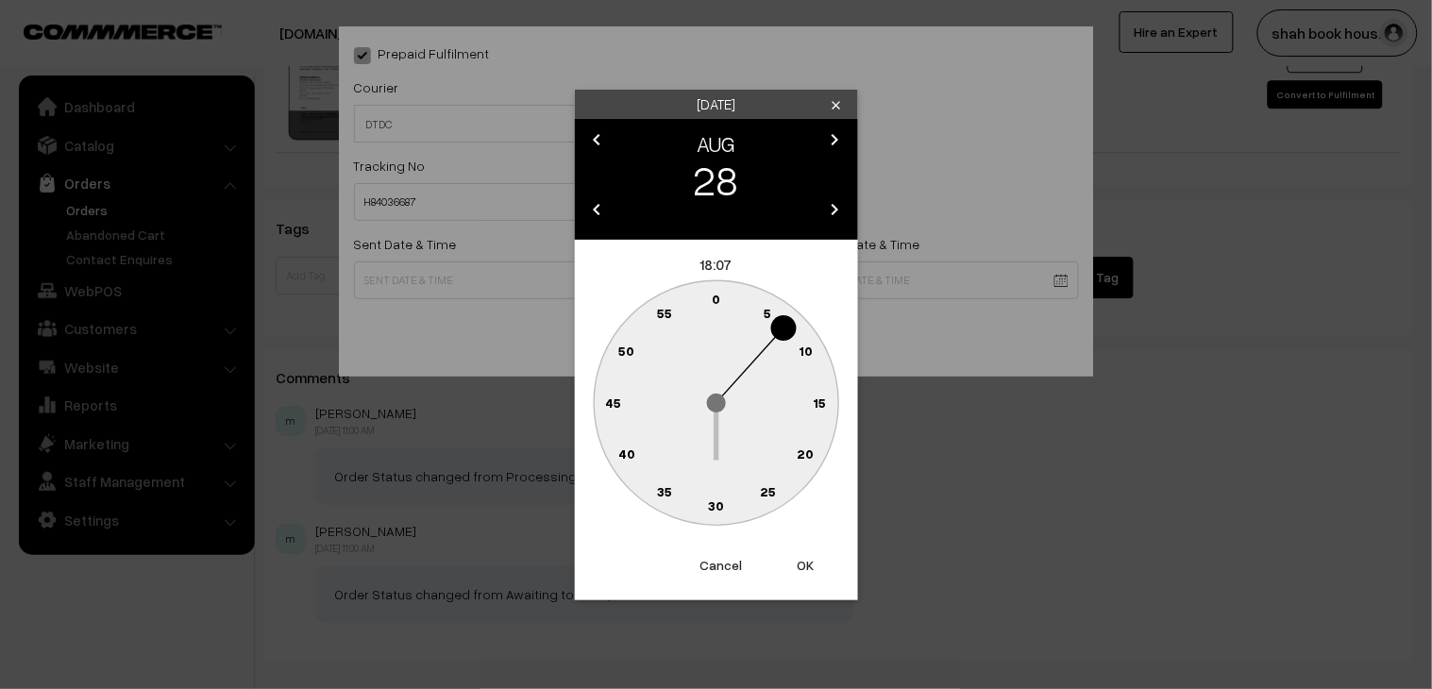
click at [721, 508] on text "30" at bounding box center [716, 506] width 16 height 16
type input "28-08-2025 18:30"
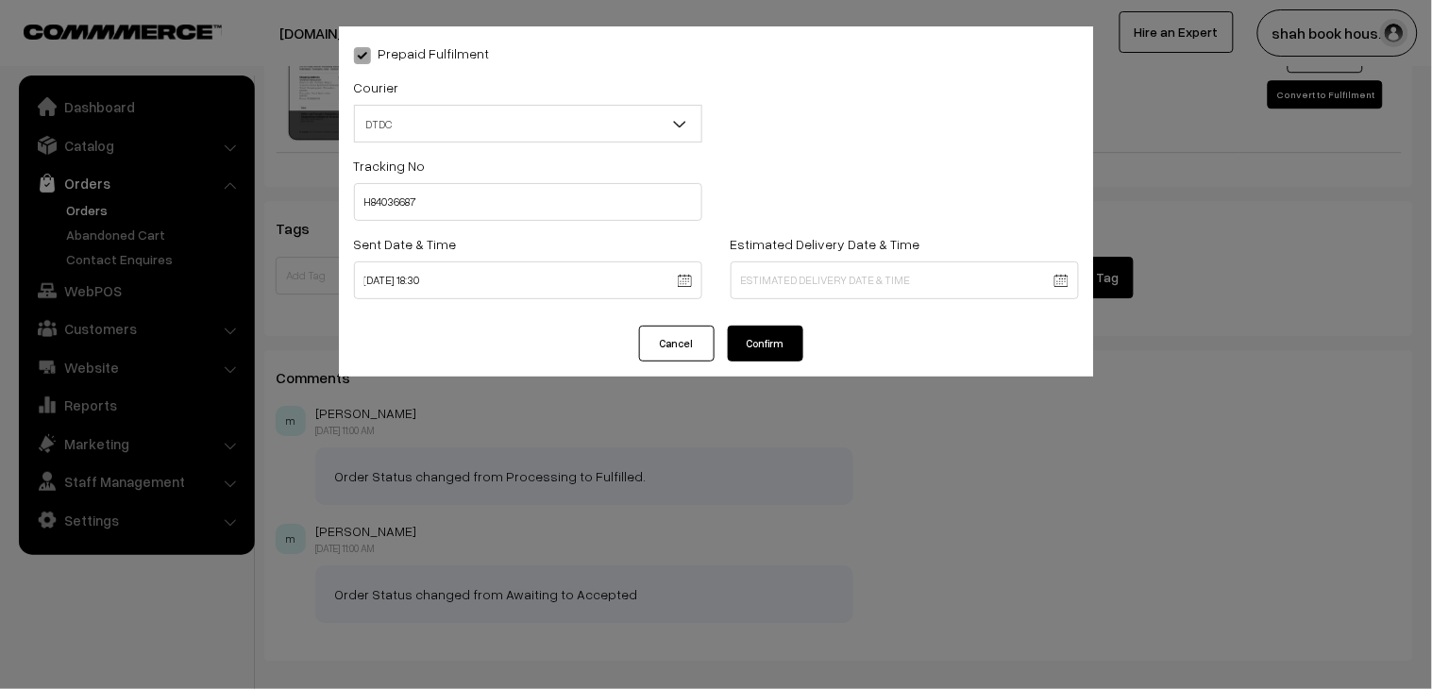
click at [777, 341] on button "Confirm" at bounding box center [766, 344] width 76 height 36
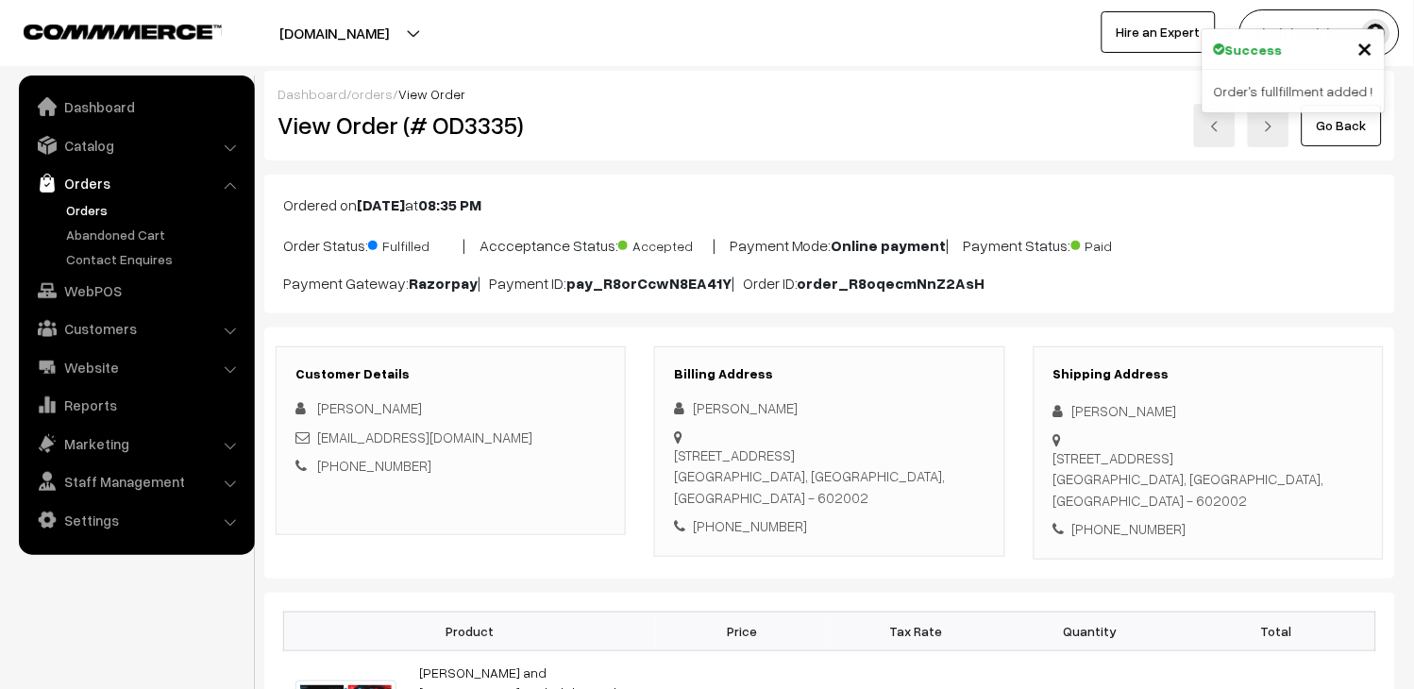
click at [1216, 123] on img at bounding box center [1214, 126] width 11 height 11
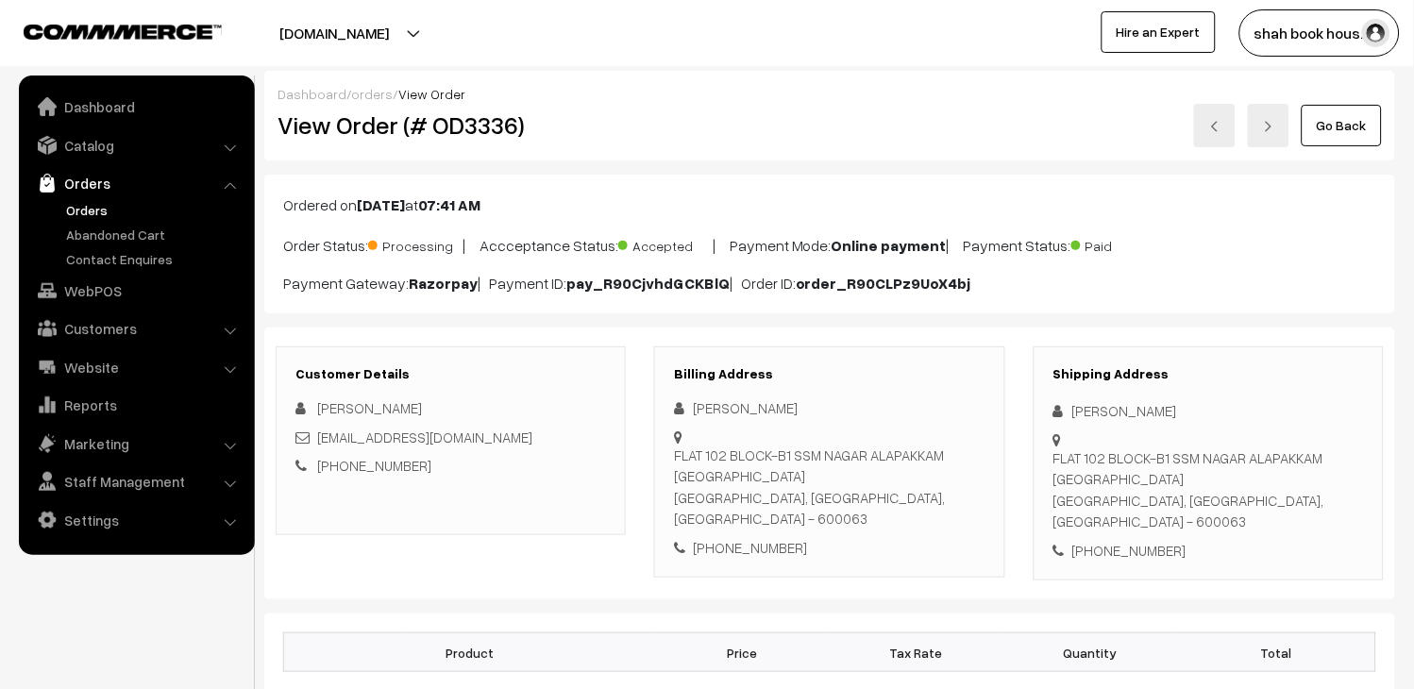
click at [484, 125] on h2 "View Order (# OD3336)" at bounding box center [452, 124] width 349 height 29
copy h2 "OD3336"
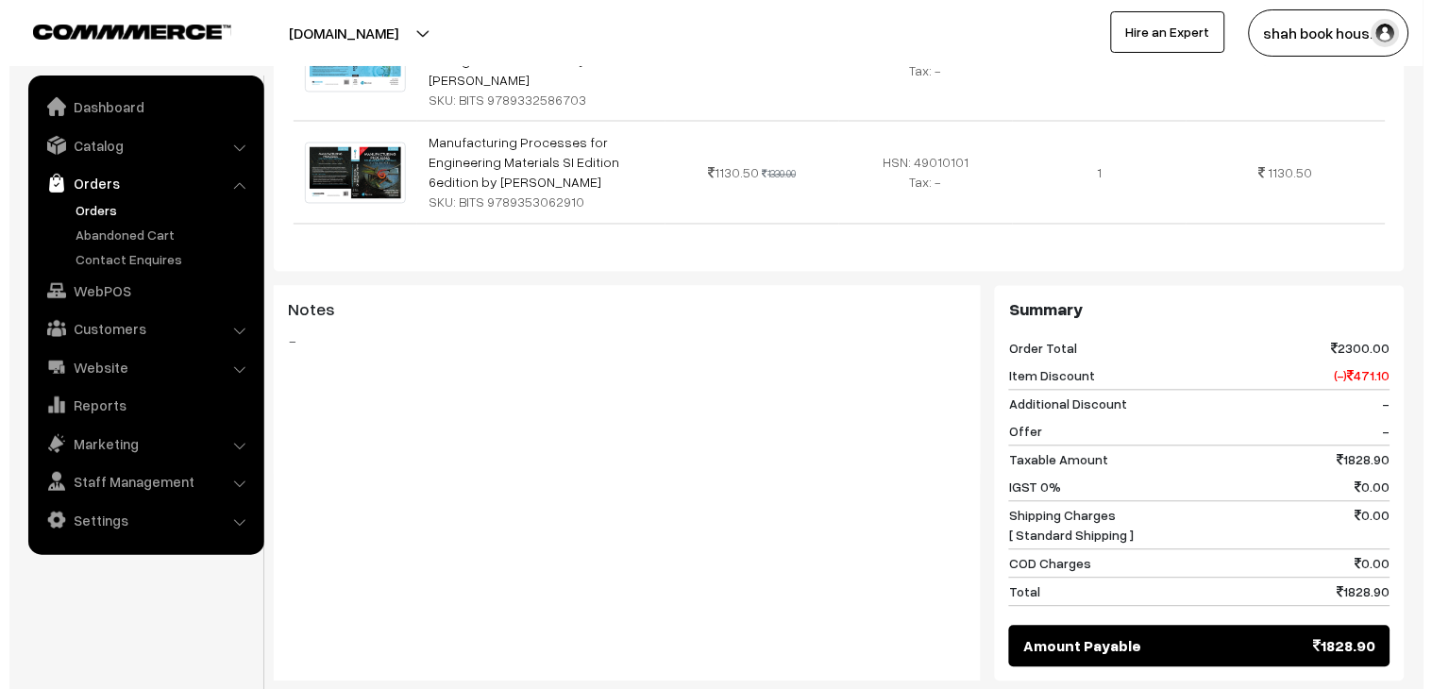
scroll to position [1259, 0]
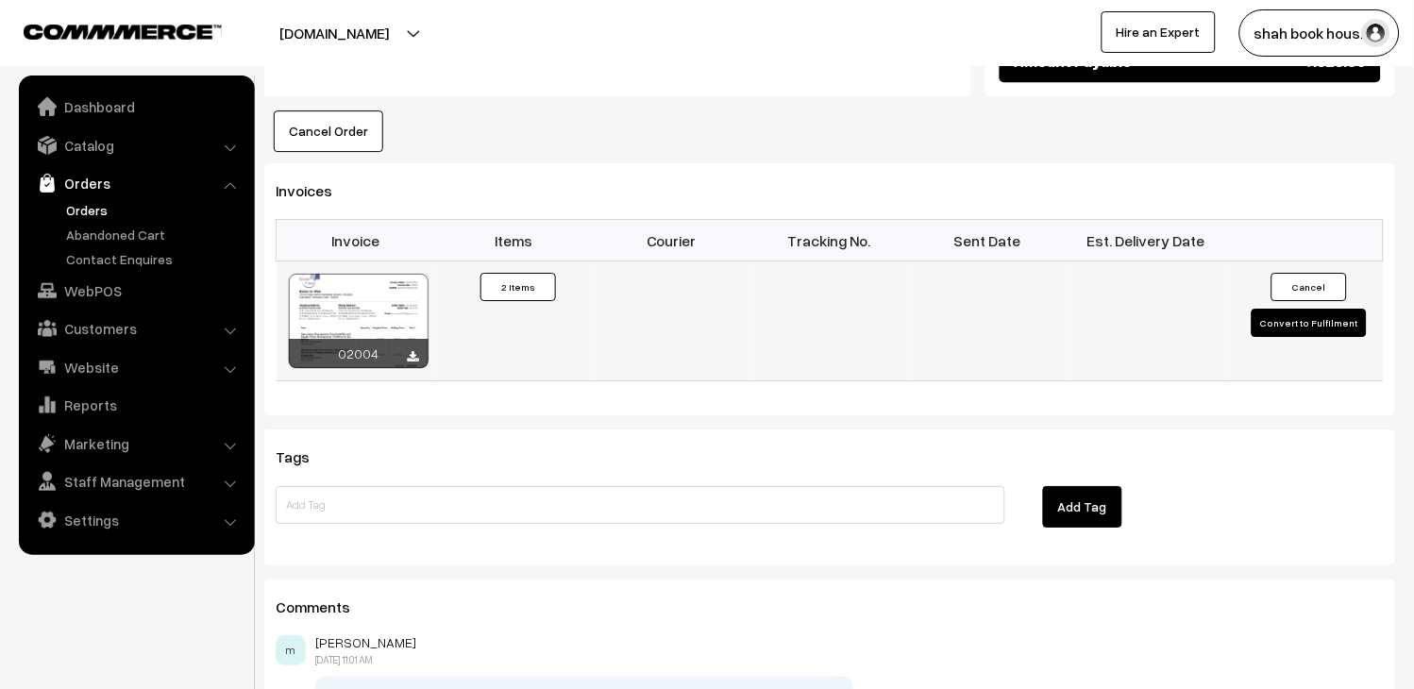
click at [1293, 309] on button "Convert to Fulfilment" at bounding box center [1309, 323] width 115 height 28
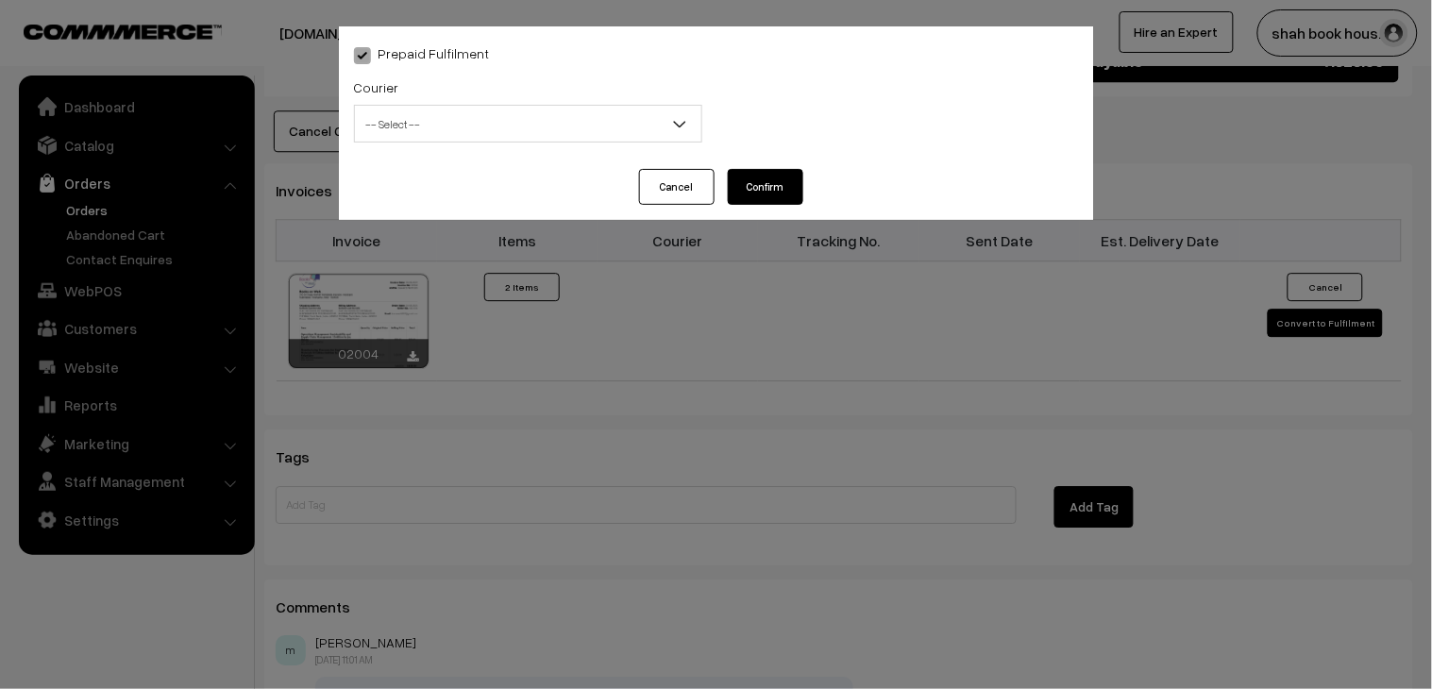
click at [390, 111] on span "-- Select --" at bounding box center [528, 124] width 347 height 33
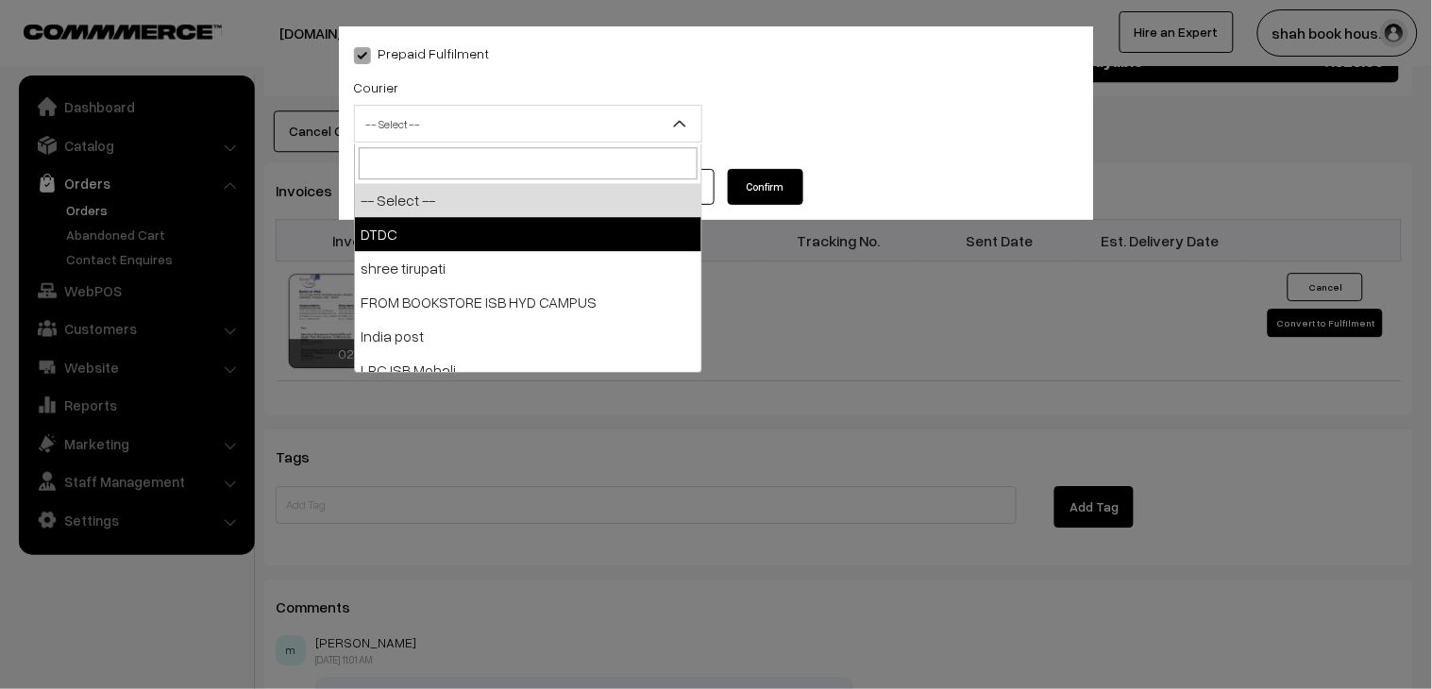
select select "1"
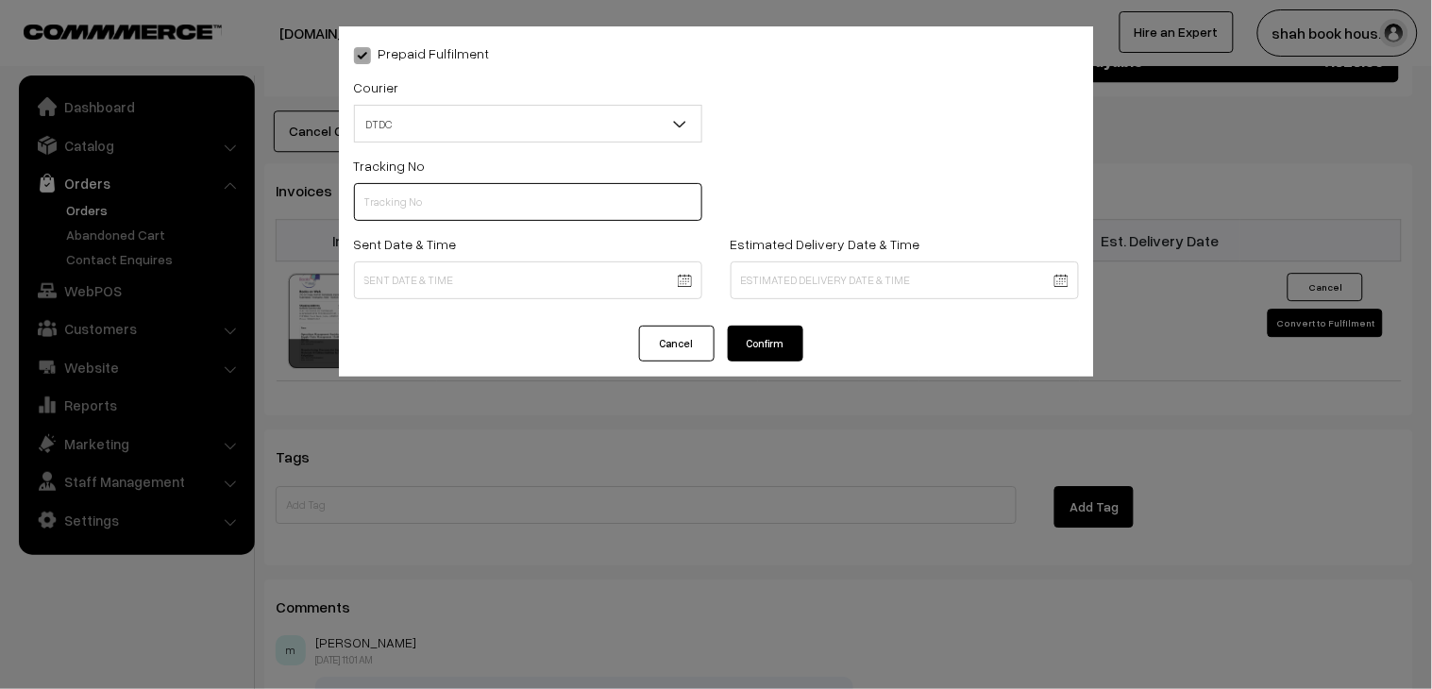
click at [431, 199] on input "text" at bounding box center [528, 202] width 348 height 38
paste input "H85545303"
type input "H85545303"
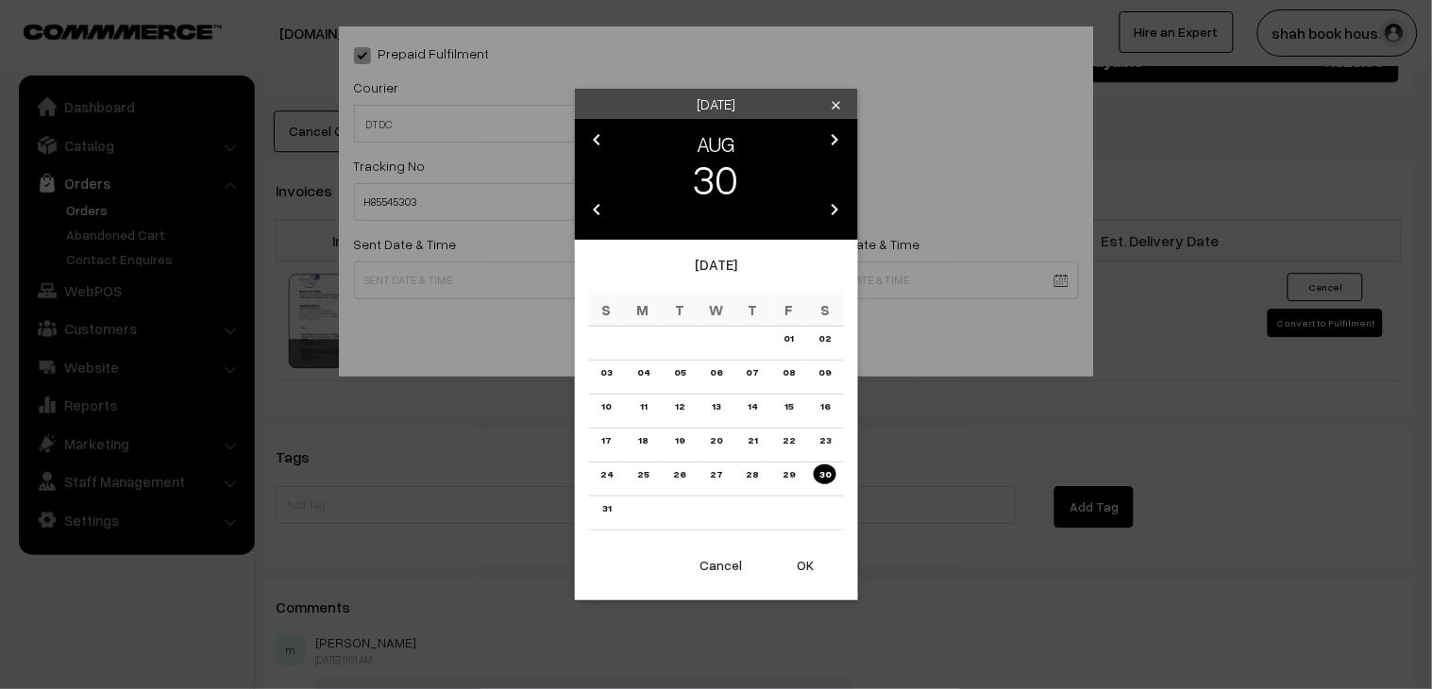
click at [750, 474] on link "28" at bounding box center [752, 475] width 24 height 20
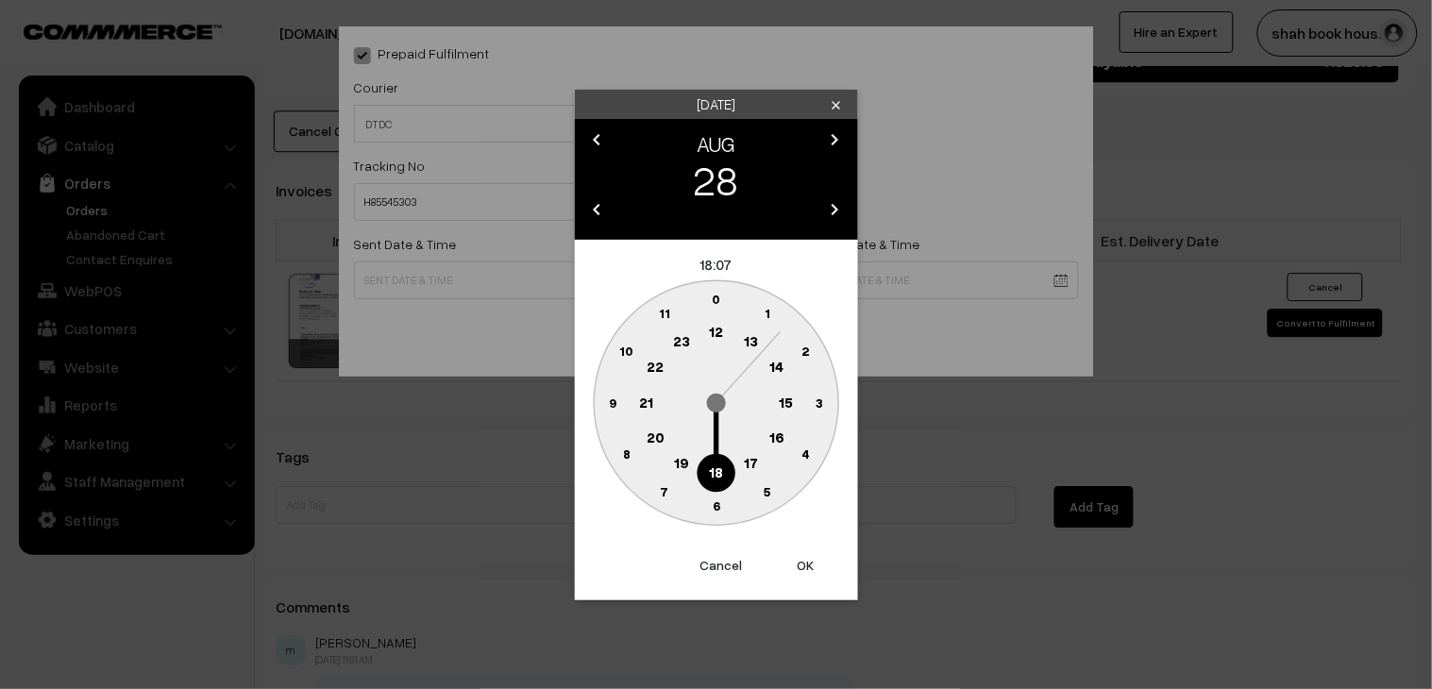
click at [719, 474] on text "18" at bounding box center [716, 471] width 14 height 17
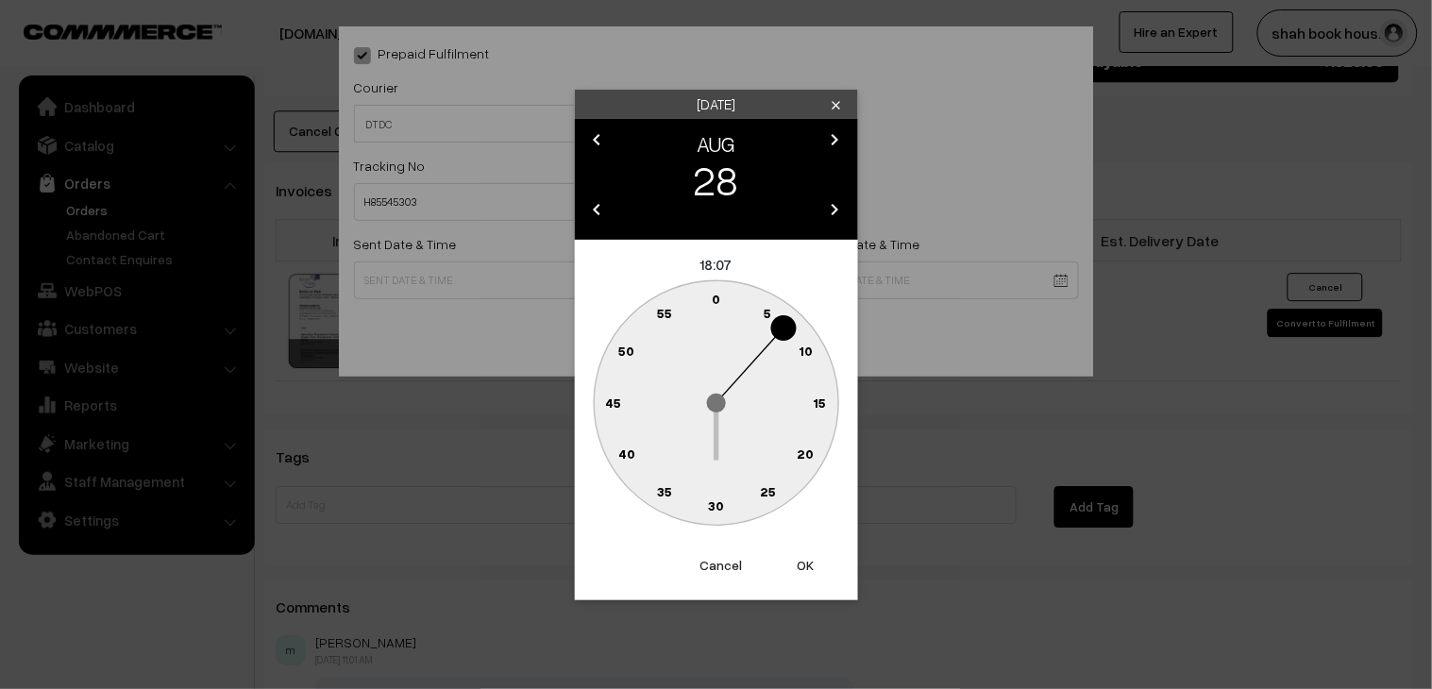
click at [719, 498] on text "30" at bounding box center [716, 506] width 16 height 16
type input "28-08-2025 18:30"
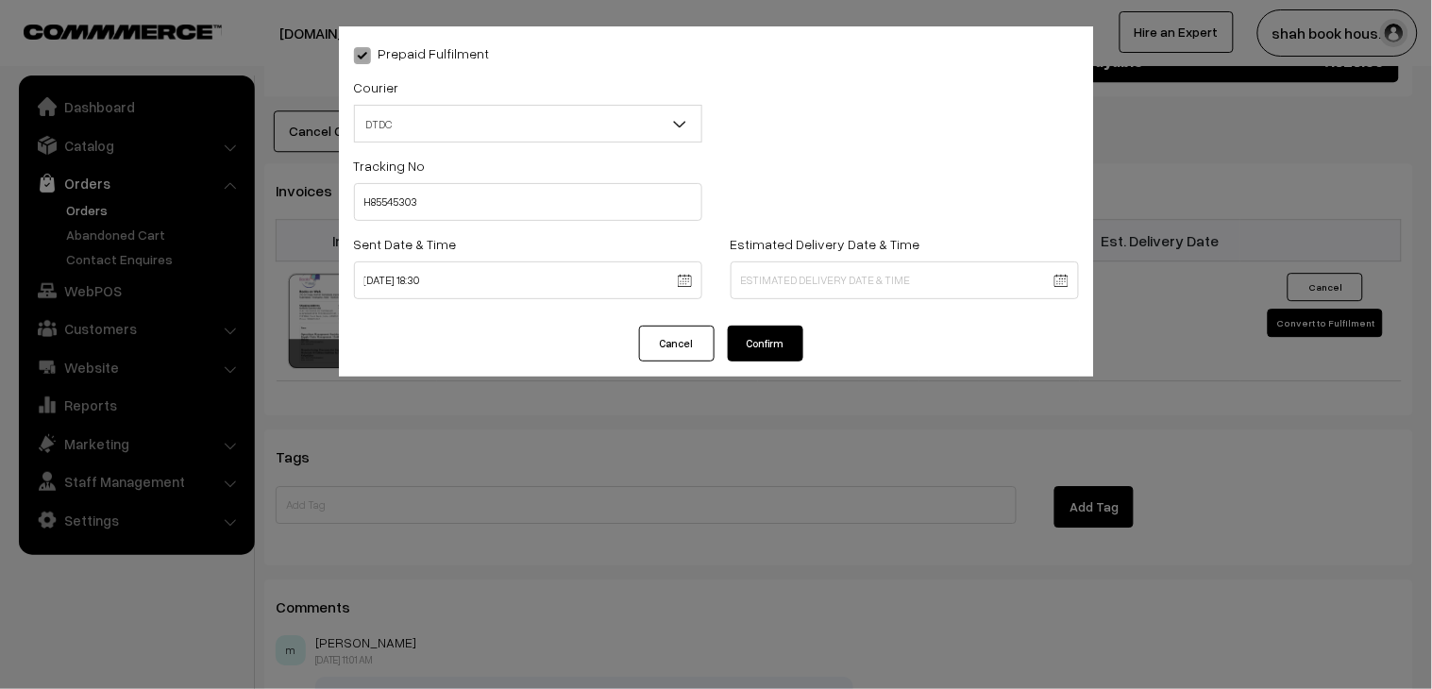
click at [768, 344] on button "Confirm" at bounding box center [766, 344] width 76 height 36
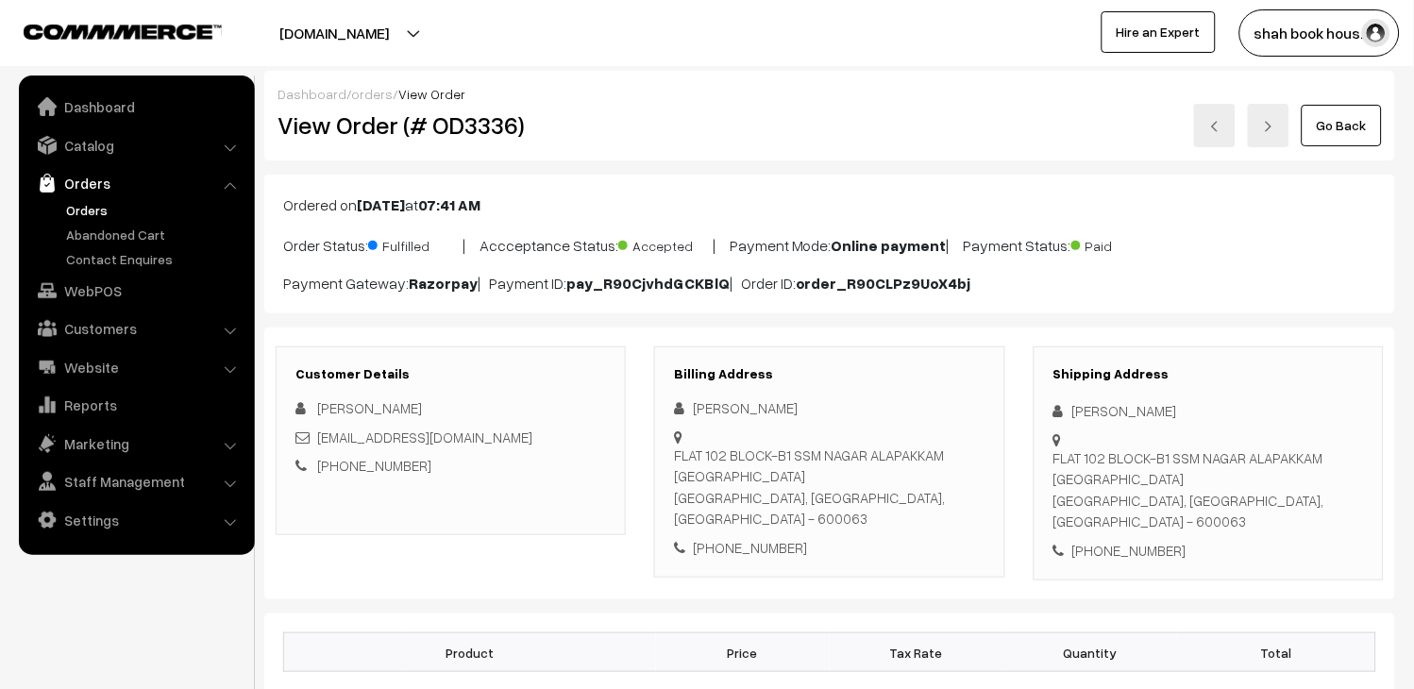
click at [1209, 140] on link at bounding box center [1215, 125] width 42 height 43
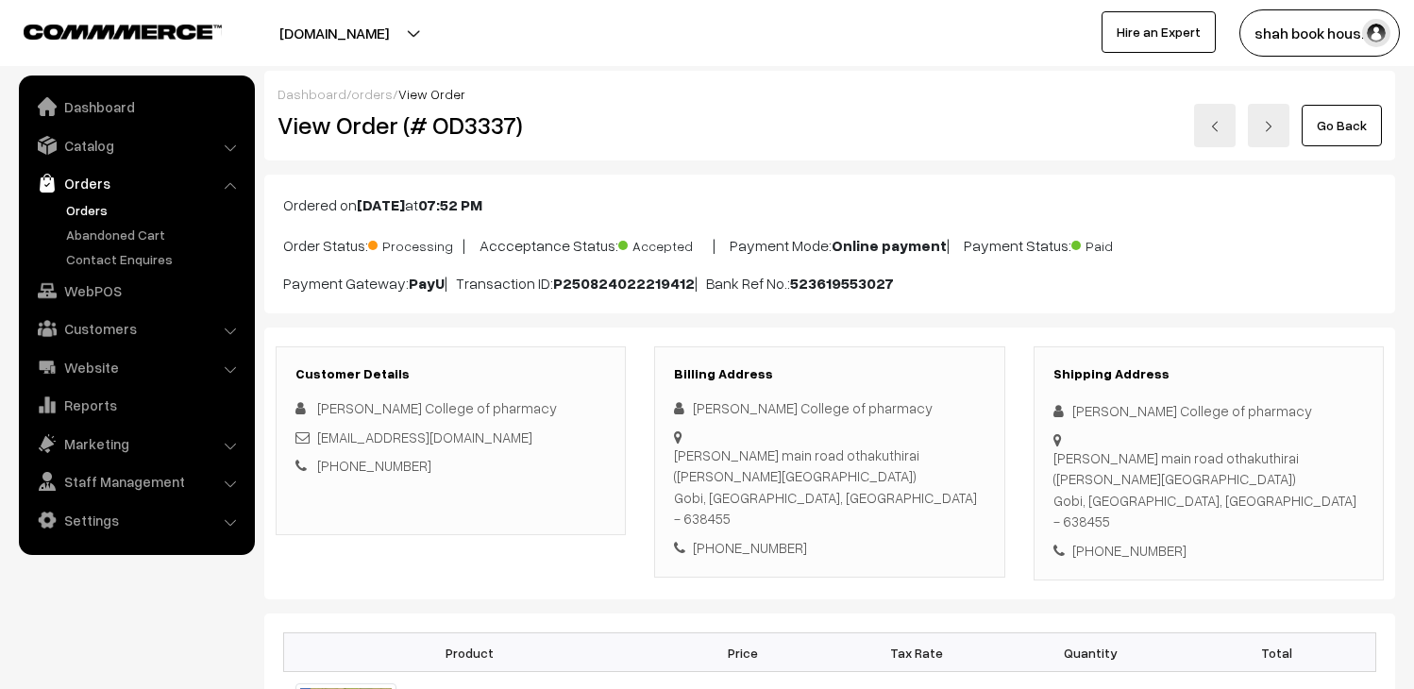
click at [473, 130] on h2 "View Order (# OD3337)" at bounding box center [452, 124] width 349 height 29
copy h2 "OD3337"
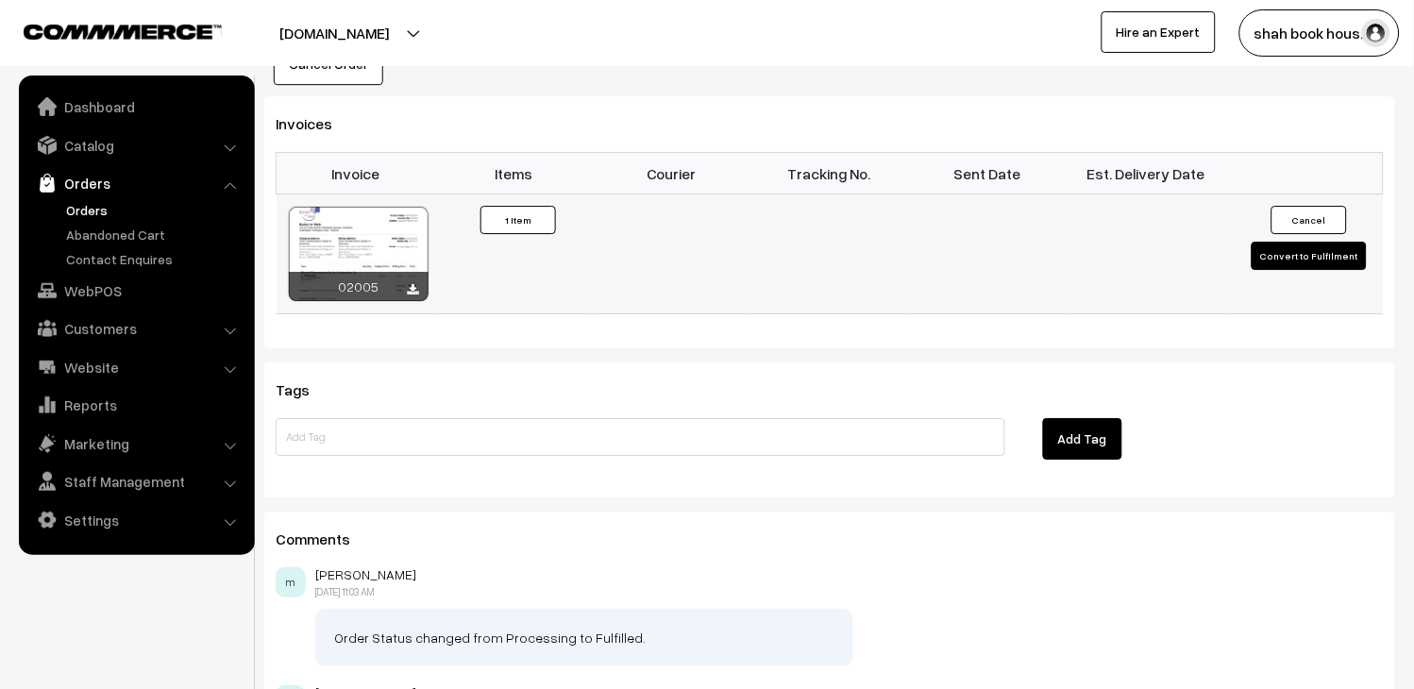
click at [1299, 244] on button "Convert to Fulfilment" at bounding box center [1309, 256] width 115 height 28
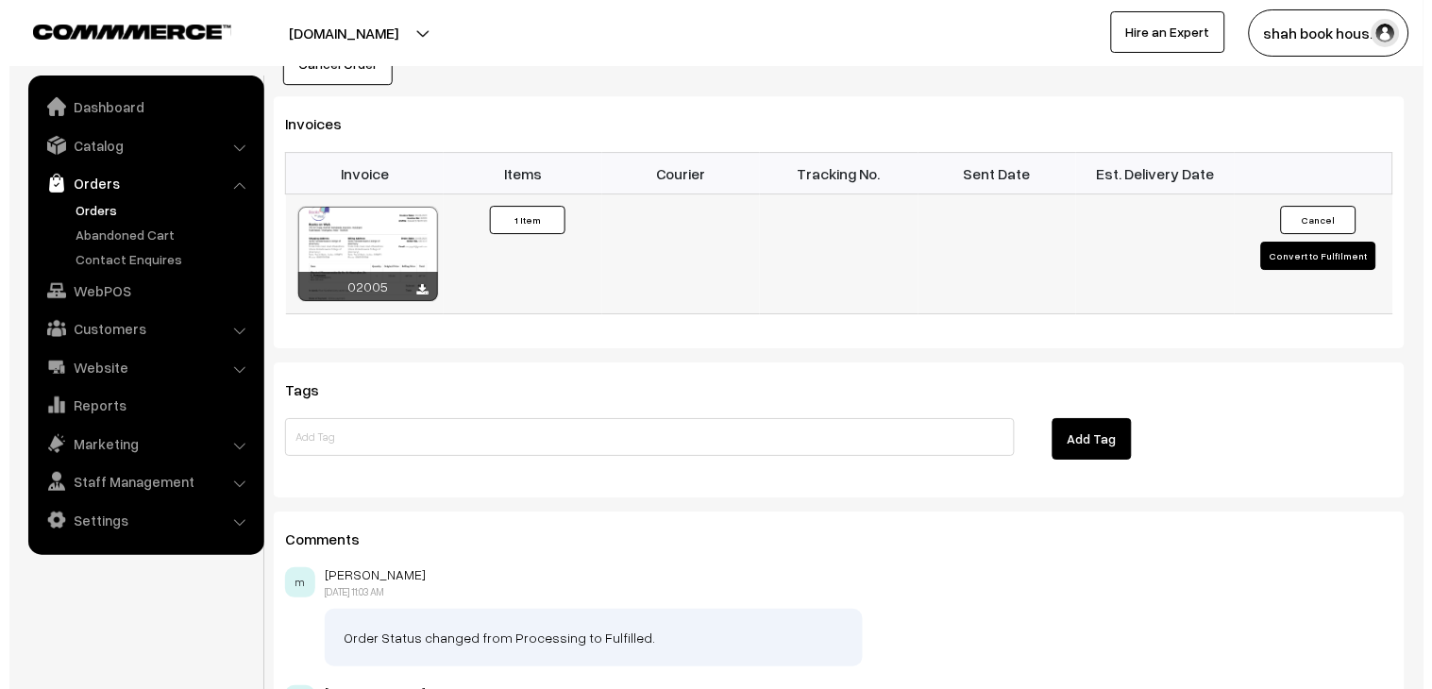
scroll to position [1261, 0]
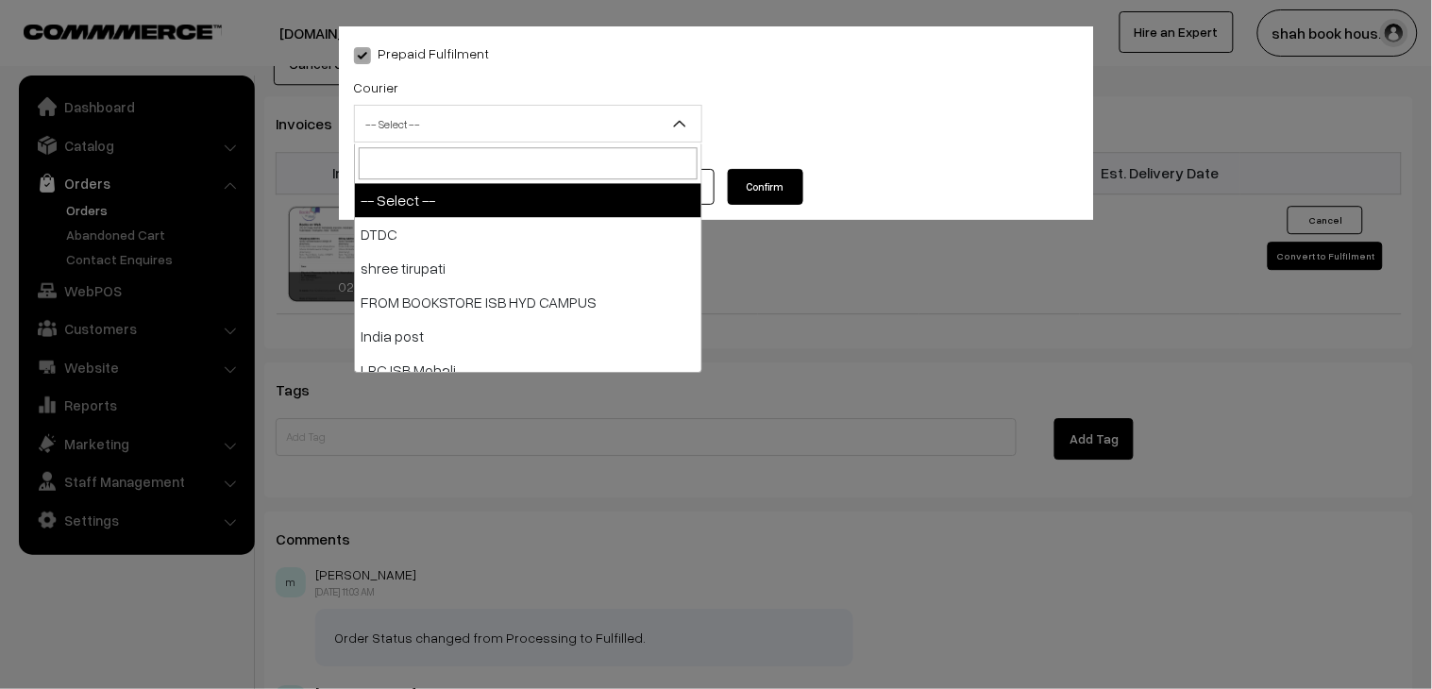
click at [449, 126] on span "-- Select --" at bounding box center [528, 124] width 347 height 33
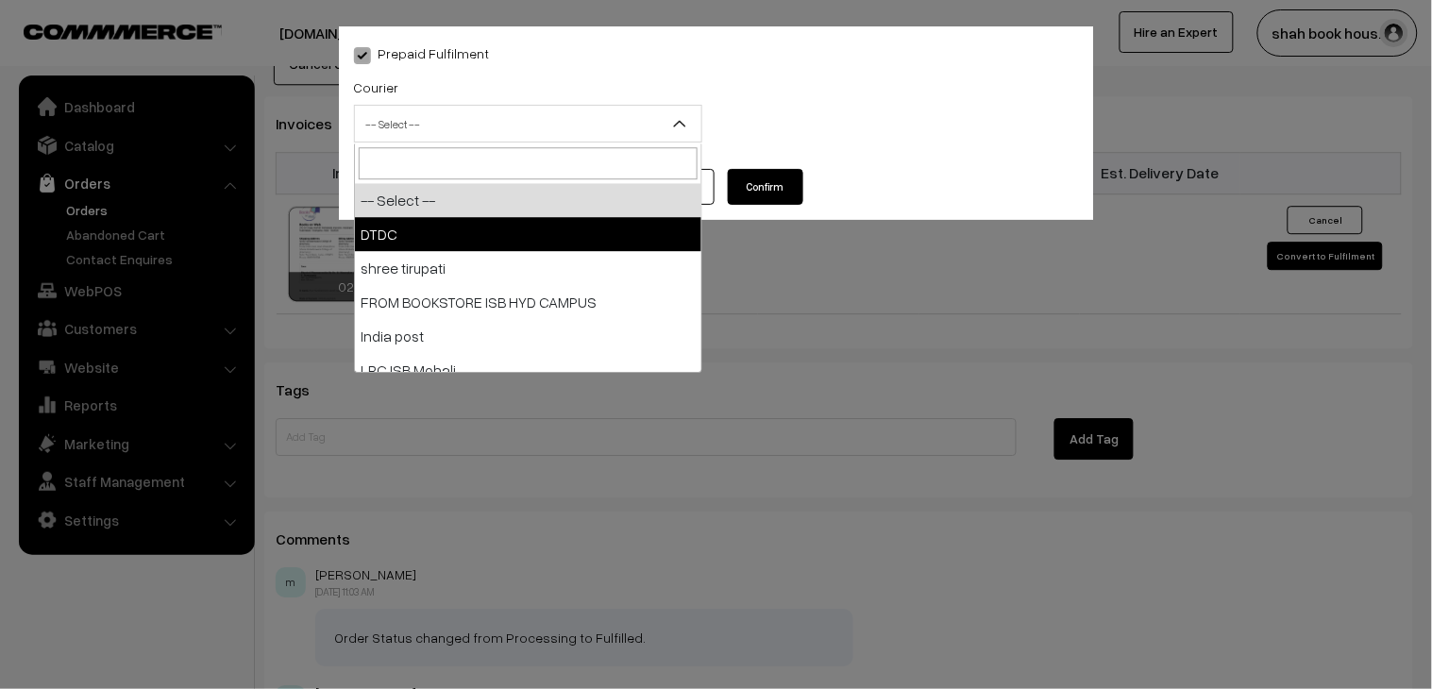
select select "1"
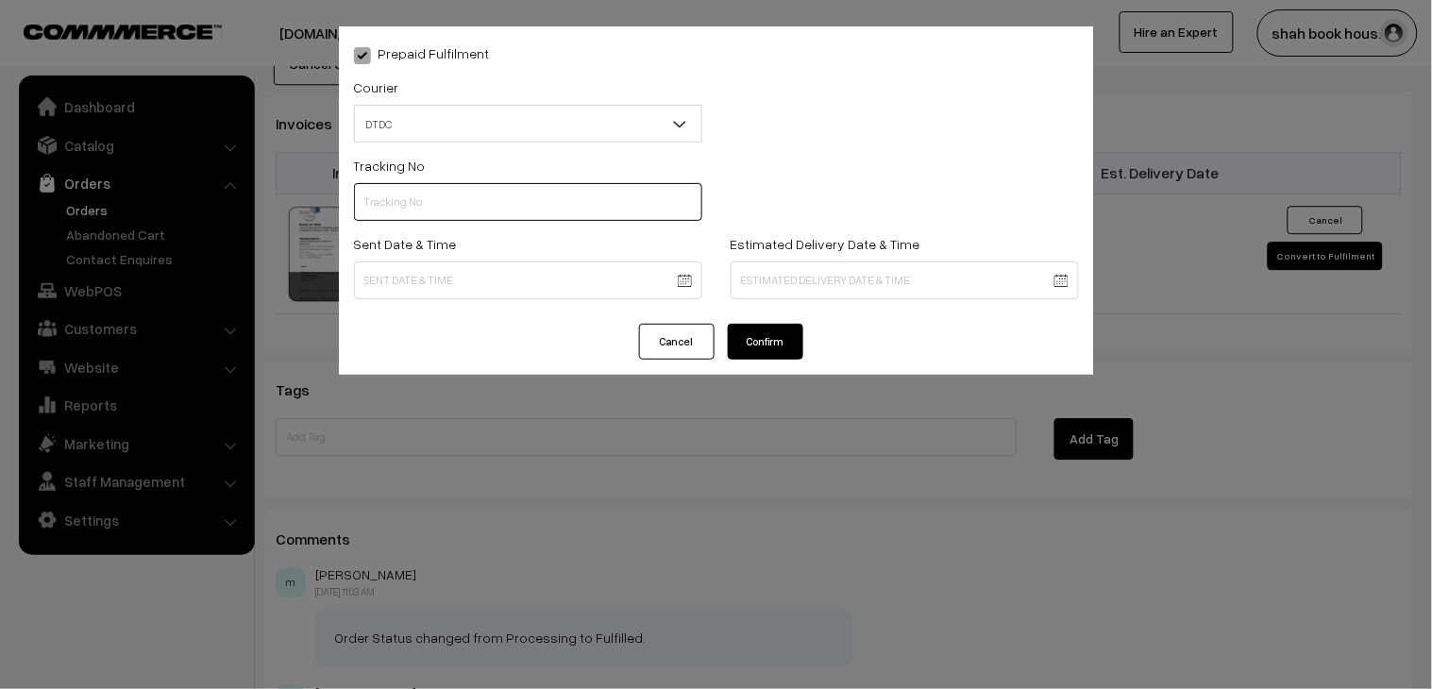
click at [431, 186] on input "text" at bounding box center [528, 202] width 348 height 38
paste input "H85545302"
type input "H85545302"
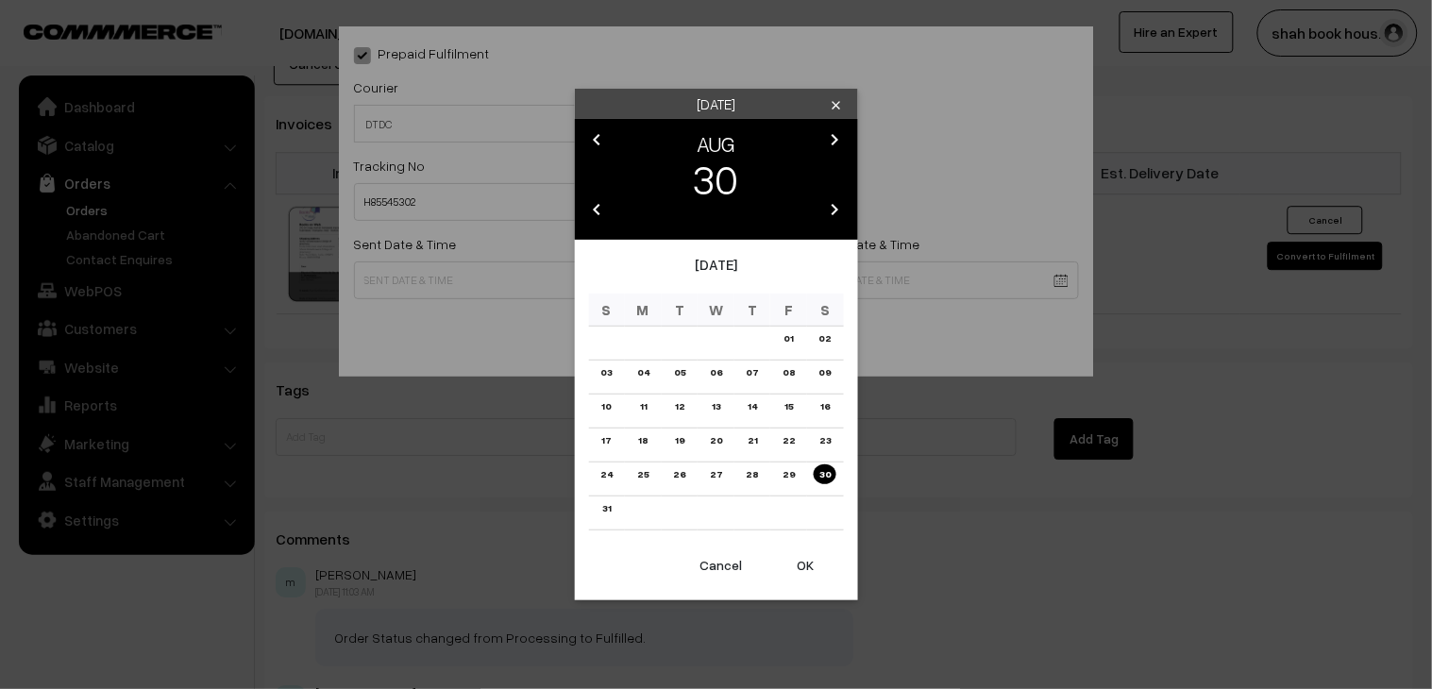
click at [750, 478] on link "28" at bounding box center [752, 475] width 24 height 20
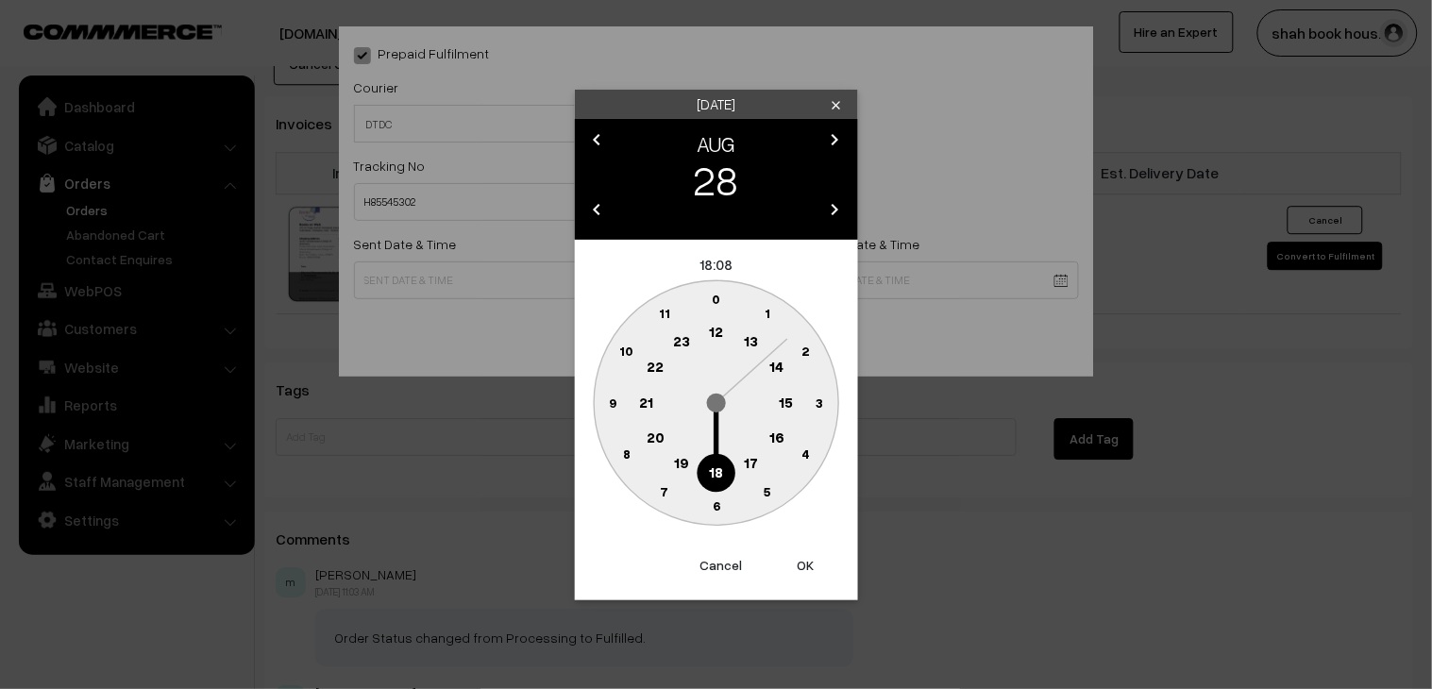
click at [715, 476] on text "18" at bounding box center [716, 471] width 14 height 17
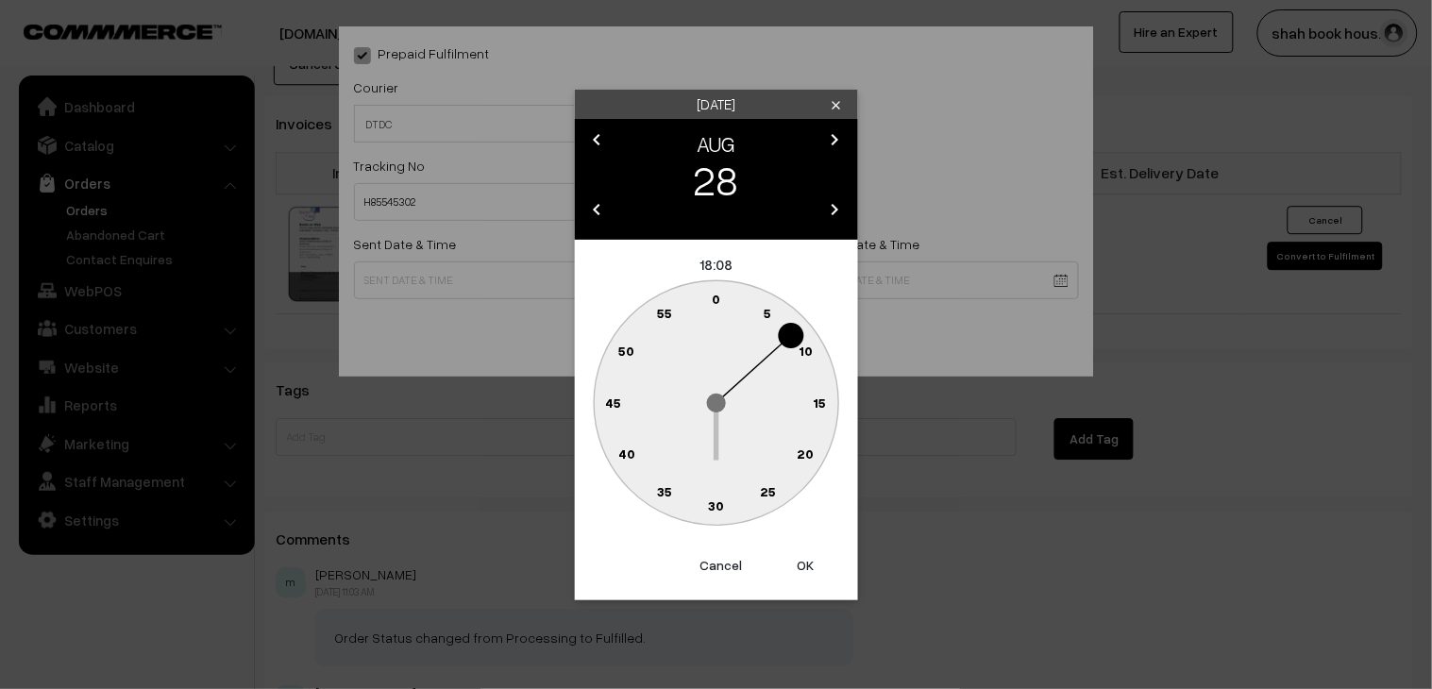
click at [725, 499] on circle at bounding box center [716, 506] width 39 height 39
type input "28-08-2025 18:30"
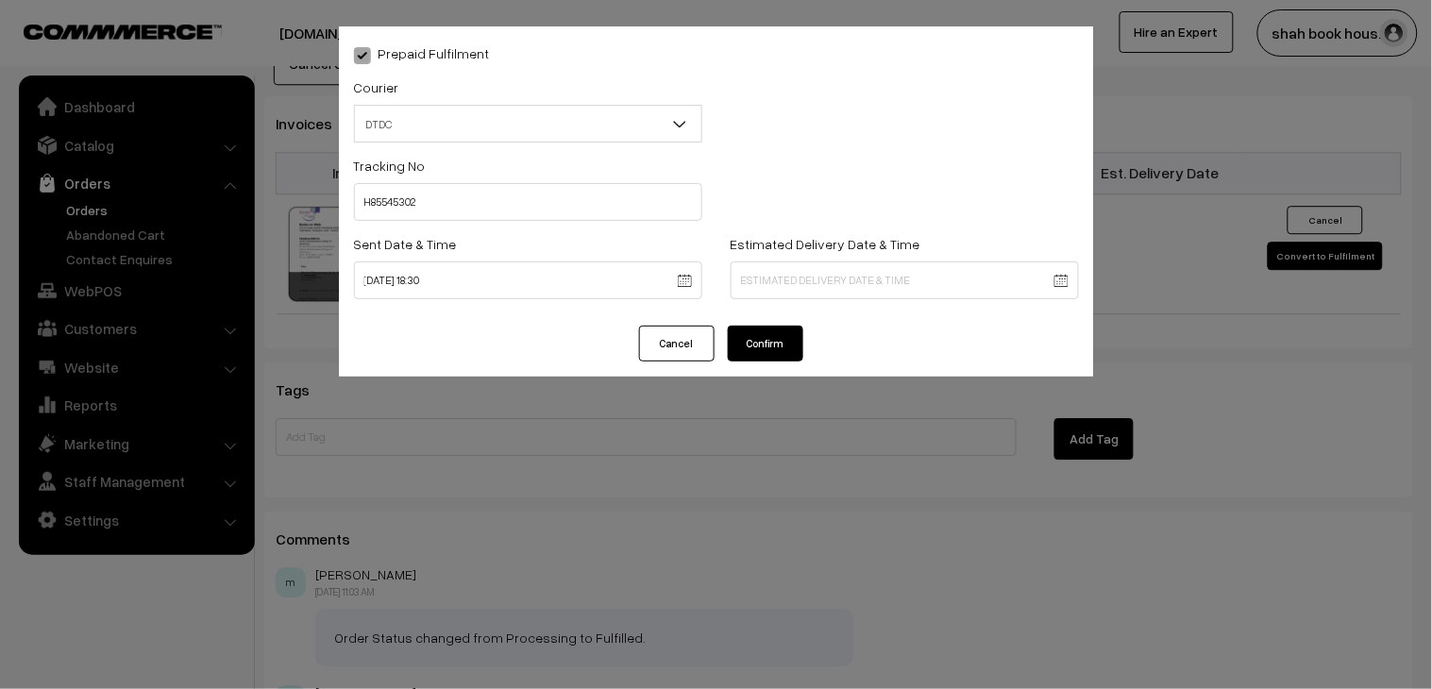
click at [765, 345] on button "Confirm" at bounding box center [766, 344] width 76 height 36
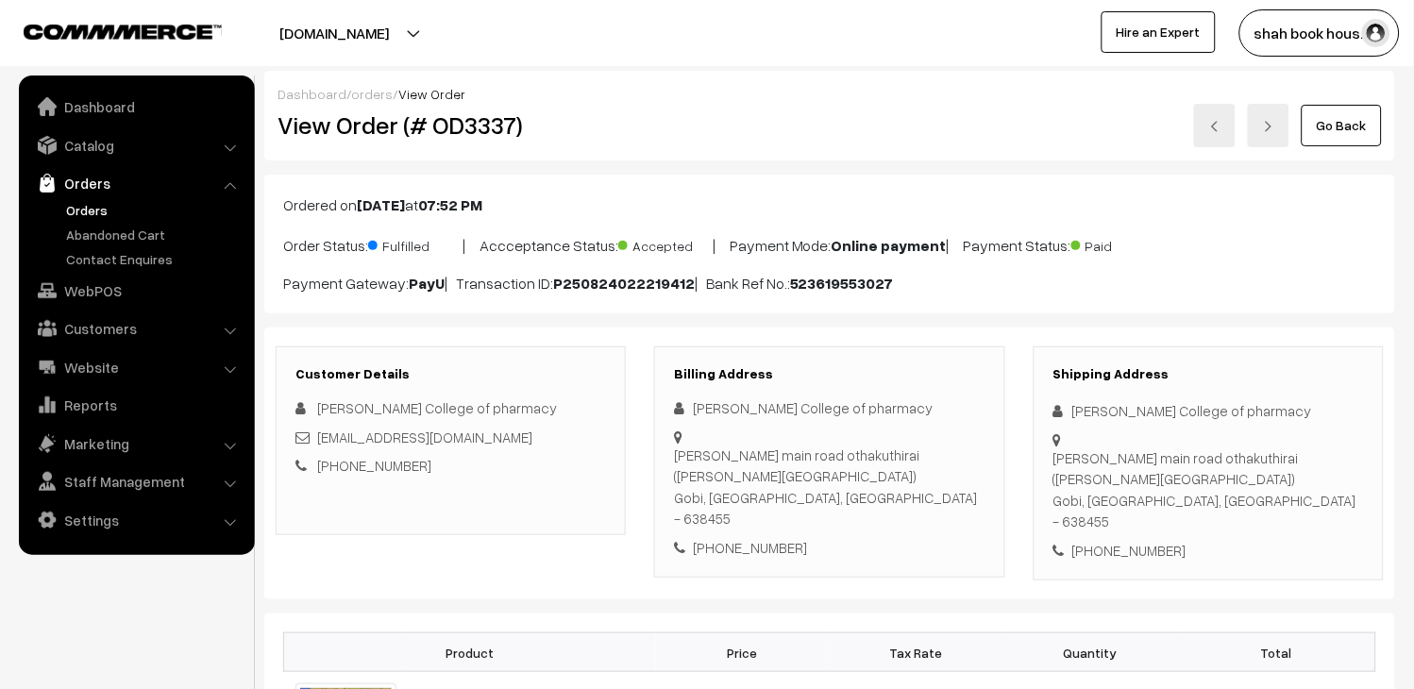
click at [1216, 135] on link at bounding box center [1215, 125] width 42 height 43
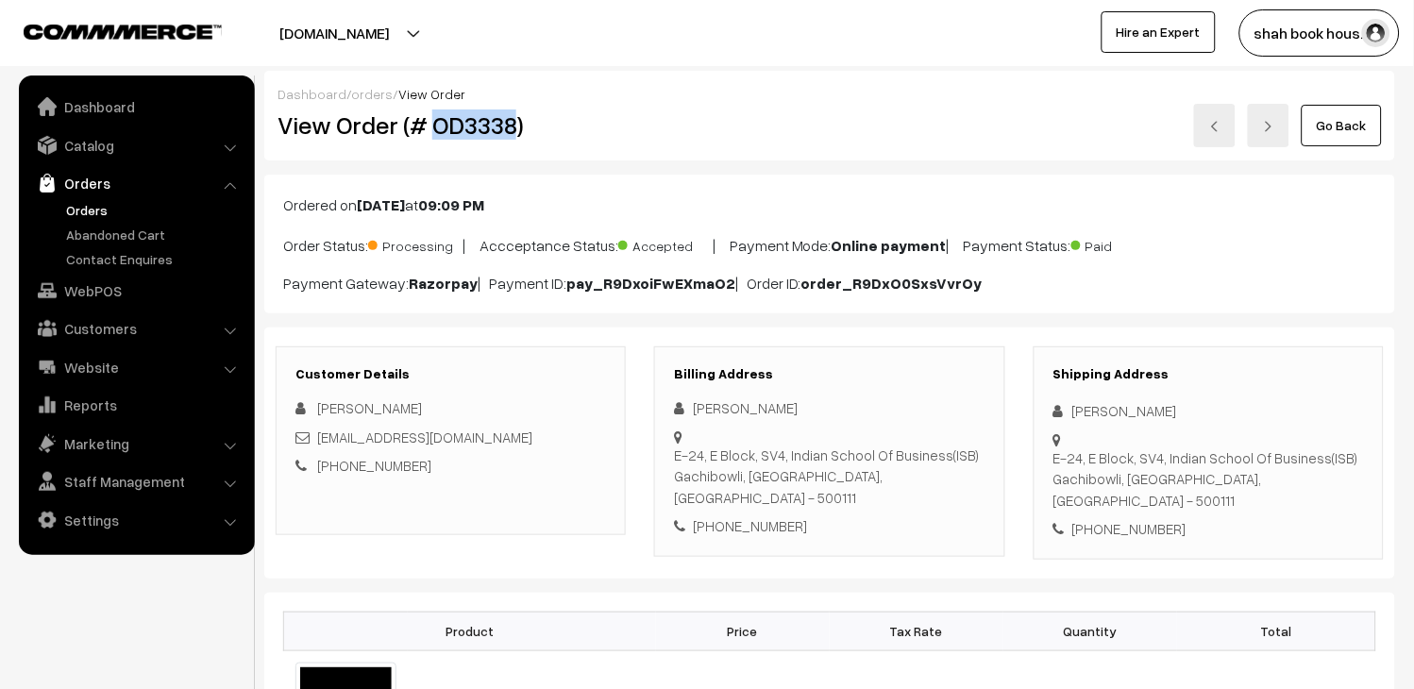
click at [1210, 132] on link at bounding box center [1215, 125] width 42 height 43
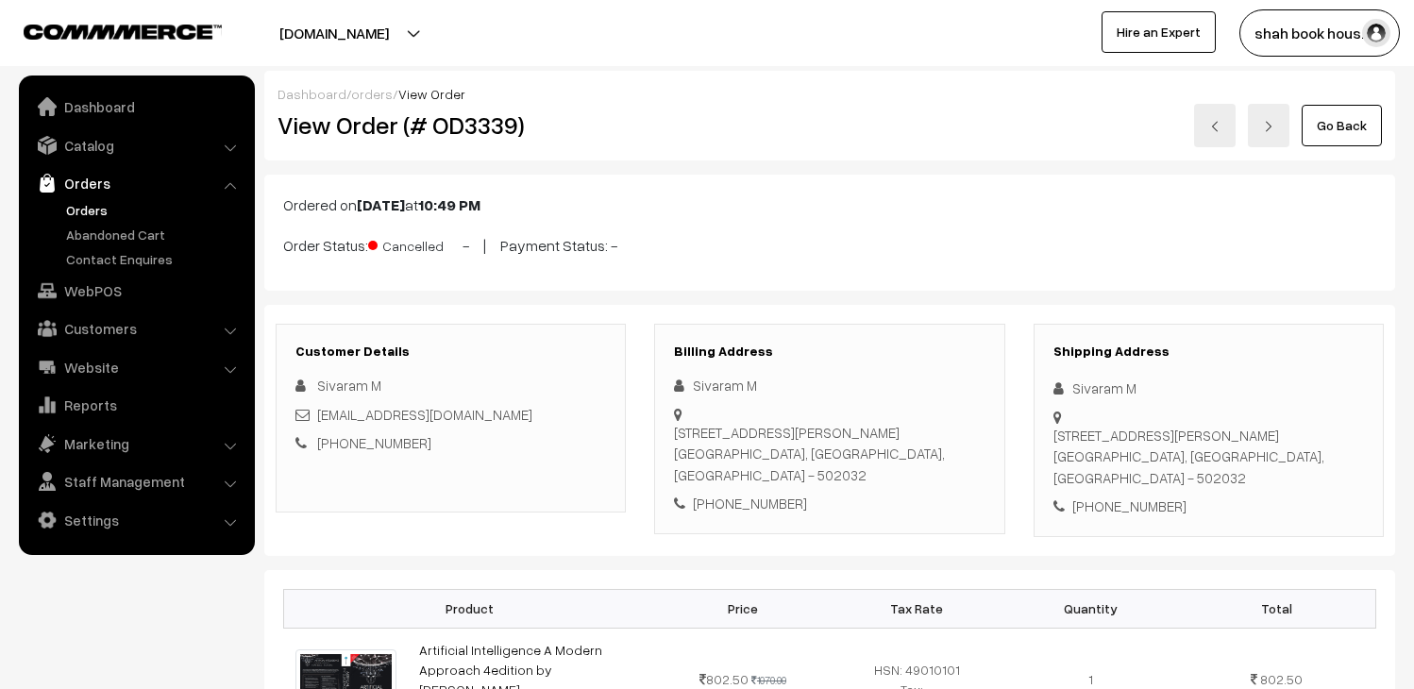
click at [486, 117] on h2 "View Order (# OD3339)" at bounding box center [452, 124] width 349 height 29
click at [1204, 132] on link at bounding box center [1215, 125] width 42 height 43
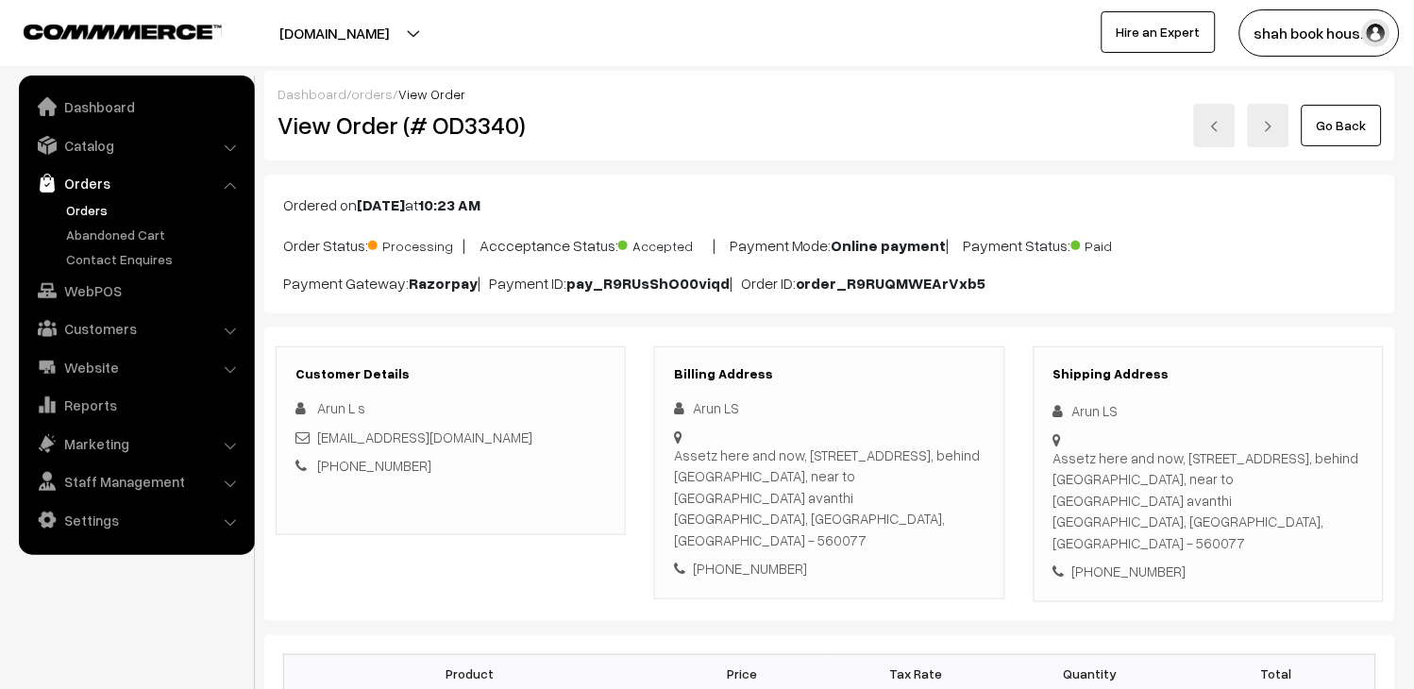
click at [485, 129] on h2 "View Order (# OD3340)" at bounding box center [452, 124] width 349 height 29
copy h2 "OD3340"
click at [59, 202] on ul "Orders" at bounding box center [137, 234] width 227 height 69
click at [74, 212] on link "Orders" at bounding box center [154, 210] width 187 height 20
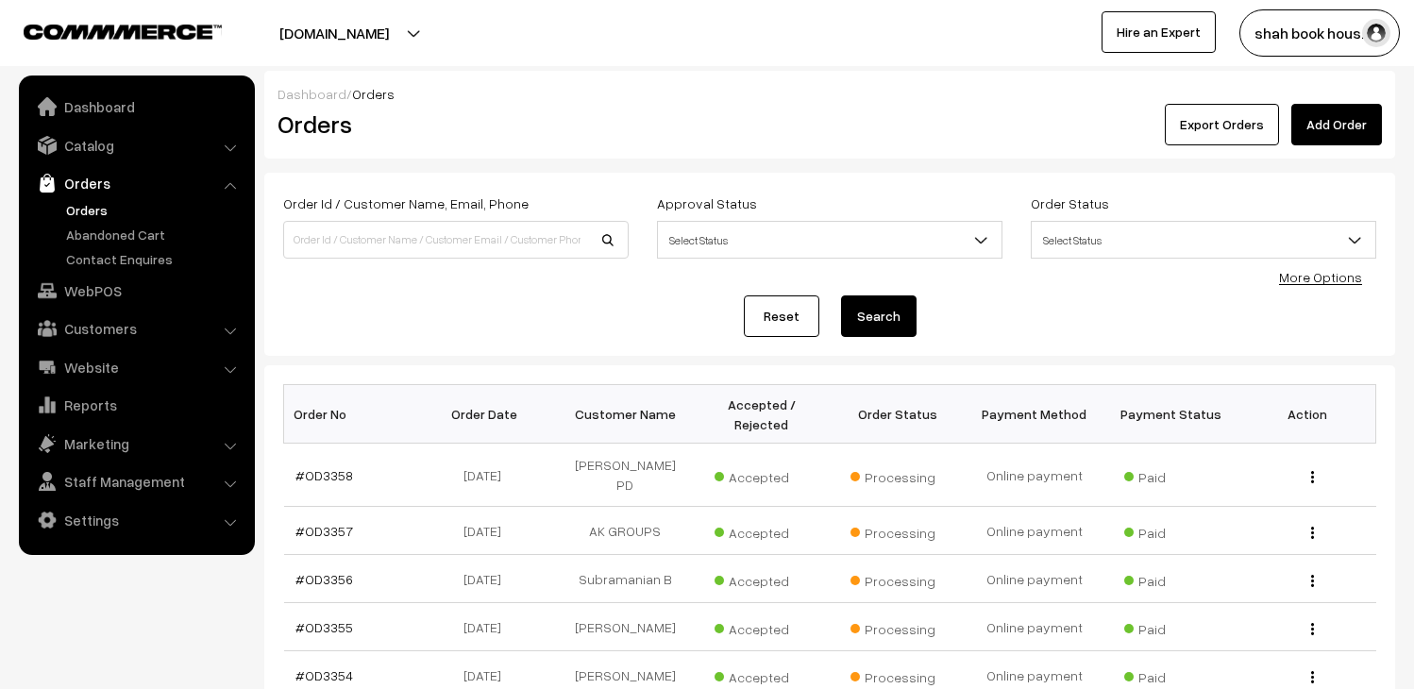
scroll to position [314, 0]
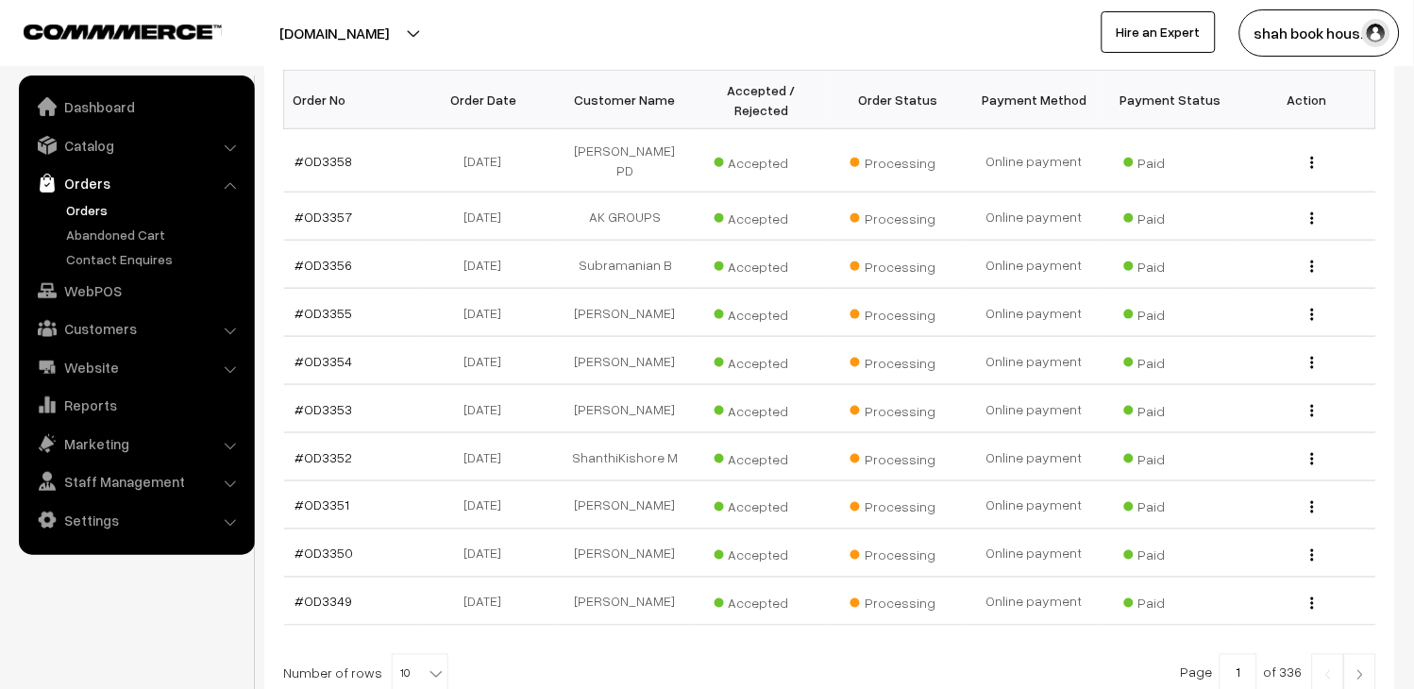
click at [414, 663] on span "10" at bounding box center [420, 674] width 55 height 38
select select "20"
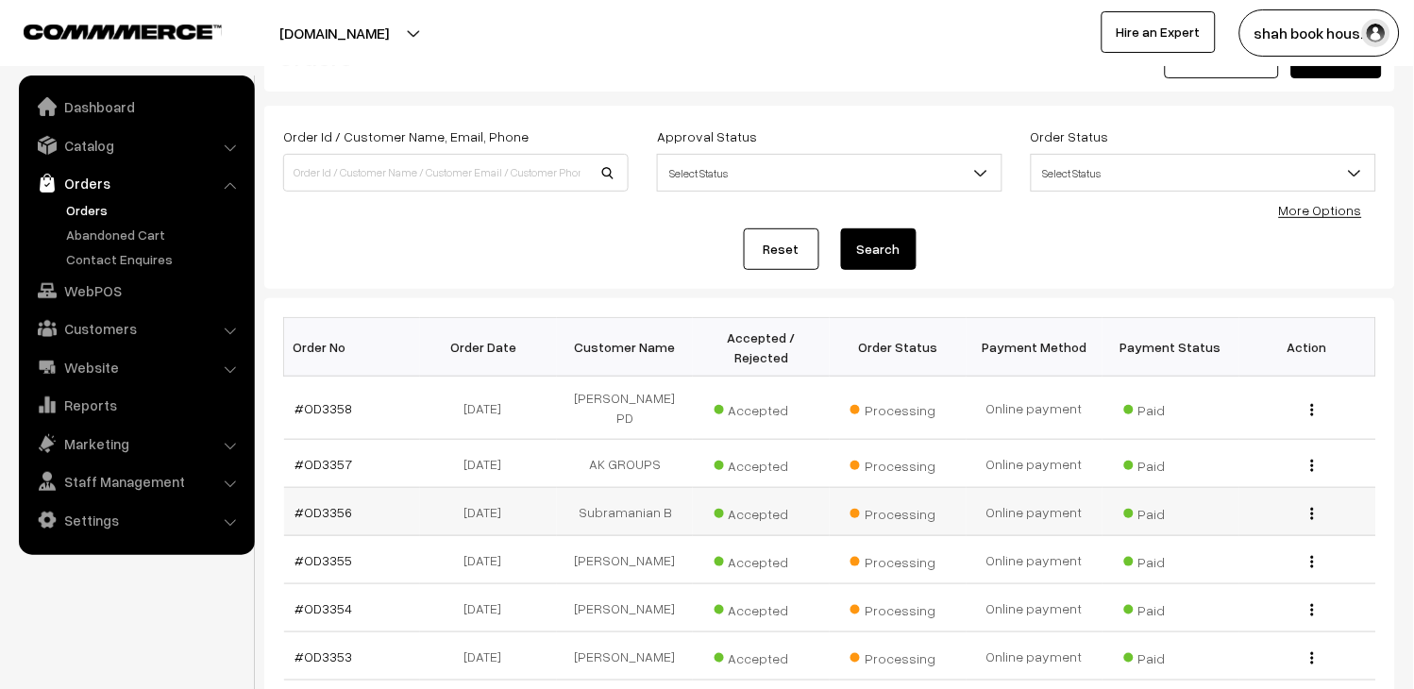
scroll to position [105, 0]
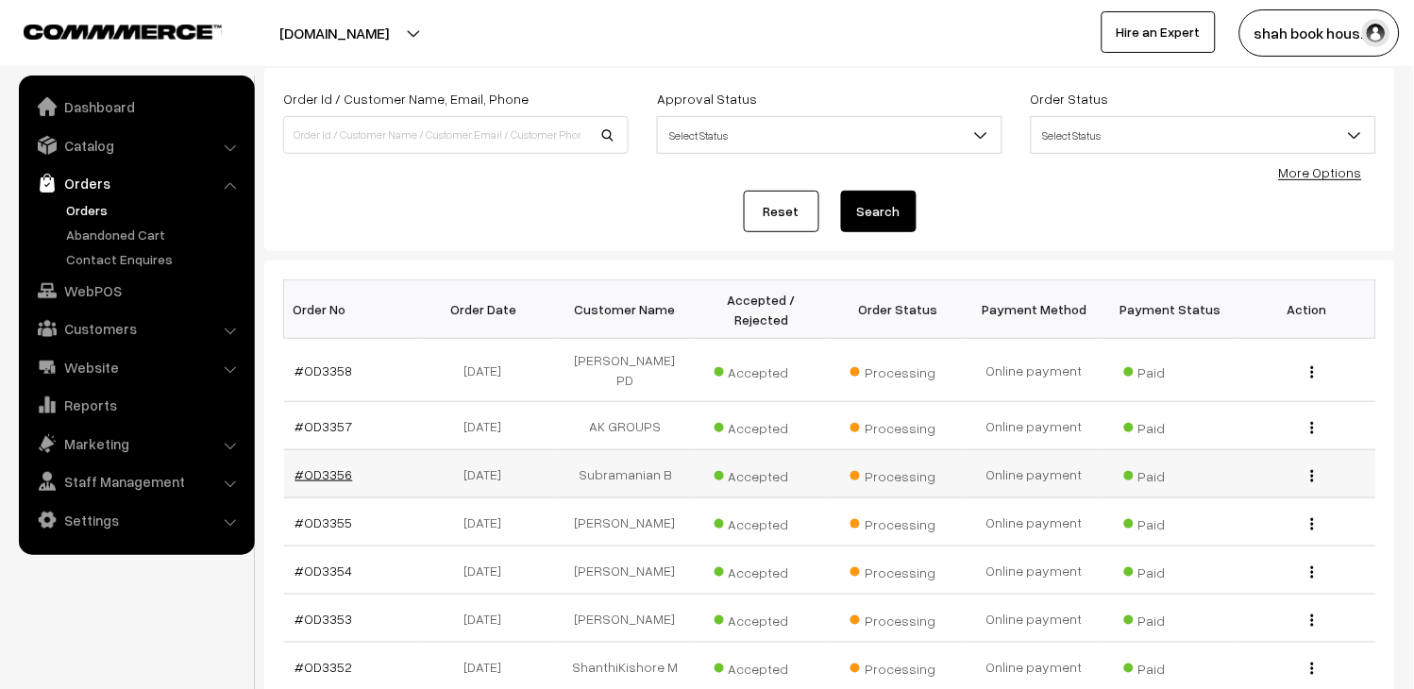
click at [317, 466] on link "#OD3356" at bounding box center [325, 474] width 58 height 16
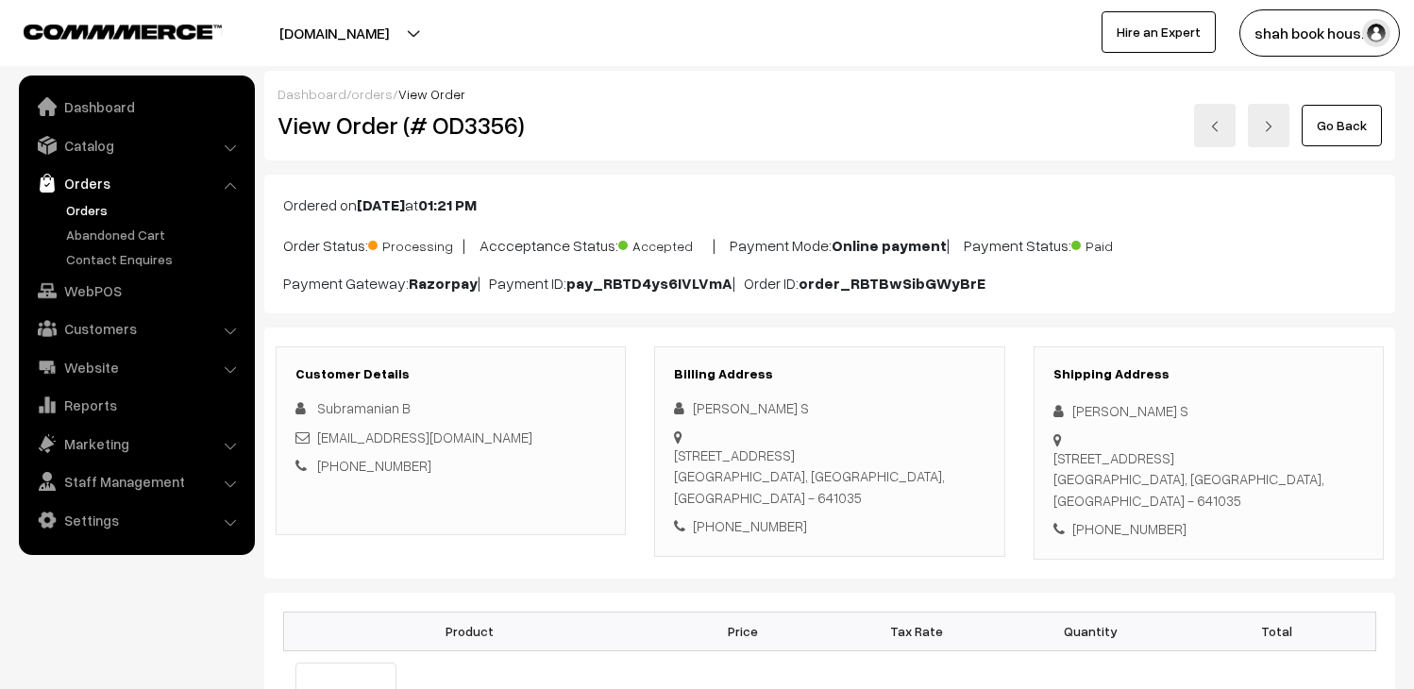
scroll to position [210, 0]
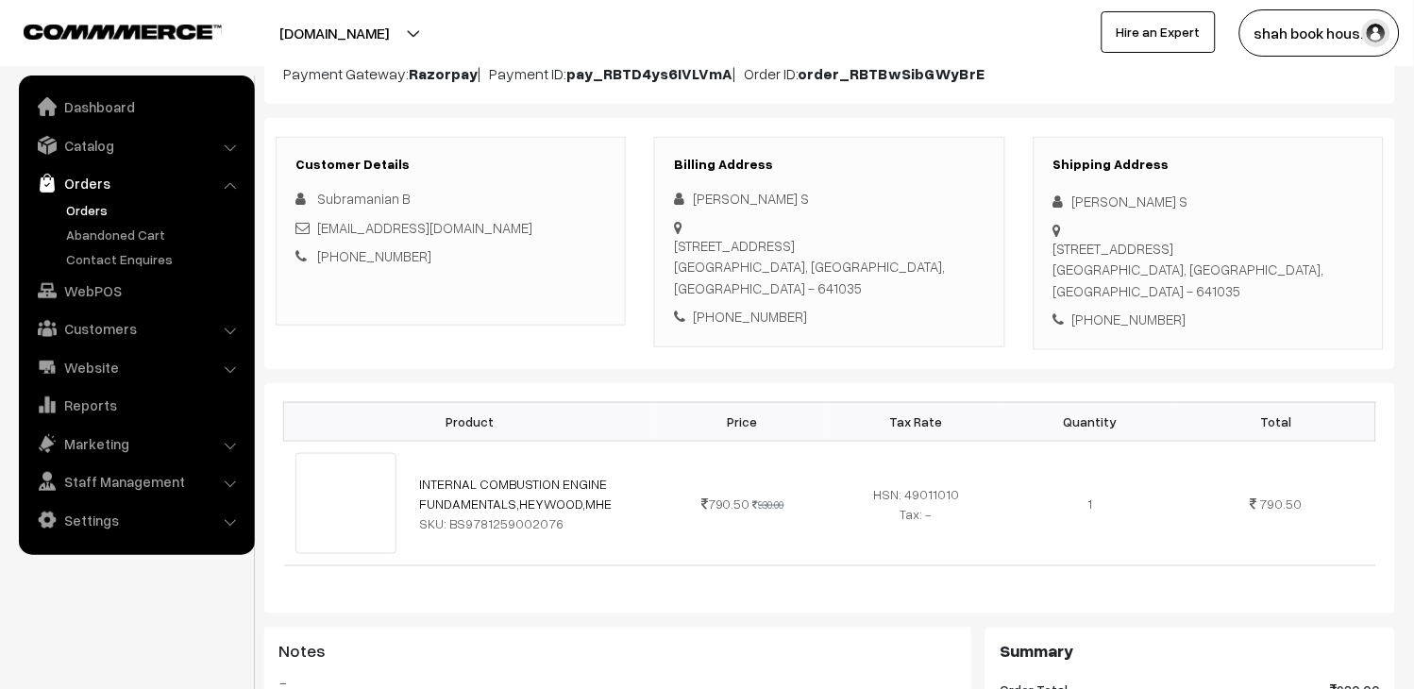
click at [78, 201] on link "Orders" at bounding box center [154, 210] width 187 height 20
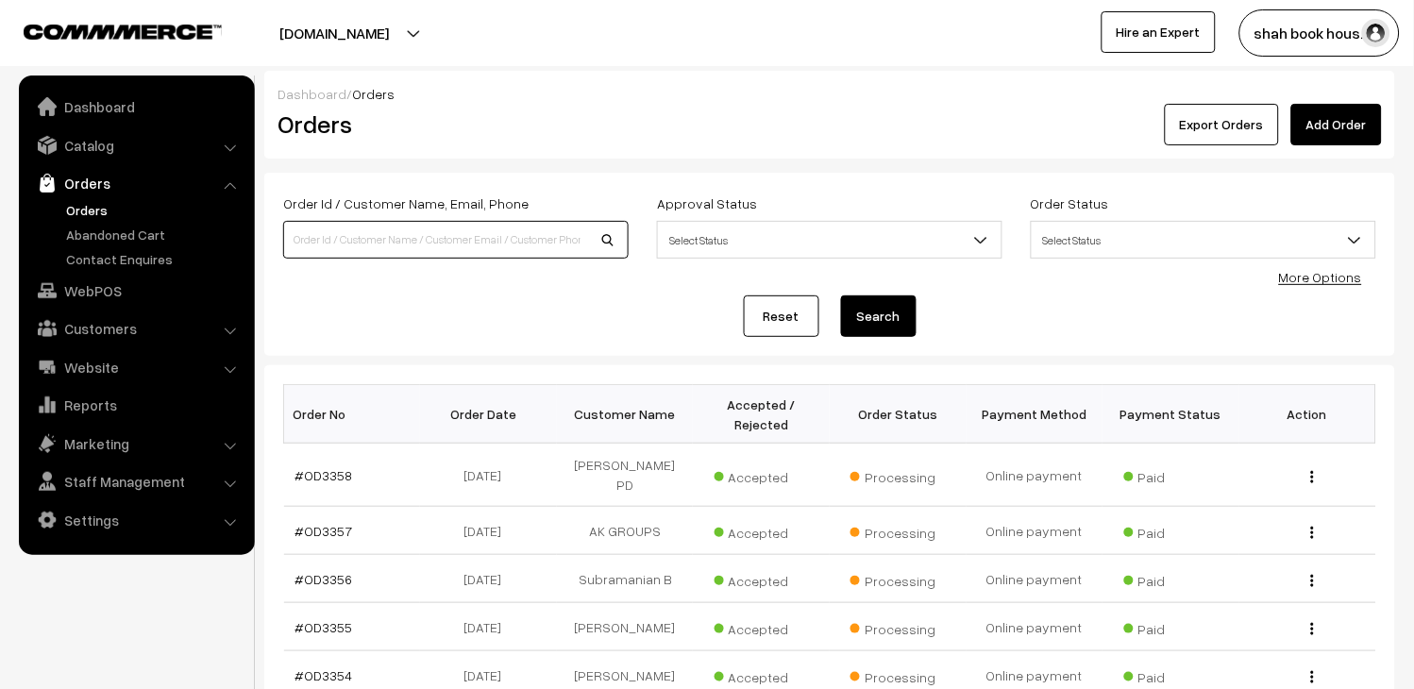
click at [477, 244] on input at bounding box center [456, 240] width 346 height 38
click at [83, 180] on link "Orders" at bounding box center [136, 183] width 225 height 34
click at [82, 144] on link "Catalog" at bounding box center [136, 145] width 225 height 34
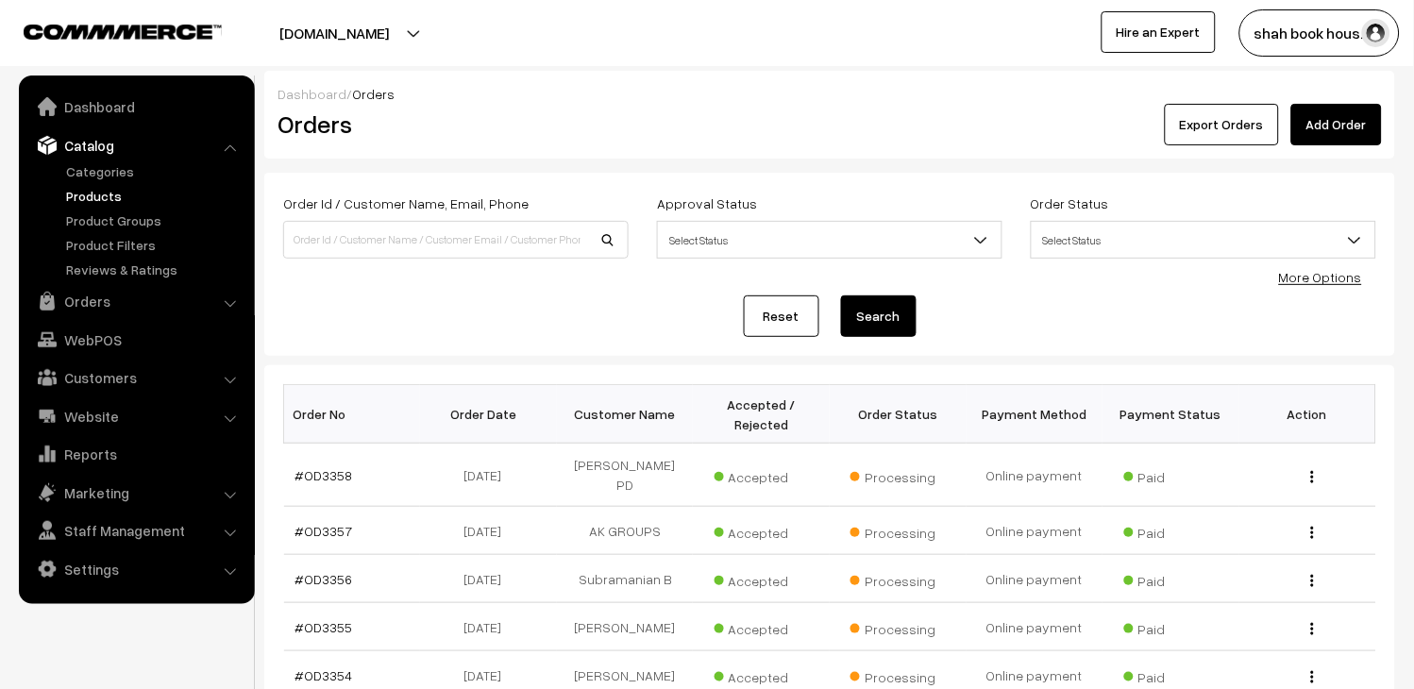
click at [94, 195] on link "Products" at bounding box center [154, 196] width 187 height 20
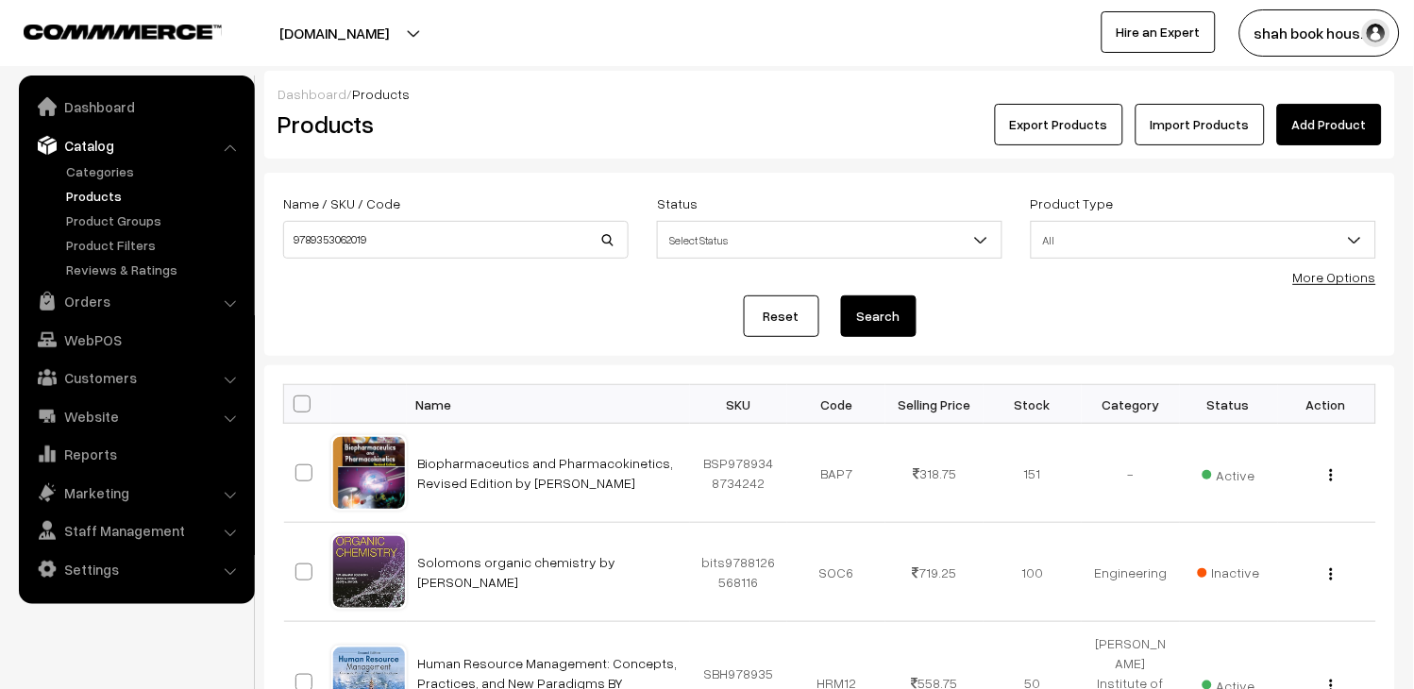
type input "9789353062019"
click at [859, 327] on button "Search" at bounding box center [879, 317] width 76 height 42
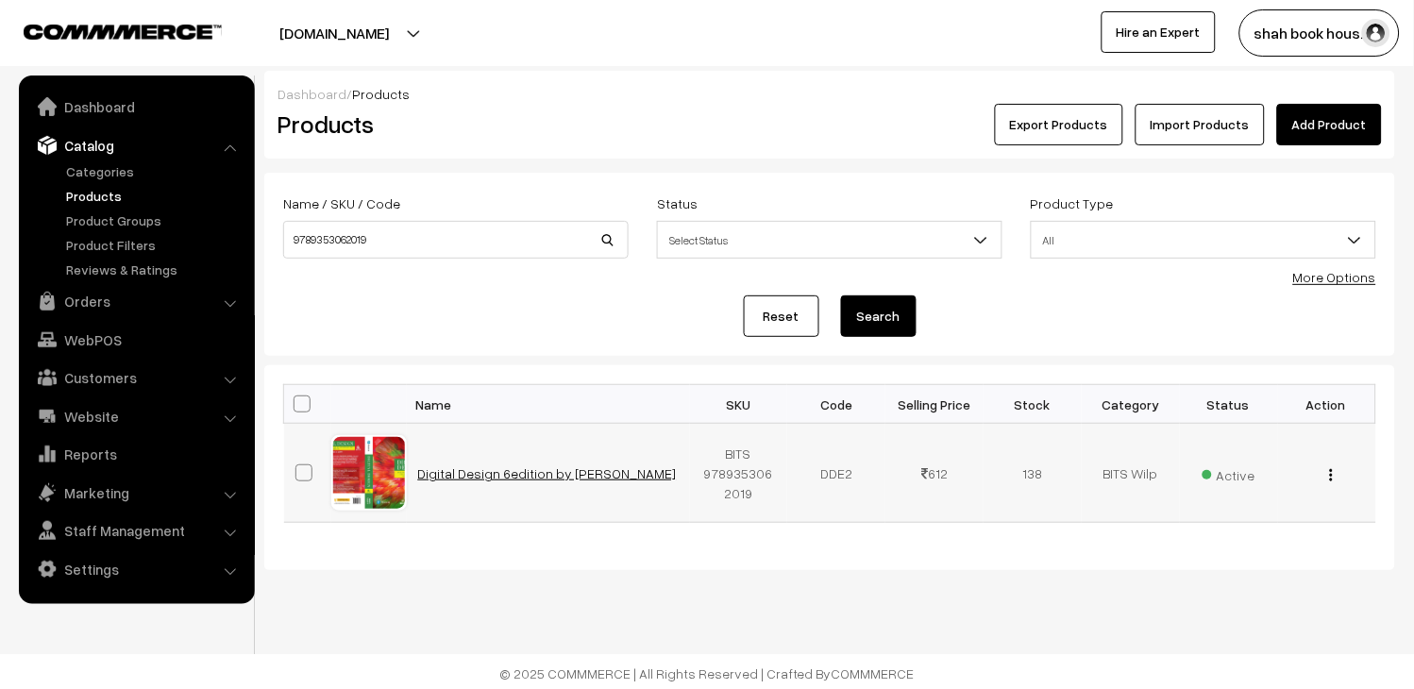
click at [482, 467] on link "Digital Design 6edition by [PERSON_NAME]" at bounding box center [547, 473] width 259 height 16
